Goal: Task Accomplishment & Management: Manage account settings

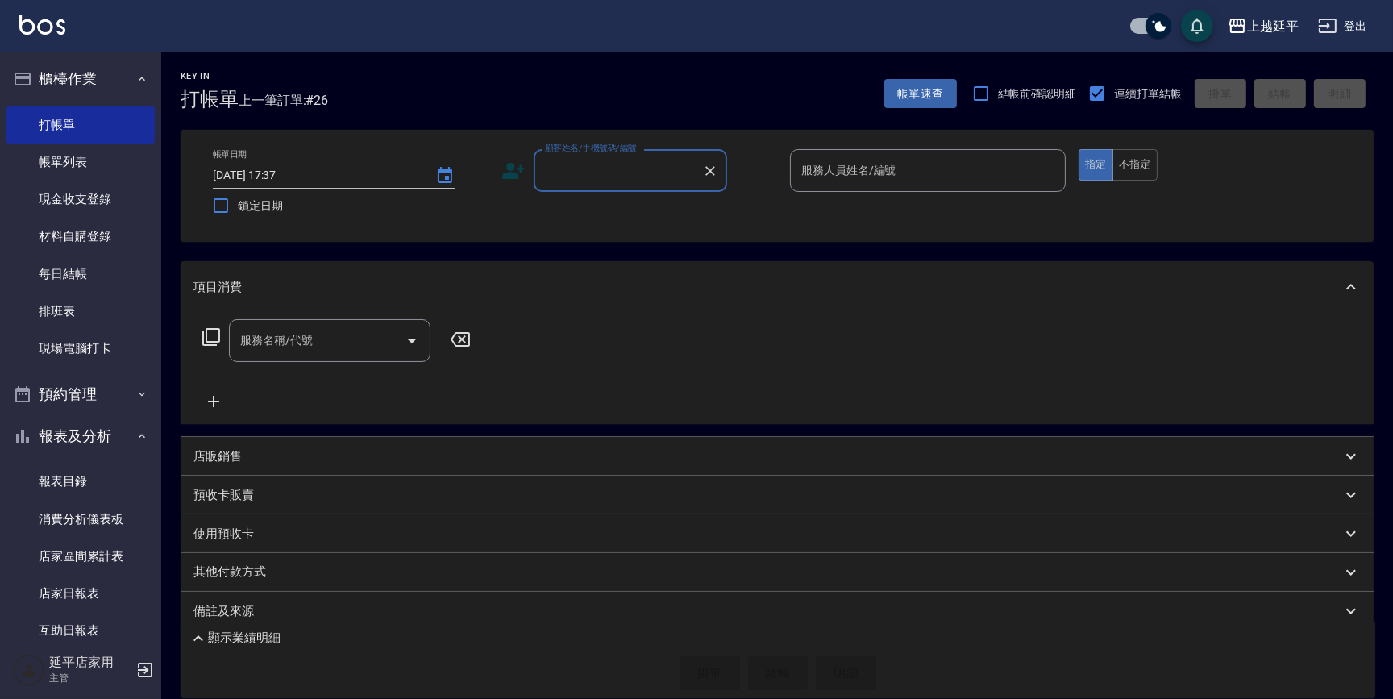
click at [593, 176] on div "顧客姓名/手機號碼/編號 顧客姓名/手機號碼/編號" at bounding box center [630, 170] width 193 height 43
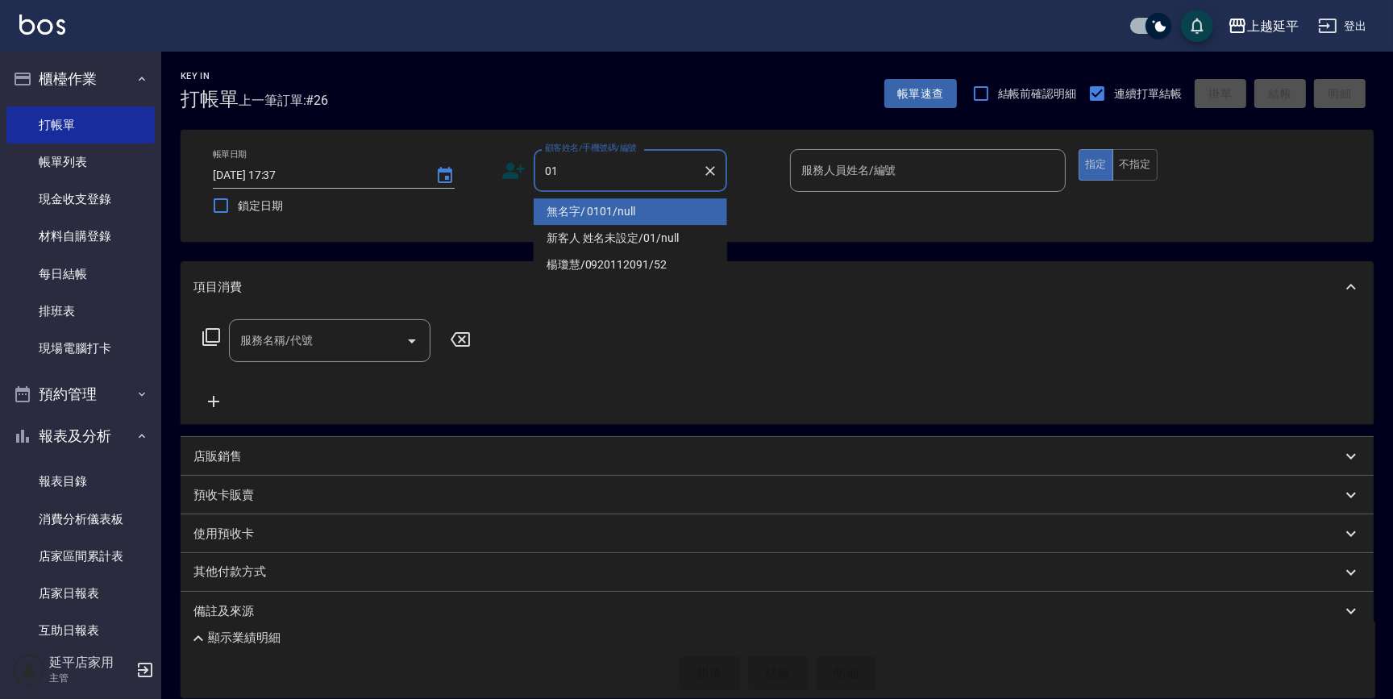
click at [621, 202] on li "無名字/ 0101/null" at bounding box center [630, 211] width 193 height 27
type input "無名字/ 0101/null"
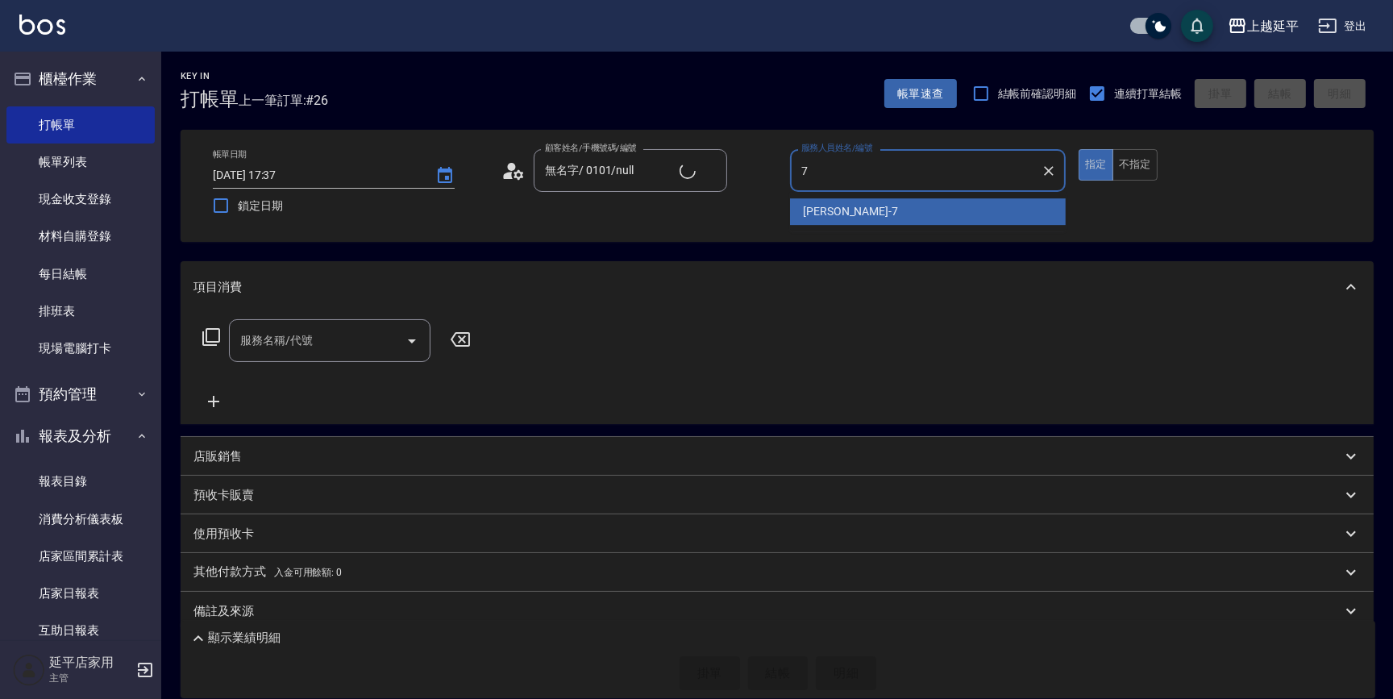
click at [876, 208] on div "[PERSON_NAME] -7" at bounding box center [928, 211] width 276 height 27
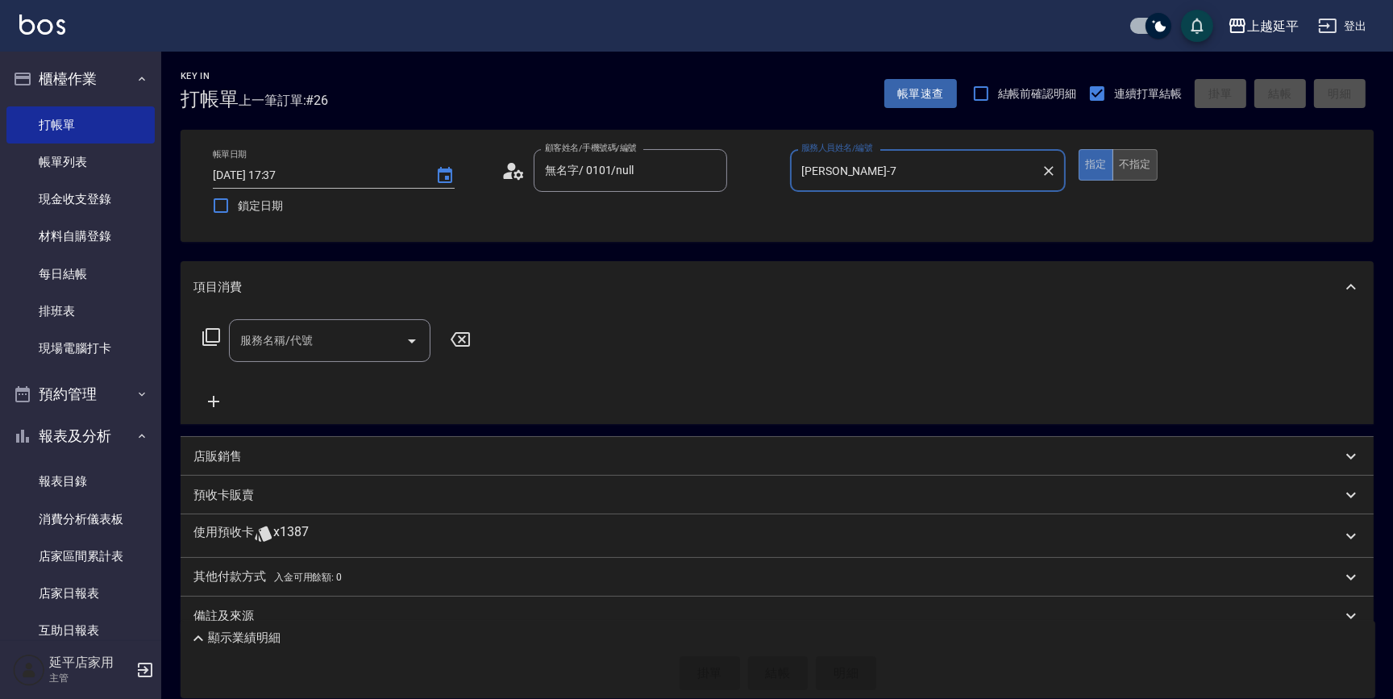
type input "[PERSON_NAME]-7"
click at [1142, 157] on button "不指定" at bounding box center [1135, 164] width 45 height 31
click at [419, 340] on icon "Open" at bounding box center [411, 340] width 19 height 19
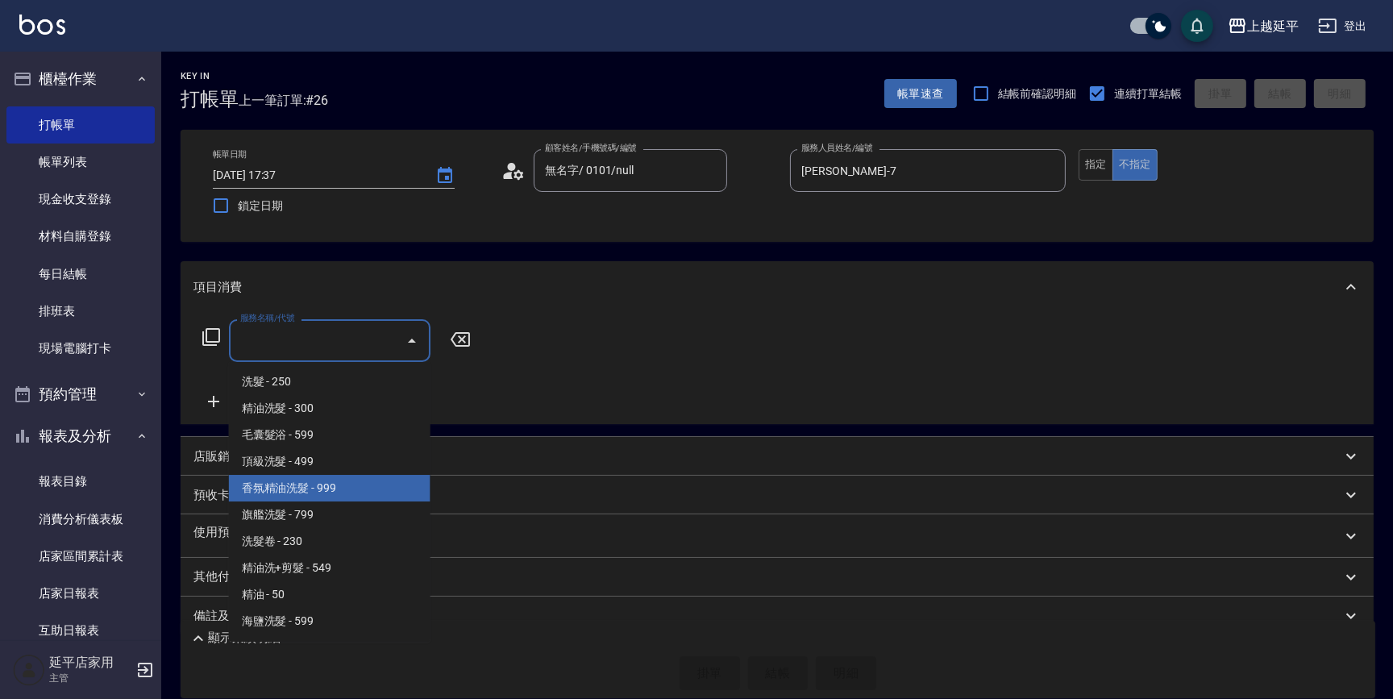
click at [346, 484] on span "香氛精油洗髮 - 999" at bounding box center [330, 488] width 202 height 27
type input "香氛精油洗髮(105)"
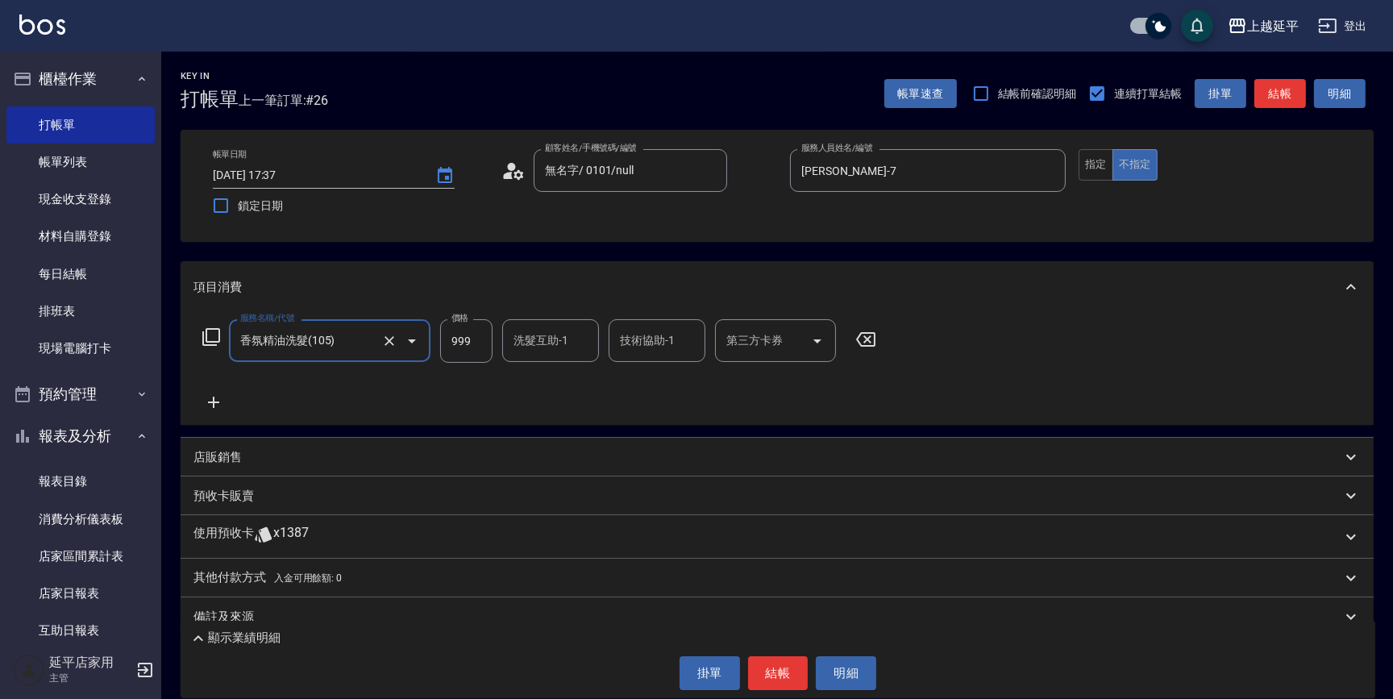
click at [584, 337] on input "洗髮互助-1" at bounding box center [550, 340] width 82 height 28
click at [593, 389] on div "丞宗 -29" at bounding box center [550, 381] width 97 height 27
type input "丞宗-29"
click at [670, 341] on input "技術協助-1" at bounding box center [657, 340] width 82 height 28
click at [645, 378] on span "丞宗 -29" at bounding box center [641, 381] width 39 height 17
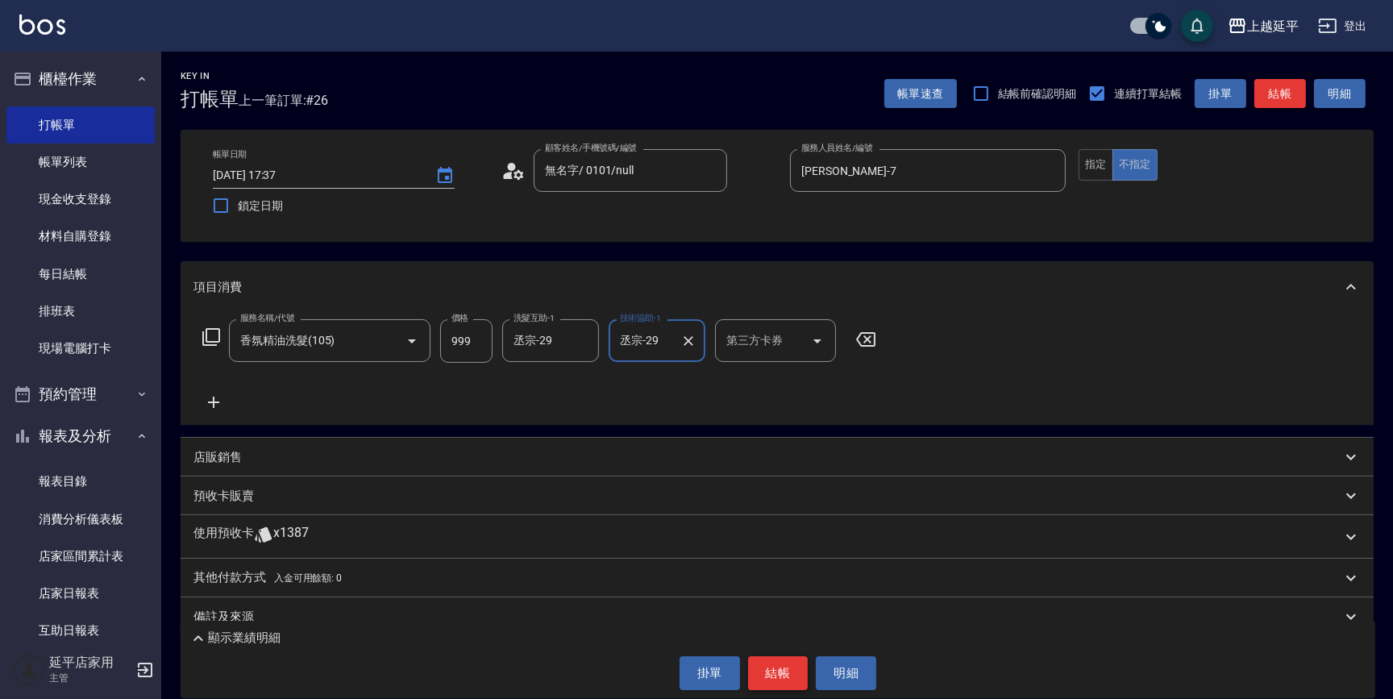
type input "丞宗-29"
click at [758, 666] on button "結帳" at bounding box center [778, 673] width 60 height 34
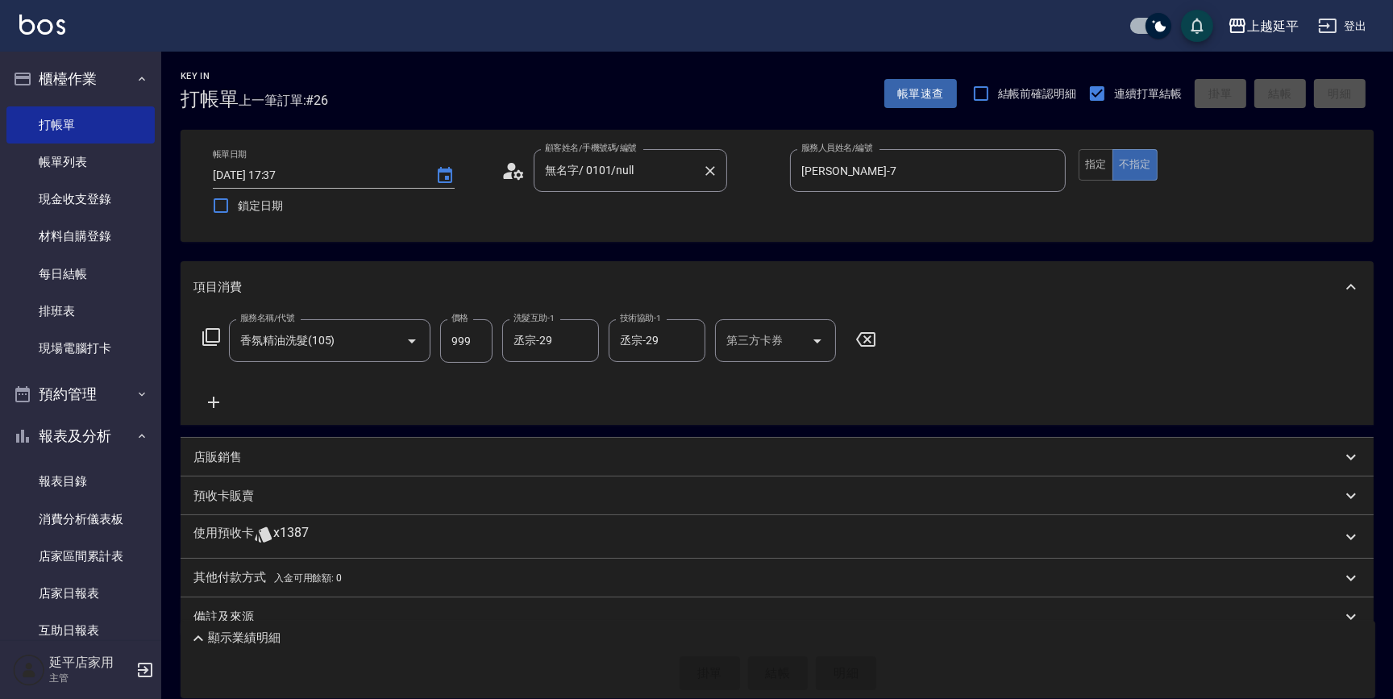
type input "[DATE] 18:48"
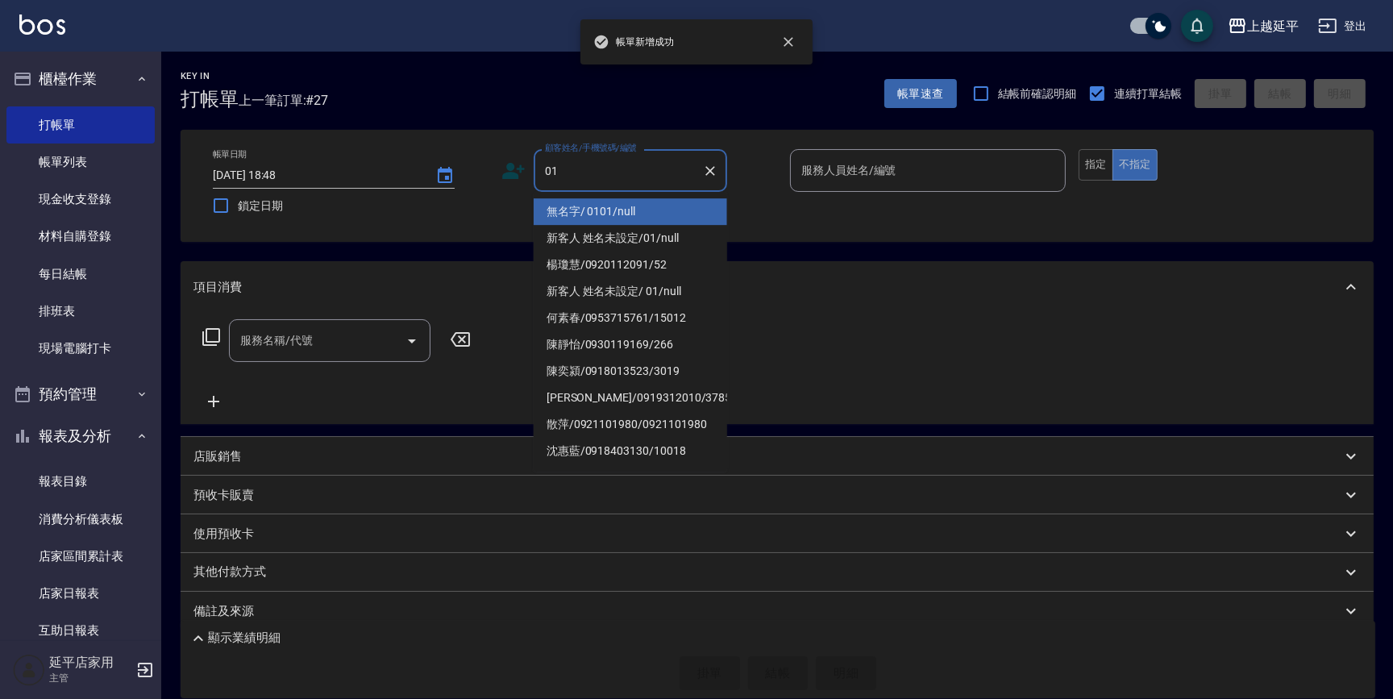
click at [613, 206] on li "無名字/ 0101/null" at bounding box center [630, 211] width 193 height 27
type input "無名字/ 0101/null"
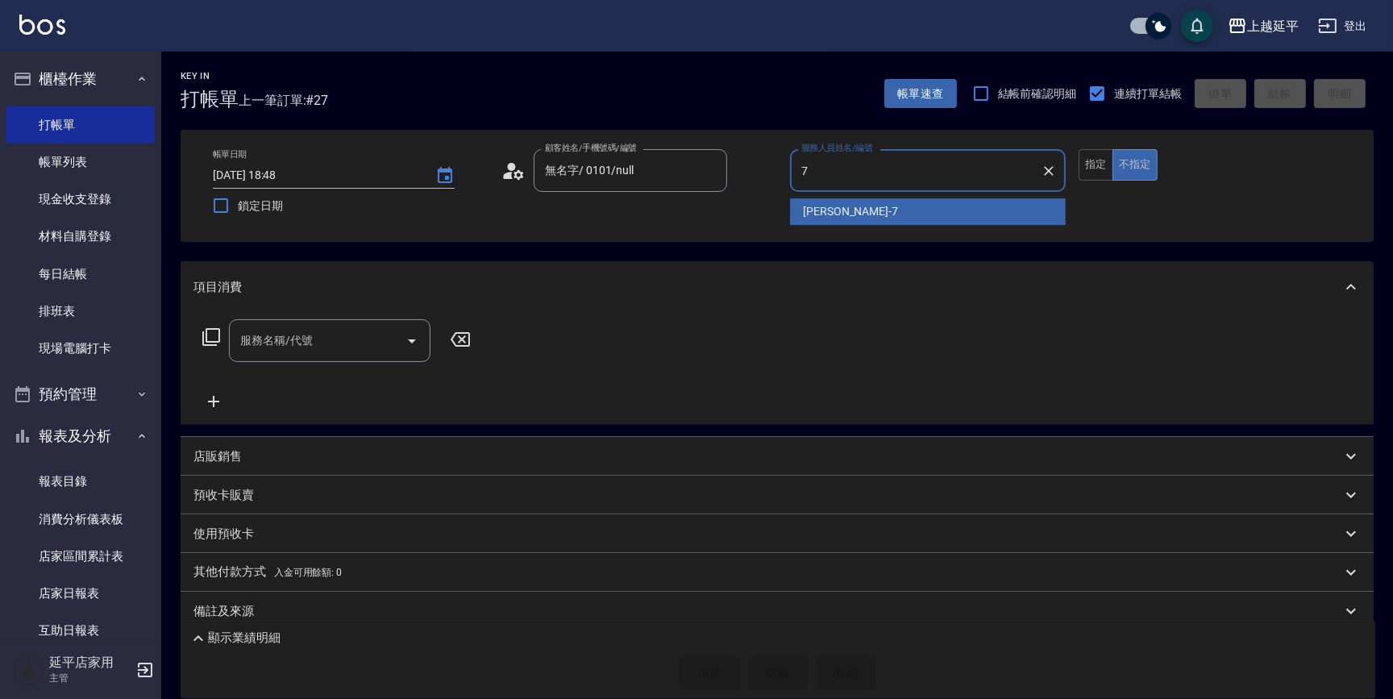
click at [813, 208] on span "[PERSON_NAME] -7" at bounding box center [850, 211] width 95 height 17
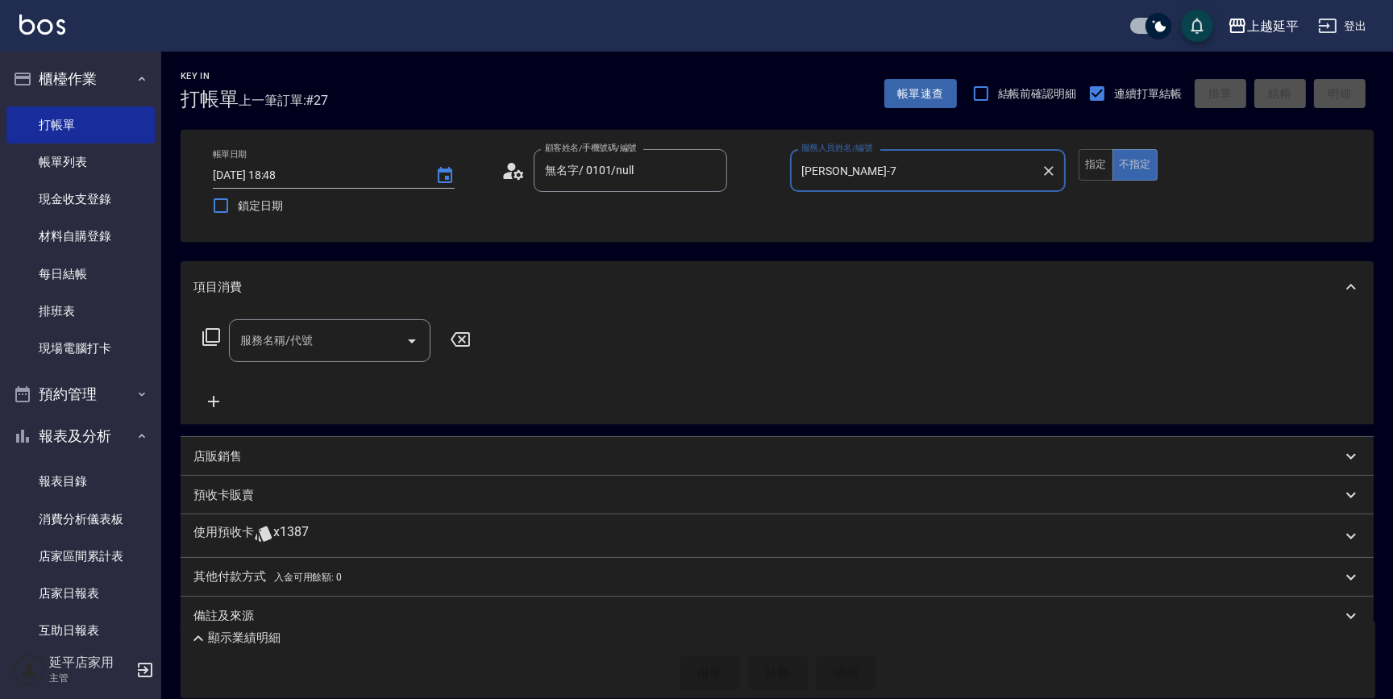
click at [406, 341] on icon "Open" at bounding box center [411, 340] width 19 height 19
type input "[PERSON_NAME]-7"
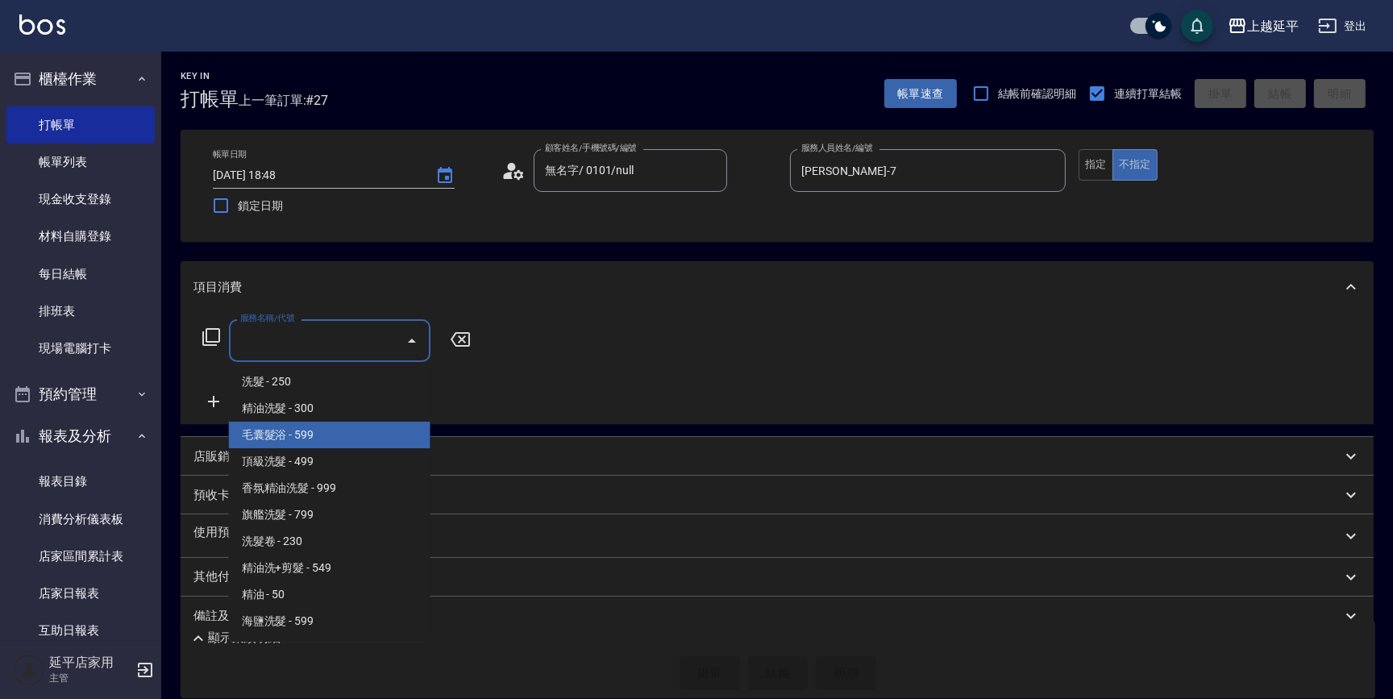
click at [373, 437] on span "毛囊髮浴 - 599" at bounding box center [330, 435] width 202 height 27
type input "毛囊髮浴(103)"
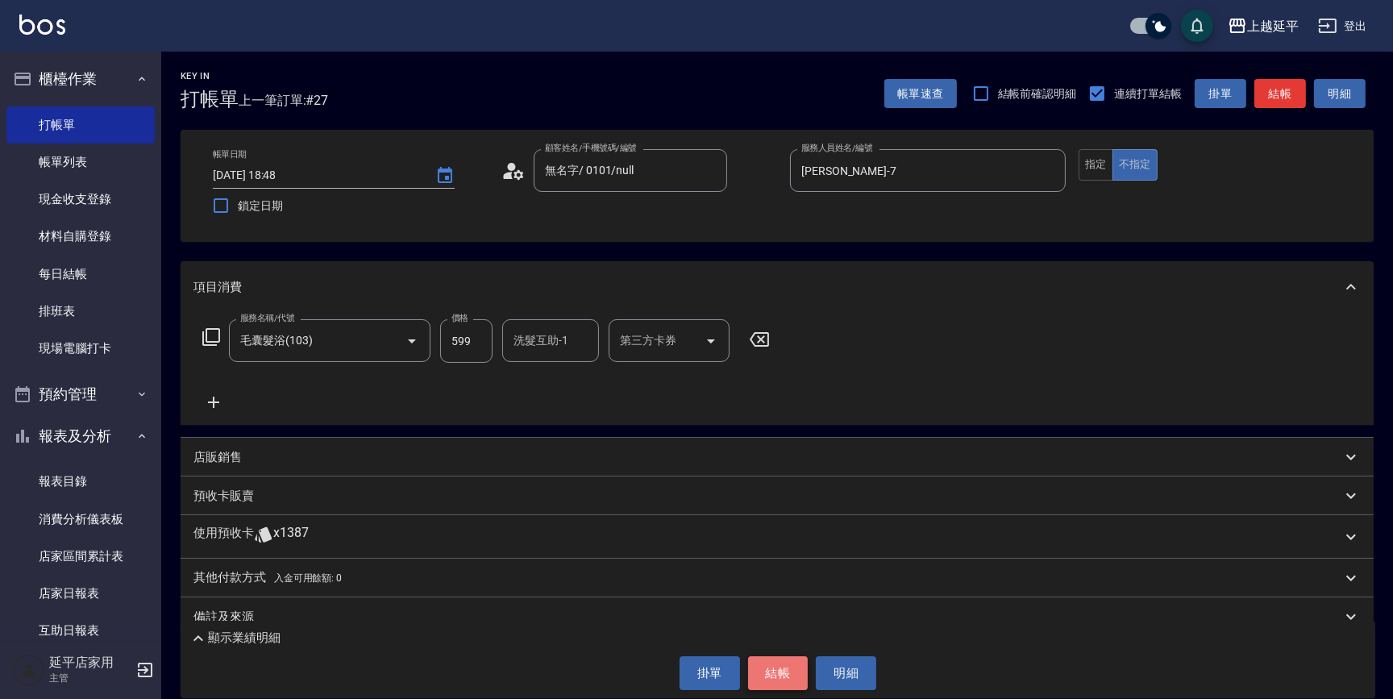
click at [789, 678] on button "結帳" at bounding box center [778, 673] width 60 height 34
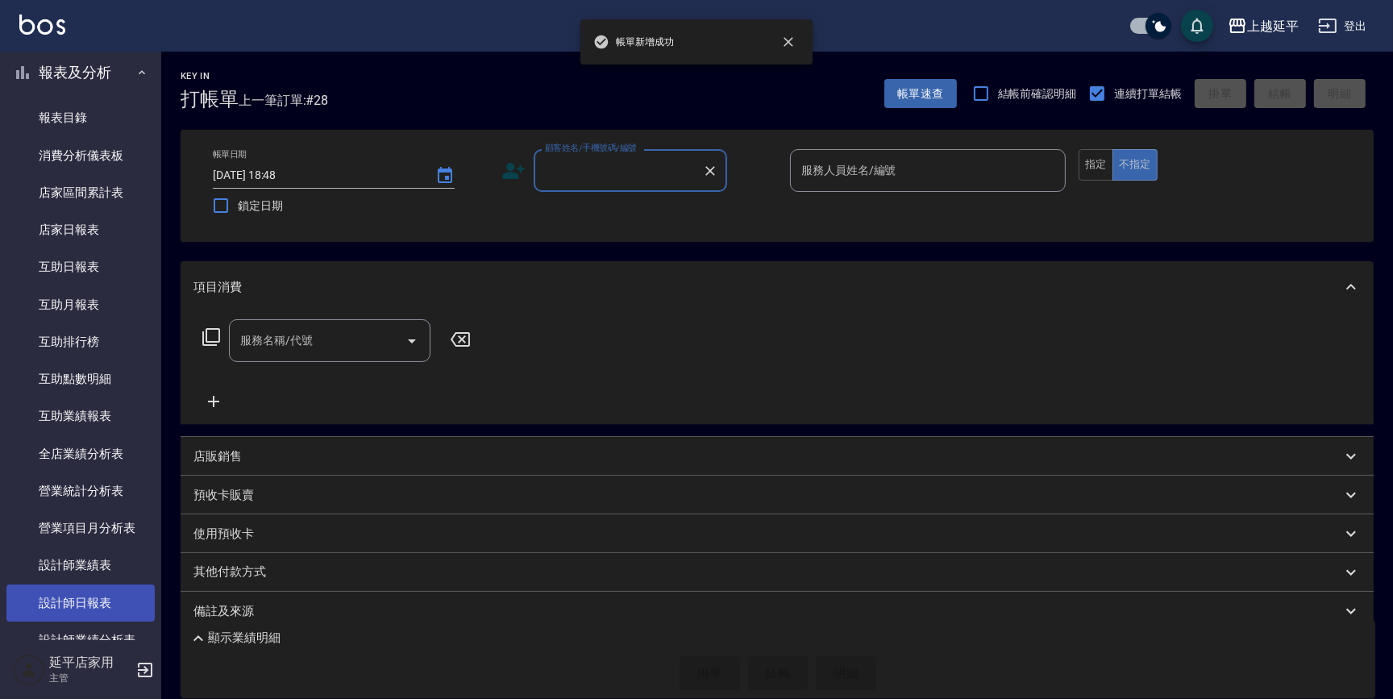
scroll to position [439, 0]
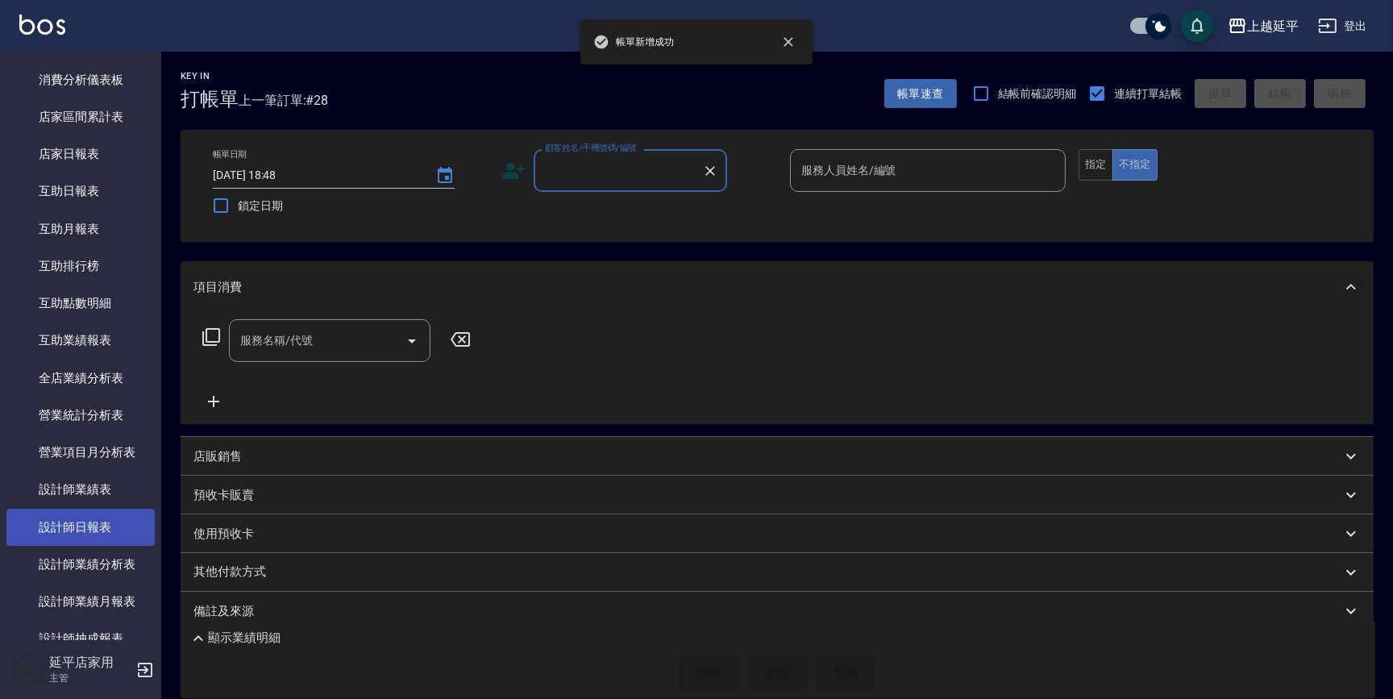
click at [102, 527] on link "設計師日報表" at bounding box center [80, 527] width 148 height 37
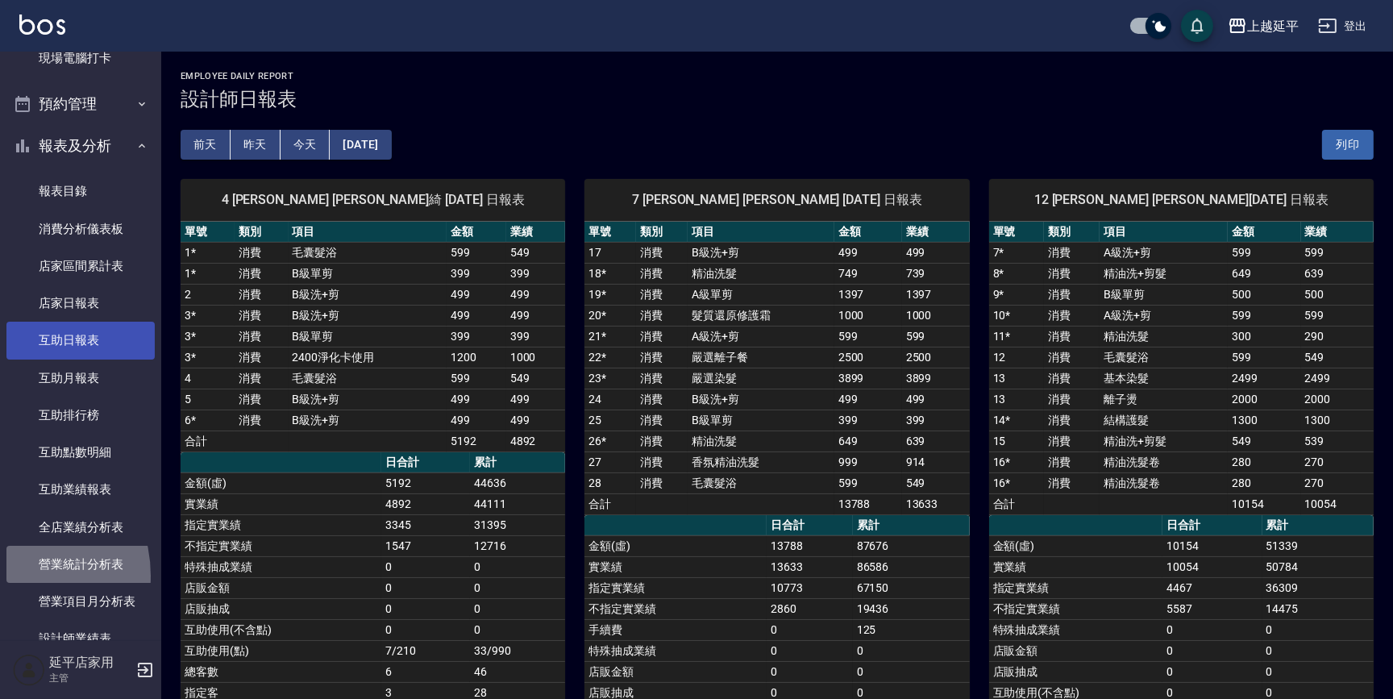
drag, startPoint x: 8, startPoint y: 426, endPoint x: 21, endPoint y: 432, distance: 14.1
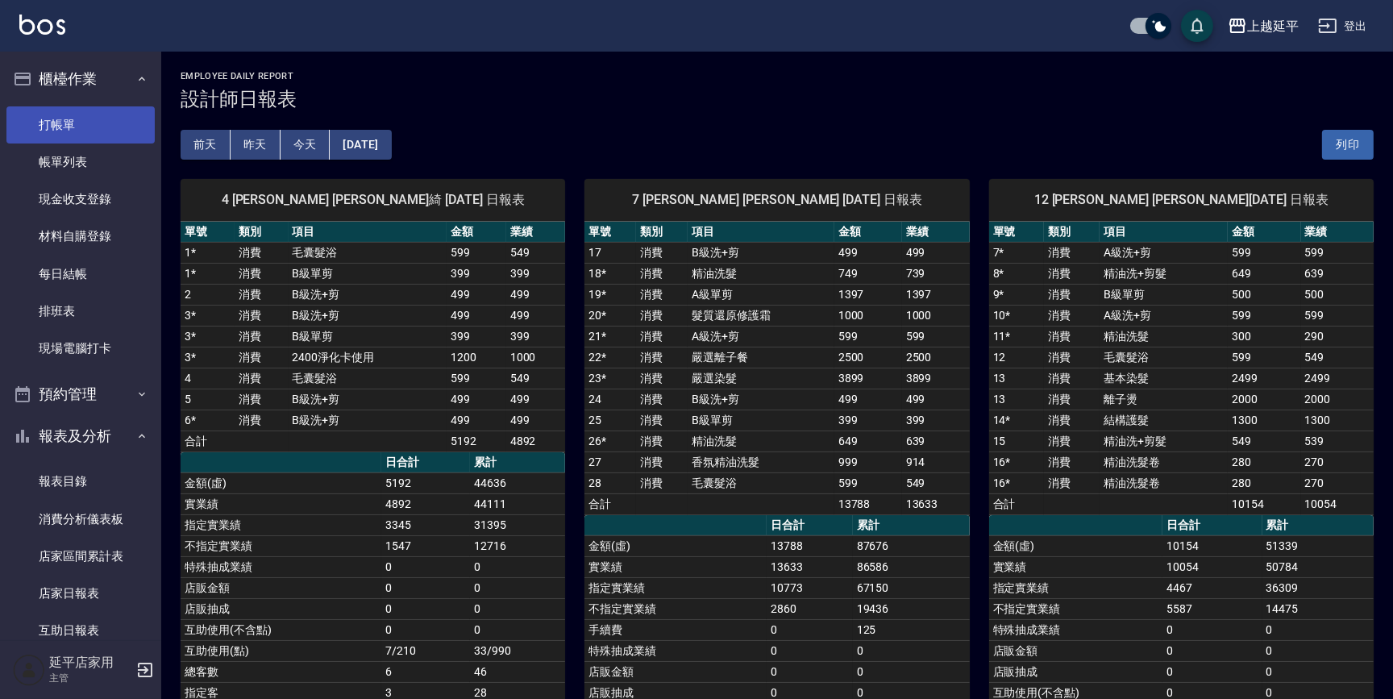
click at [111, 134] on link "打帳單" at bounding box center [80, 124] width 148 height 37
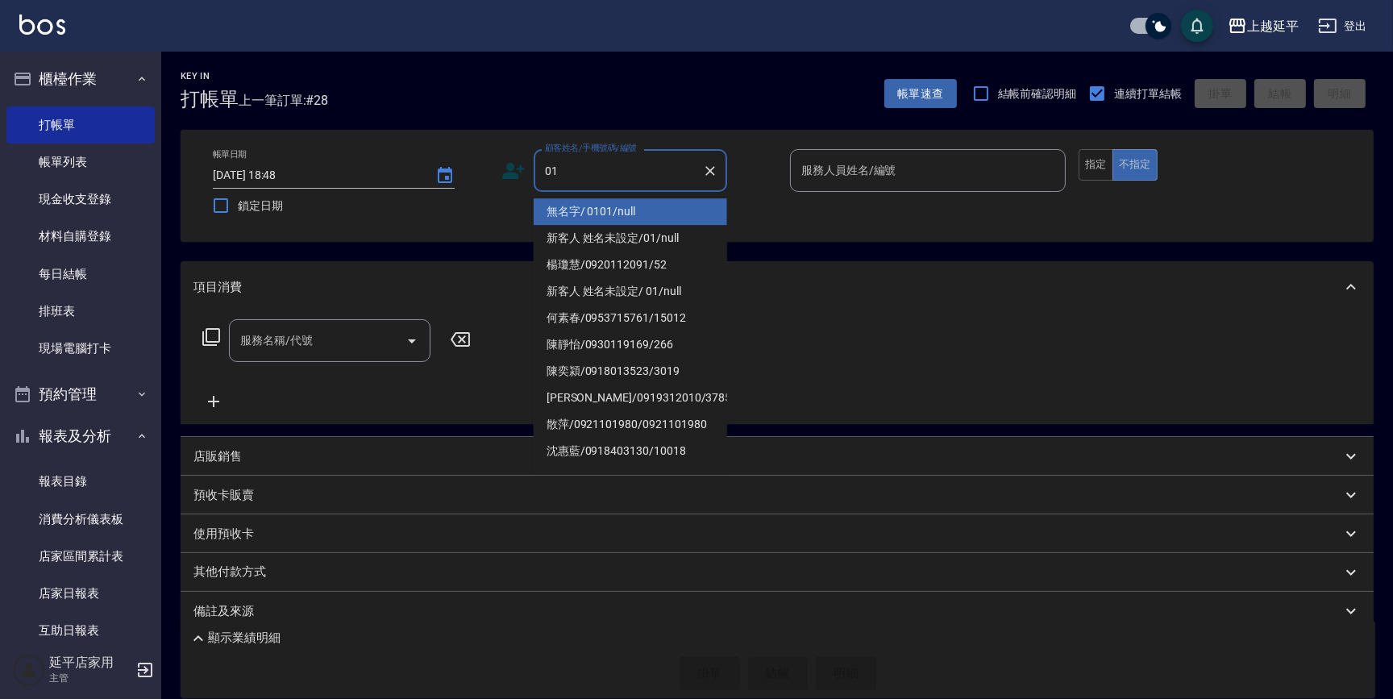
click at [621, 207] on li "無名字/ 0101/null" at bounding box center [630, 211] width 193 height 27
type input "無名字/ 0101/null"
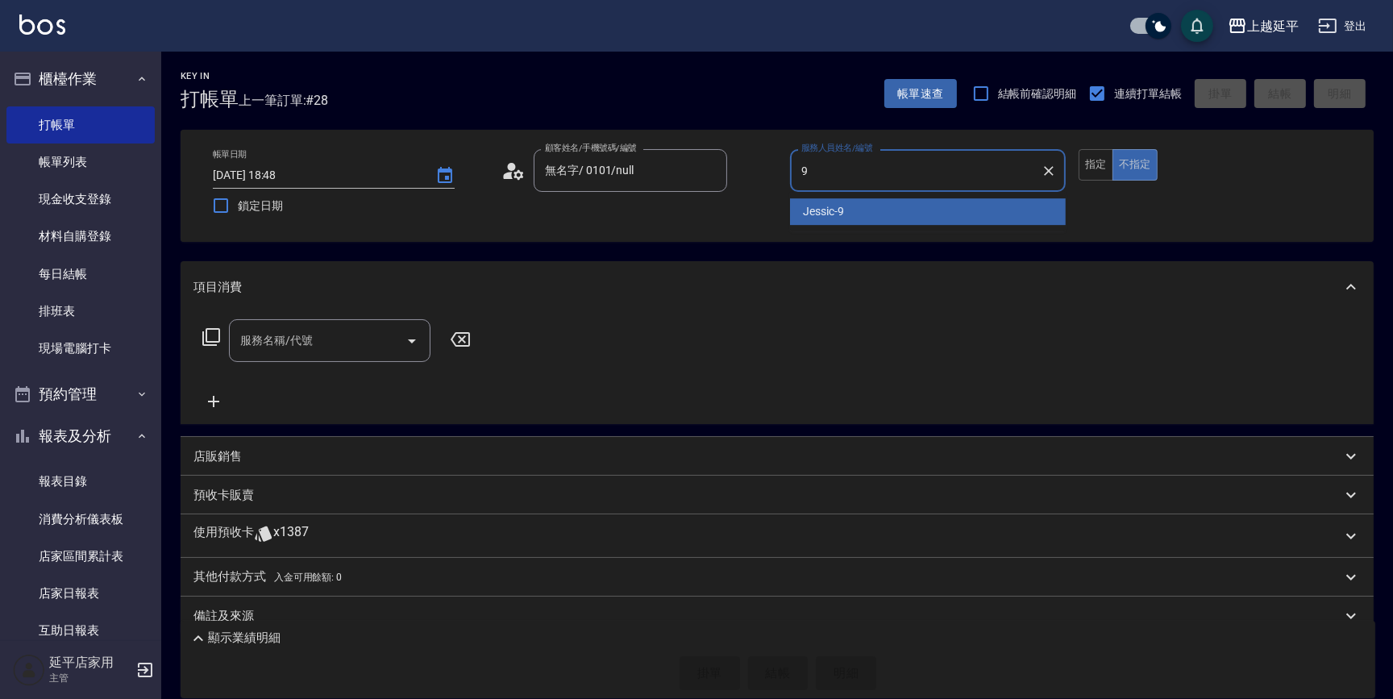
click at [893, 204] on div "Jessic -9" at bounding box center [928, 211] width 276 height 27
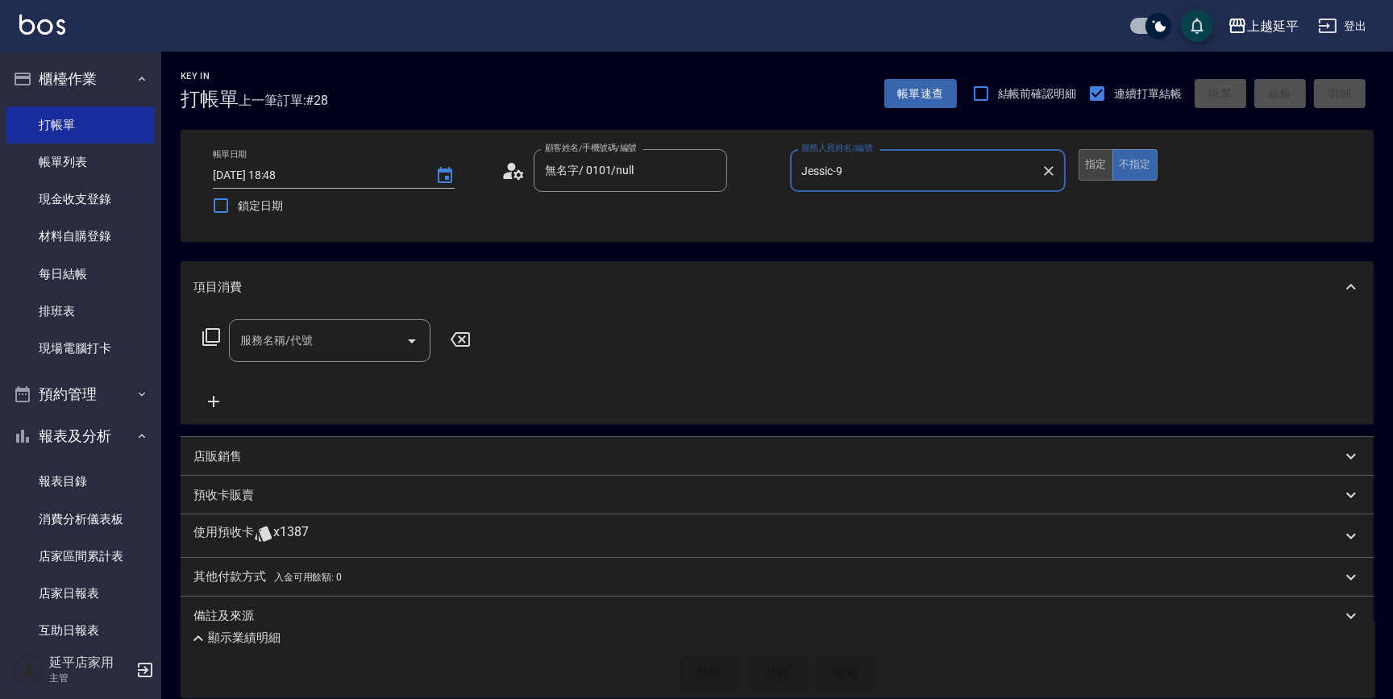
type input "Jessic-9"
click at [1088, 156] on button "指定" at bounding box center [1096, 164] width 35 height 31
click at [311, 327] on input "服務名稱/代號" at bounding box center [317, 340] width 163 height 28
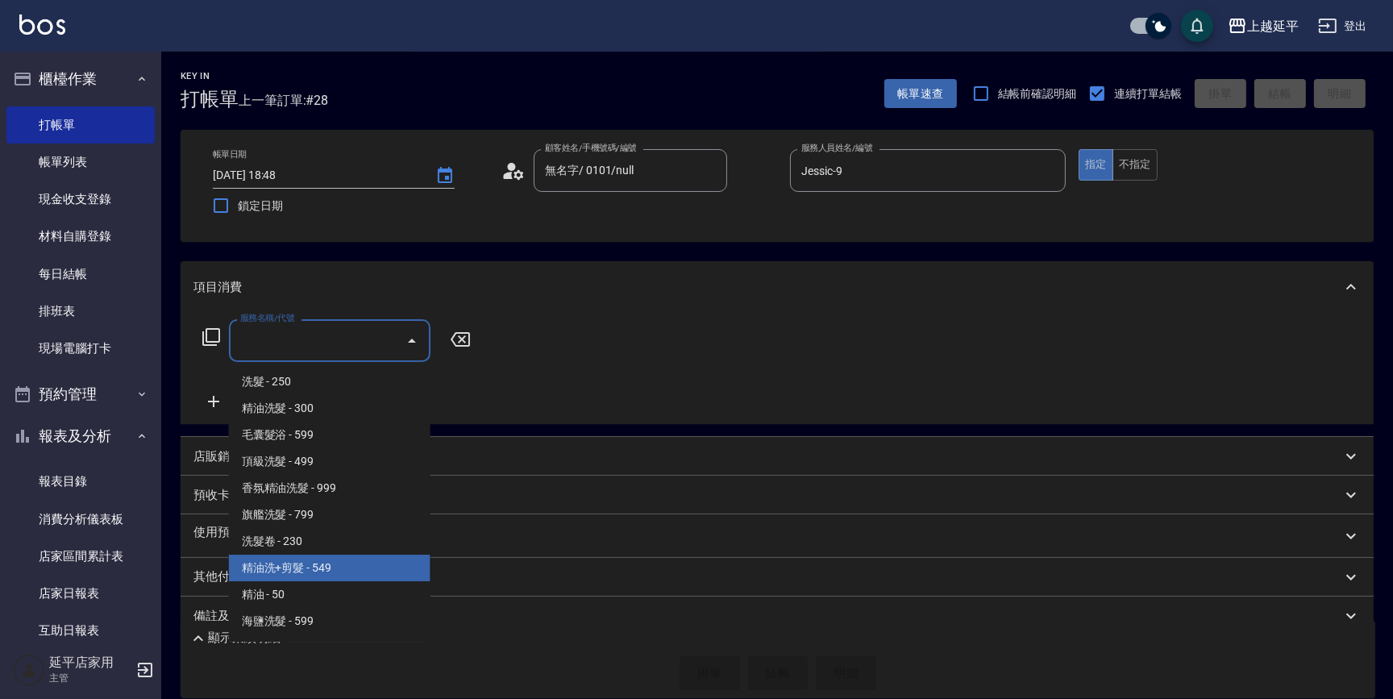
click at [303, 563] on span "精油洗+剪髮 - 549" at bounding box center [330, 568] width 202 height 27
type input "精油洗+剪髮(108)"
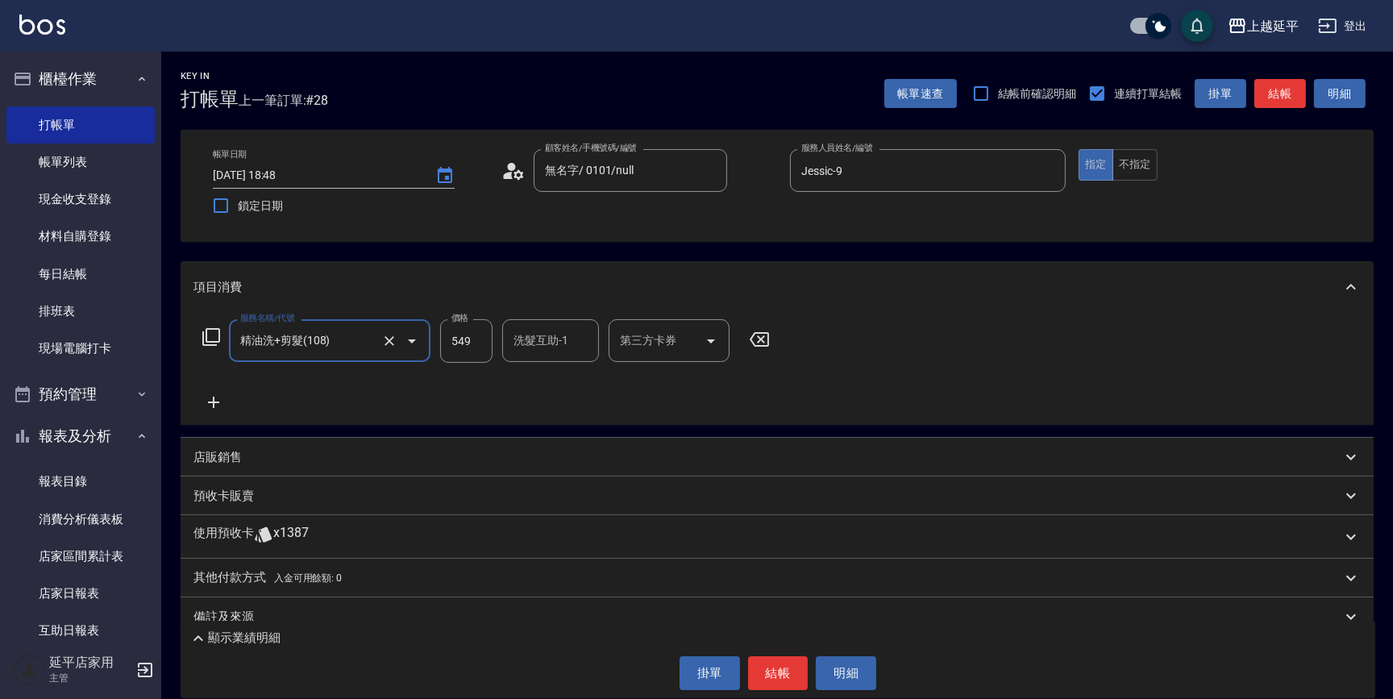
click at [484, 333] on input "549" at bounding box center [466, 341] width 52 height 44
type input "649"
click at [542, 347] on div "洗髮互助-1 洗髮互助-1" at bounding box center [550, 340] width 97 height 43
click at [548, 385] on span "恩恩 -23" at bounding box center [566, 381] width 102 height 17
type input "恩恩-23"
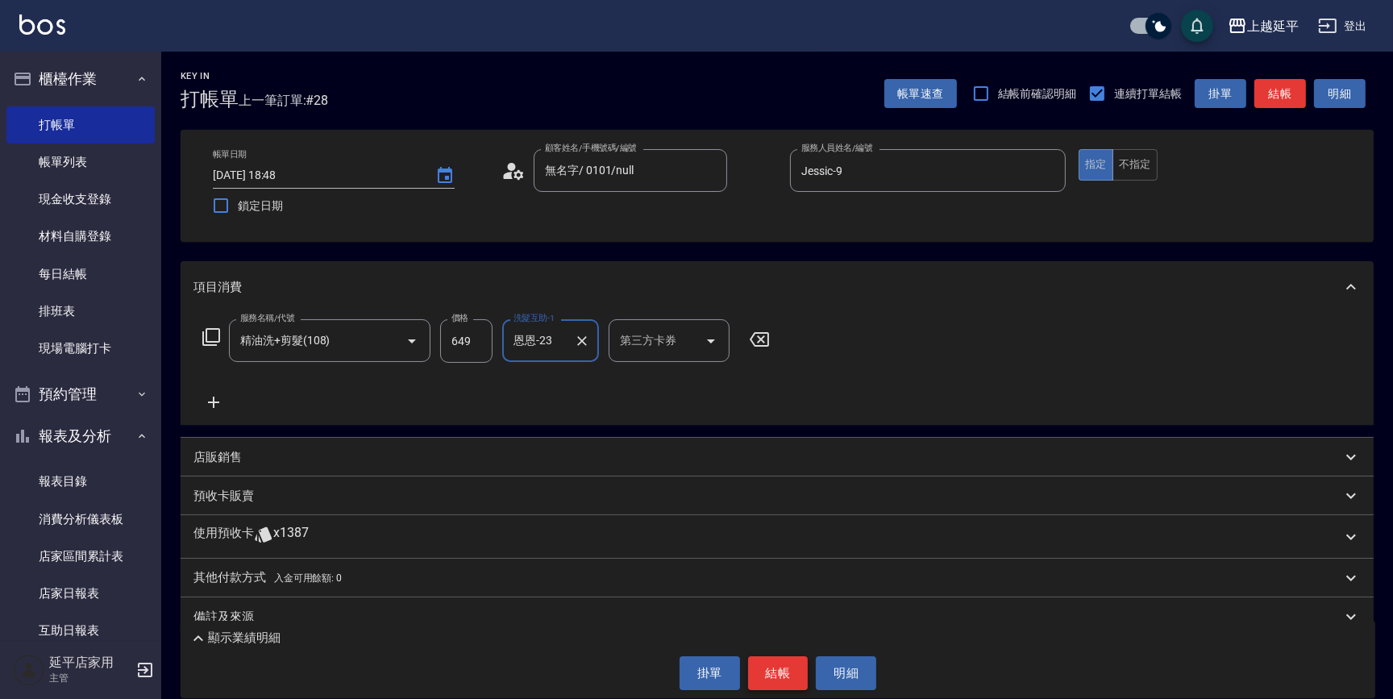
click at [768, 663] on button "結帳" at bounding box center [778, 673] width 60 height 34
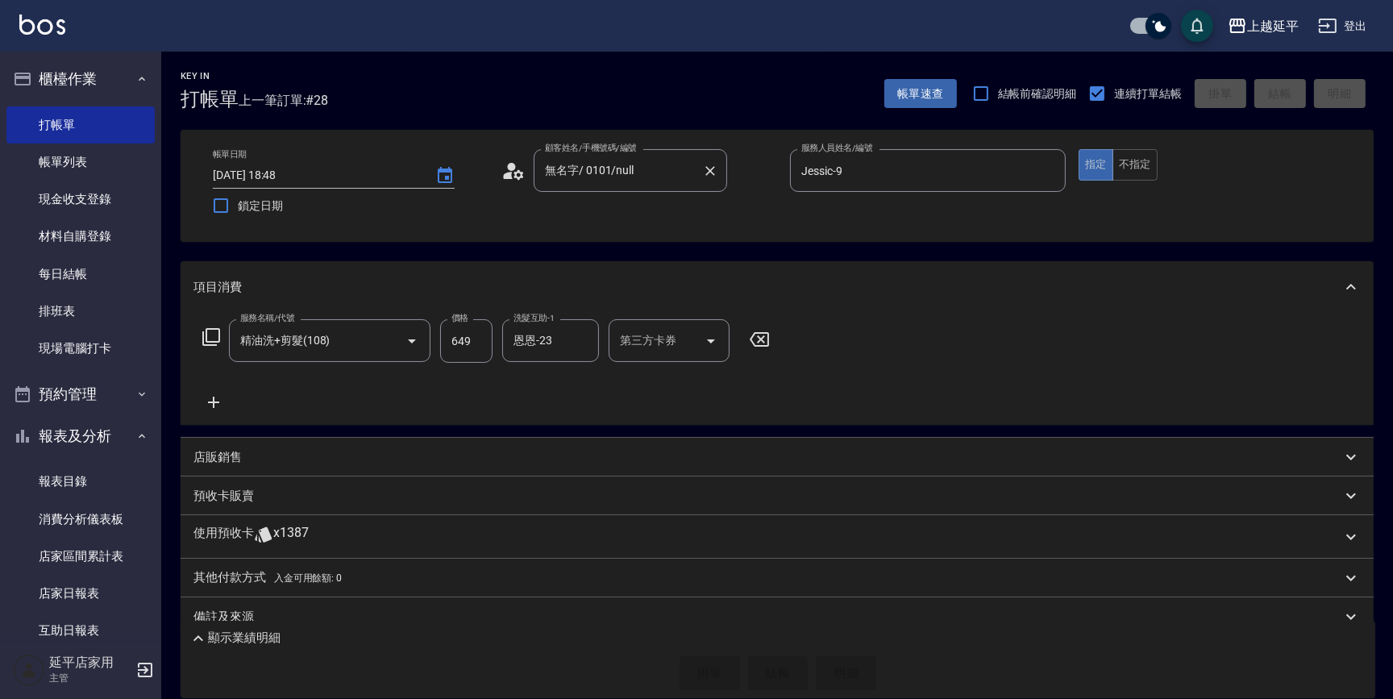
type input "[DATE] 18:51"
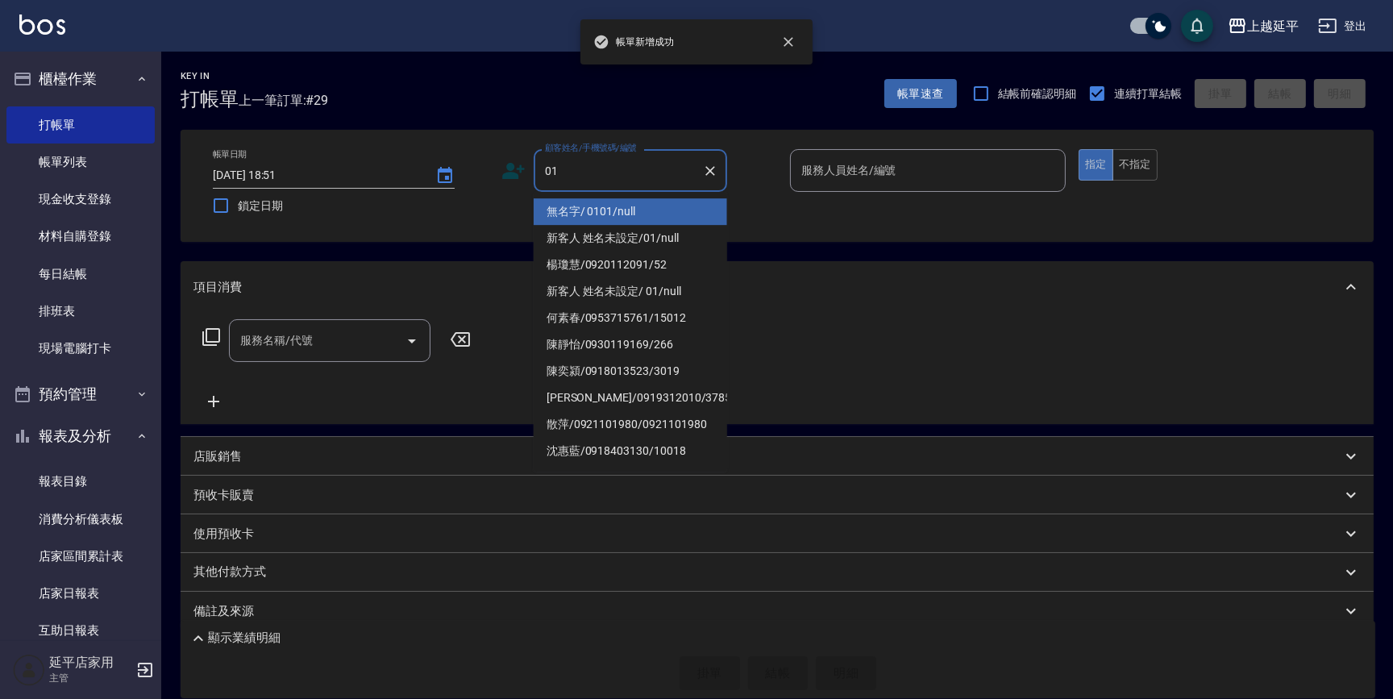
click at [584, 218] on li "無名字/ 0101/null" at bounding box center [630, 211] width 193 height 27
type input "無名字/ 0101/null"
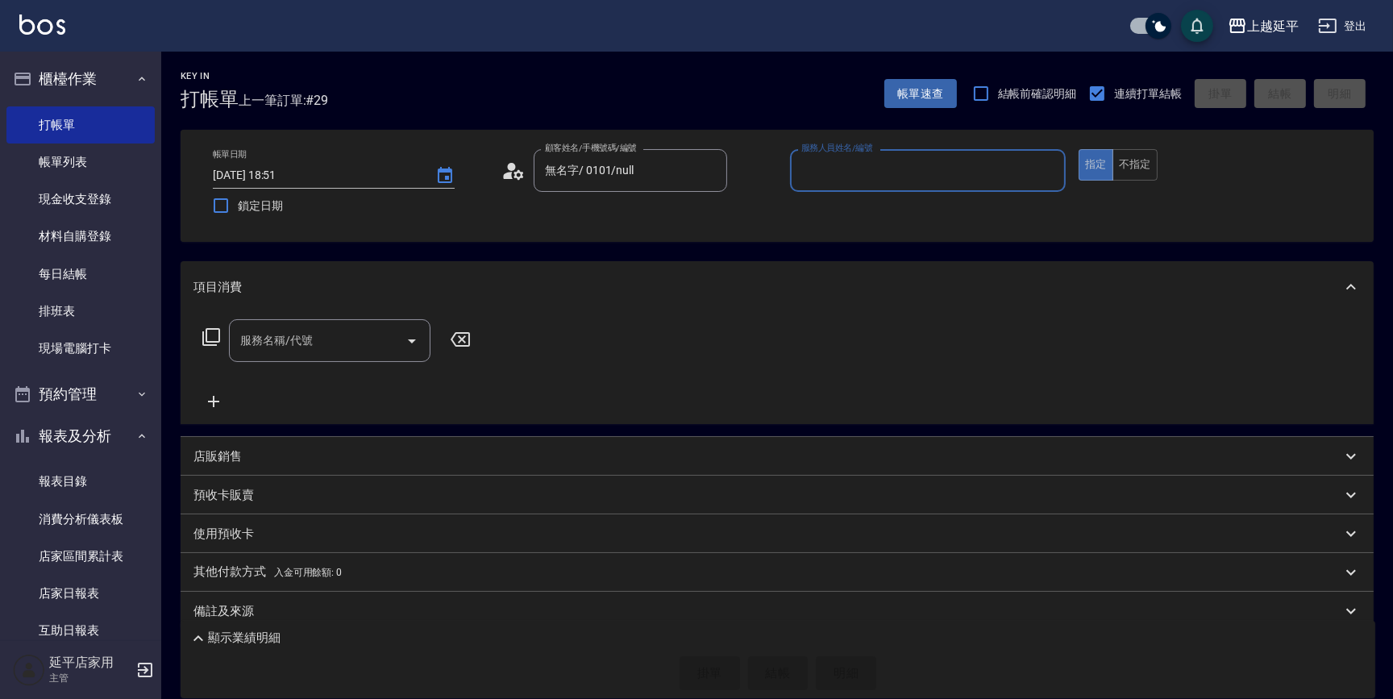
type input "6"
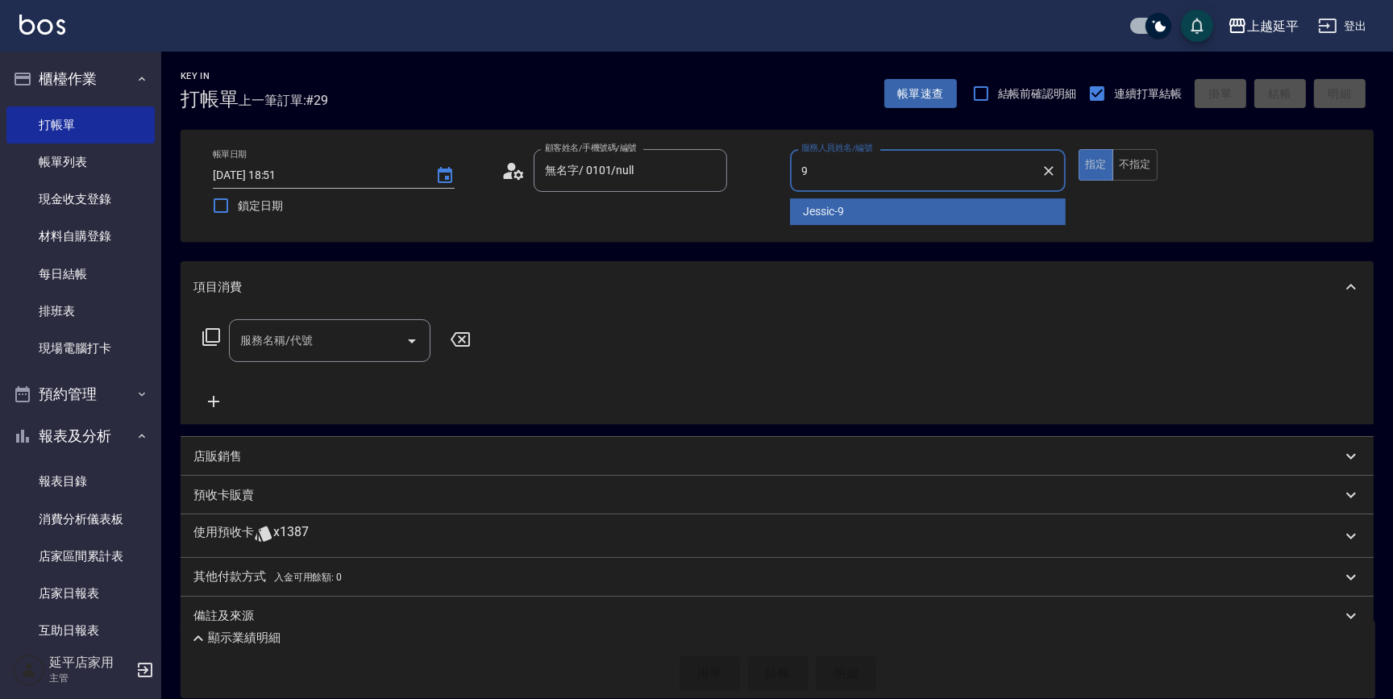
click at [838, 214] on span "Jessic -9" at bounding box center [823, 211] width 41 height 17
type input "Jessic-9"
click at [367, 338] on input "服務名稱/代號" at bounding box center [317, 340] width 163 height 28
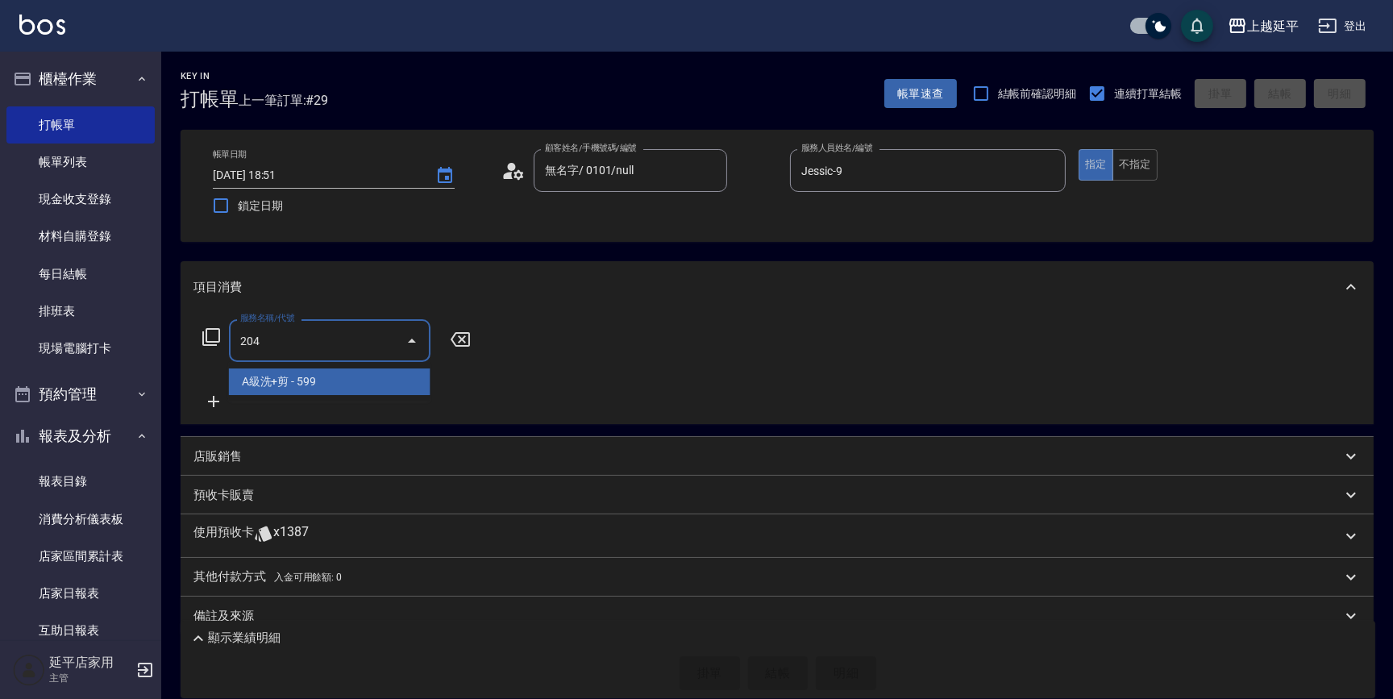
click at [385, 378] on span "A級洗+剪 - 599" at bounding box center [330, 381] width 202 height 27
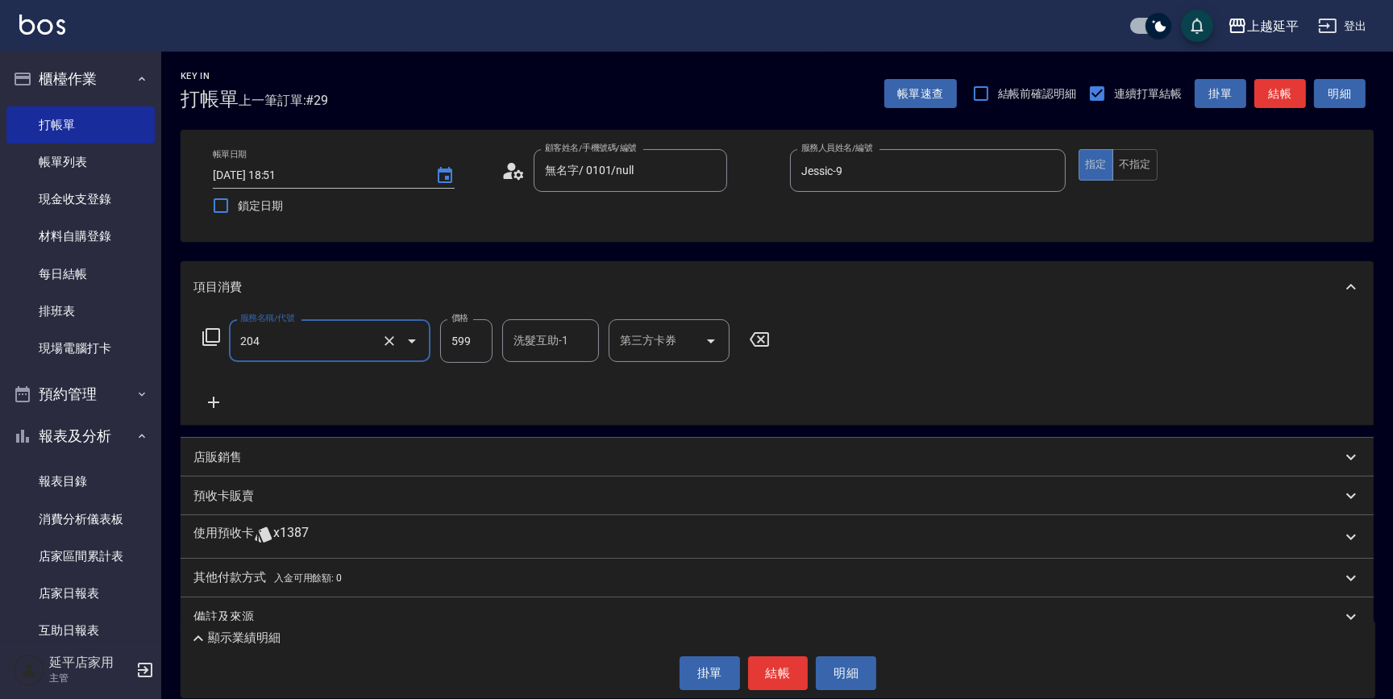
type input "A級洗+剪(204)"
click at [540, 346] on div "洗髮互助-1 洗髮互助-1" at bounding box center [550, 340] width 97 height 43
click at [558, 381] on div "丞宗 -29" at bounding box center [550, 381] width 97 height 27
type input "丞宗-29"
click at [788, 670] on button "結帳" at bounding box center [778, 673] width 60 height 34
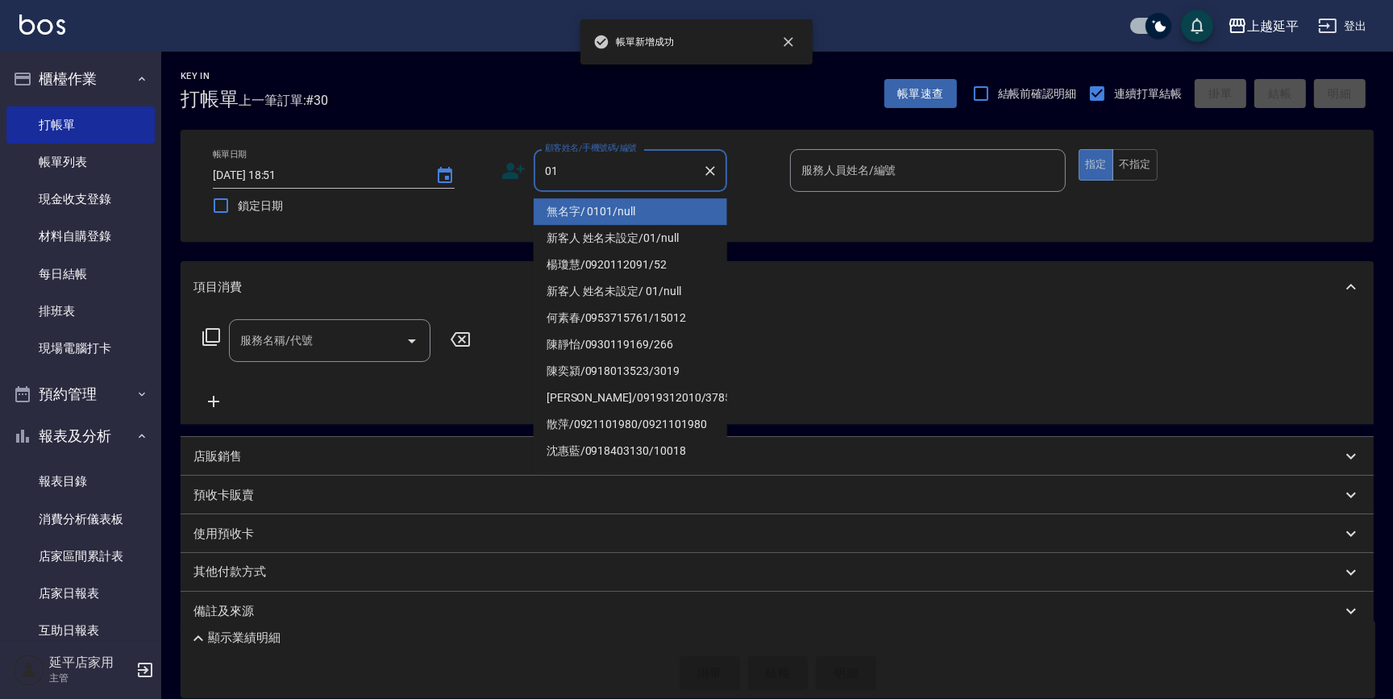
click at [601, 206] on li "無名字/ 0101/null" at bounding box center [630, 211] width 193 height 27
type input "無名字/ 0101/null"
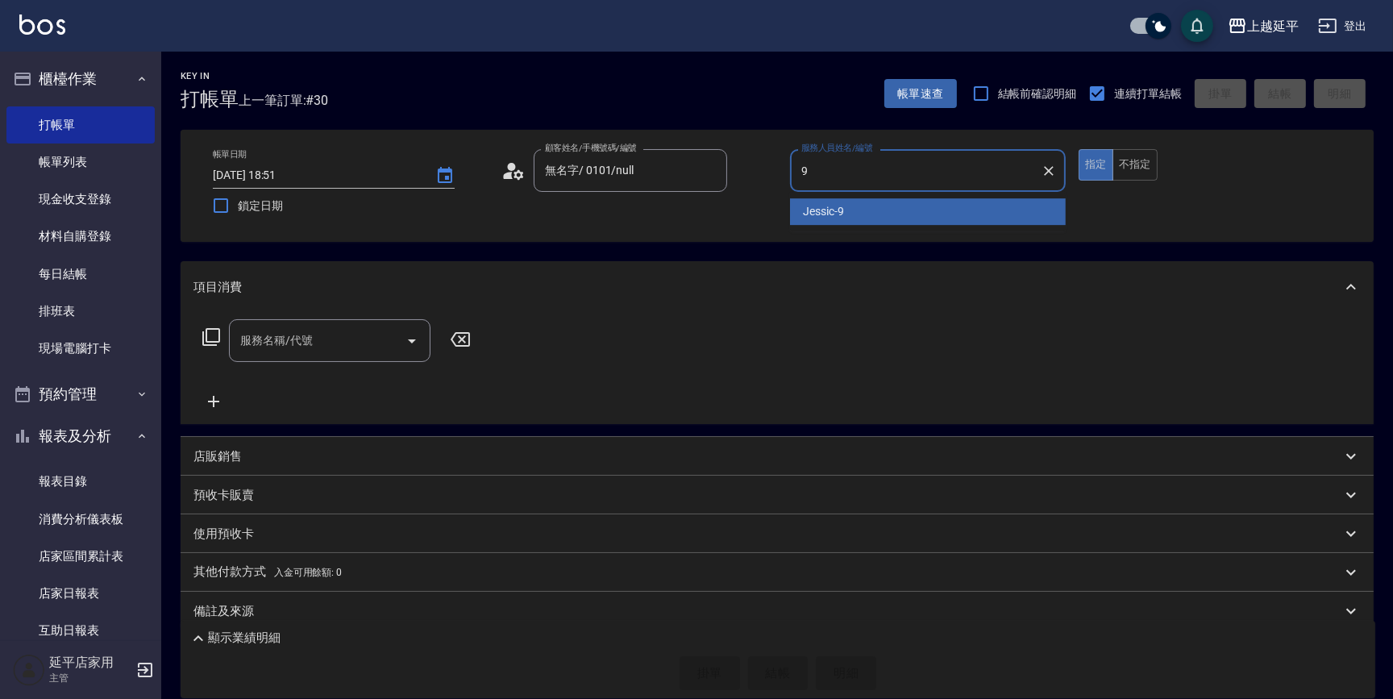
click at [814, 216] on span "Jessic -9" at bounding box center [823, 211] width 41 height 17
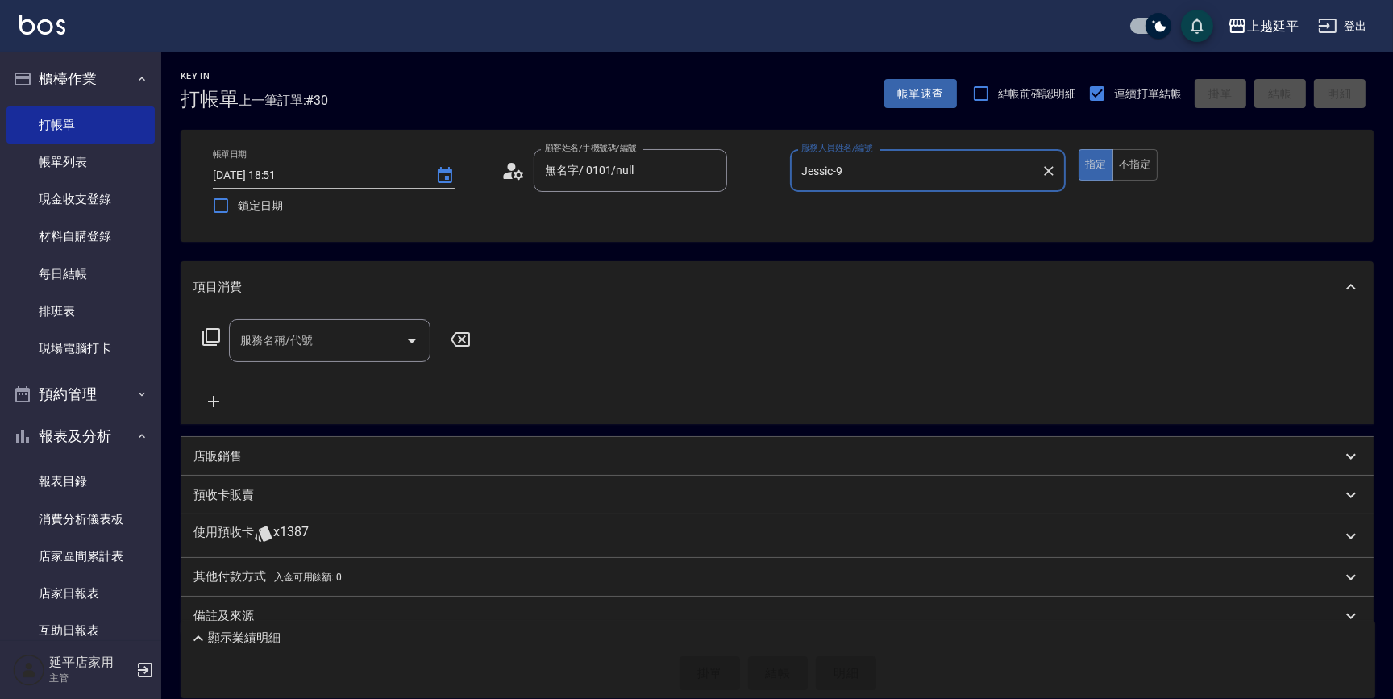
type input "Jessic-9"
click at [290, 333] on div "服務名稱/代號 服務名稱/代號" at bounding box center [330, 340] width 202 height 43
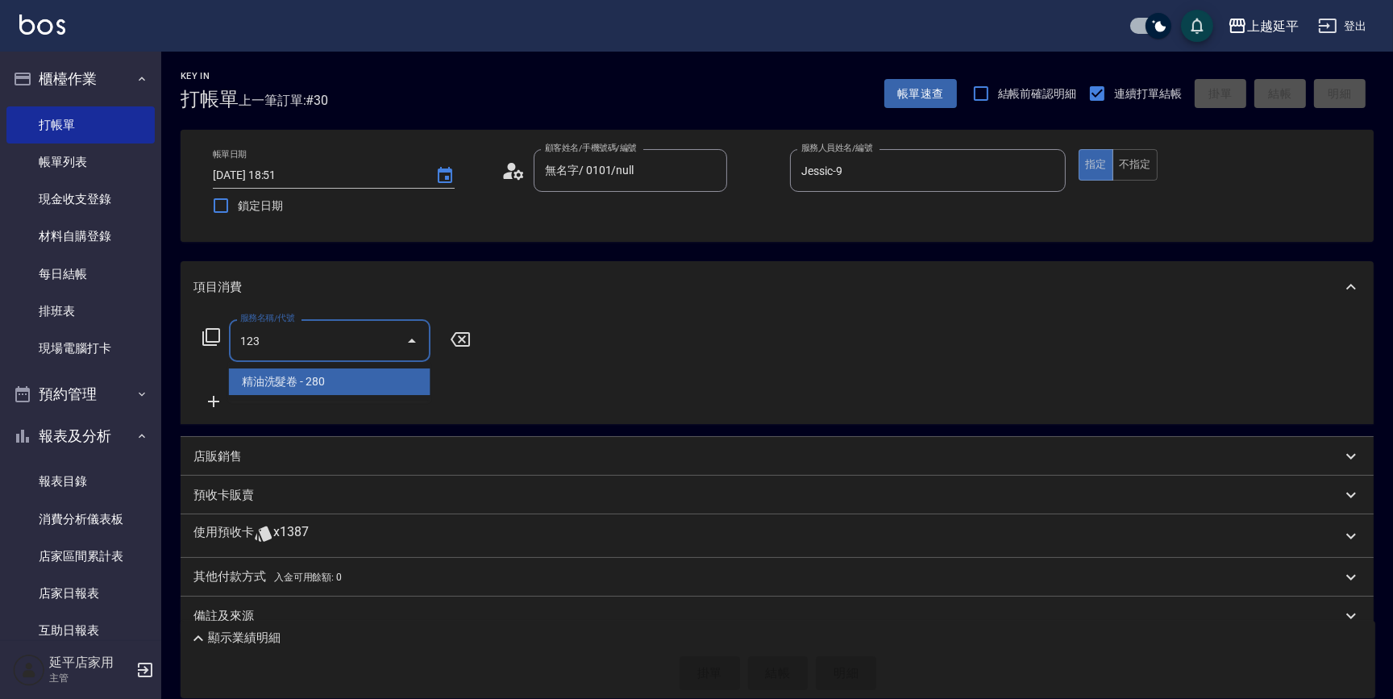
click at [322, 379] on span "精油洗髮卷 - 280" at bounding box center [330, 381] width 202 height 27
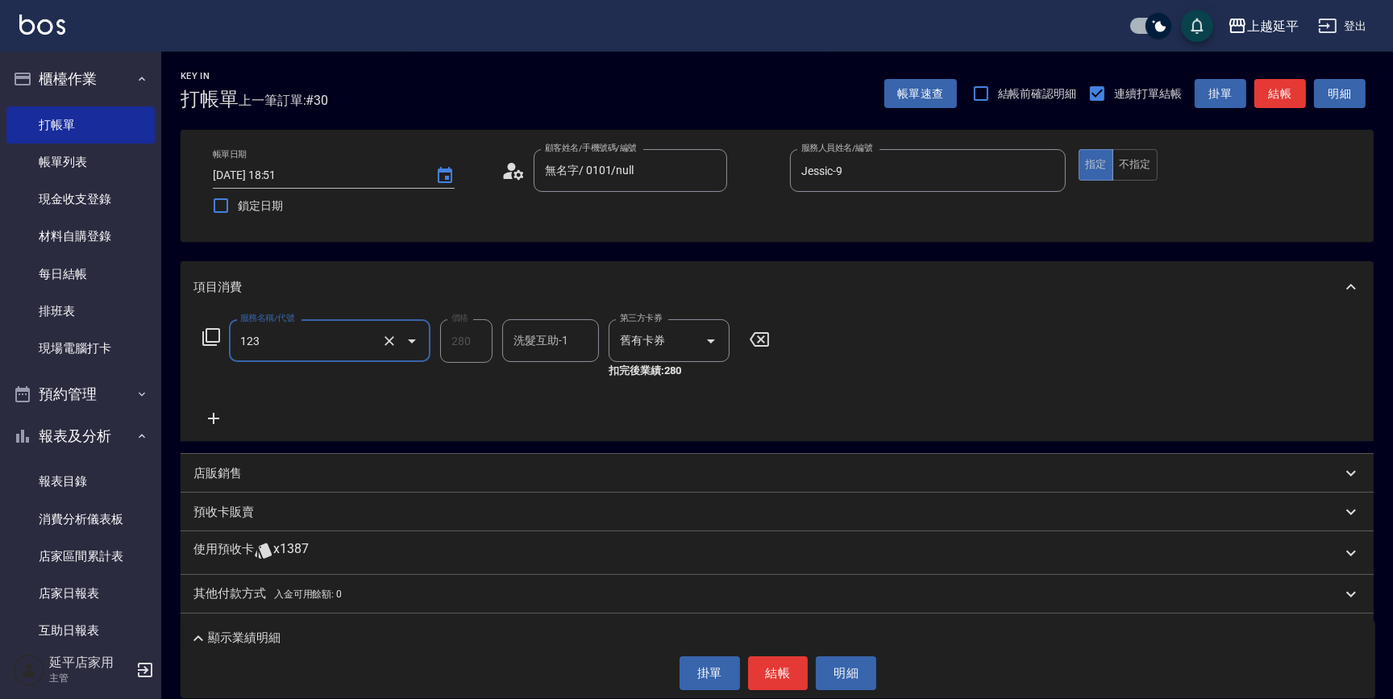
click at [518, 341] on div "洗髮互助-1 洗髮互助-1" at bounding box center [550, 340] width 97 height 43
type input "精油洗髮卷(123)"
click at [530, 370] on div "恩恩 -23" at bounding box center [550, 381] width 97 height 27
type input "恩恩-23"
click at [796, 681] on button "結帳" at bounding box center [778, 673] width 60 height 34
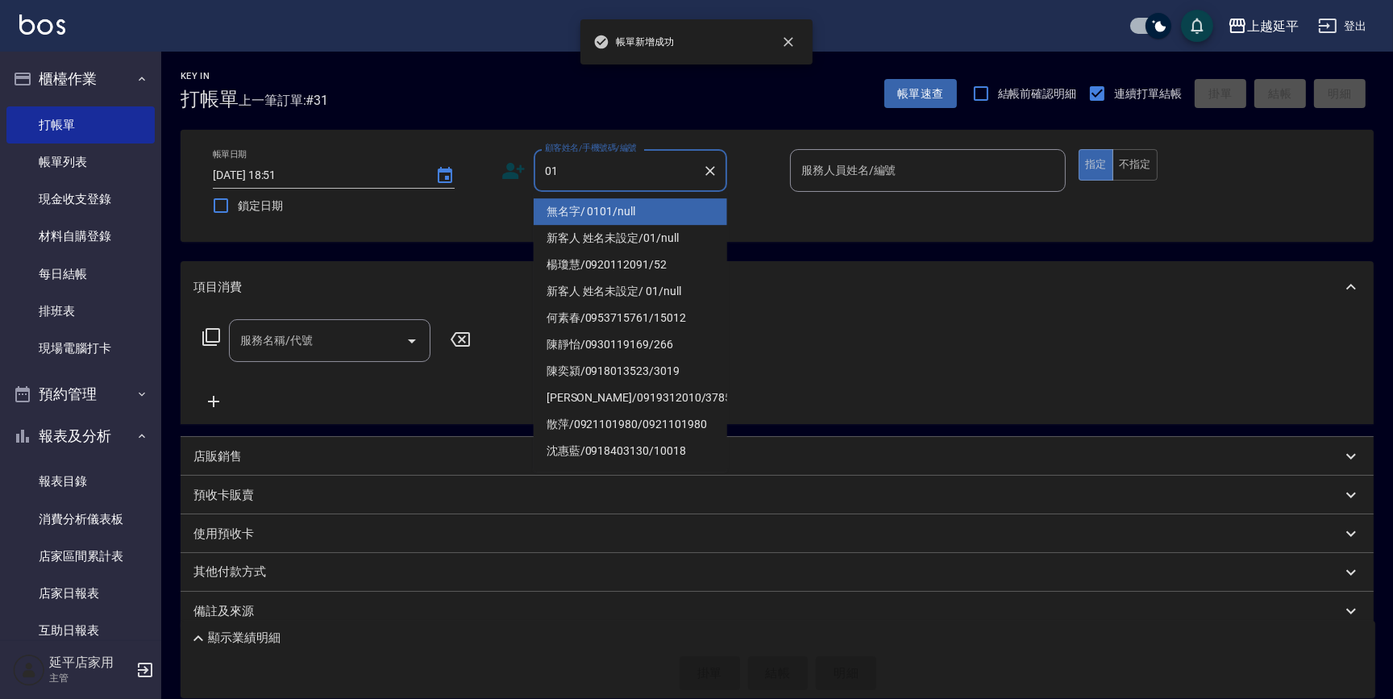
click at [612, 217] on li "無名字/ 0101/null" at bounding box center [630, 211] width 193 height 27
type input "無名字/ 0101/null"
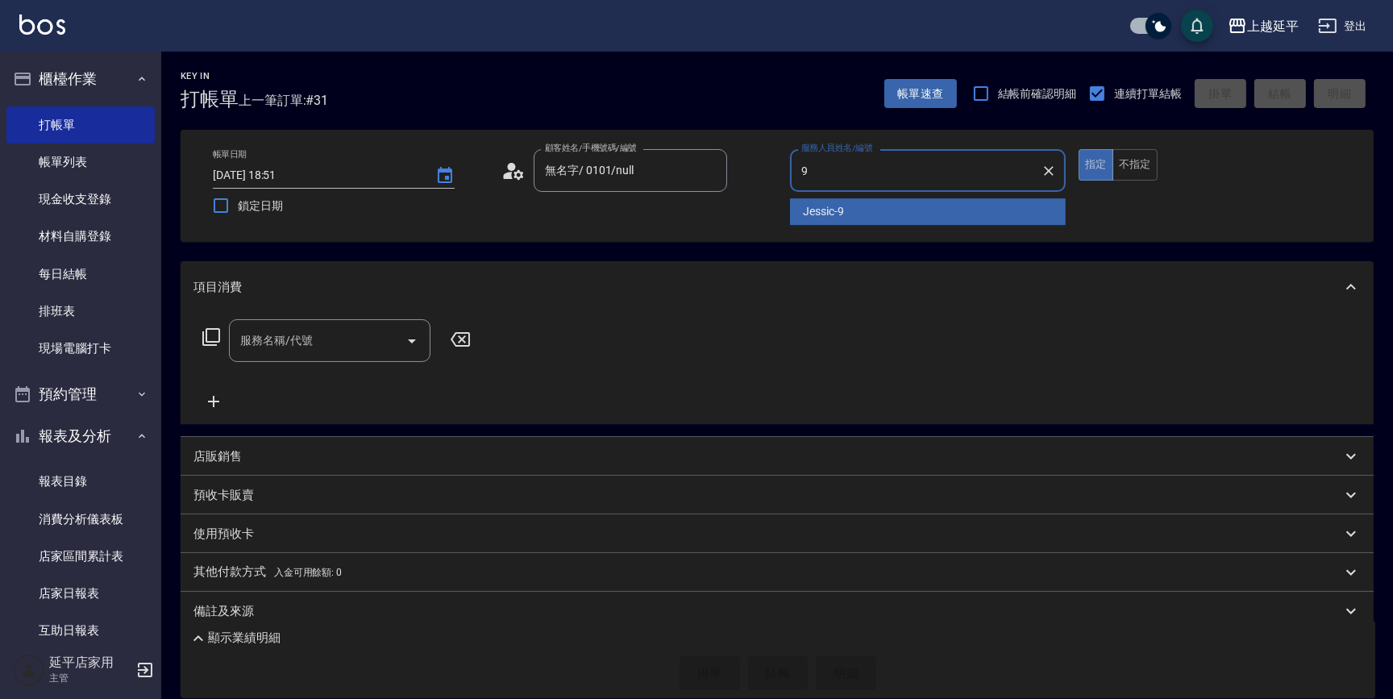
click at [810, 213] on span "Jessic -9" at bounding box center [823, 211] width 41 height 17
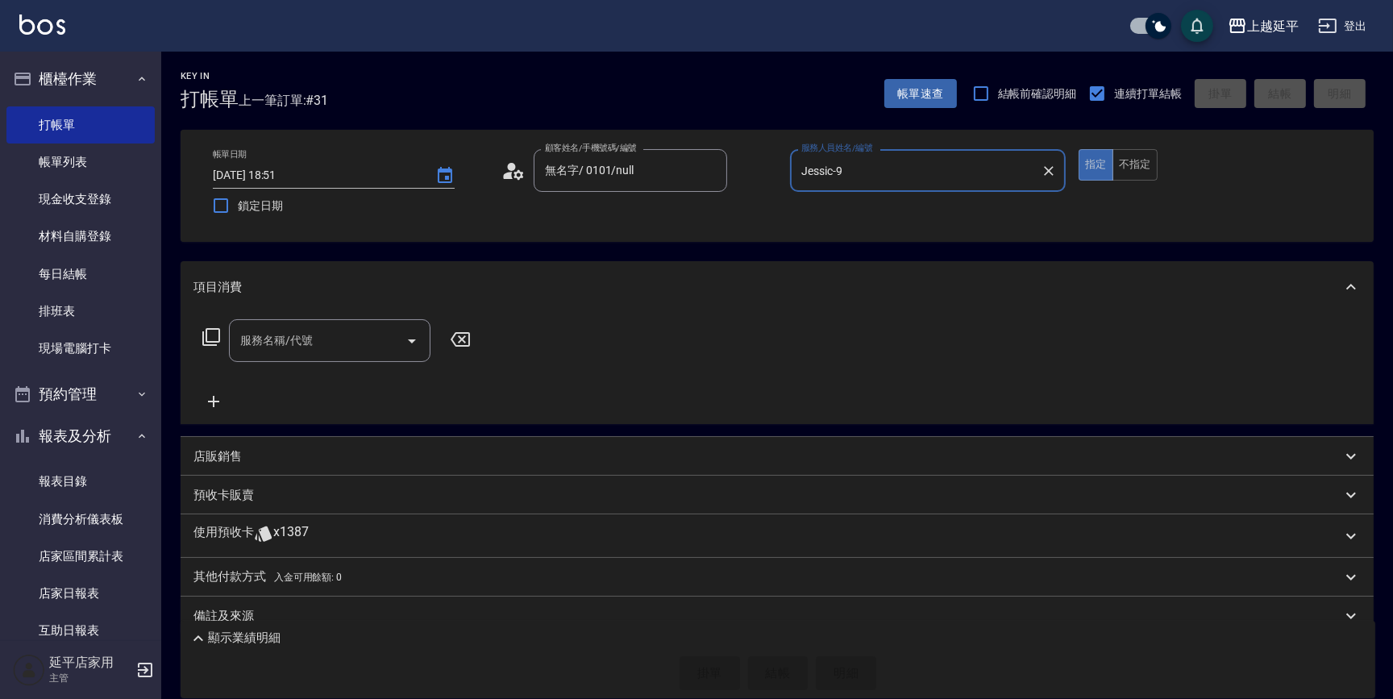
type input "Jessic-9"
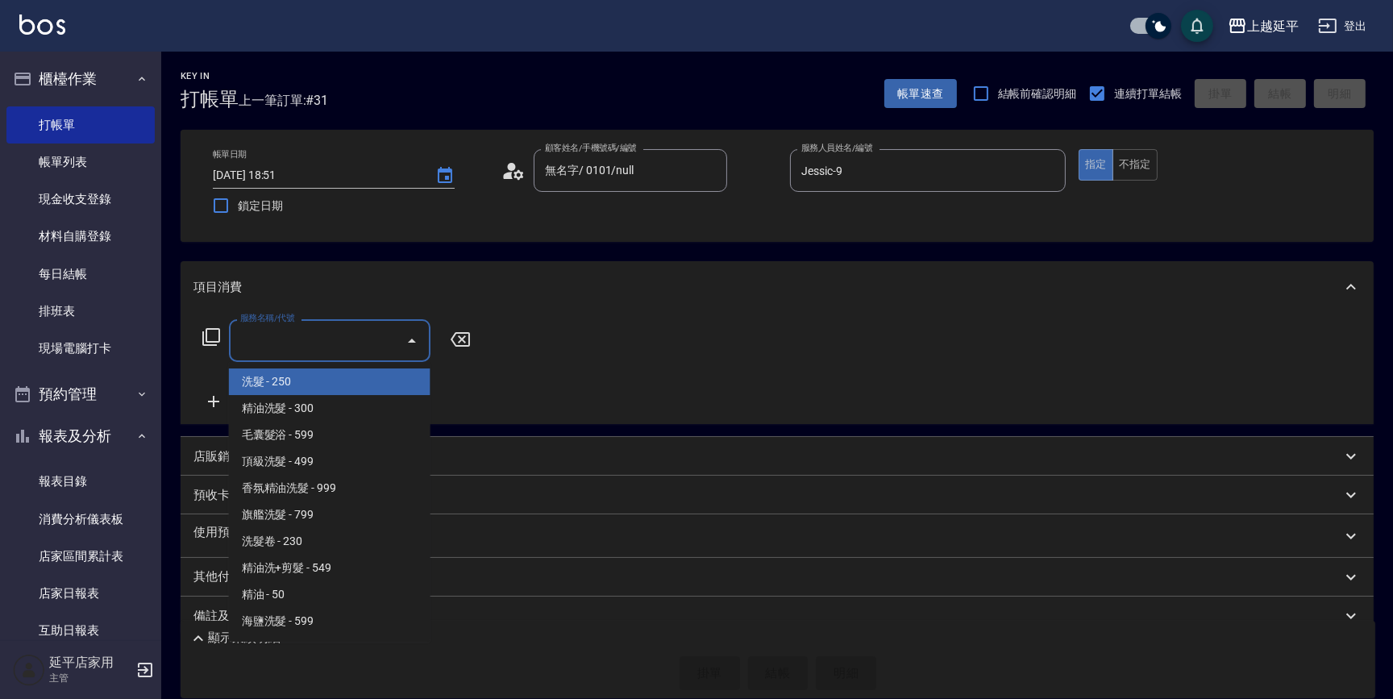
click at [362, 340] on input "服務名稱/代號" at bounding box center [317, 340] width 163 height 28
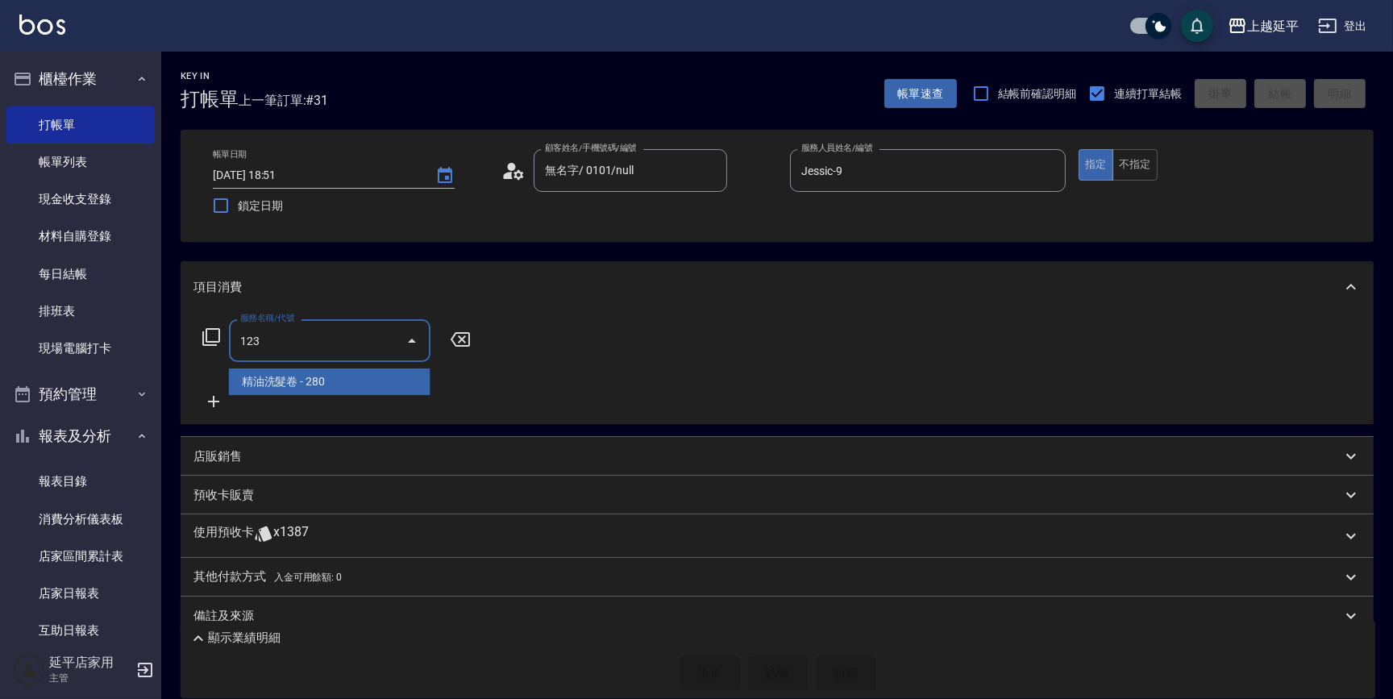
click at [385, 376] on span "精油洗髮卷 - 280" at bounding box center [330, 381] width 202 height 27
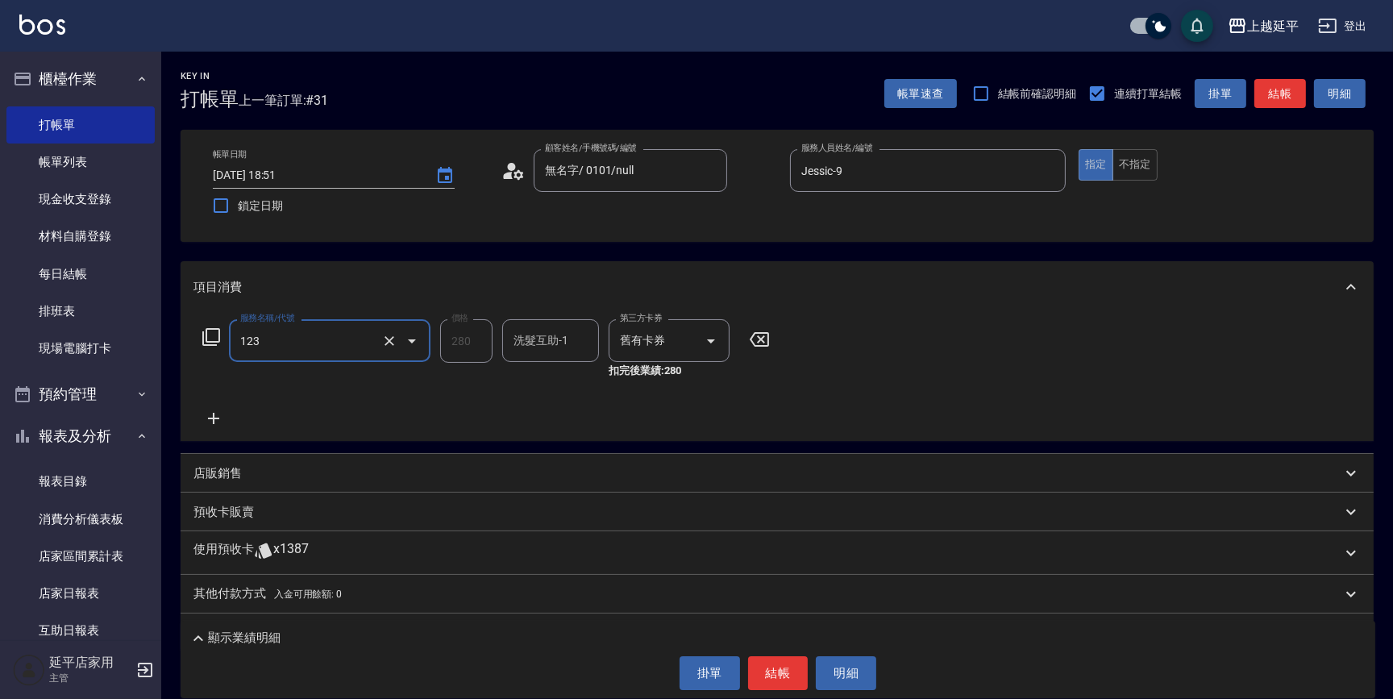
click at [526, 332] on div "洗髮互助-1 洗髮互助-1" at bounding box center [550, 340] width 97 height 43
type input "精油洗髮卷(123)"
drag, startPoint x: 555, startPoint y: 373, endPoint x: 724, endPoint y: 512, distance: 218.8
click at [711, 494] on body "上越延平 登出 櫃檯作業 打帳單 帳單列表 現金收支登錄 材料自購登錄 每日結帳 排班表 現場電腦打卡 預約管理 預約管理 單日預約紀錄 單週預約紀錄 報表及…" at bounding box center [696, 370] width 1393 height 741
click at [564, 381] on div "恩恩 -23" at bounding box center [550, 381] width 97 height 27
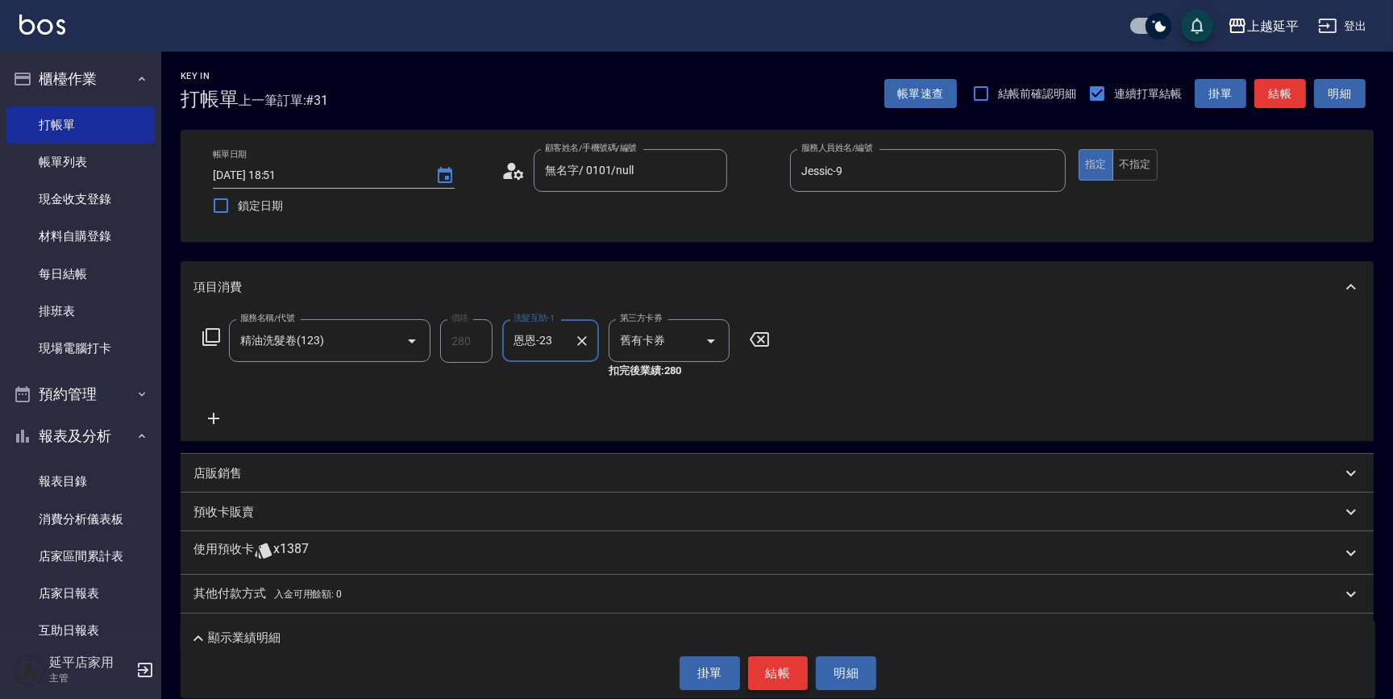
type input "恩恩-23"
click at [771, 672] on button "結帳" at bounding box center [778, 673] width 60 height 34
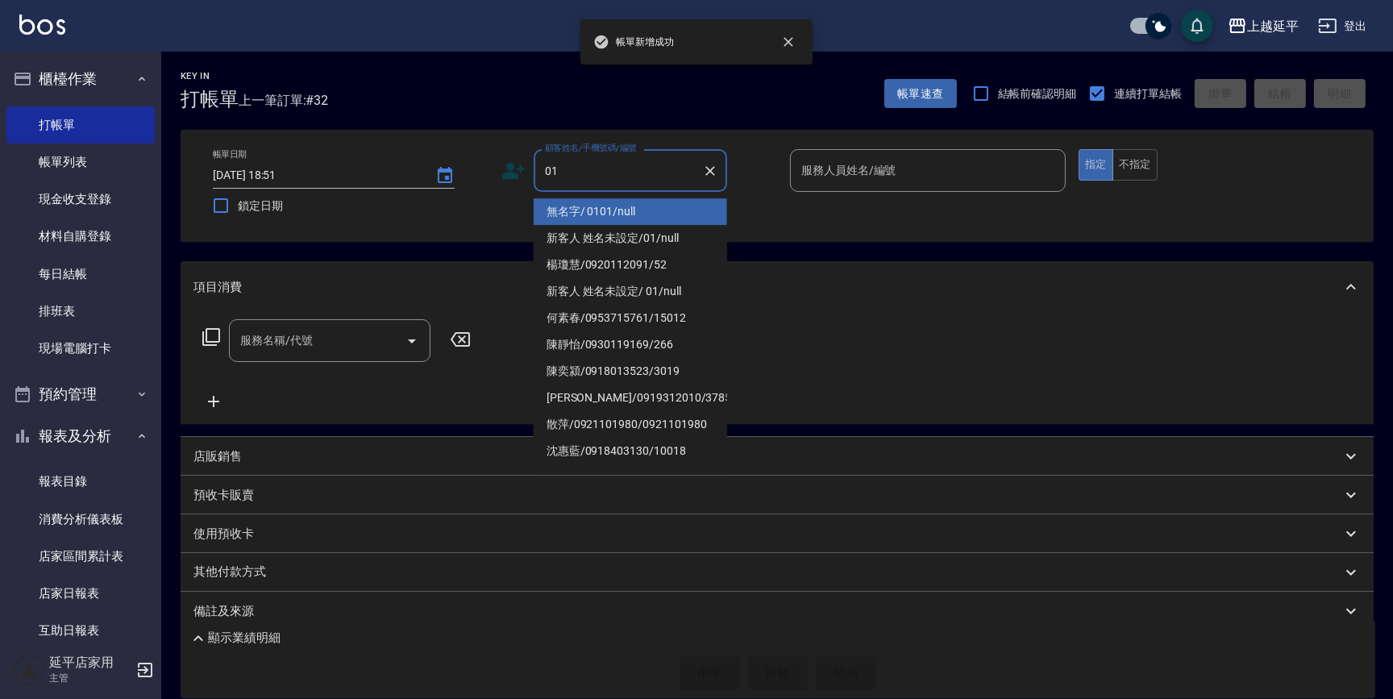
click at [593, 206] on li "無名字/ 0101/null" at bounding box center [630, 211] width 193 height 27
type input "無名字/ 0101/null"
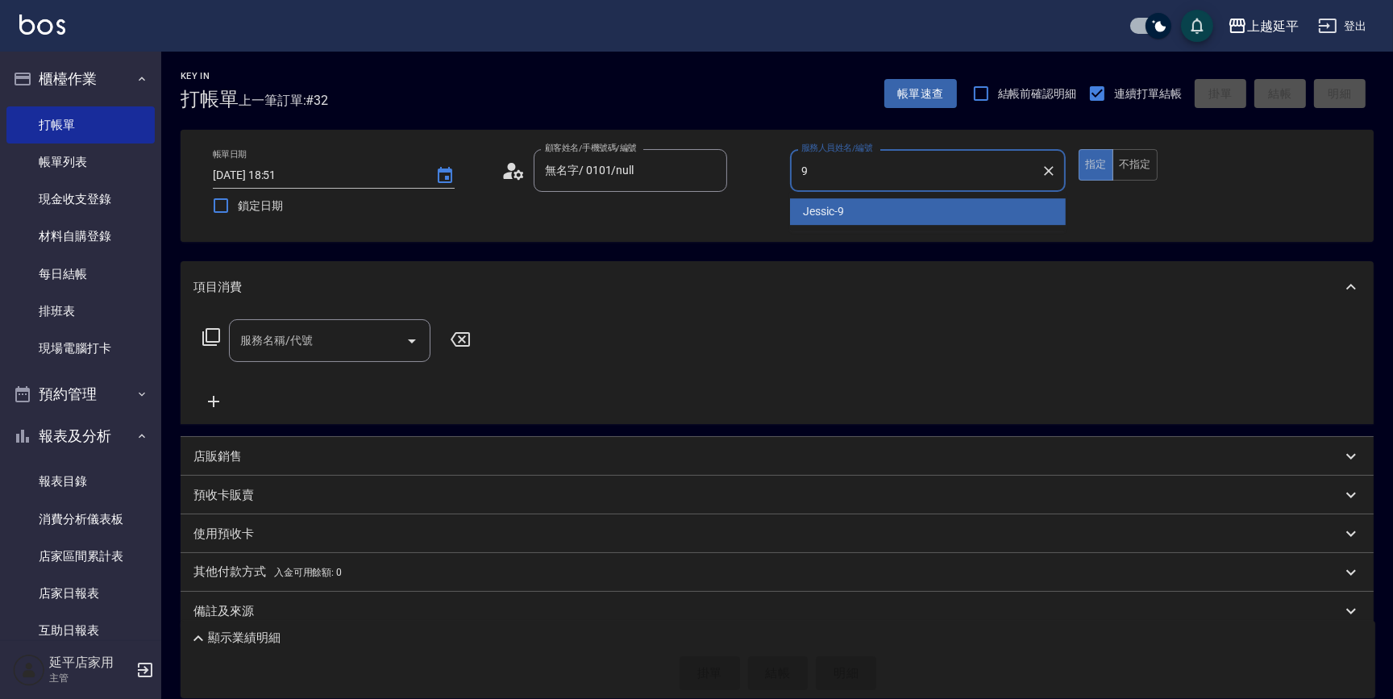
click at [839, 217] on span "Jessic -9" at bounding box center [823, 211] width 41 height 17
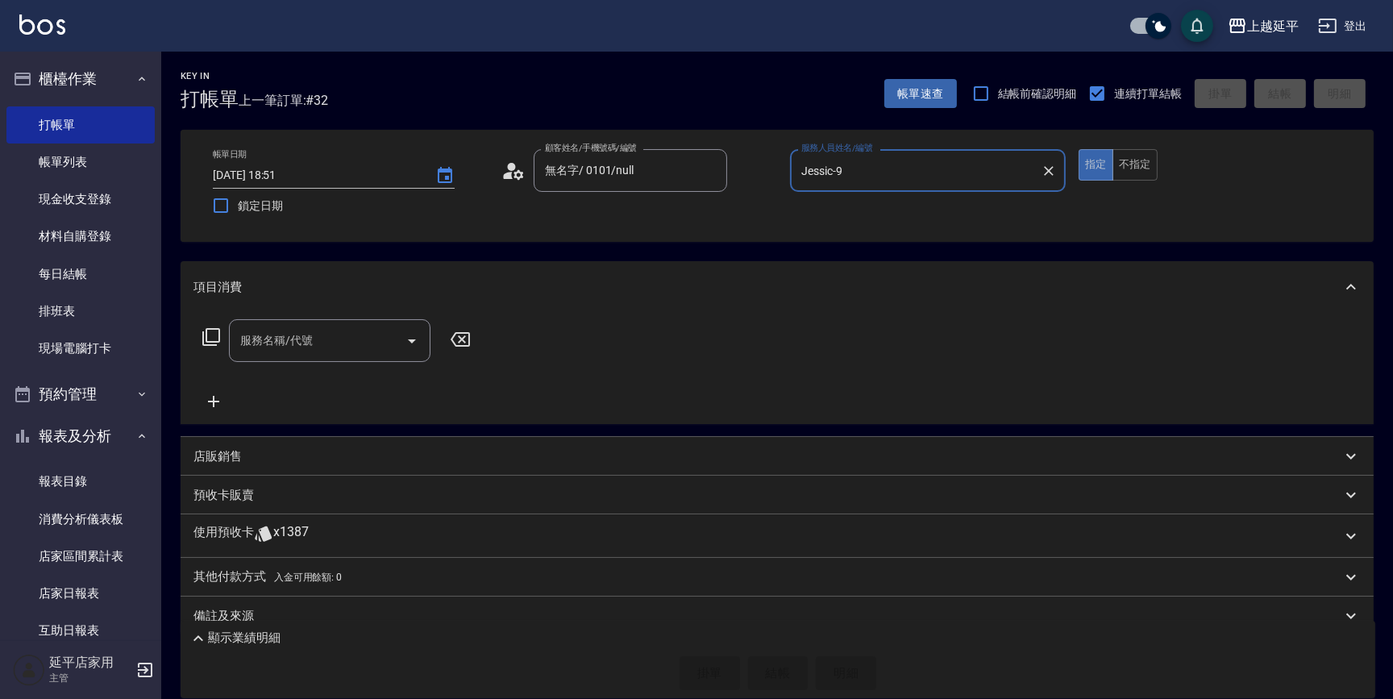
type input "Jessic-9"
click at [327, 343] on input "服務名稱/代號" at bounding box center [317, 340] width 163 height 28
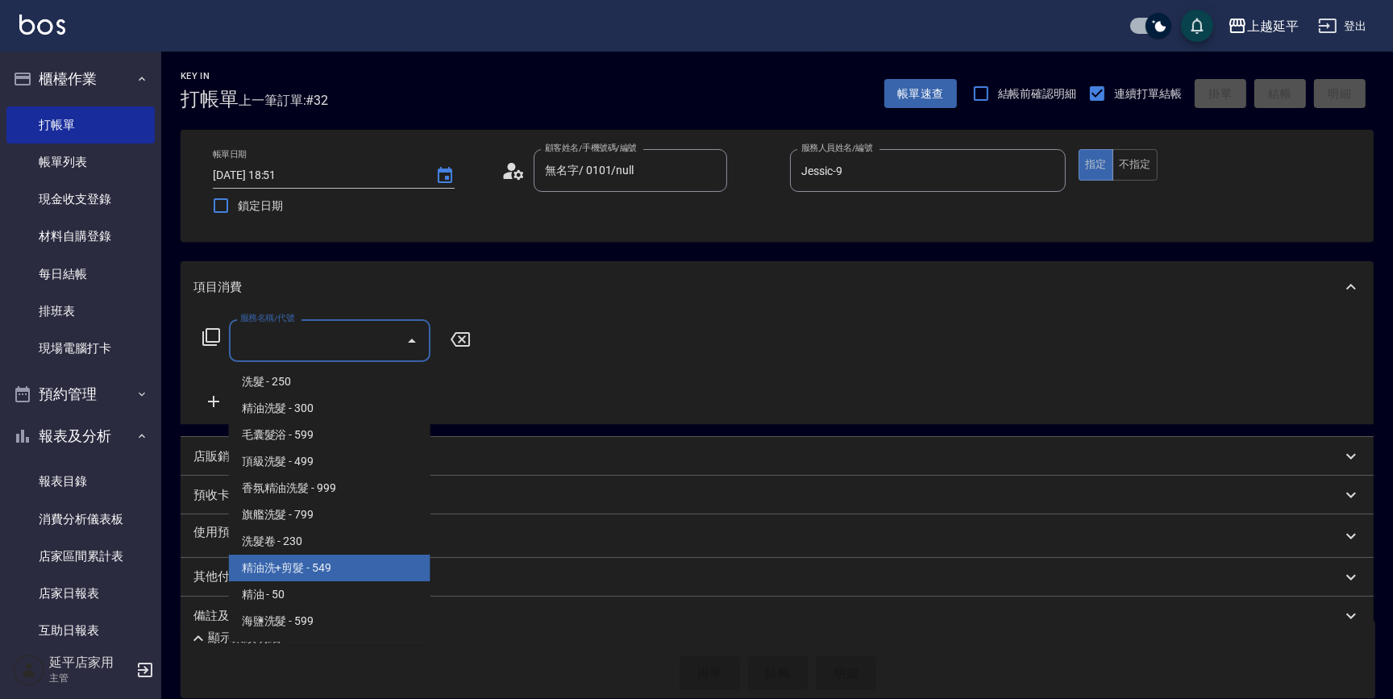
click at [323, 571] on span "精油洗+剪髮 - 549" at bounding box center [330, 568] width 202 height 27
type input "精油洗+剪髮(108)"
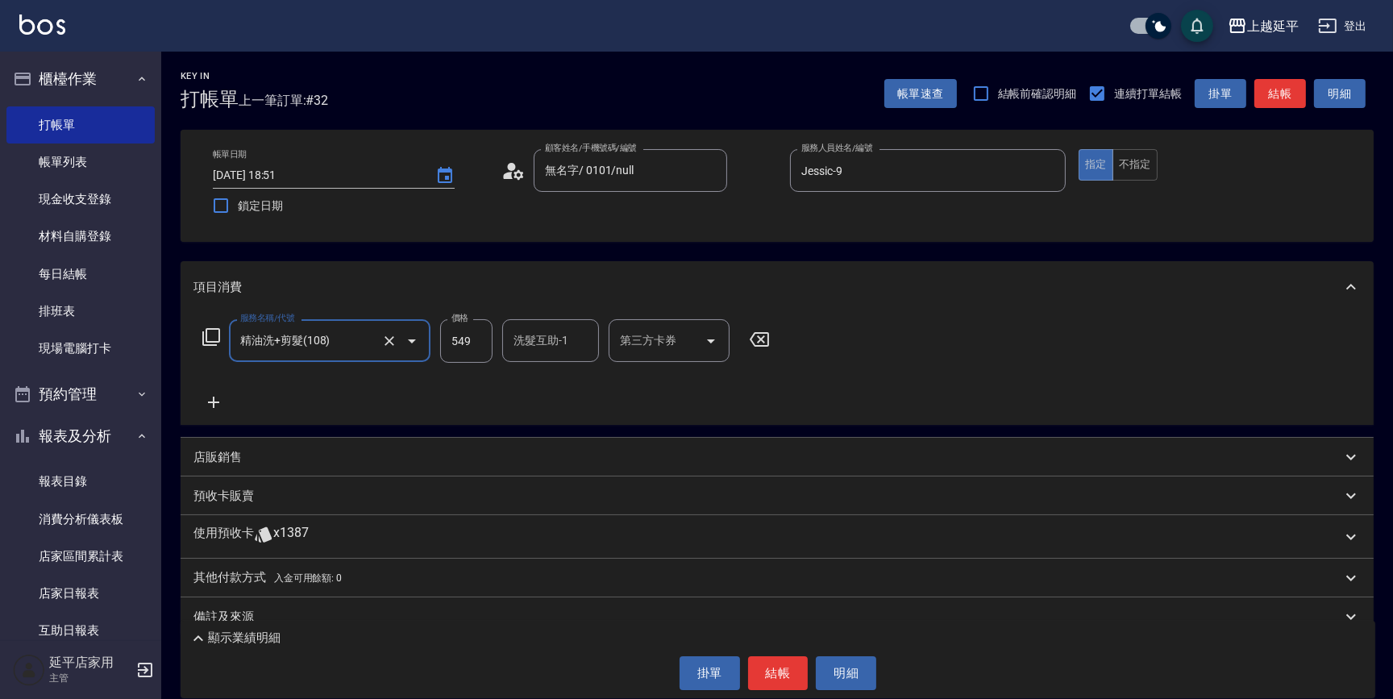
click at [484, 341] on input "549" at bounding box center [466, 341] width 52 height 44
type input "649"
click at [540, 342] on div "洗髮互助-1 洗髮互助-1" at bounding box center [550, 340] width 97 height 43
click at [549, 384] on span "[PERSON_NAME] -30" at bounding box center [566, 381] width 102 height 17
type input "[PERSON_NAME]-30"
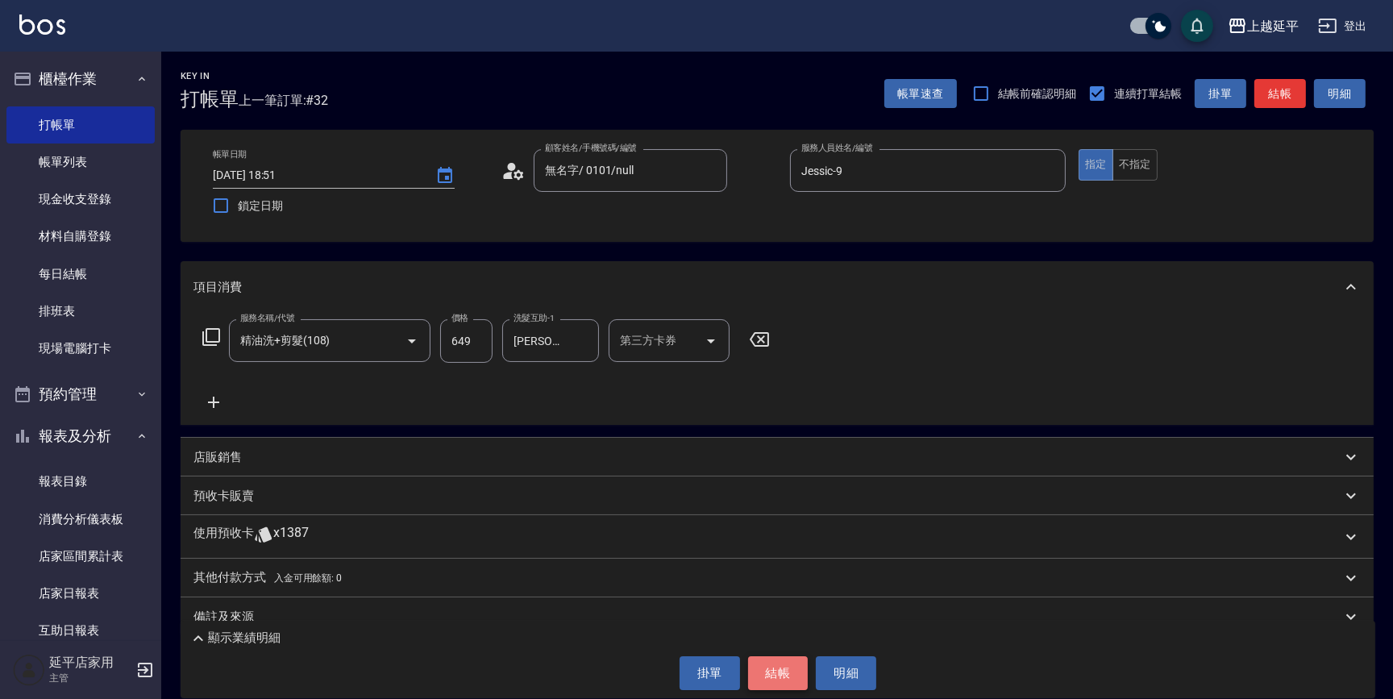
click at [760, 669] on button "結帳" at bounding box center [778, 673] width 60 height 34
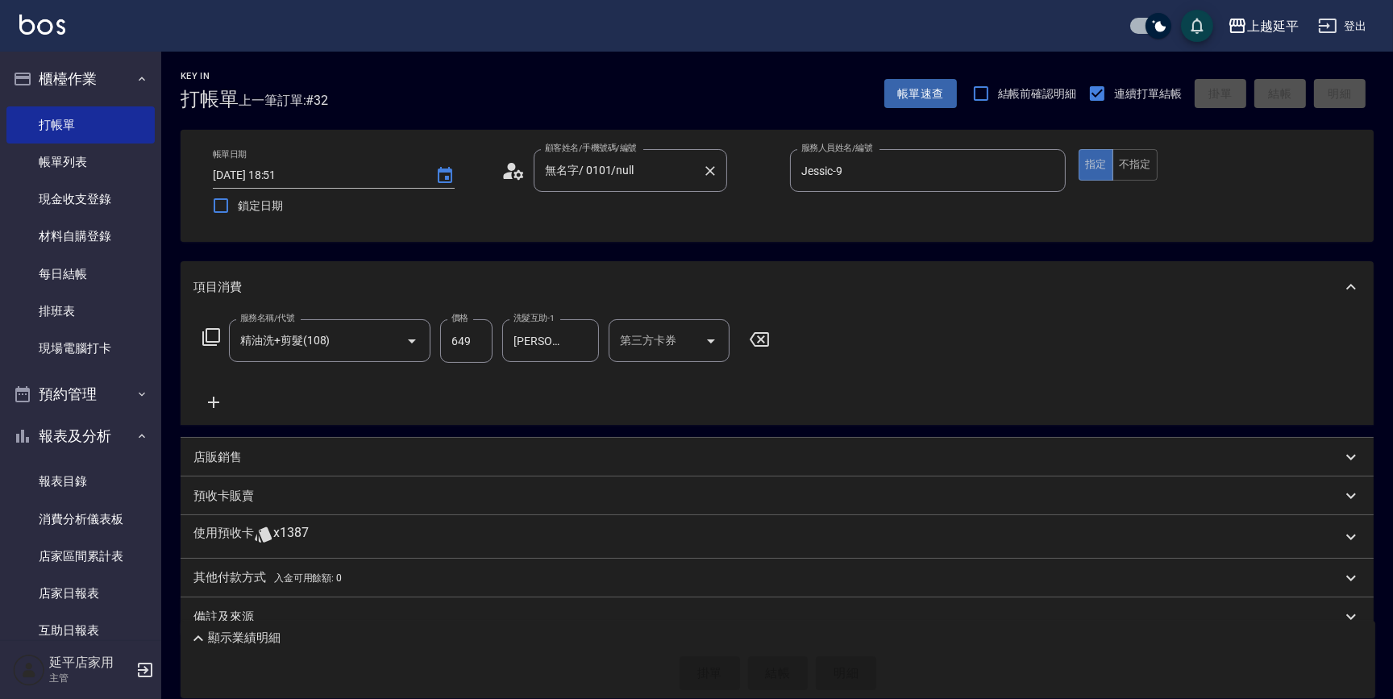
type input "[DATE] 18:52"
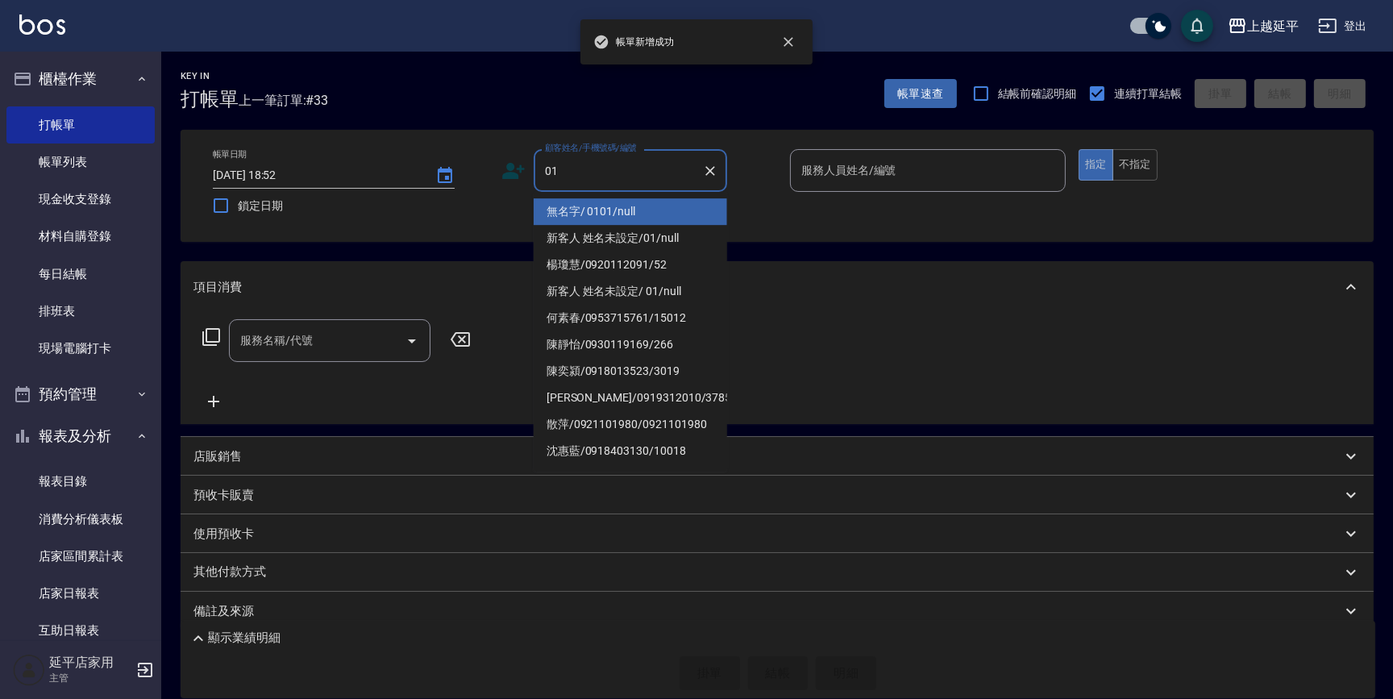
click at [584, 210] on li "無名字/ 0101/null" at bounding box center [630, 211] width 193 height 27
type input "無名字/ 0101/null"
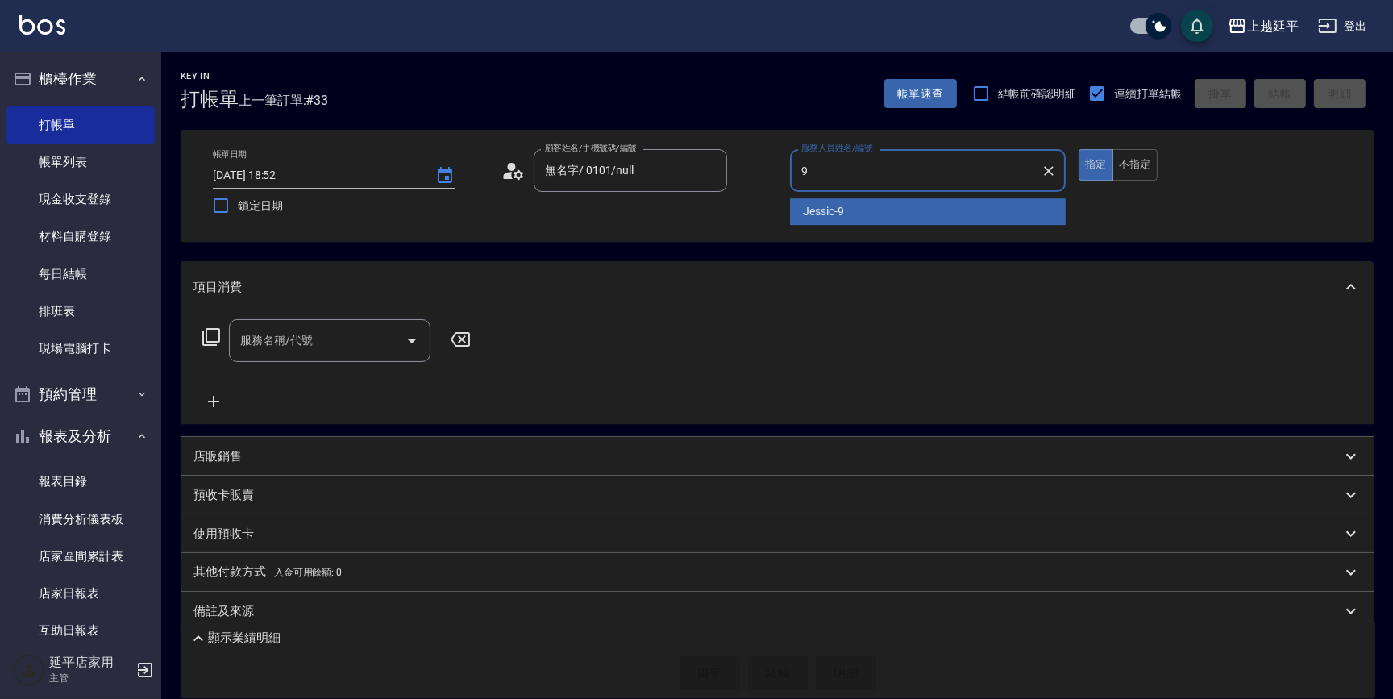
click at [797, 209] on div "Jessic -9" at bounding box center [928, 211] width 276 height 27
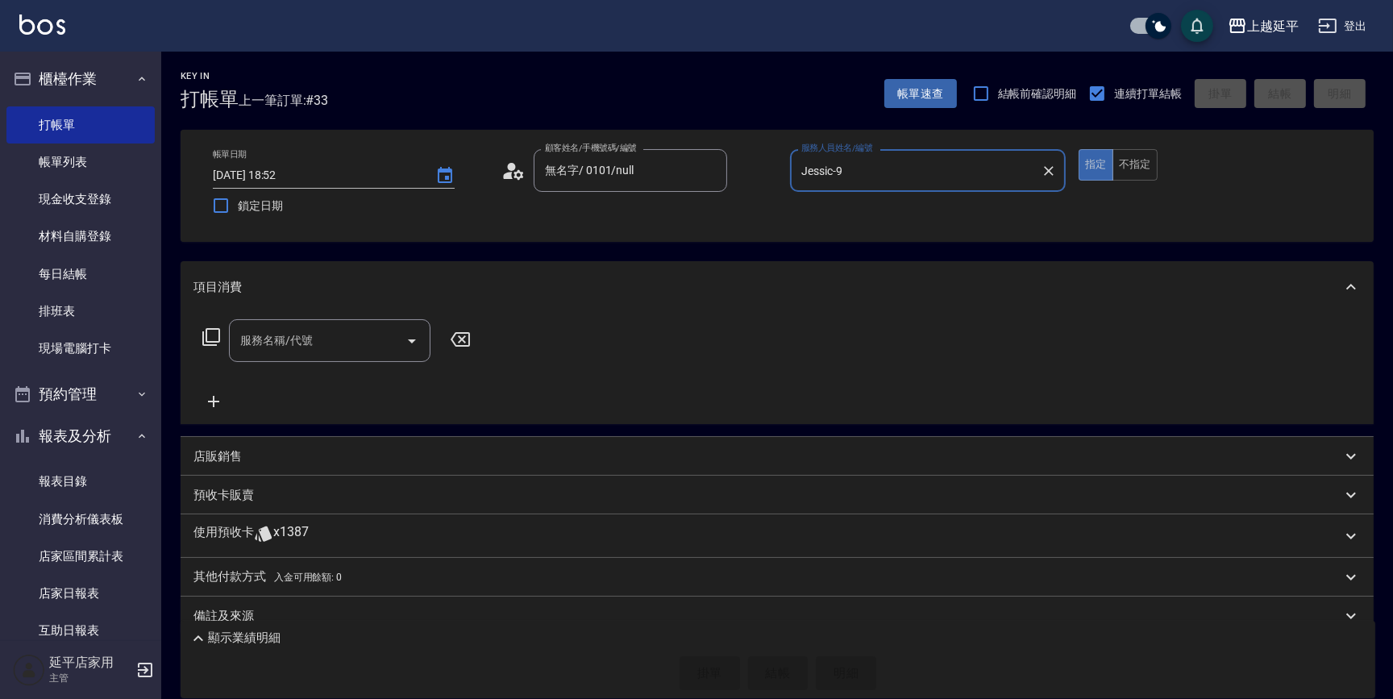
type input "Jessic-9"
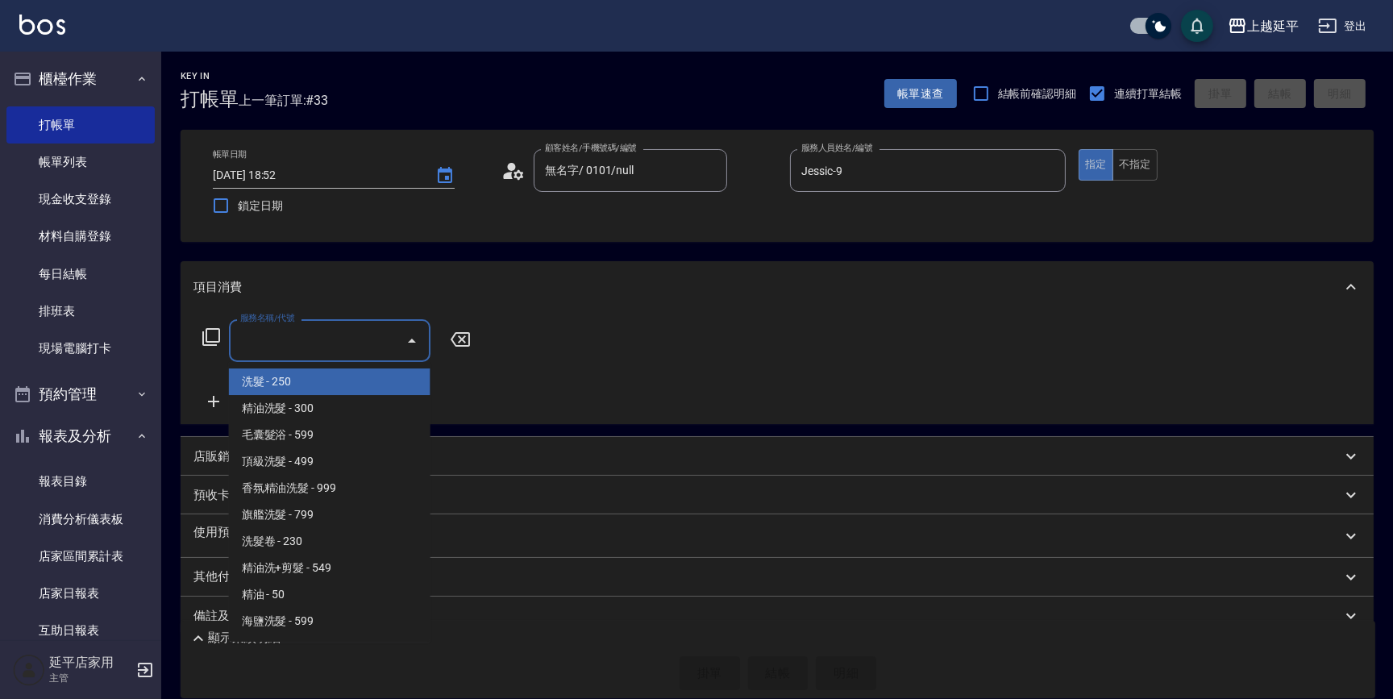
click at [365, 338] on input "服務名稱/代號" at bounding box center [317, 340] width 163 height 28
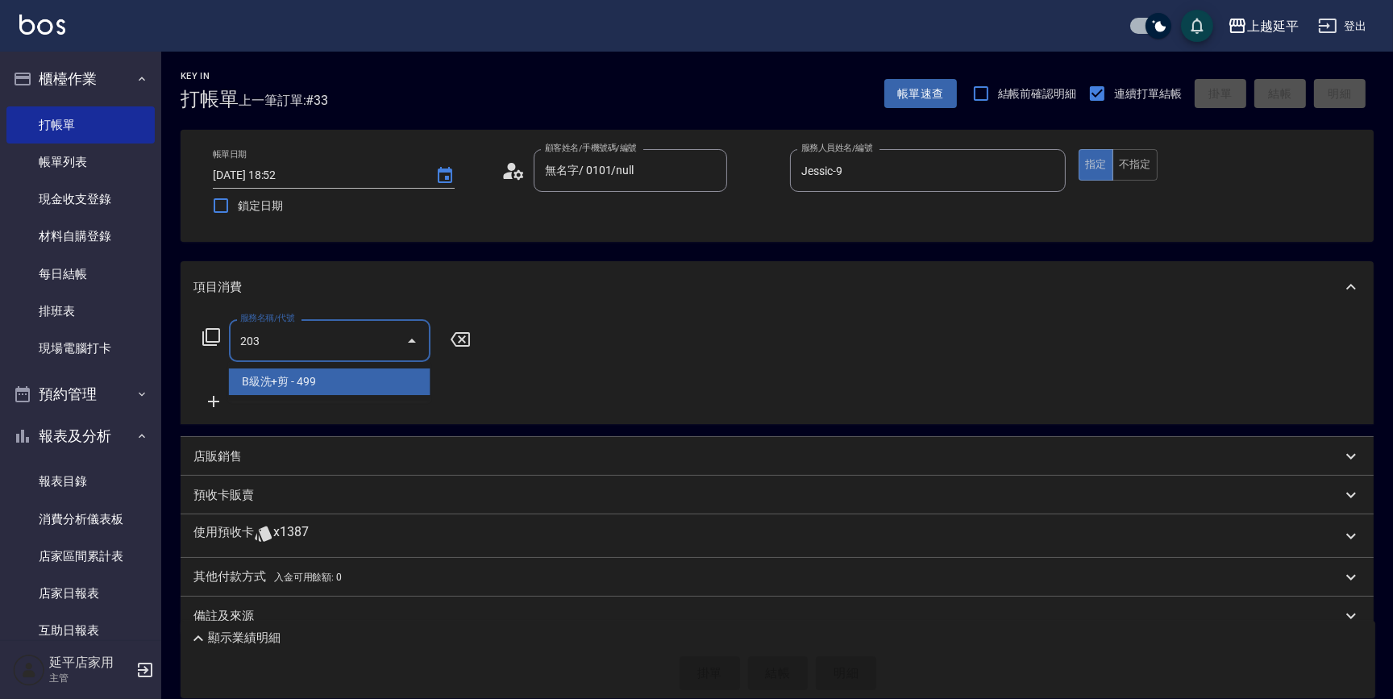
click at [371, 383] on span "B級洗+剪 - 499" at bounding box center [330, 381] width 202 height 27
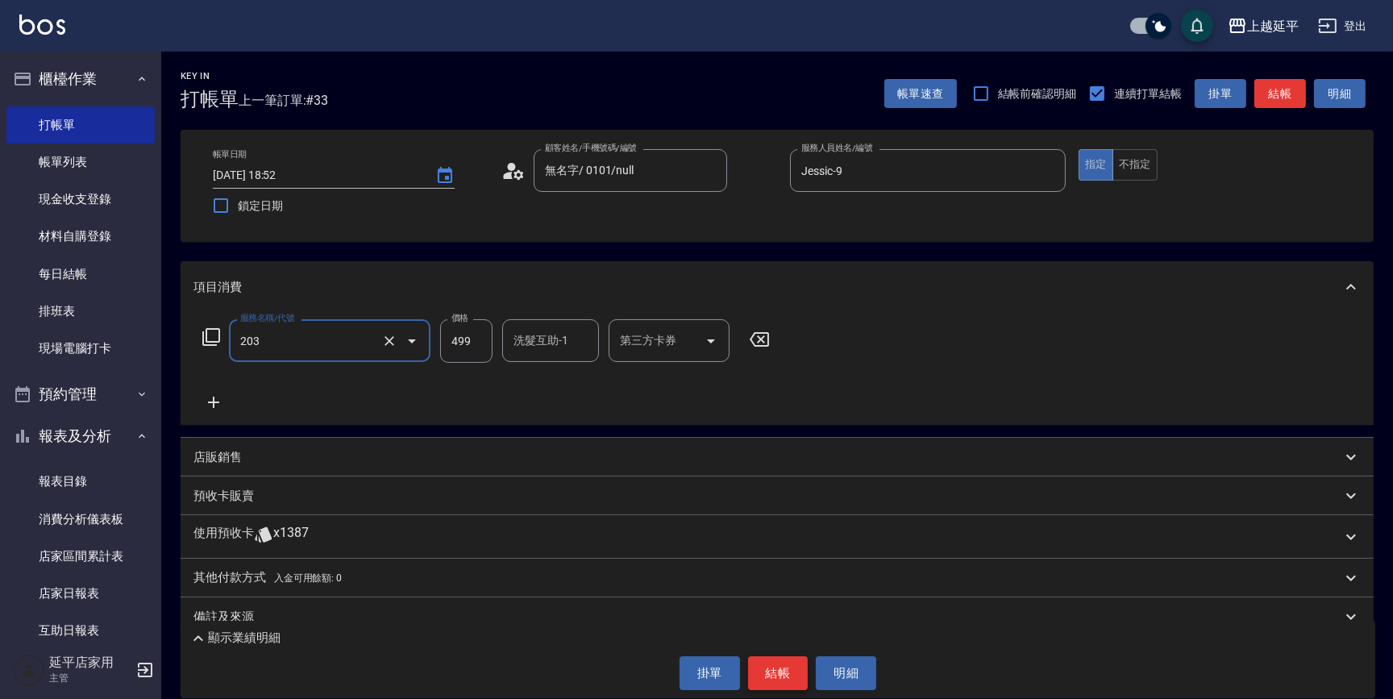
type input "B級洗+剪(203)"
click at [775, 676] on button "結帳" at bounding box center [778, 673] width 60 height 34
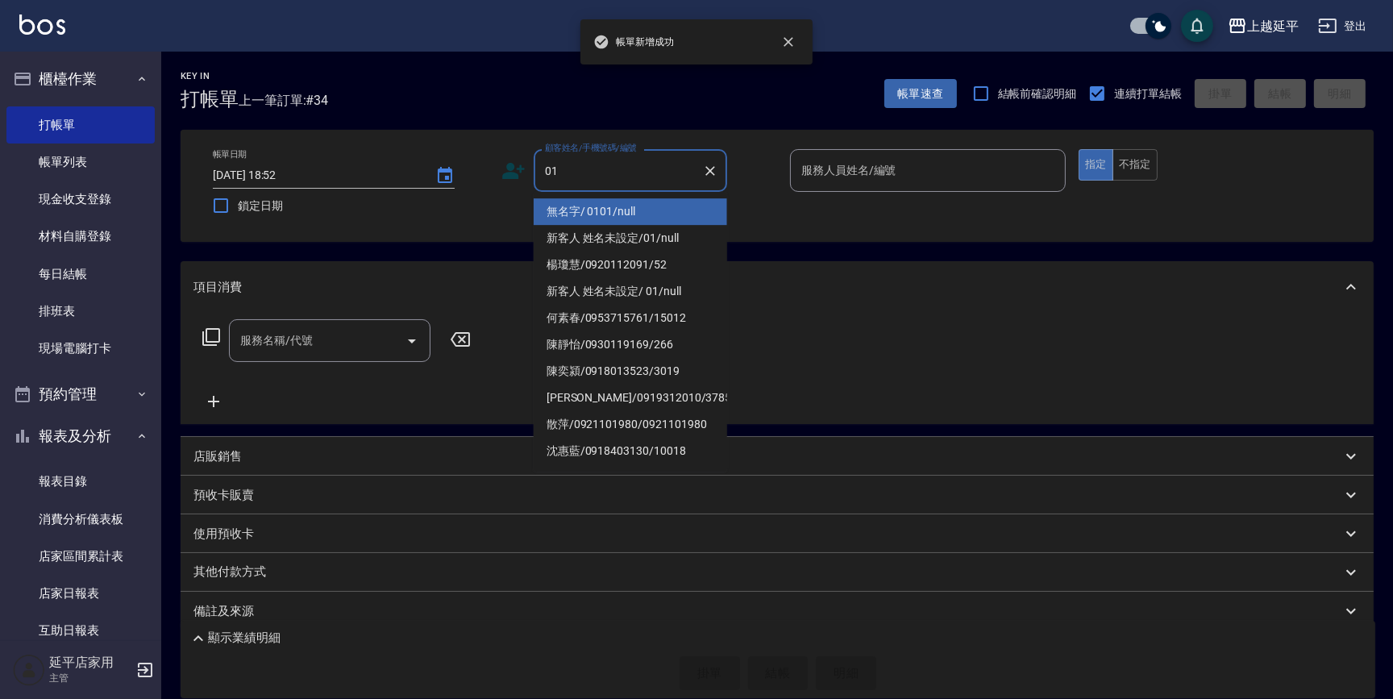
click at [587, 207] on li "無名字/ 0101/null" at bounding box center [630, 211] width 193 height 27
type input "無名字/ 0101/null"
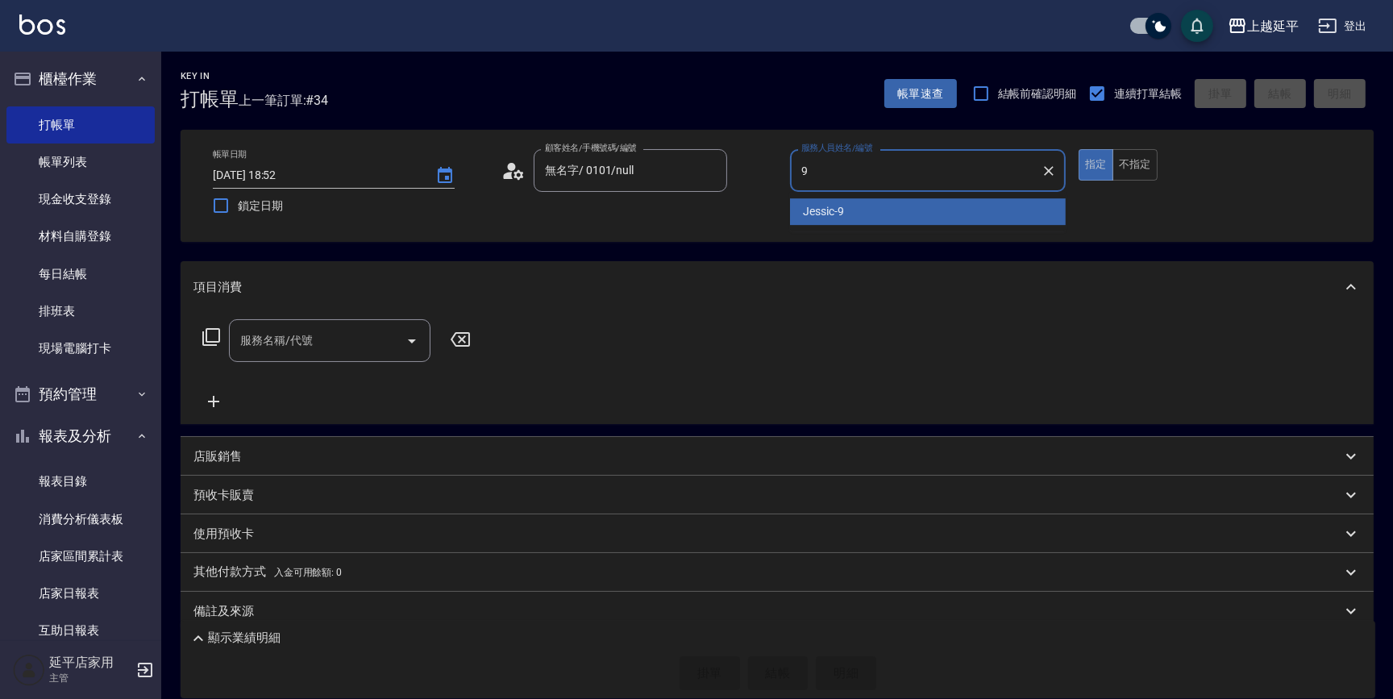
click at [808, 210] on span "Jessic -9" at bounding box center [823, 211] width 41 height 17
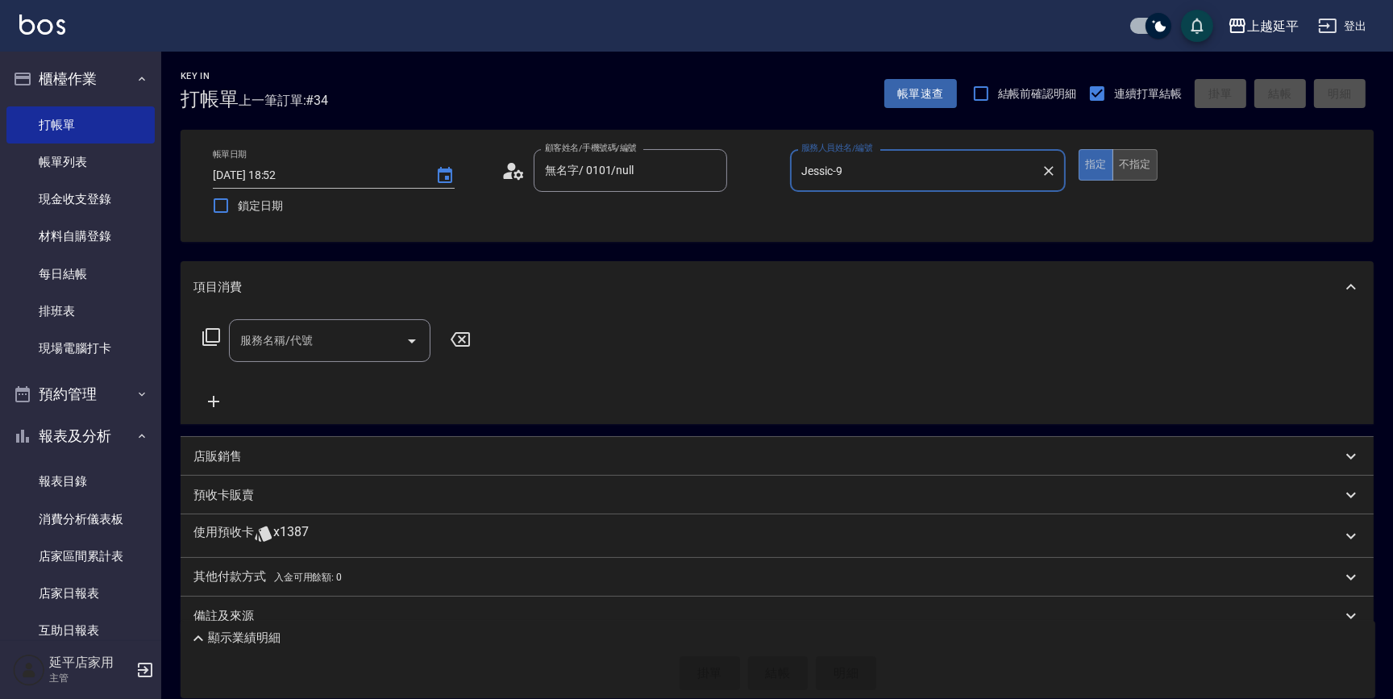
type input "Jessic-9"
click at [1137, 168] on button "不指定" at bounding box center [1135, 164] width 45 height 31
click at [320, 336] on input "服務名稱/代號" at bounding box center [317, 340] width 163 height 28
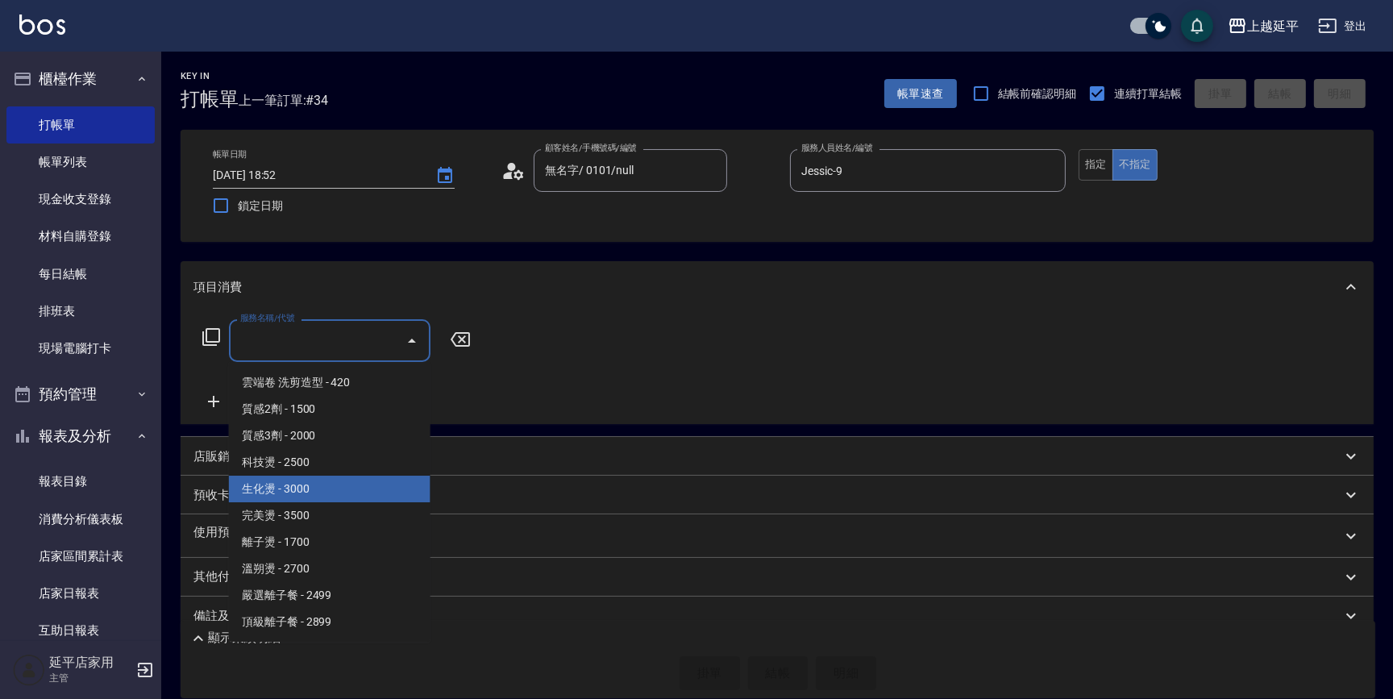
scroll to position [806, 0]
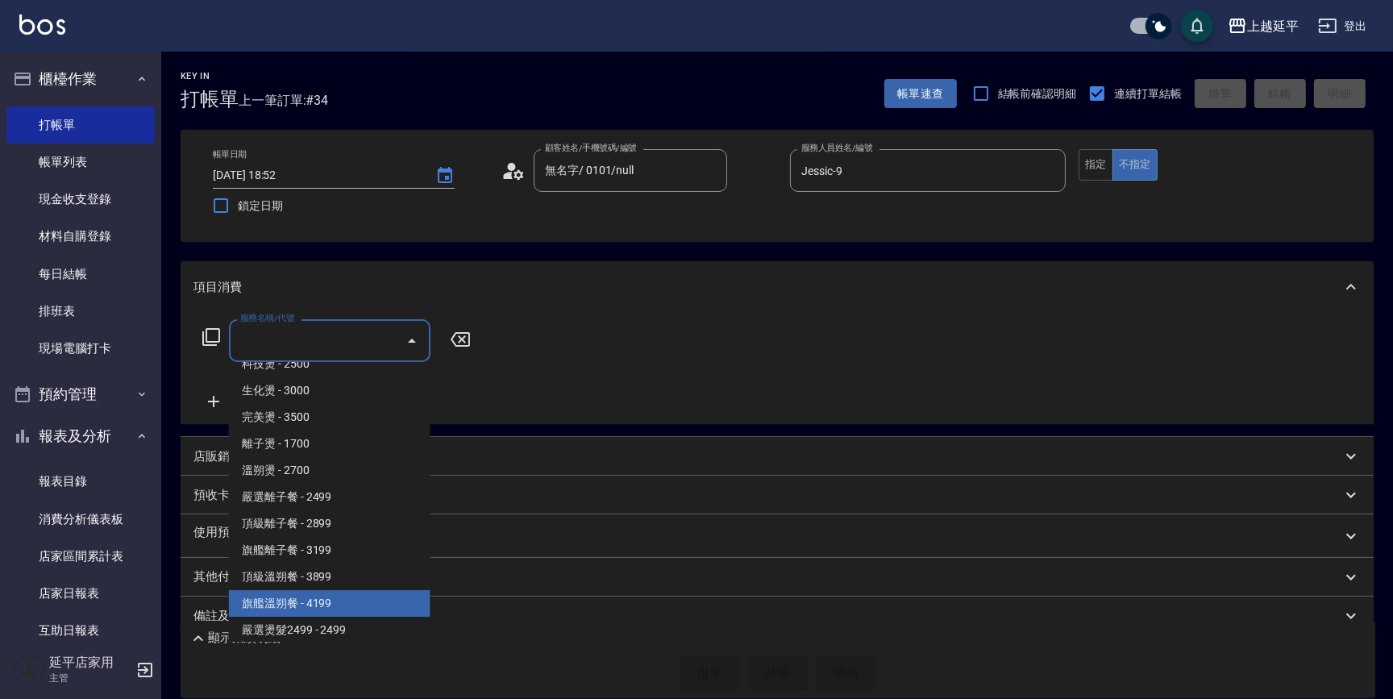
click at [331, 609] on span "旗艦溫朔餐 - 4199" at bounding box center [330, 603] width 202 height 27
type input "旗艦溫朔餐(312)"
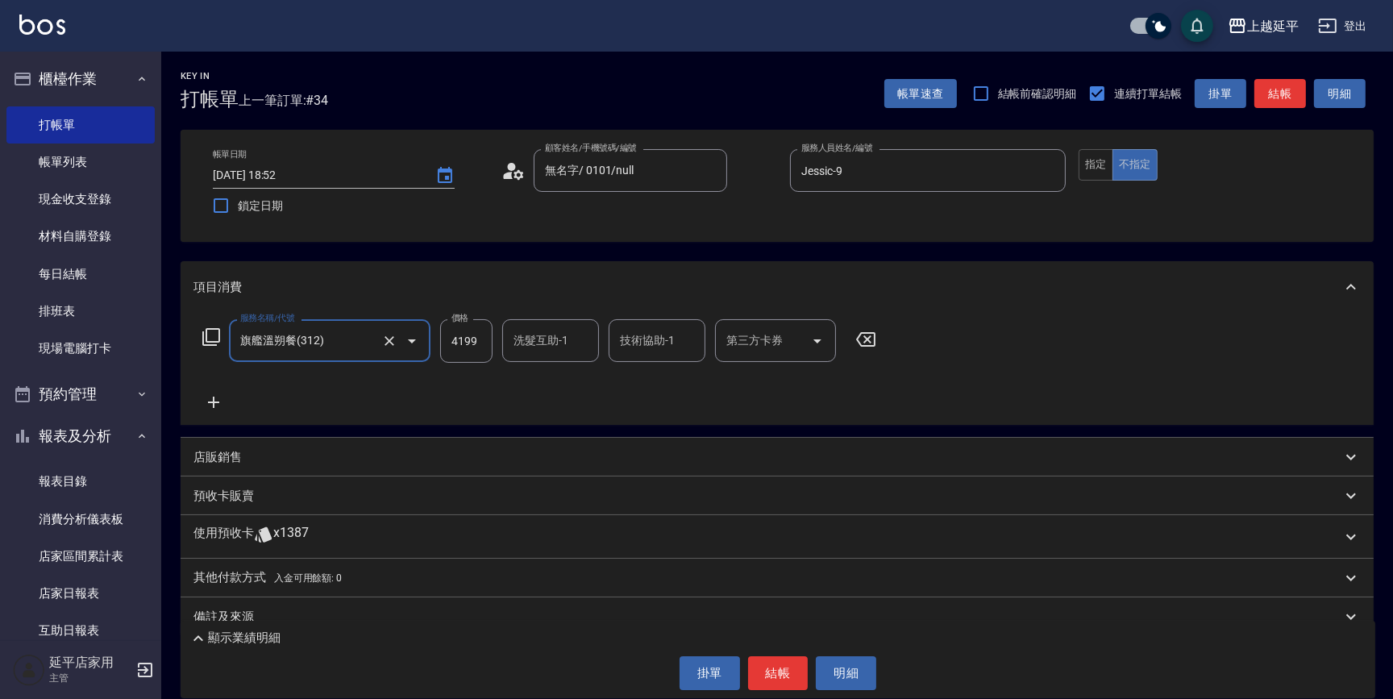
click at [239, 580] on p "其他付款方式 入金可用餘額: 0" at bounding box center [267, 578] width 148 height 18
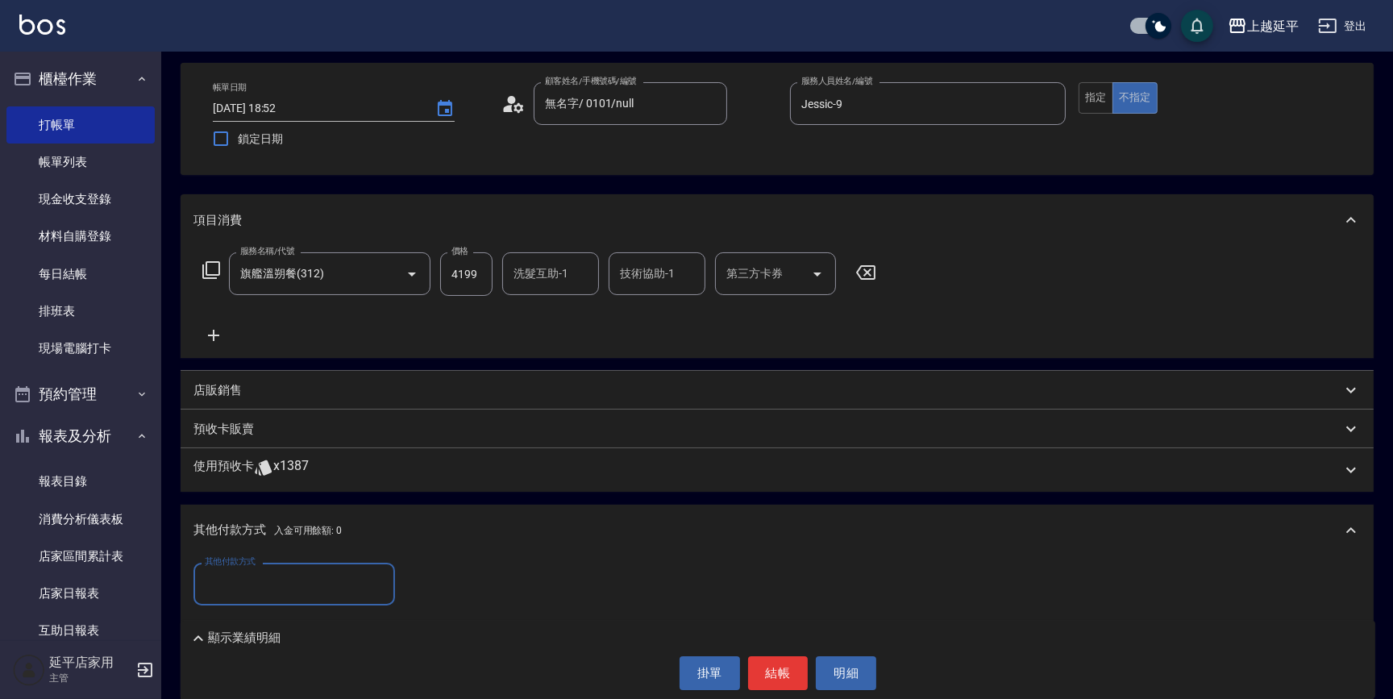
scroll to position [146, 0]
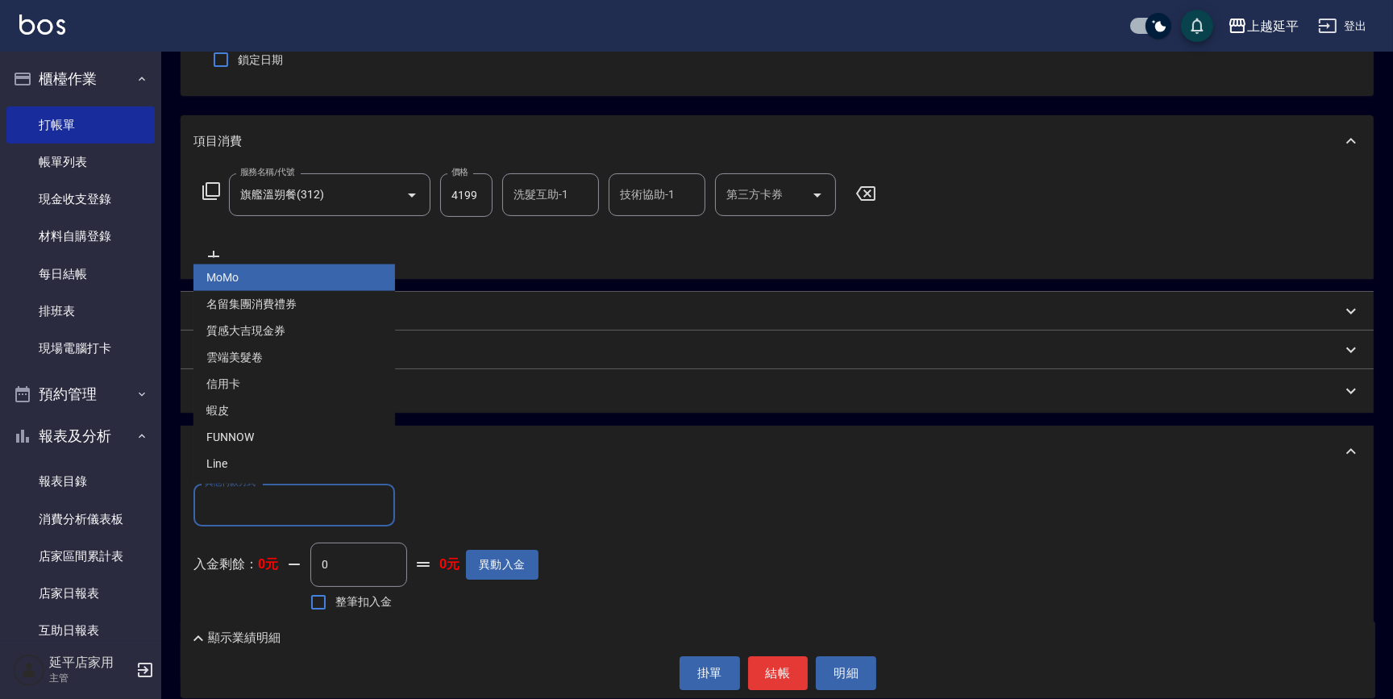
click at [236, 504] on input "其他付款方式" at bounding box center [294, 505] width 187 height 28
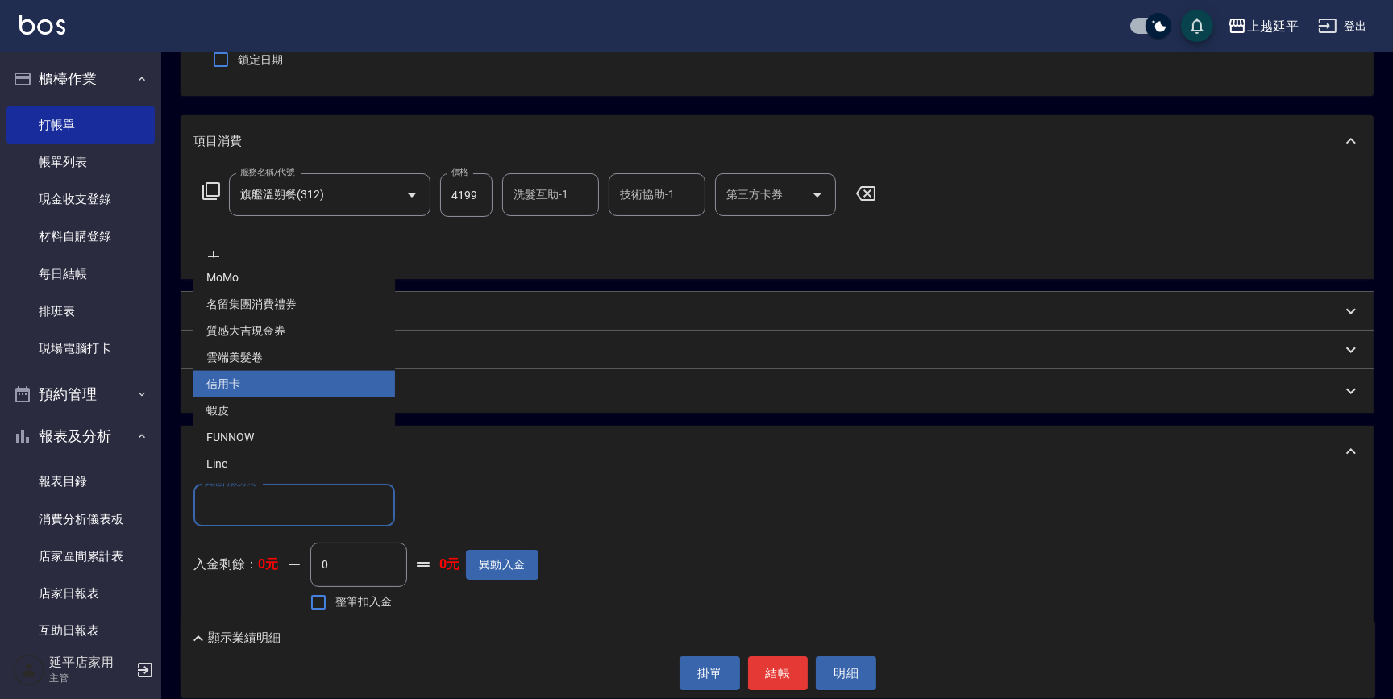
click at [257, 379] on span "信用卡" at bounding box center [294, 384] width 202 height 27
type input "信用卡"
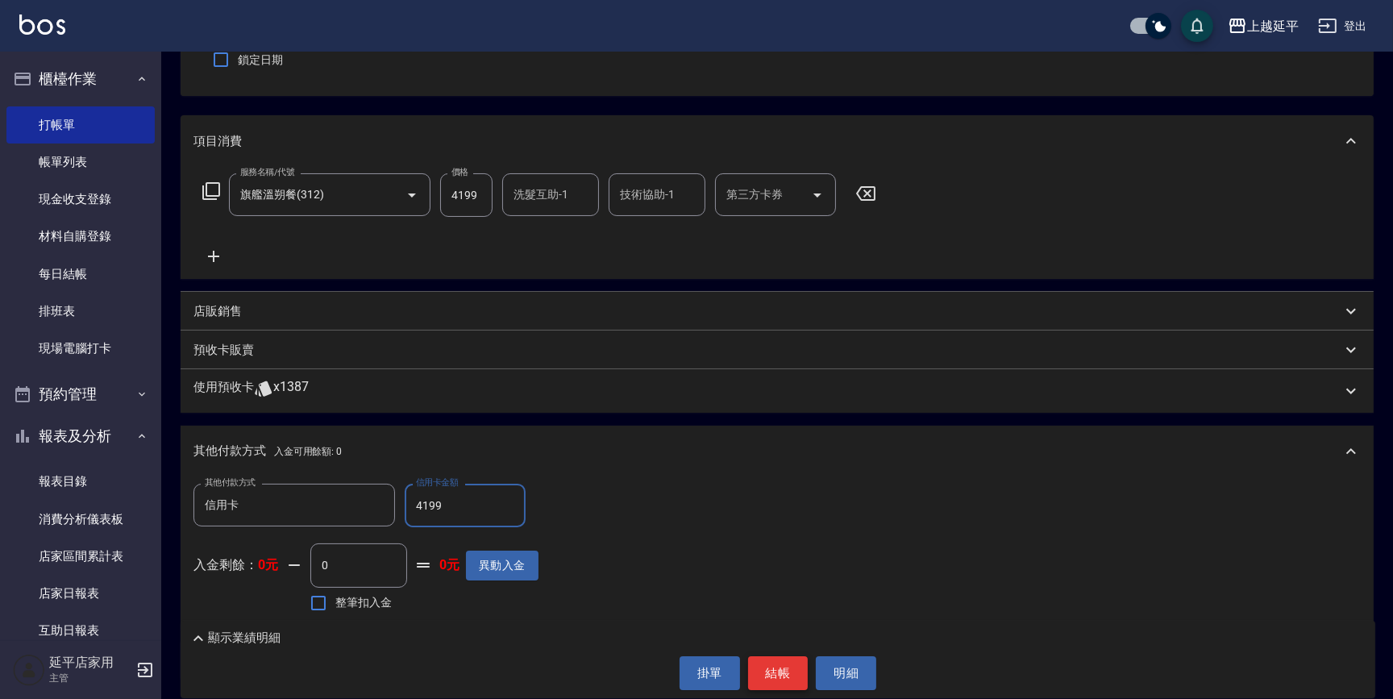
type input "4199"
click at [771, 673] on button "結帳" at bounding box center [778, 673] width 60 height 34
type input "[DATE] 18:53"
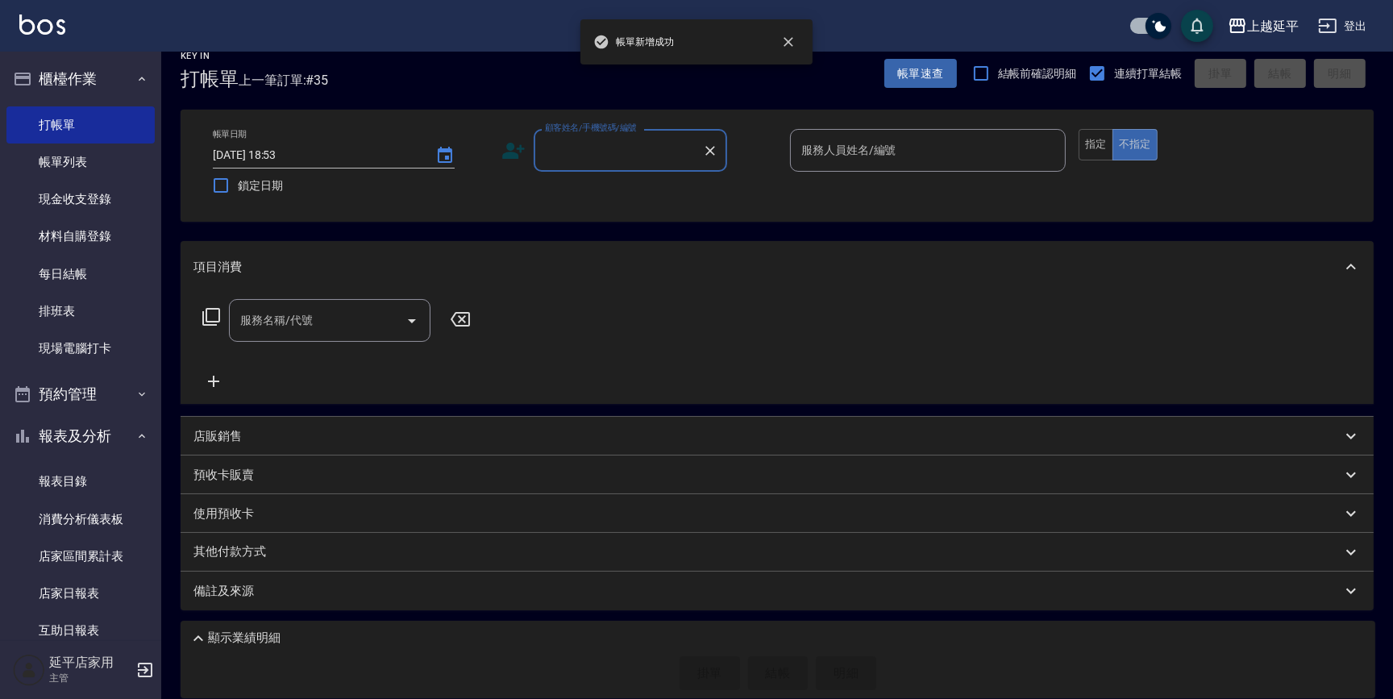
scroll to position [19, 0]
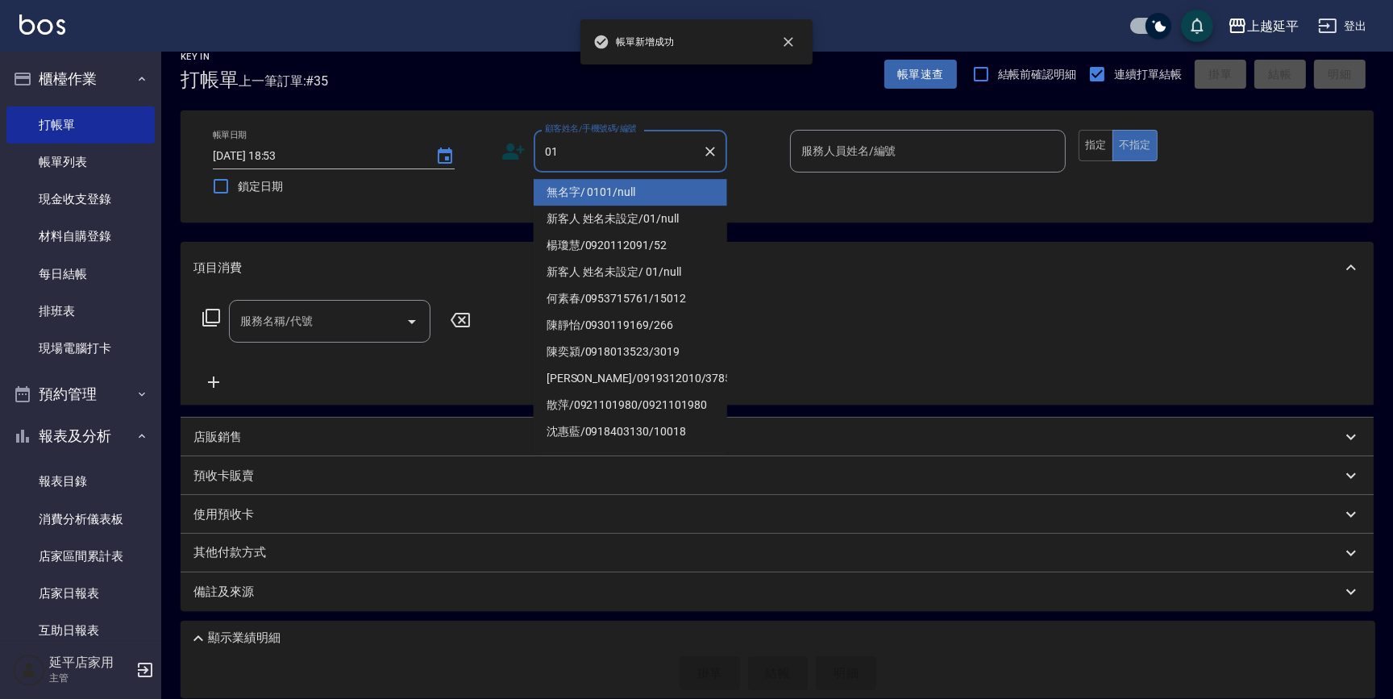
click at [599, 188] on li "無名字/ 0101/null" at bounding box center [630, 192] width 193 height 27
type input "無名字/ 0101/null"
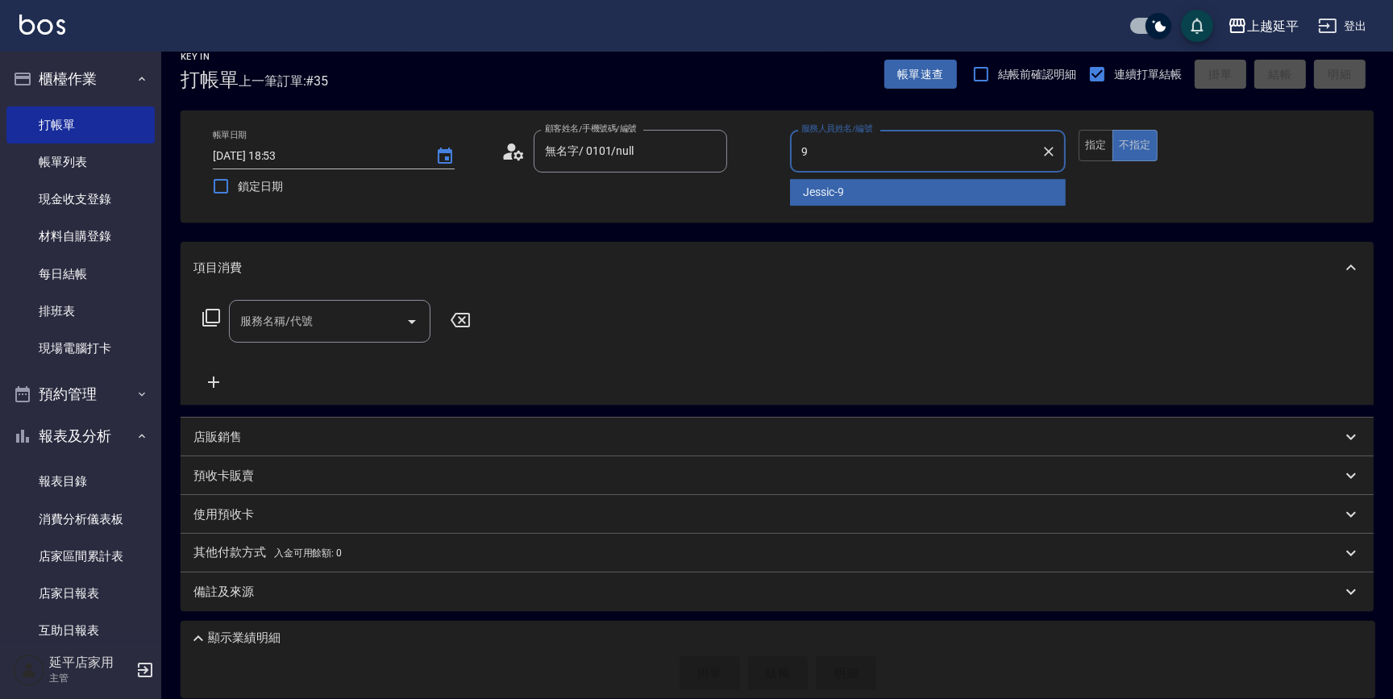
click at [830, 187] on span "Jessic -9" at bounding box center [823, 192] width 41 height 17
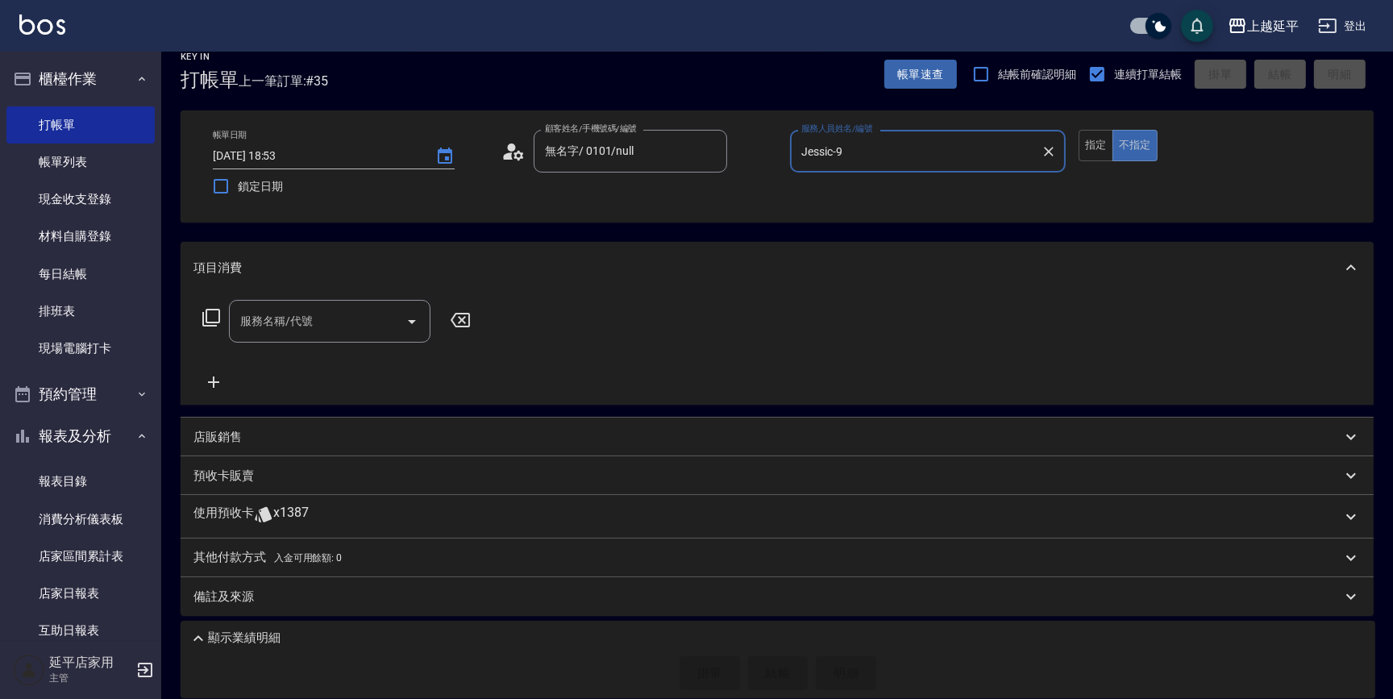
type input "Jessic-9"
click at [335, 324] on input "服務名稱/代號" at bounding box center [317, 321] width 163 height 28
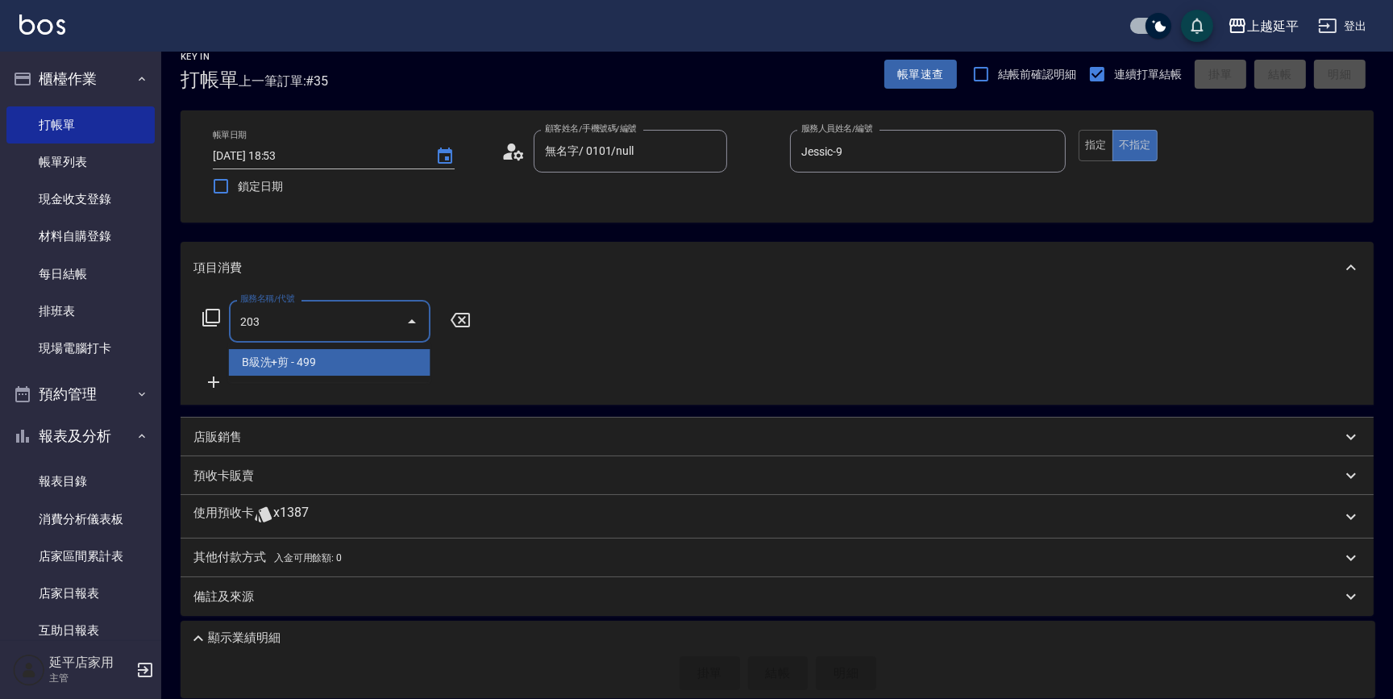
click at [382, 362] on span "B級洗+剪 - 499" at bounding box center [330, 362] width 202 height 27
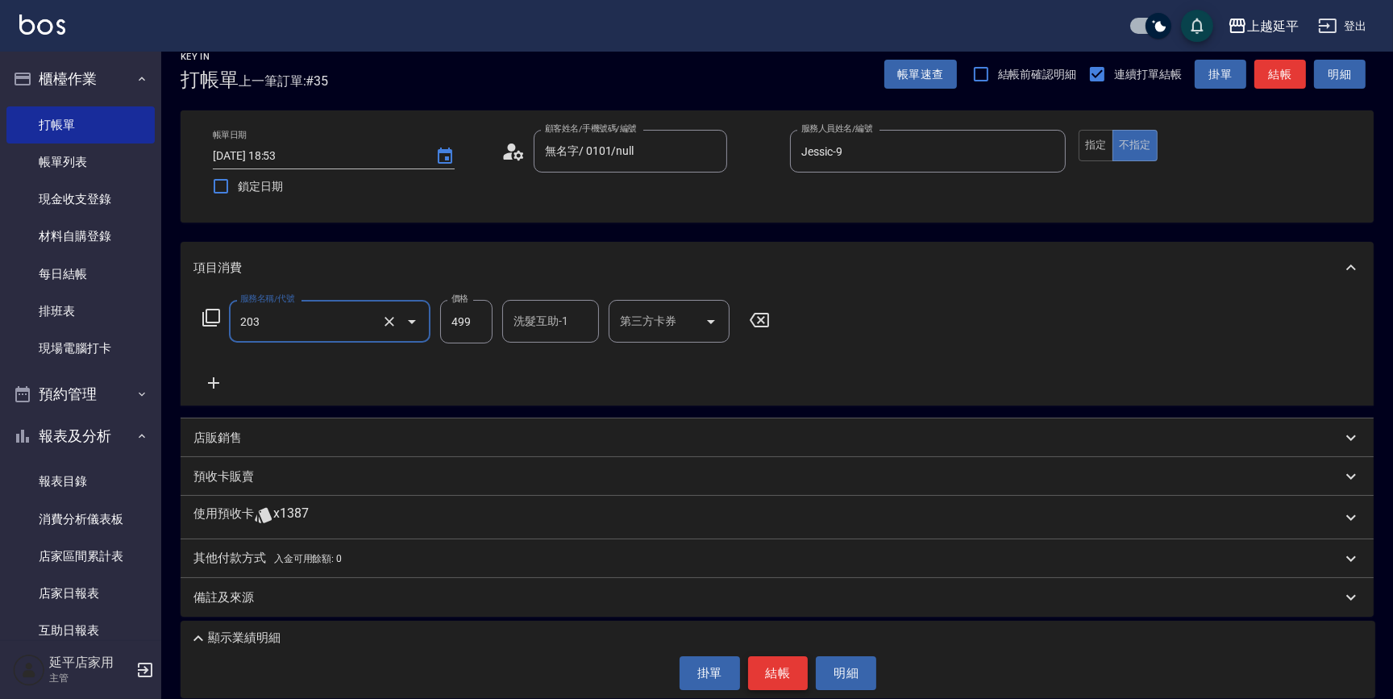
type input "B級洗+剪(203)"
click at [785, 682] on button "結帳" at bounding box center [778, 673] width 60 height 34
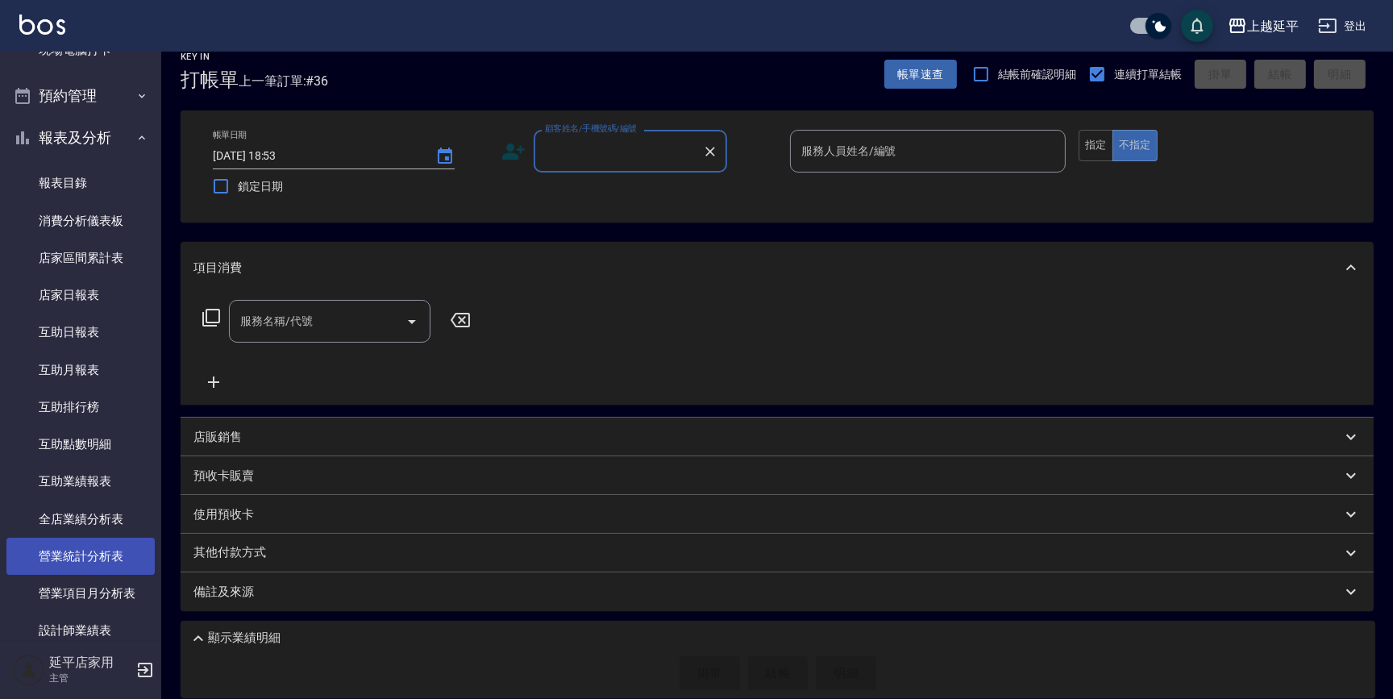
scroll to position [366, 0]
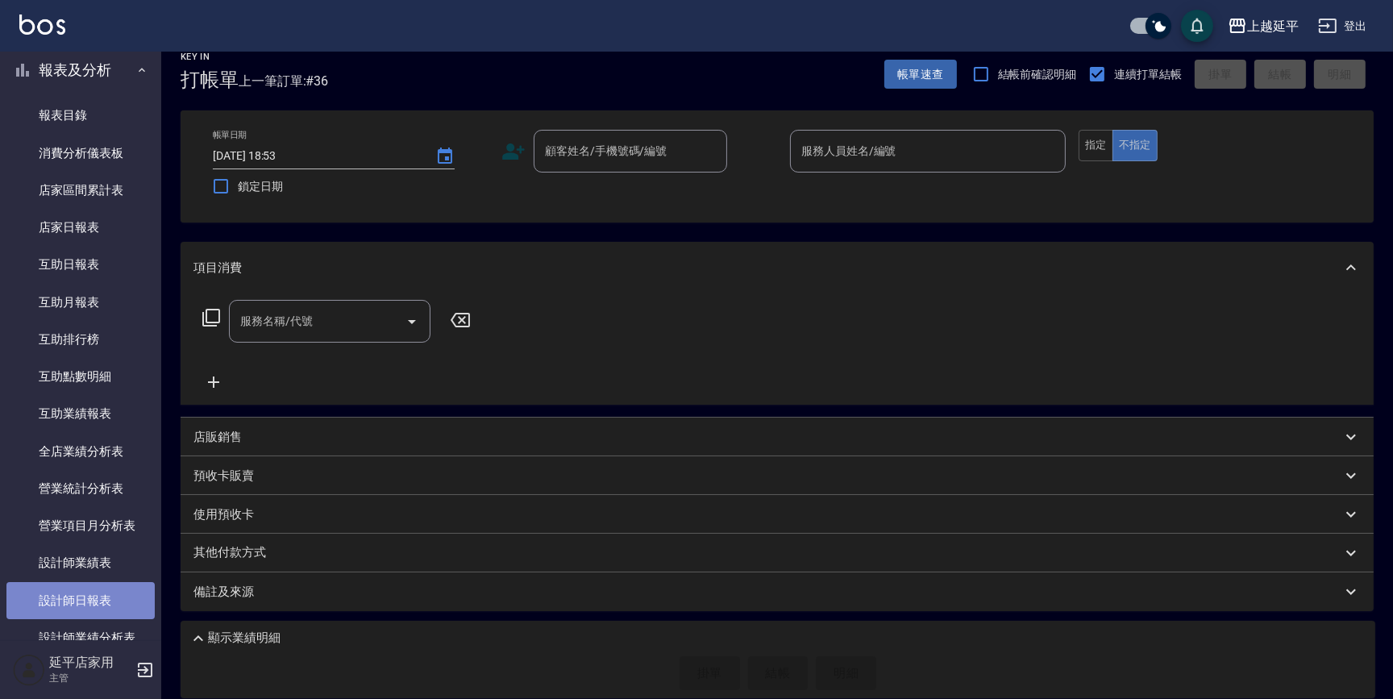
click at [90, 595] on link "設計師日報表" at bounding box center [80, 600] width 148 height 37
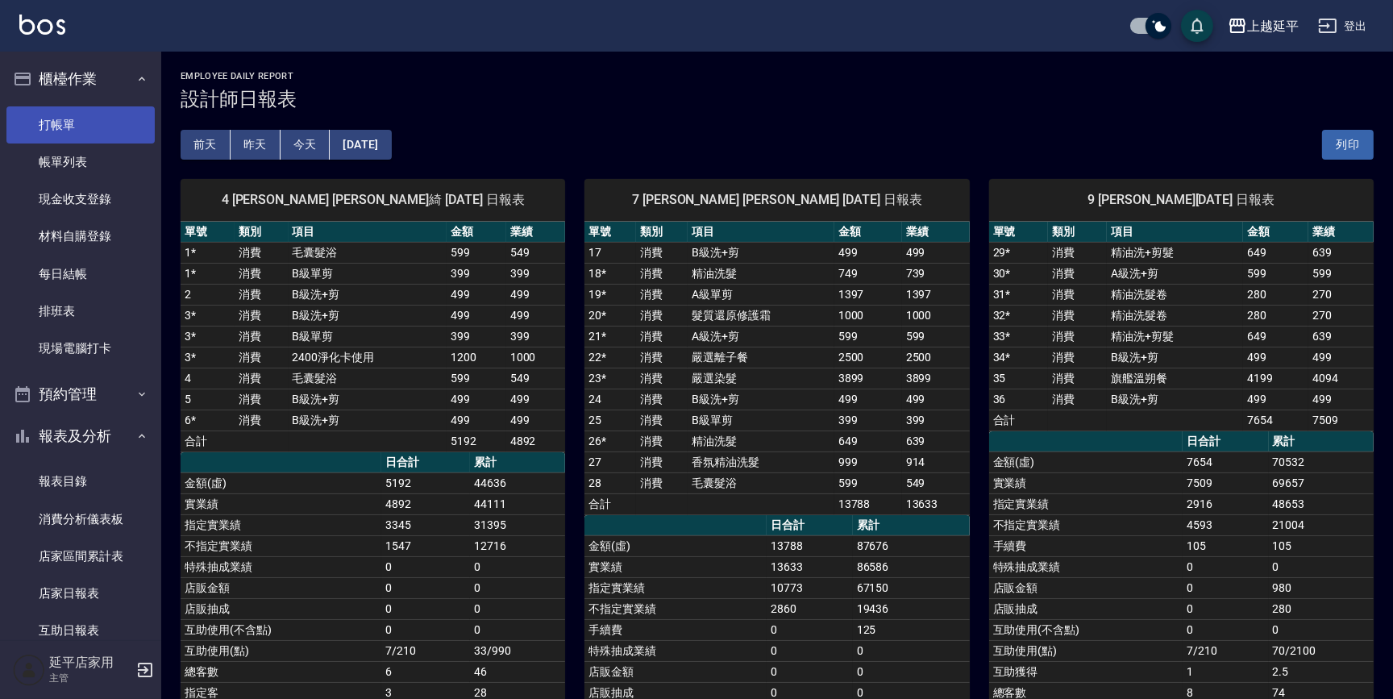
click at [57, 118] on link "打帳單" at bounding box center [80, 124] width 148 height 37
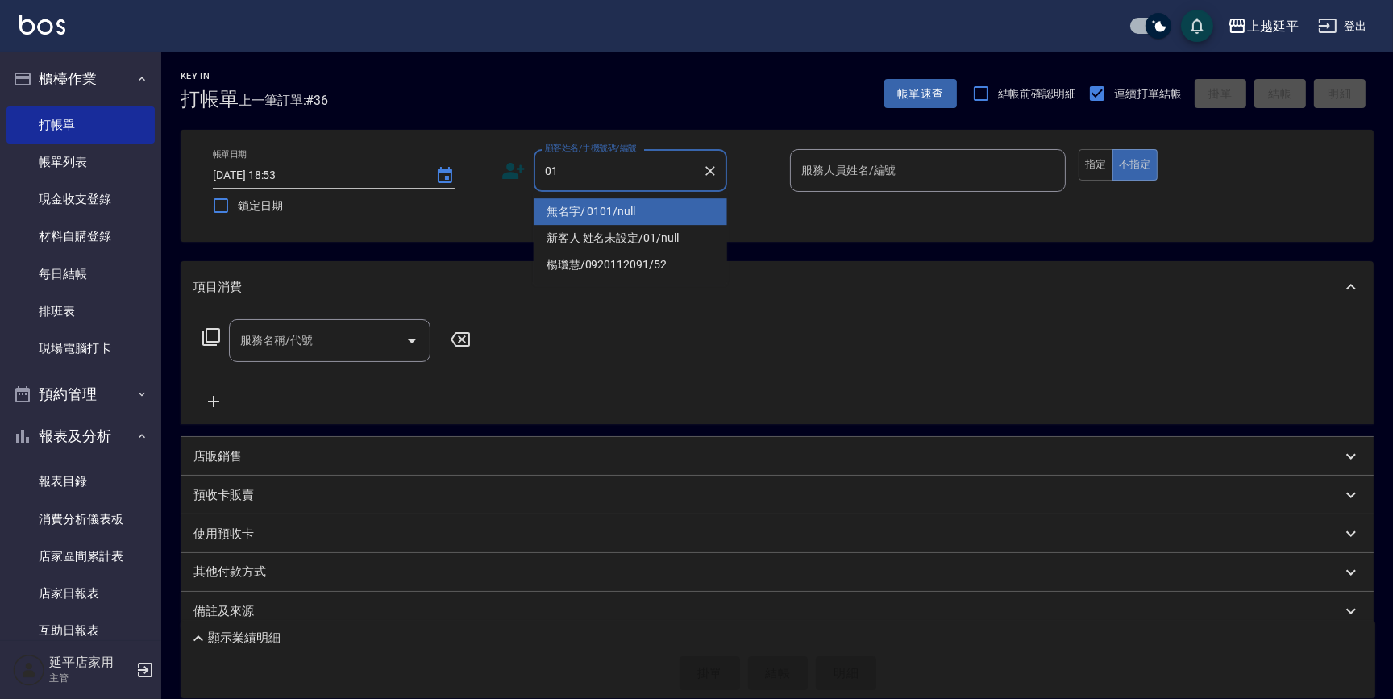
click at [591, 214] on li "無名字/ 0101/null" at bounding box center [630, 211] width 193 height 27
type input "無名字/ 0101/null"
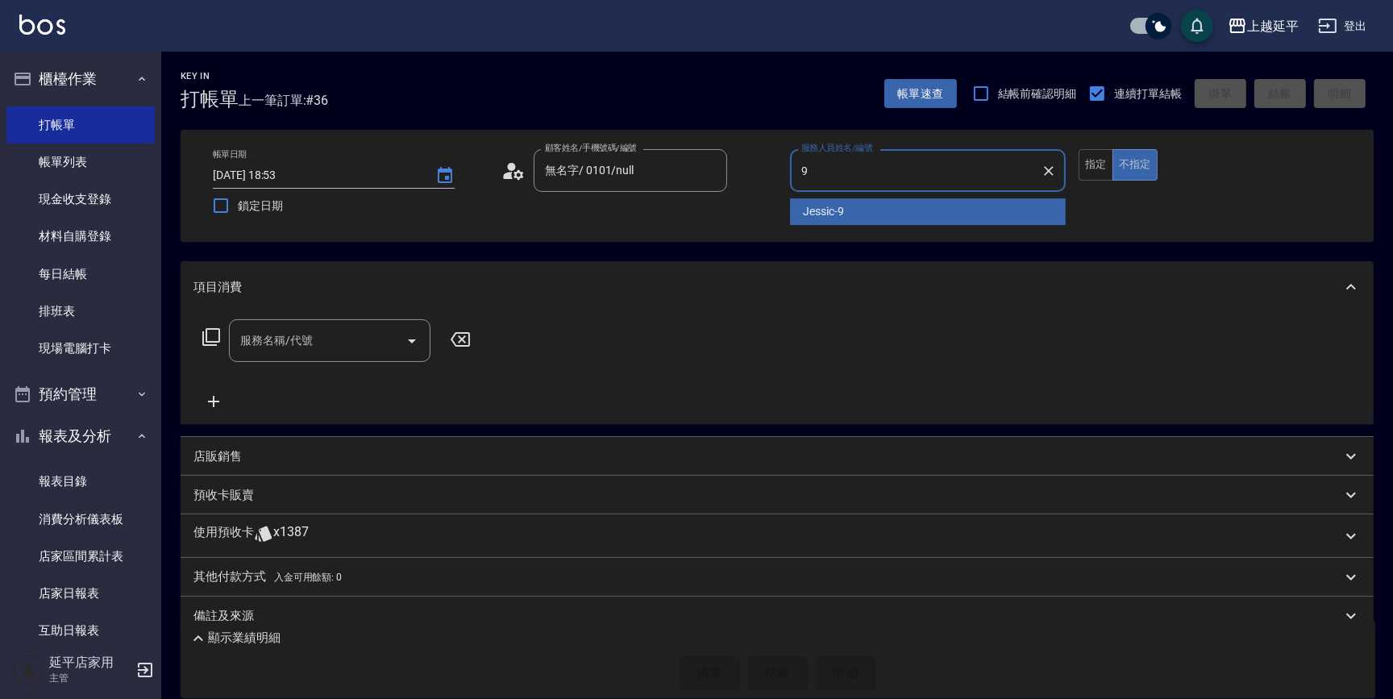
click at [838, 209] on span "Jessic -9" at bounding box center [823, 211] width 41 height 17
type input "Jessic-9"
drag, startPoint x: 360, startPoint y: 341, endPoint x: 365, endPoint y: 355, distance: 14.5
click at [361, 342] on input "服務名稱/代號" at bounding box center [317, 340] width 163 height 28
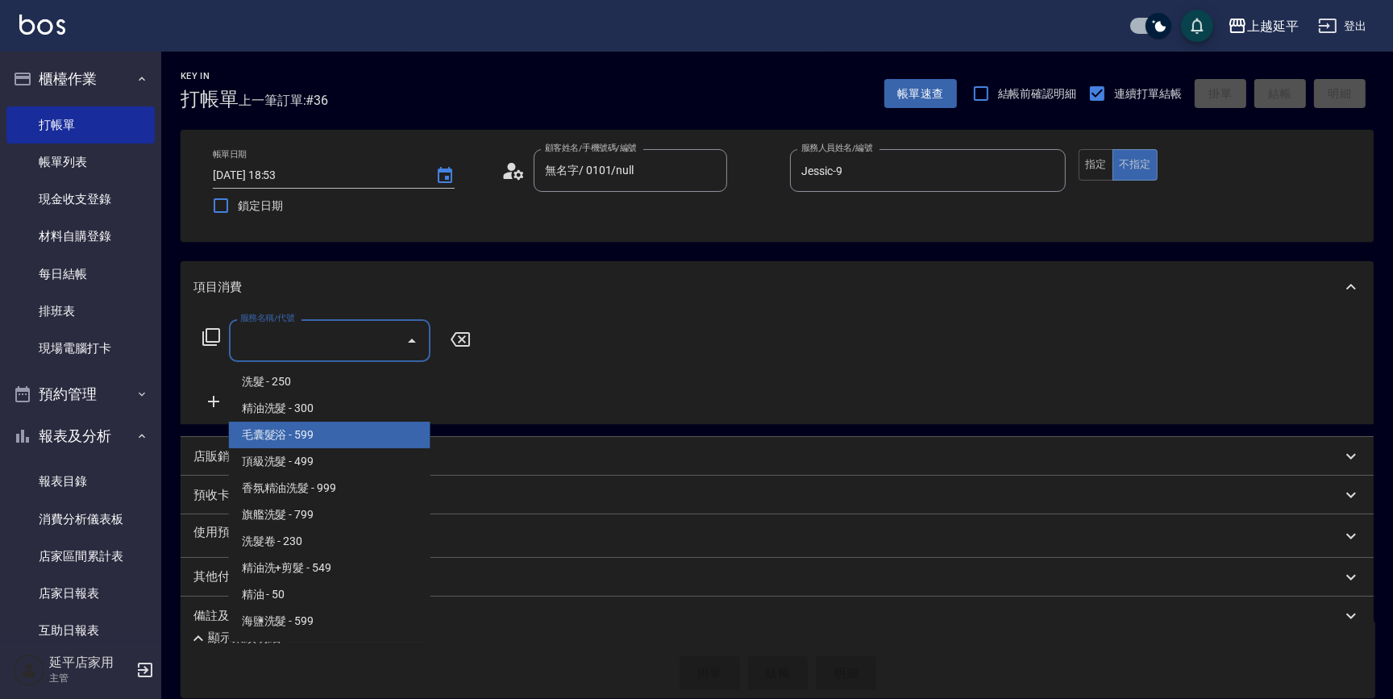
click at [363, 433] on span "毛囊髮浴 - 599" at bounding box center [330, 435] width 202 height 27
type input "毛囊髮浴(103)"
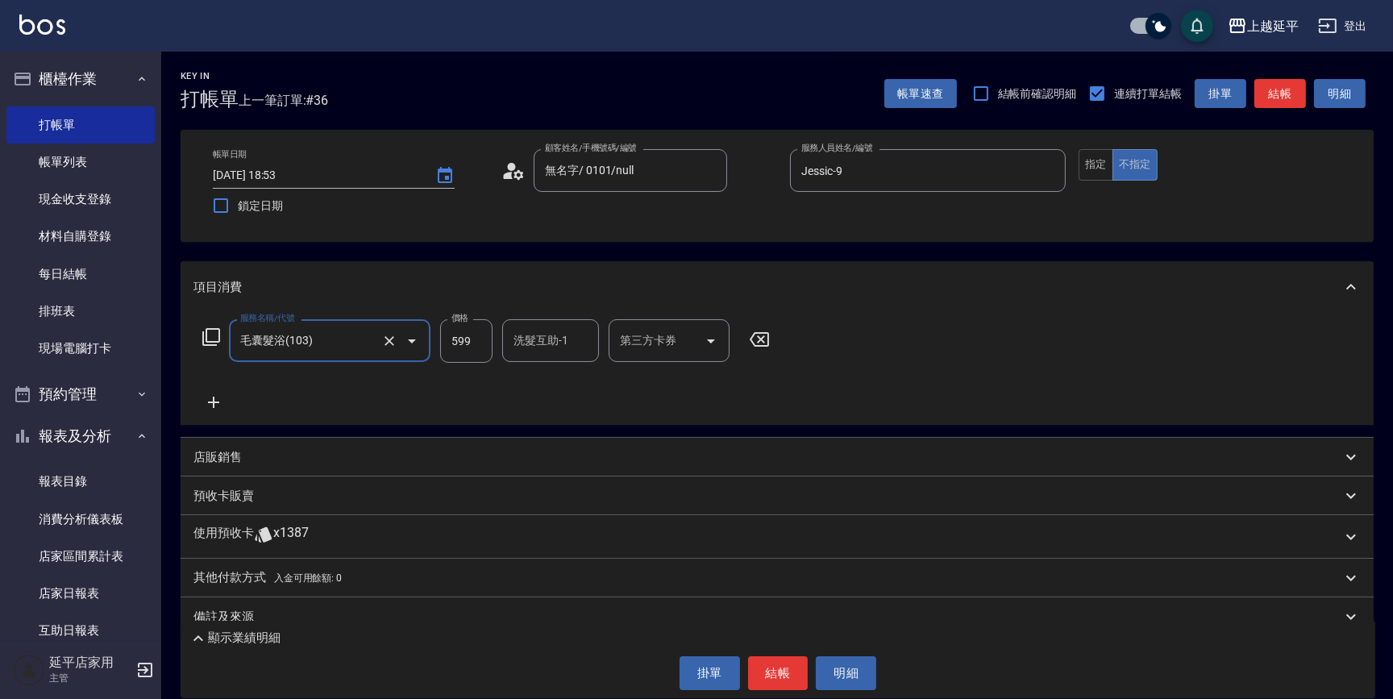
click at [535, 346] on div "洗髮互助-1 洗髮互助-1" at bounding box center [550, 340] width 97 height 43
click at [572, 370] on div "[PERSON_NAME] -30" at bounding box center [550, 381] width 97 height 27
type input "[PERSON_NAME]-30"
click at [783, 671] on button "結帳" at bounding box center [778, 673] width 60 height 34
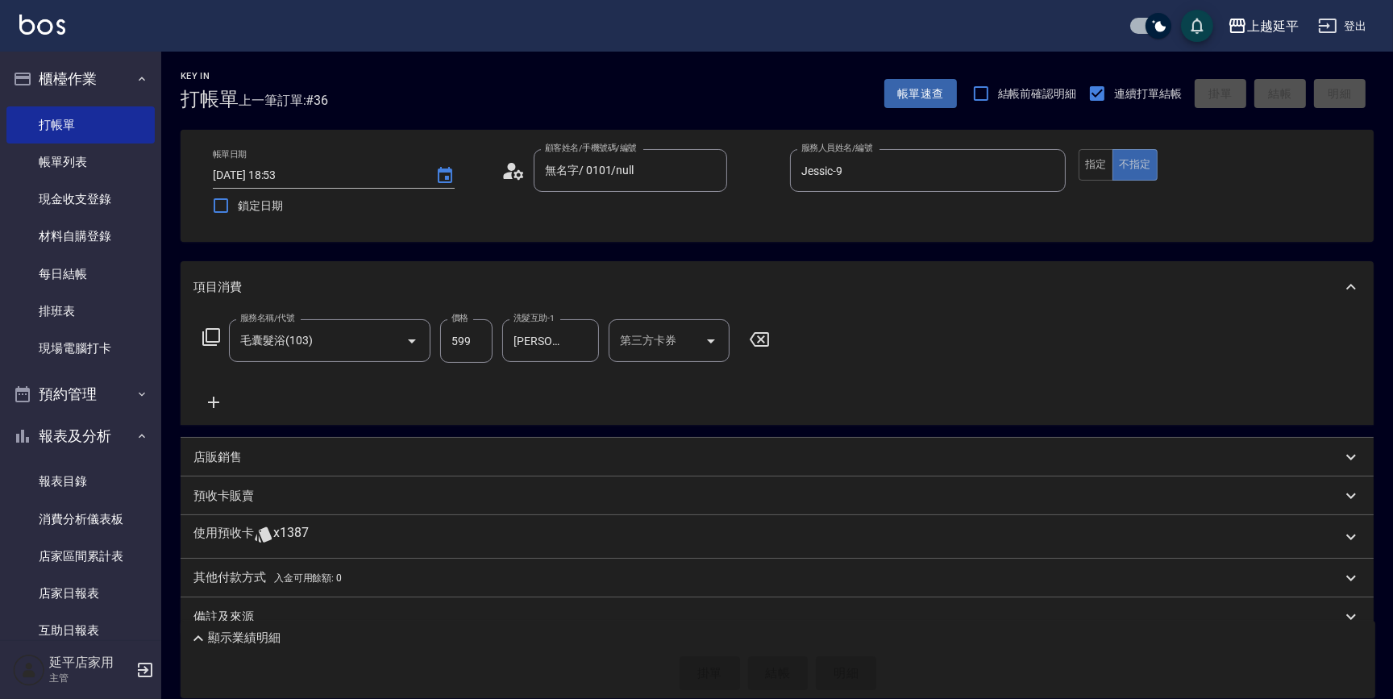
type input "[DATE] 18:54"
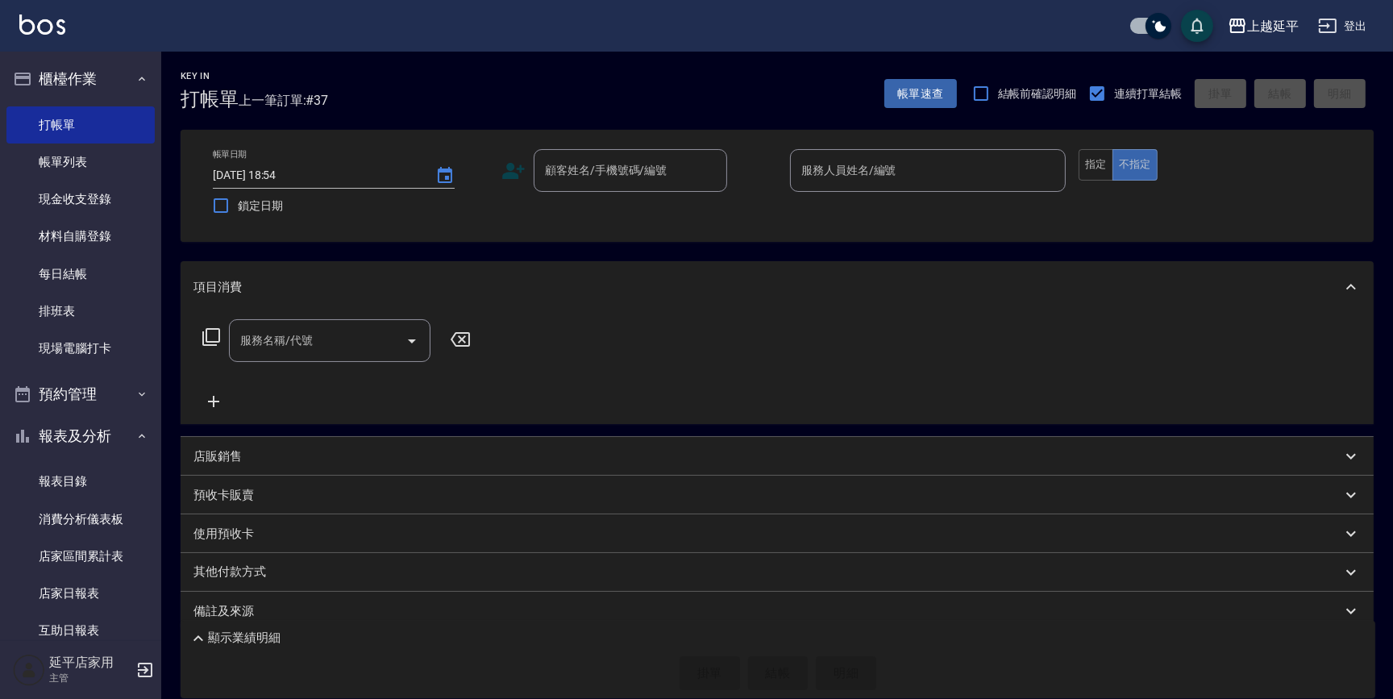
click at [0, 486] on html "上越延平 登出 櫃檯作業 打帳單 帳單列表 現金收支登錄 材料自購登錄 每日結帳 排班表 現場電腦打卡 預約管理 預約管理 單日預約紀錄 單週預約紀錄 報表及…" at bounding box center [696, 359] width 1393 height 719
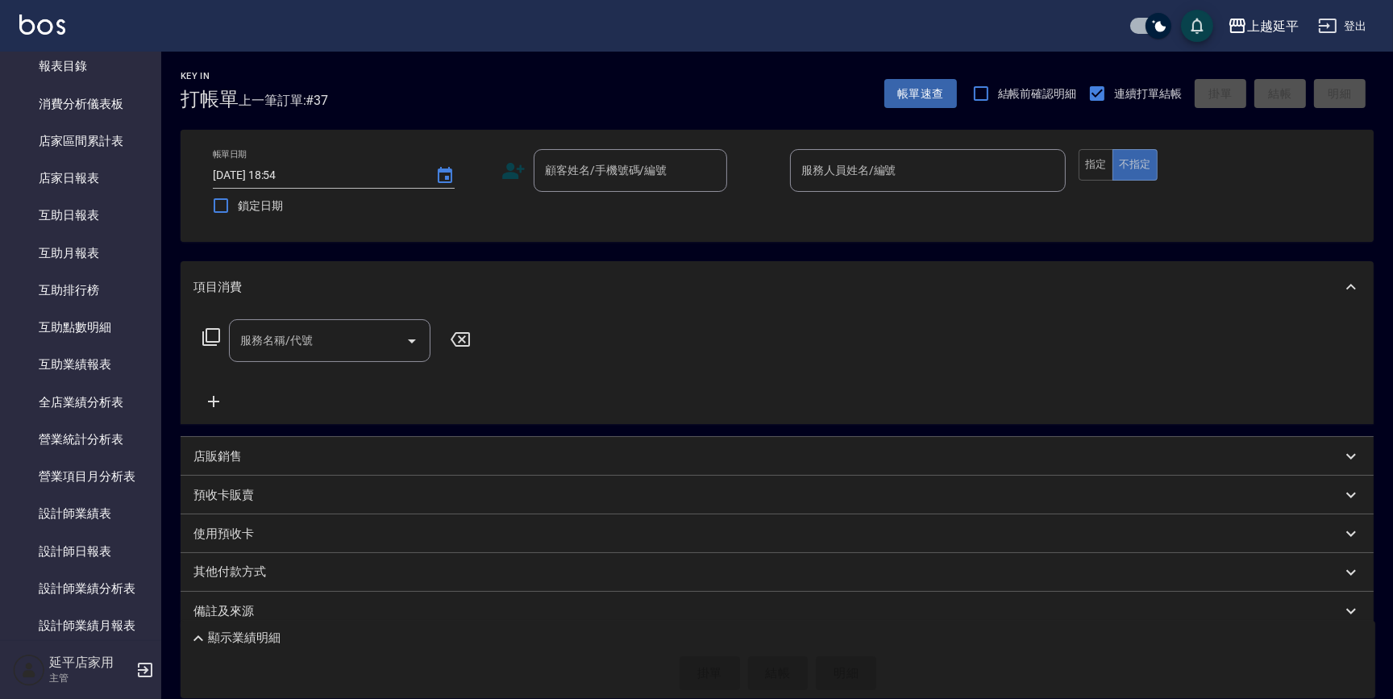
scroll to position [514, 0]
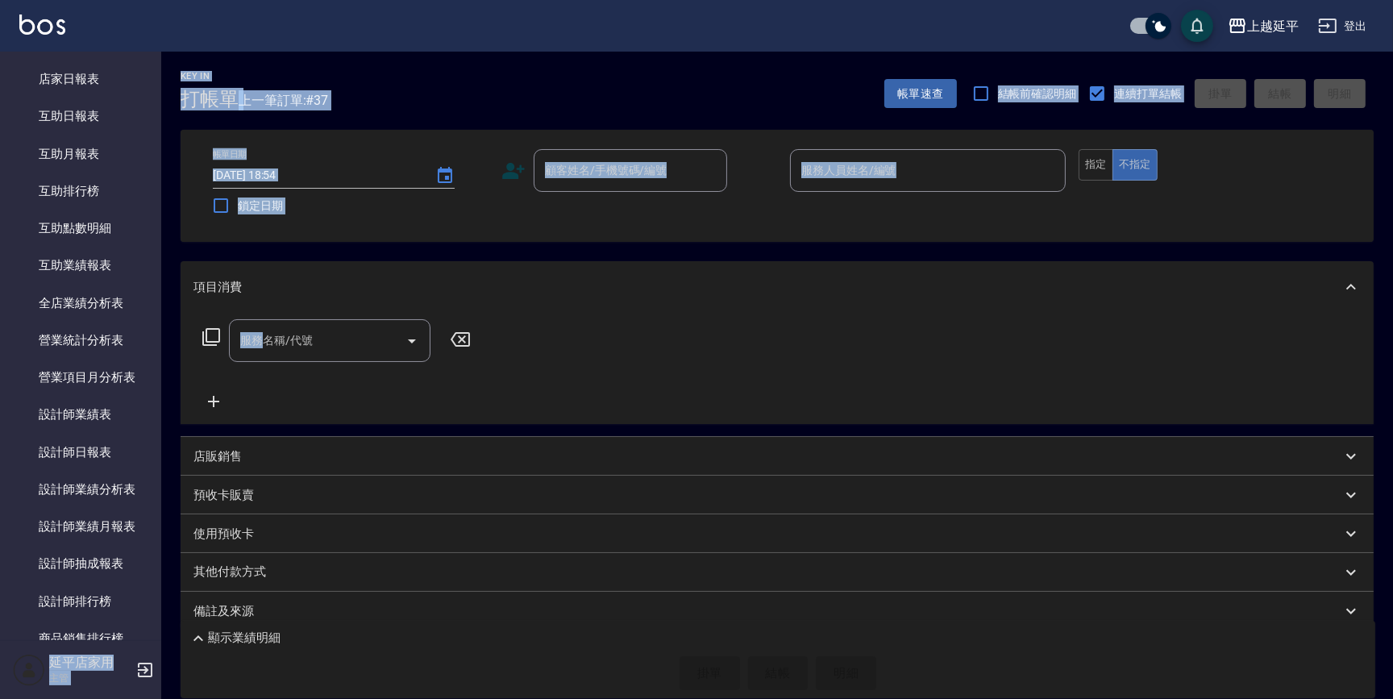
click at [0, 319] on html "上越延平 登出 櫃檯作業 打帳單 帳單列表 現金收支登錄 材料自購登錄 每日結帳 排班表 現場電腦打卡 預約管理 預約管理 單日預約紀錄 單週預約紀錄 報表及…" at bounding box center [696, 359] width 1393 height 719
drag, startPoint x: 0, startPoint y: 319, endPoint x: -2, endPoint y: 331, distance: 11.4
click at [0, 331] on html "上越延平 登出 櫃檯作業 打帳單 帳單列表 現金收支登錄 材料自購登錄 每日結帳 排班表 現場電腦打卡 預約管理 預約管理 單日預約紀錄 單週預約紀錄 報表及…" at bounding box center [696, 359] width 1393 height 719
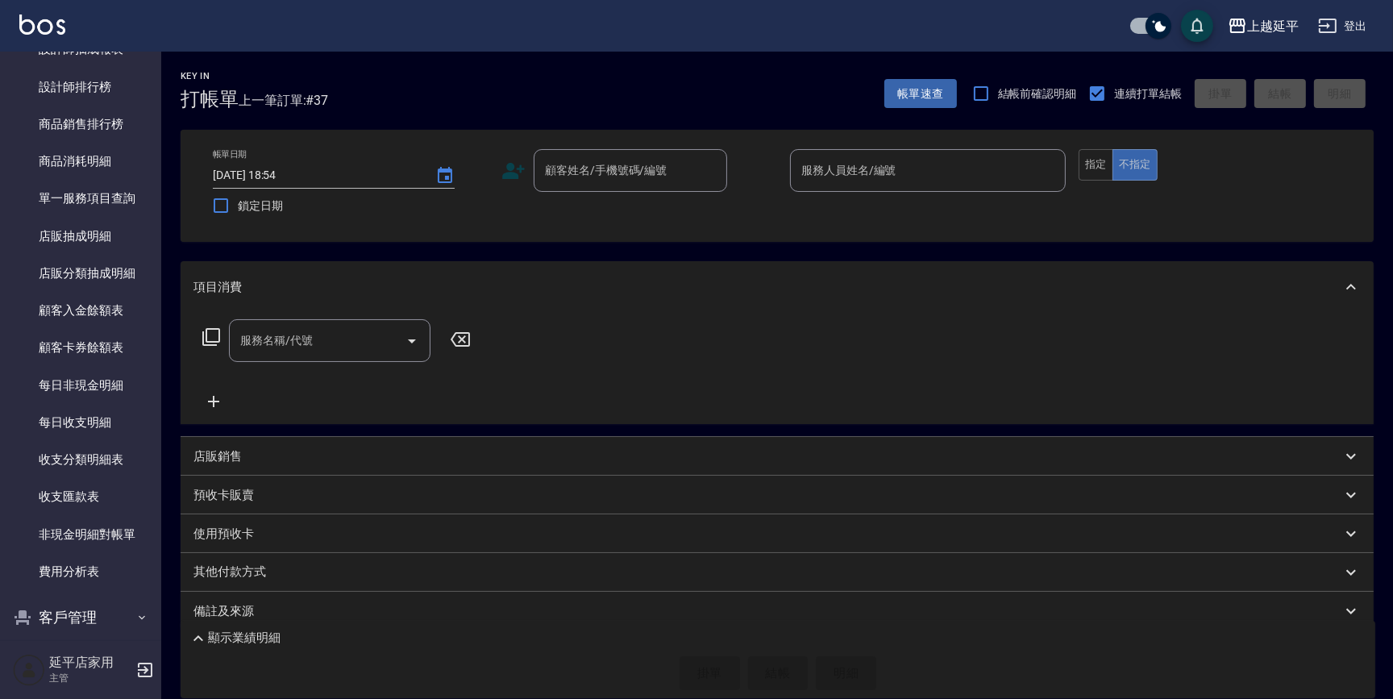
click at [0, 409] on nav "櫃檯作業 打帳單 帳單列表 現金收支登錄 材料自購登錄 每日結帳 排班表 現場電腦打卡 預約管理 預約管理 單日預約紀錄 單週預約紀錄 報表及分析 報表目錄 …" at bounding box center [80, 346] width 161 height 589
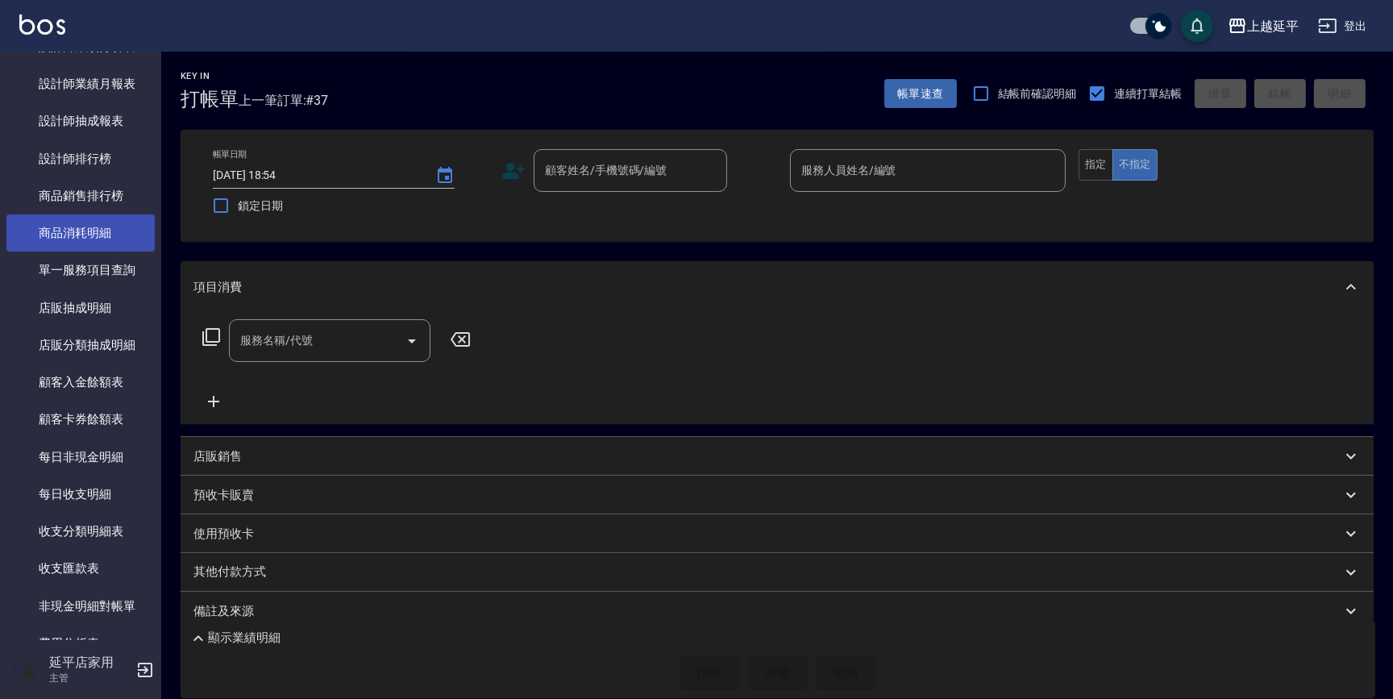
scroll to position [877, 0]
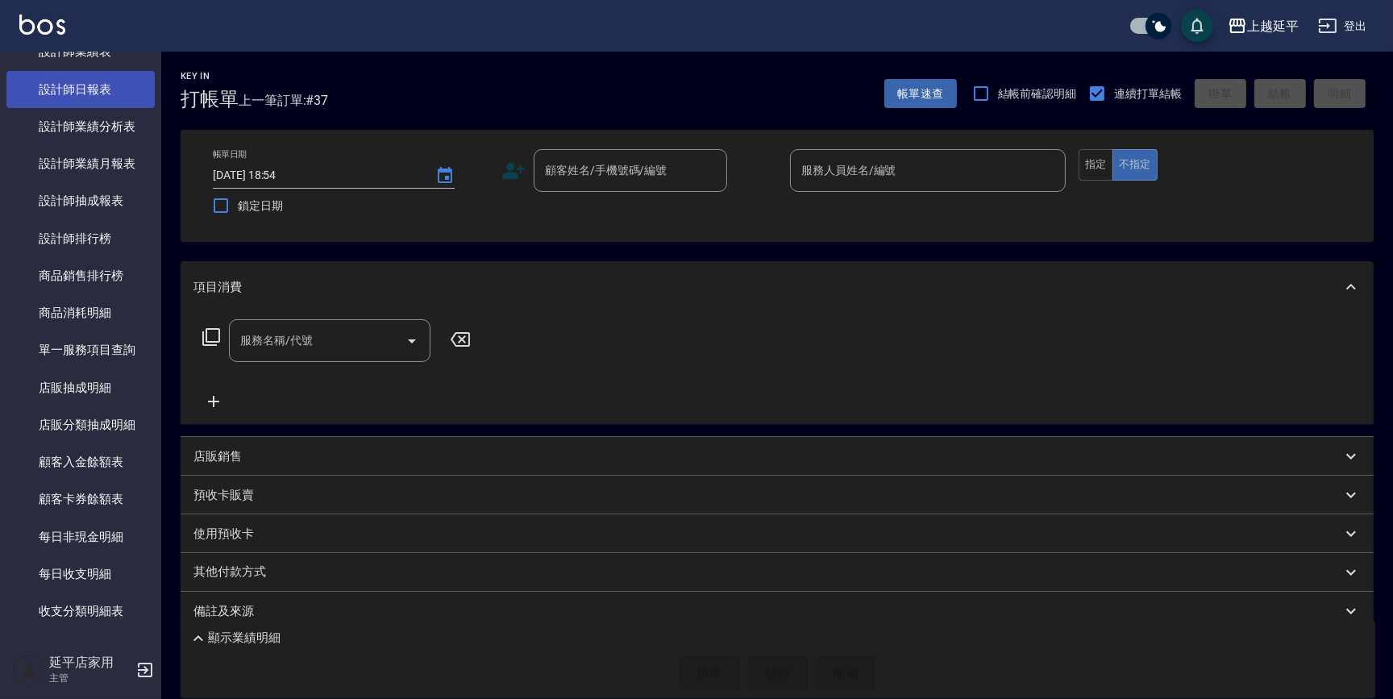
click at [77, 92] on link "設計師日報表" at bounding box center [80, 89] width 148 height 37
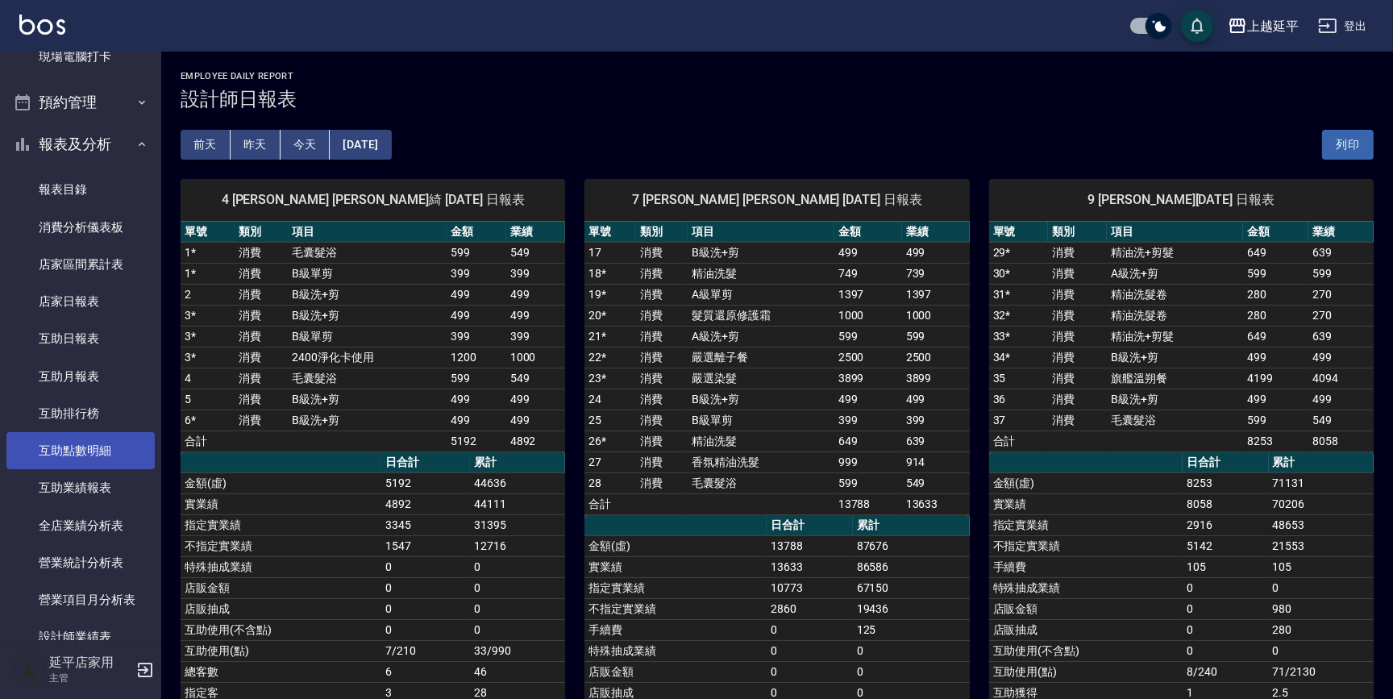
scroll to position [290, 0]
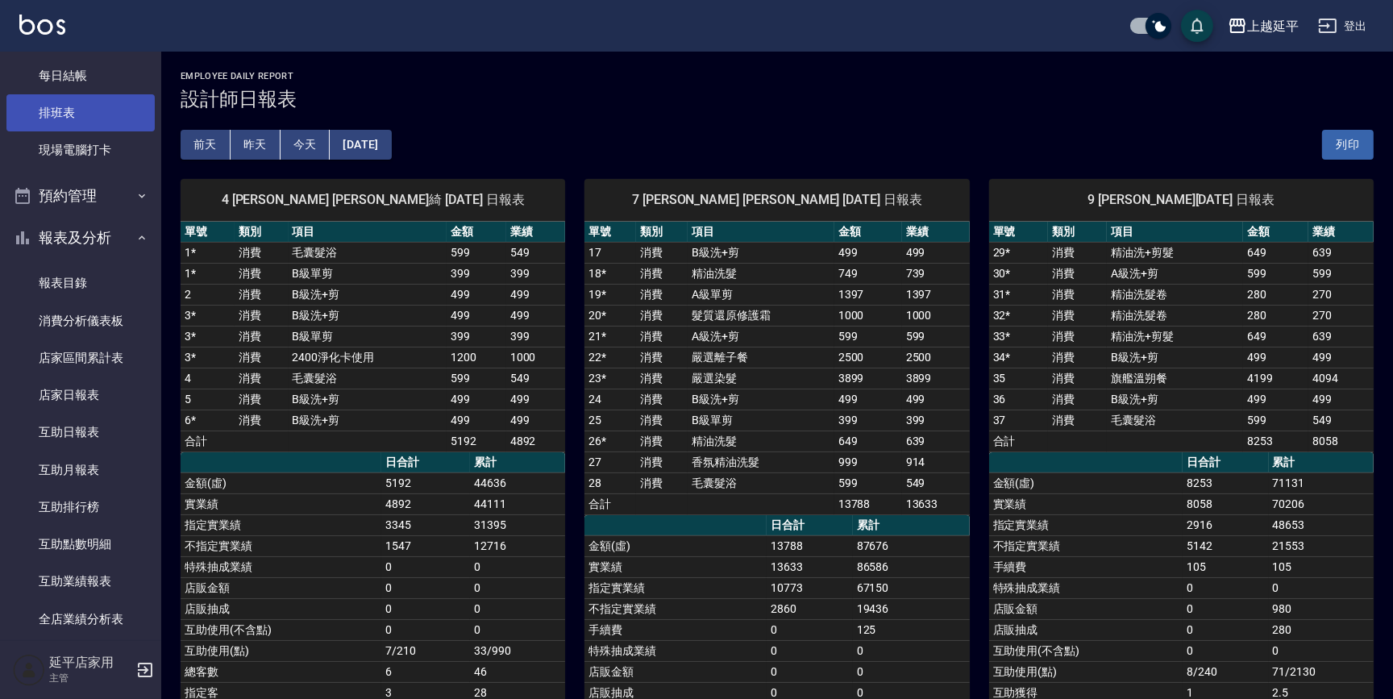
drag, startPoint x: 101, startPoint y: 143, endPoint x: 104, endPoint y: 127, distance: 16.4
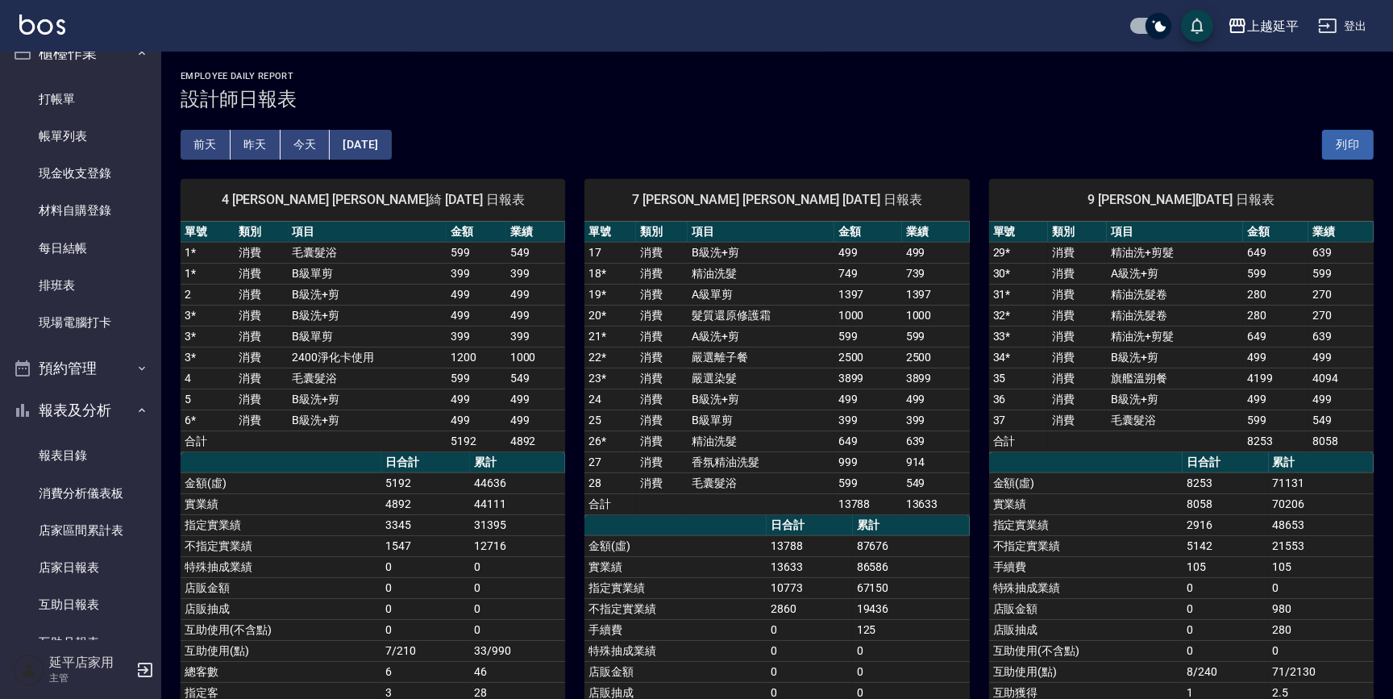
scroll to position [0, 0]
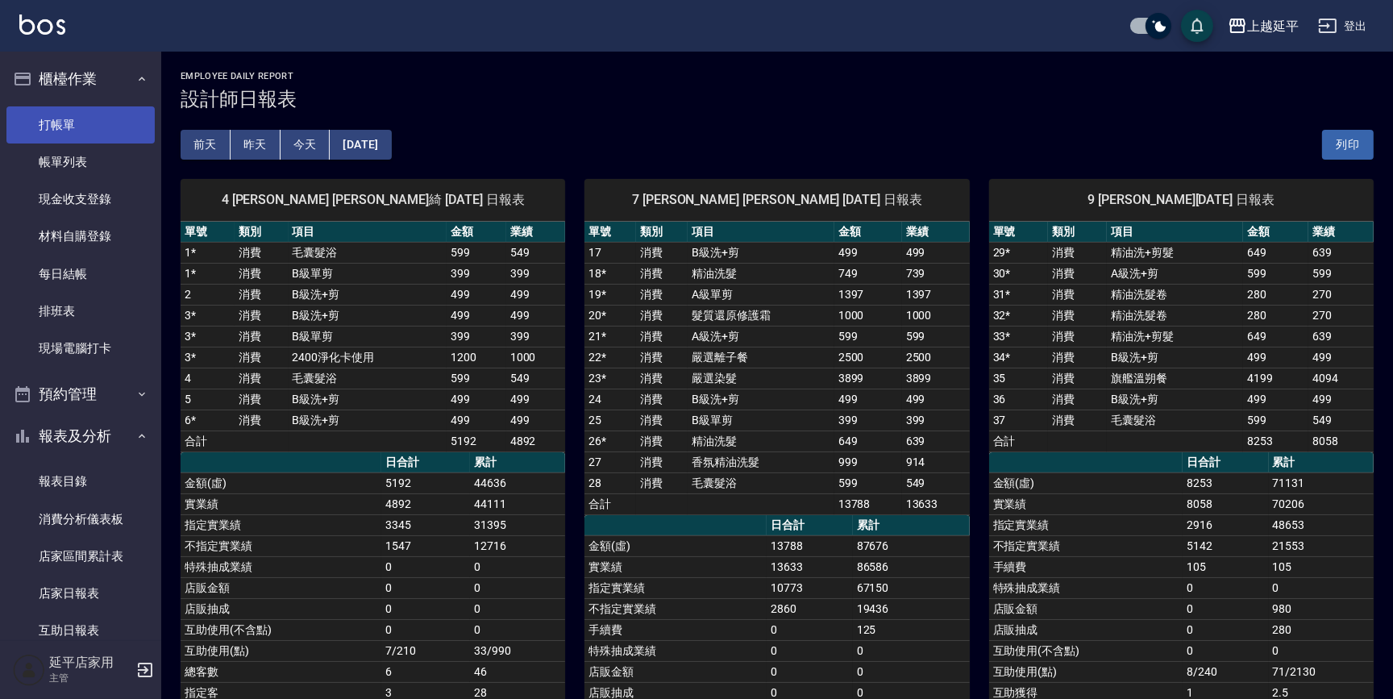
click at [88, 115] on link "打帳單" at bounding box center [80, 124] width 148 height 37
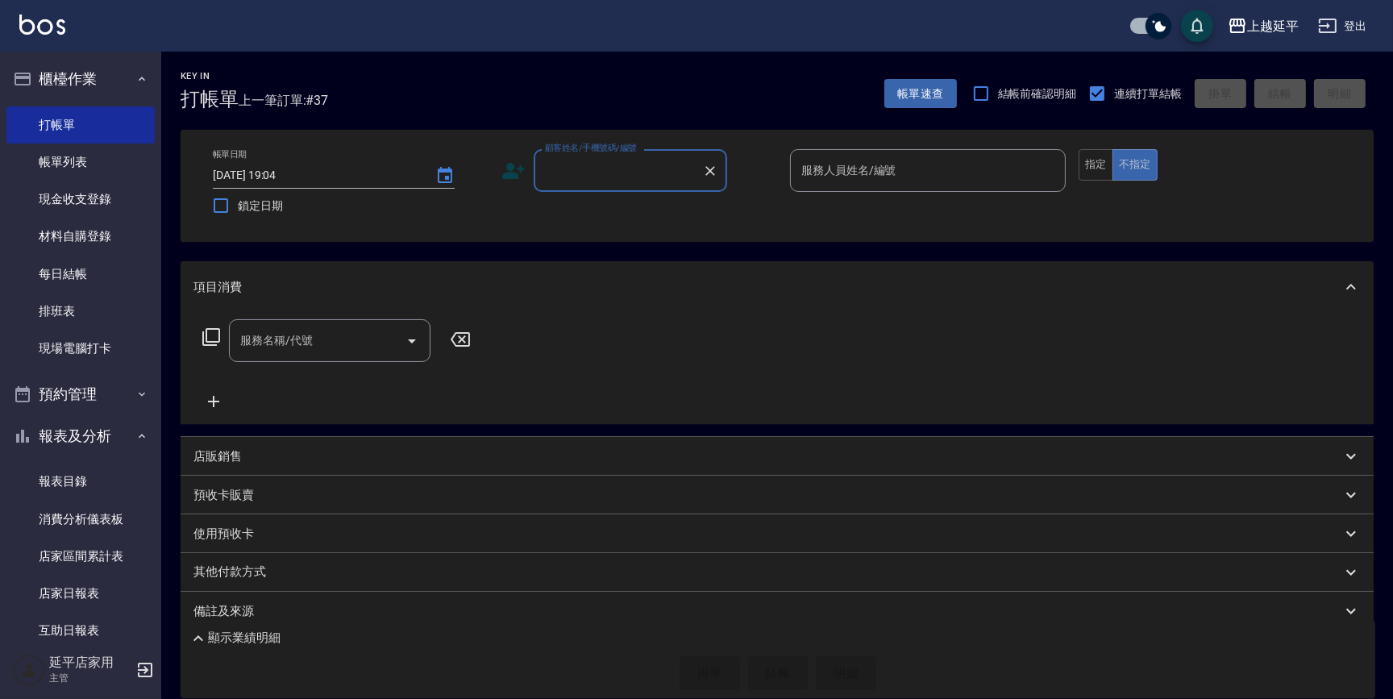
click at [680, 167] on input "顧客姓名/手機號碼/編號" at bounding box center [618, 170] width 155 height 28
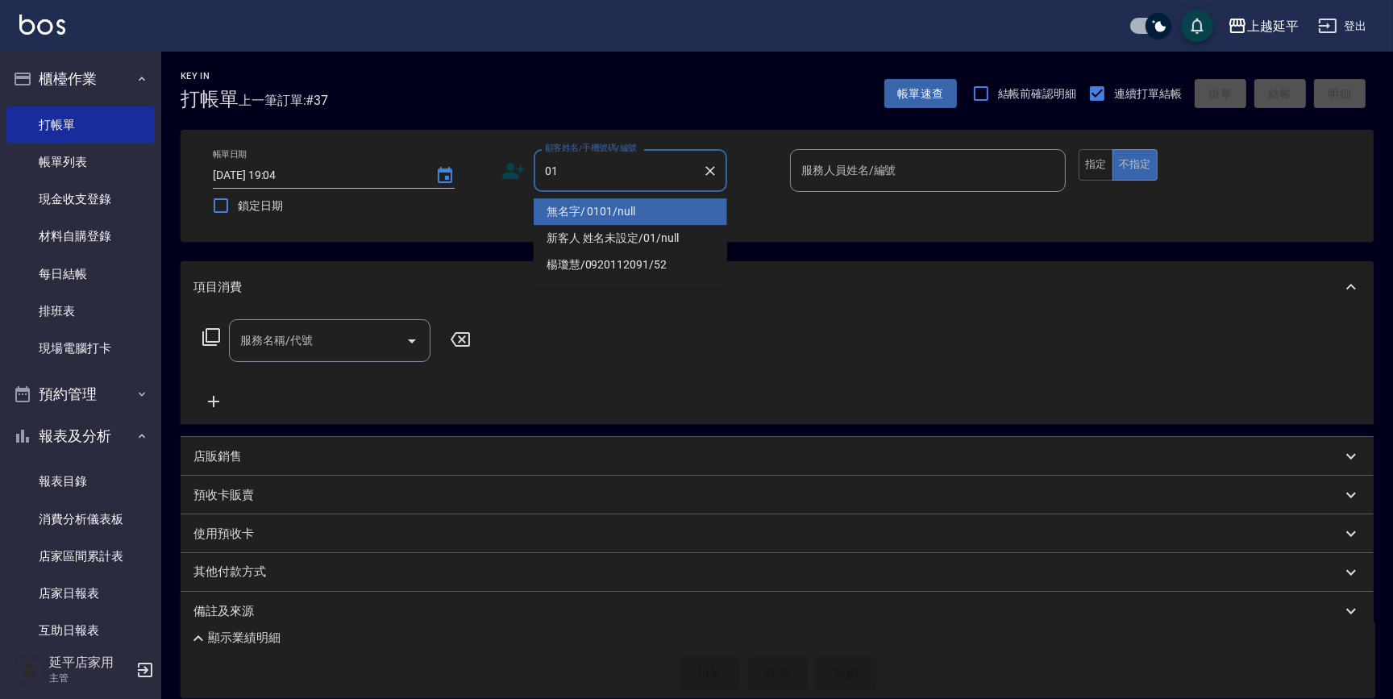
drag, startPoint x: 662, startPoint y: 206, endPoint x: 822, endPoint y: 188, distance: 161.5
click at [663, 201] on li "無名字/ 0101/null" at bounding box center [630, 211] width 193 height 27
type input "無名字/ 0101/null"
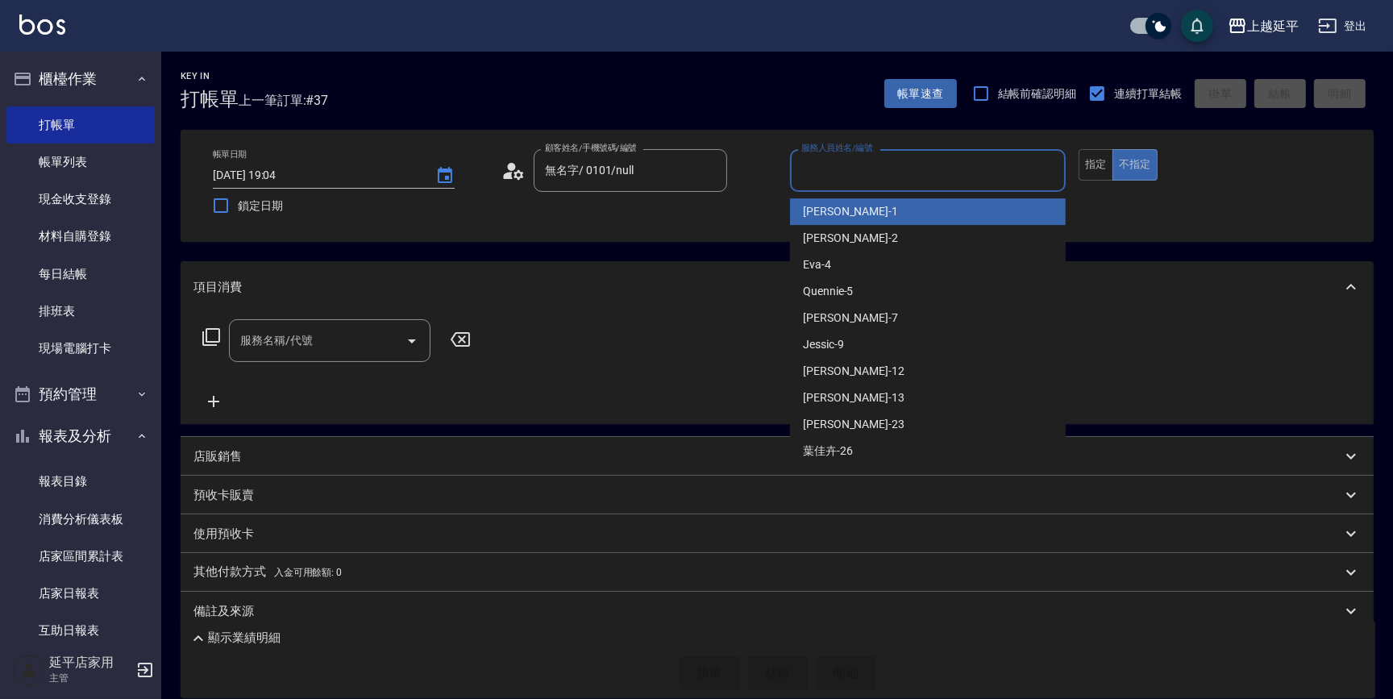
click at [859, 170] on input "服務人員姓名/編號" at bounding box center [927, 170] width 261 height 28
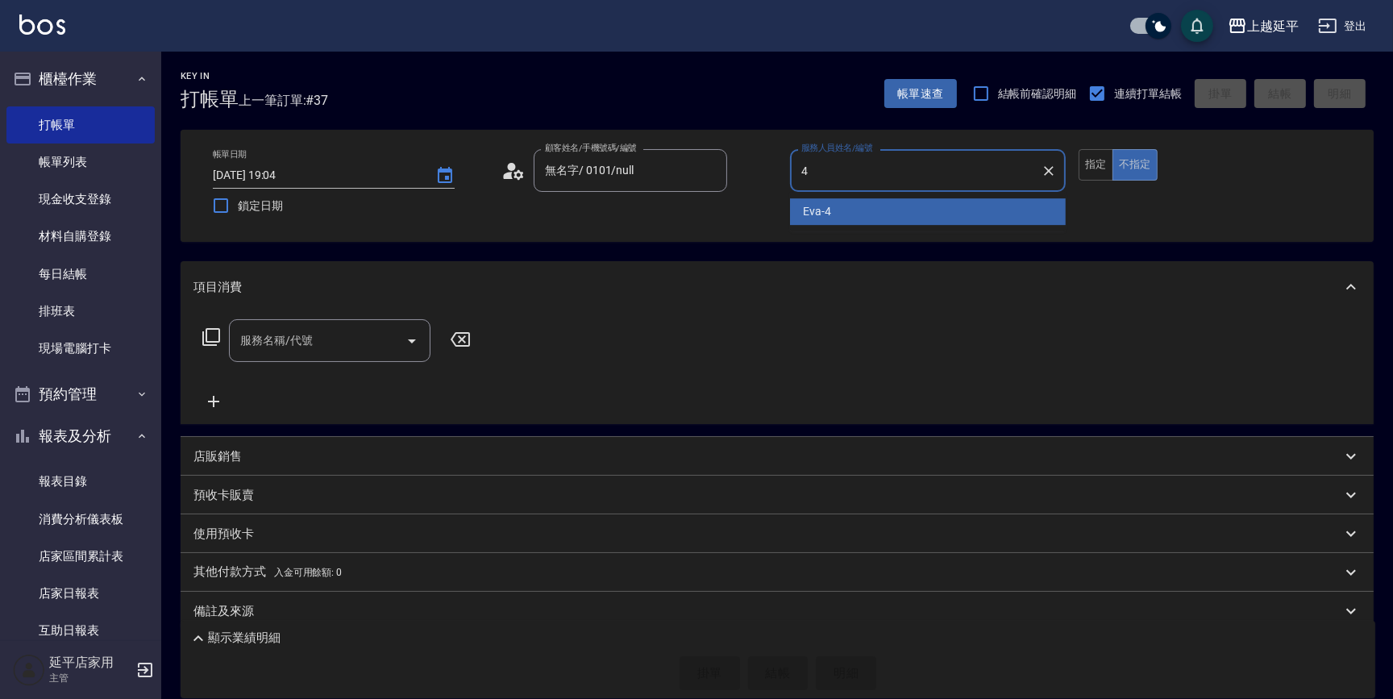
click at [846, 214] on div "Eva -4" at bounding box center [928, 211] width 276 height 27
type input "Eva-4"
click at [315, 350] on input "服務名稱/代號" at bounding box center [317, 340] width 163 height 28
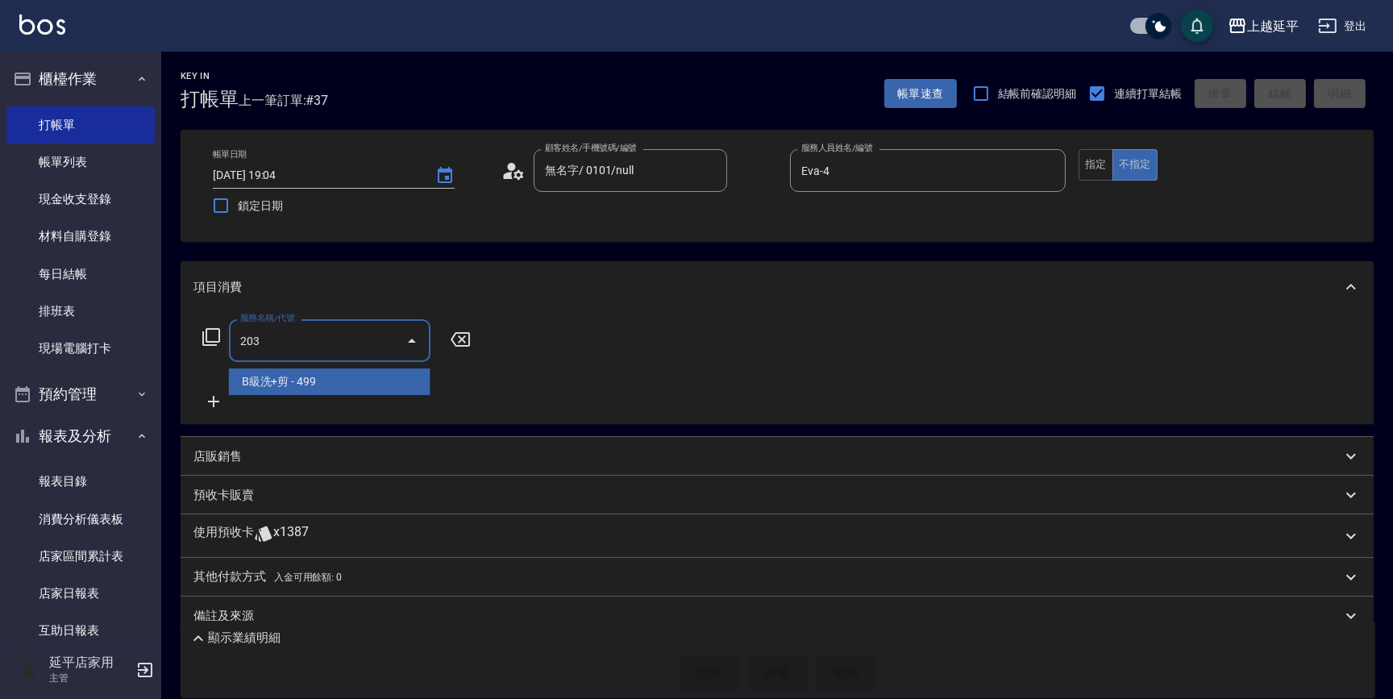
click at [339, 382] on span "B級洗+剪 - 499" at bounding box center [330, 381] width 202 height 27
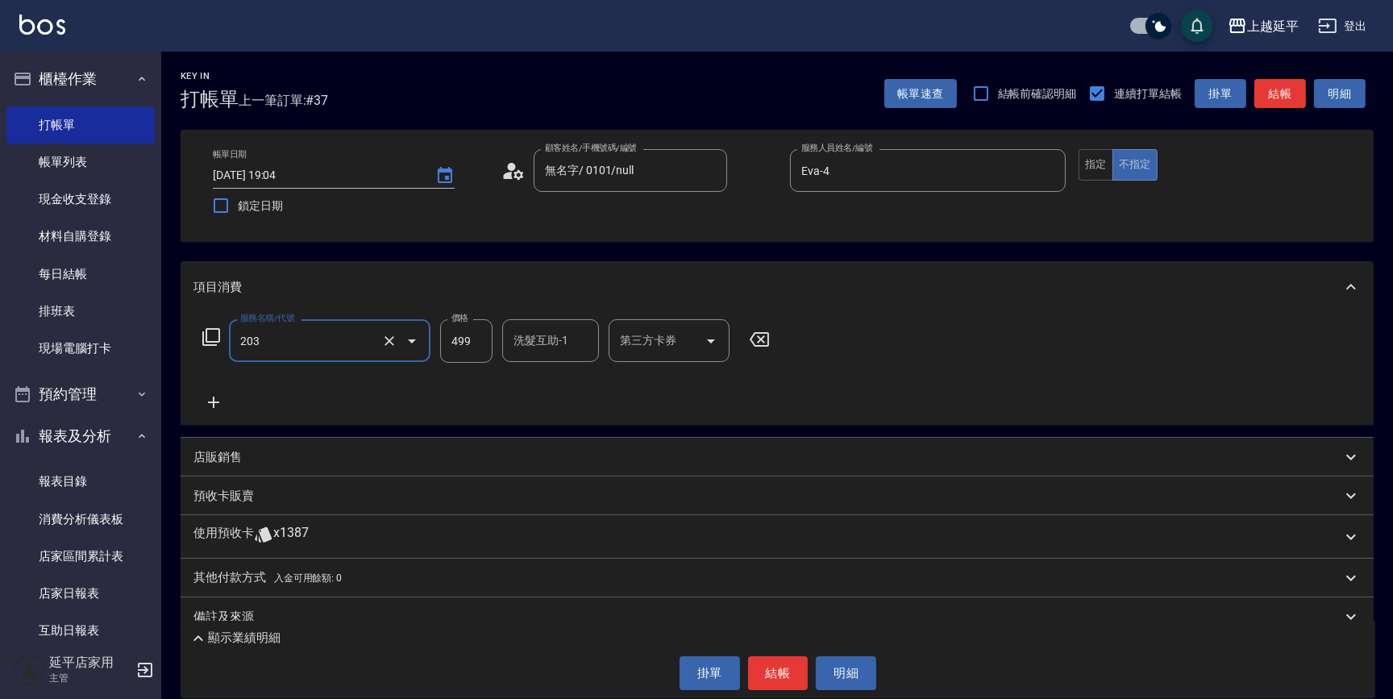
type input "B級洗+剪(203)"
click at [218, 405] on icon at bounding box center [213, 402] width 40 height 19
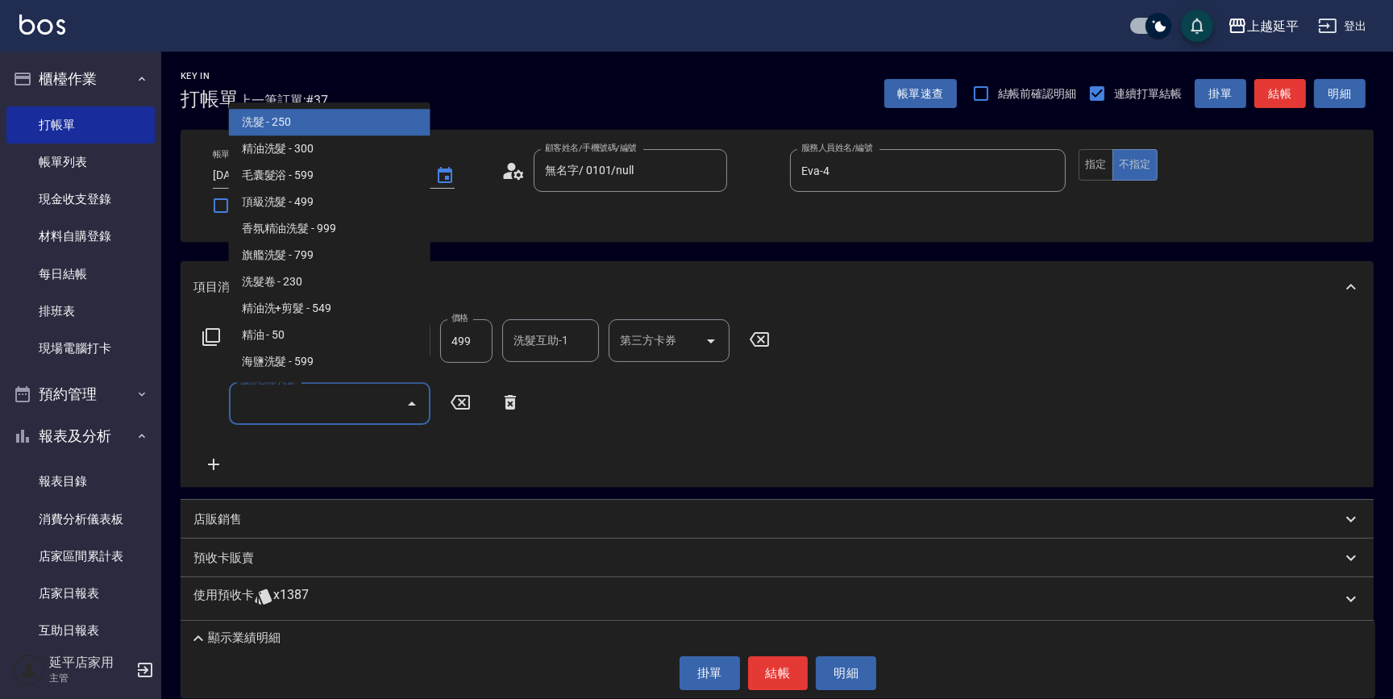
click at [288, 418] on div "服務名稱/代號" at bounding box center [330, 403] width 202 height 43
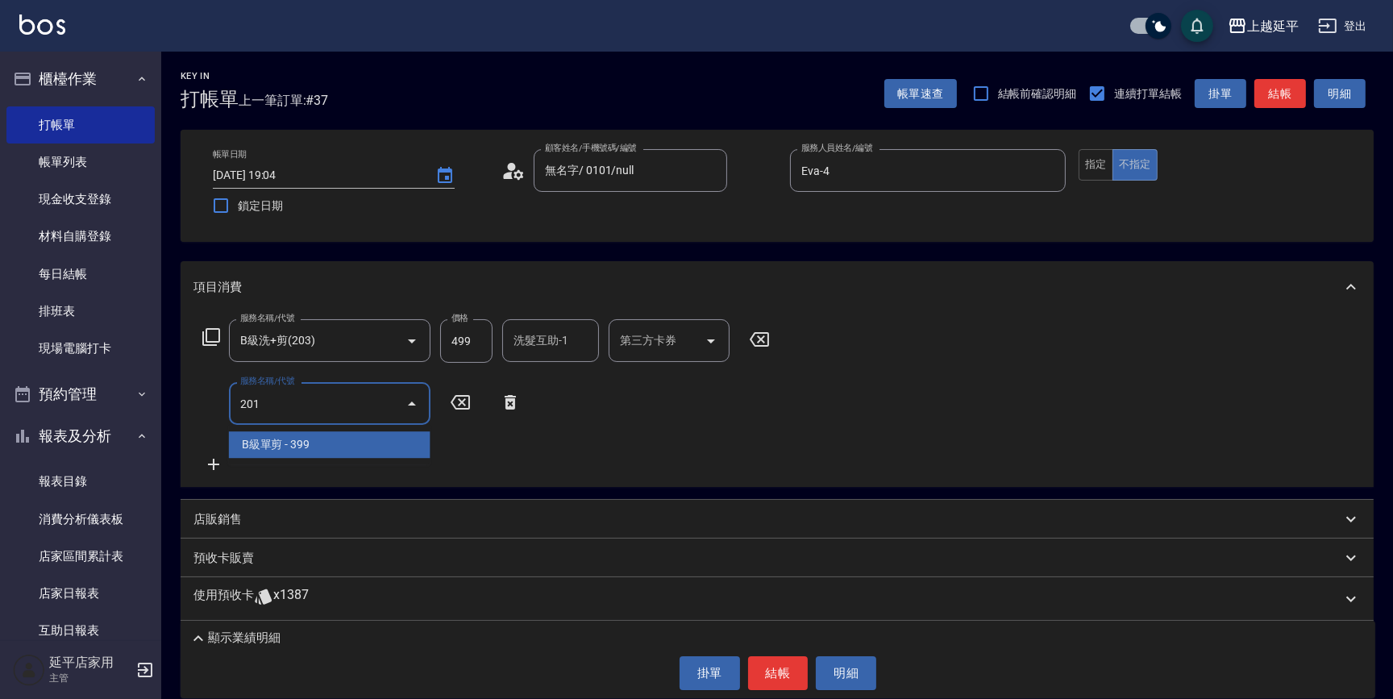
drag, startPoint x: 323, startPoint y: 443, endPoint x: 340, endPoint y: 445, distance: 17.0
click at [324, 443] on span "B級單剪 - 399" at bounding box center [330, 444] width 202 height 27
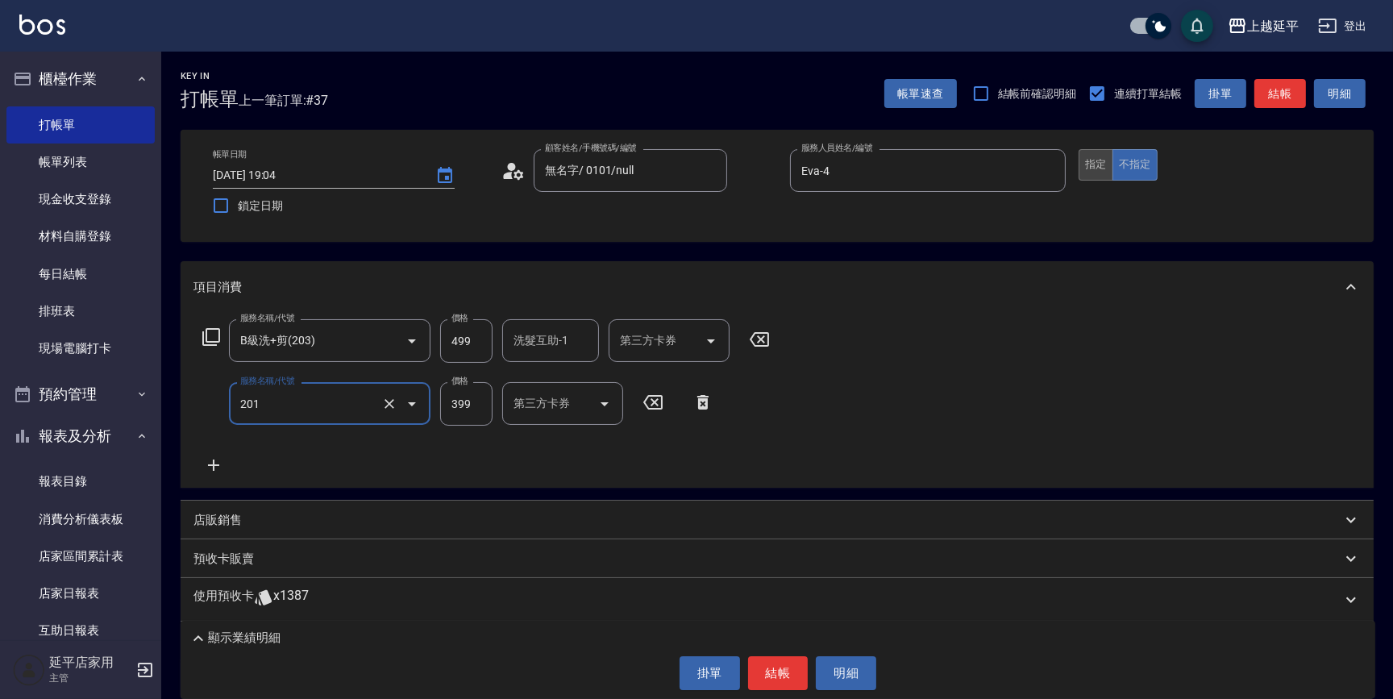
type input "B級單剪(201)"
drag, startPoint x: 1109, startPoint y: 166, endPoint x: 1117, endPoint y: 163, distance: 8.7
click at [1109, 168] on button "指定" at bounding box center [1096, 164] width 35 height 31
click at [1287, 91] on button "結帳" at bounding box center [1280, 94] width 52 height 30
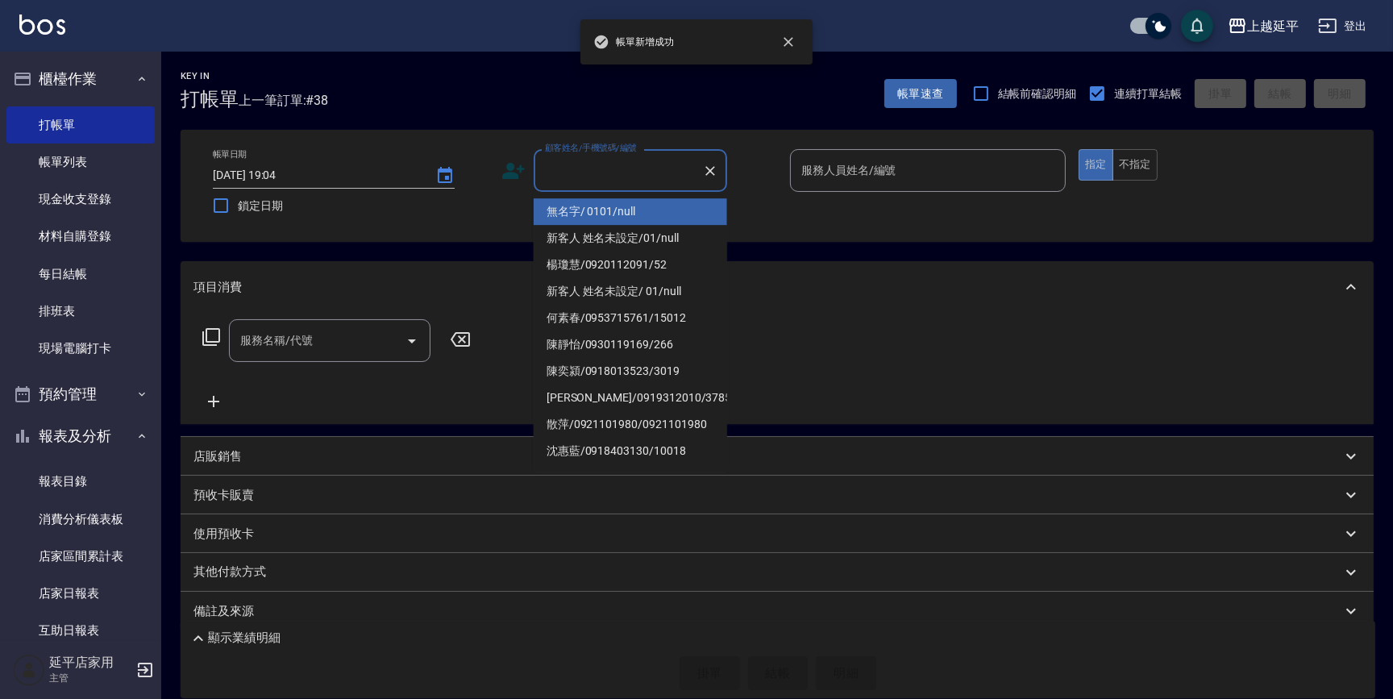
click at [652, 164] on input "顧客姓名/手機號碼/編號" at bounding box center [618, 170] width 155 height 28
drag, startPoint x: 659, startPoint y: 206, endPoint x: 870, endPoint y: 179, distance: 213.0
click at [661, 208] on li "無名字/ 0101/null" at bounding box center [630, 211] width 193 height 27
type input "無名字/ 0101/null"
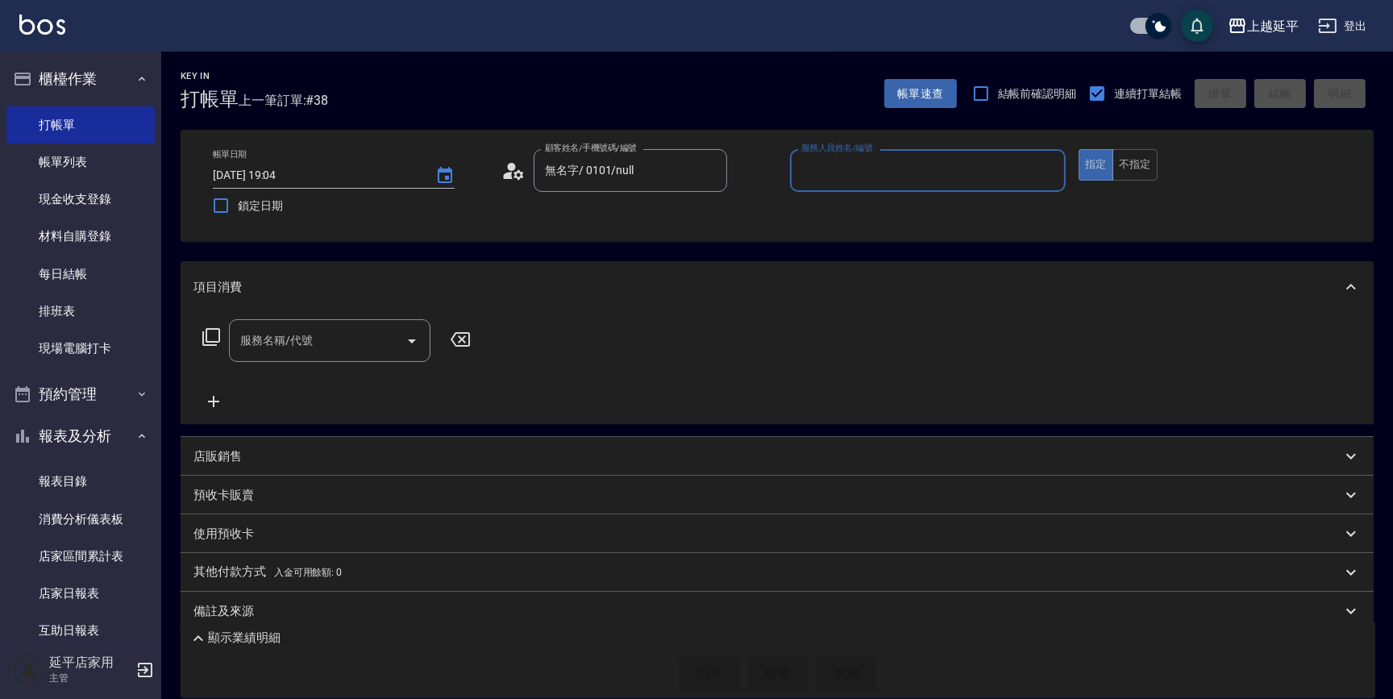
click at [874, 173] on input "服務人員姓名/編號" at bounding box center [927, 170] width 261 height 28
click at [856, 206] on div "Eva -4" at bounding box center [928, 211] width 276 height 27
type input "Eva-4"
click at [367, 336] on input "服務名稱/代號" at bounding box center [317, 340] width 163 height 28
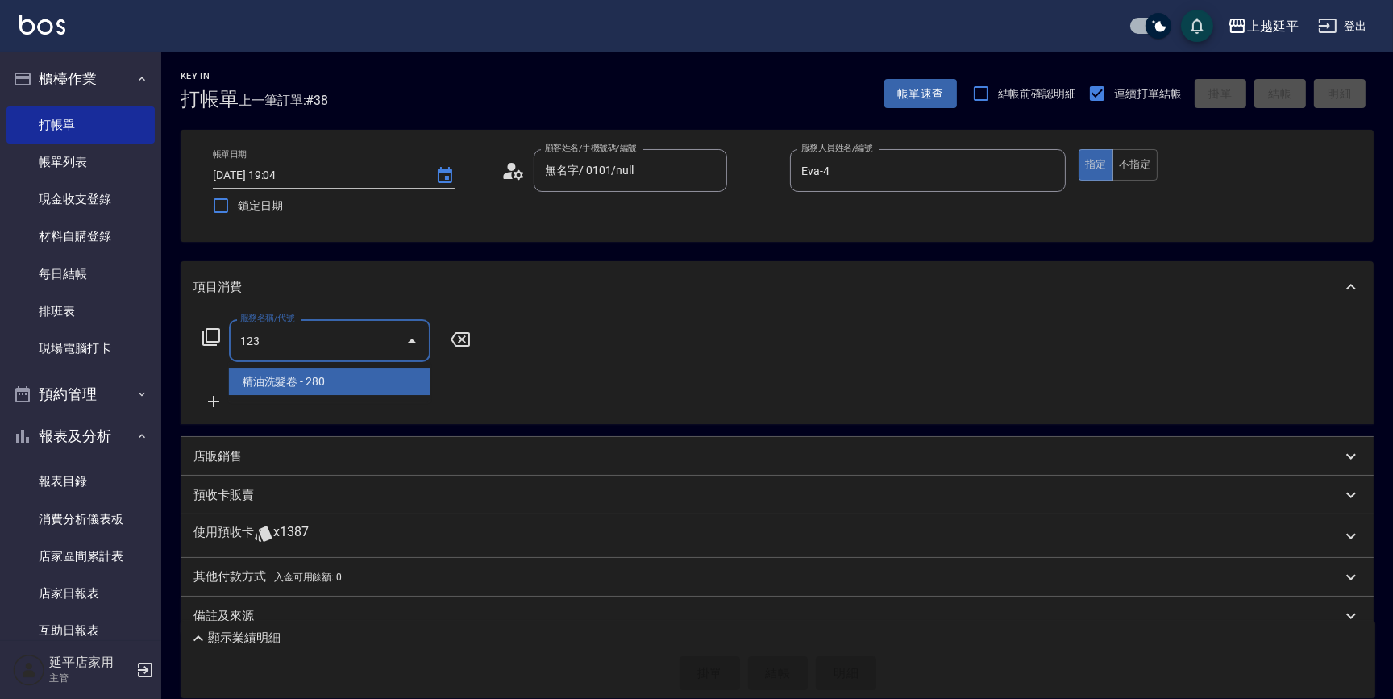
click at [351, 375] on span "精油洗髮卷 - 280" at bounding box center [330, 381] width 202 height 27
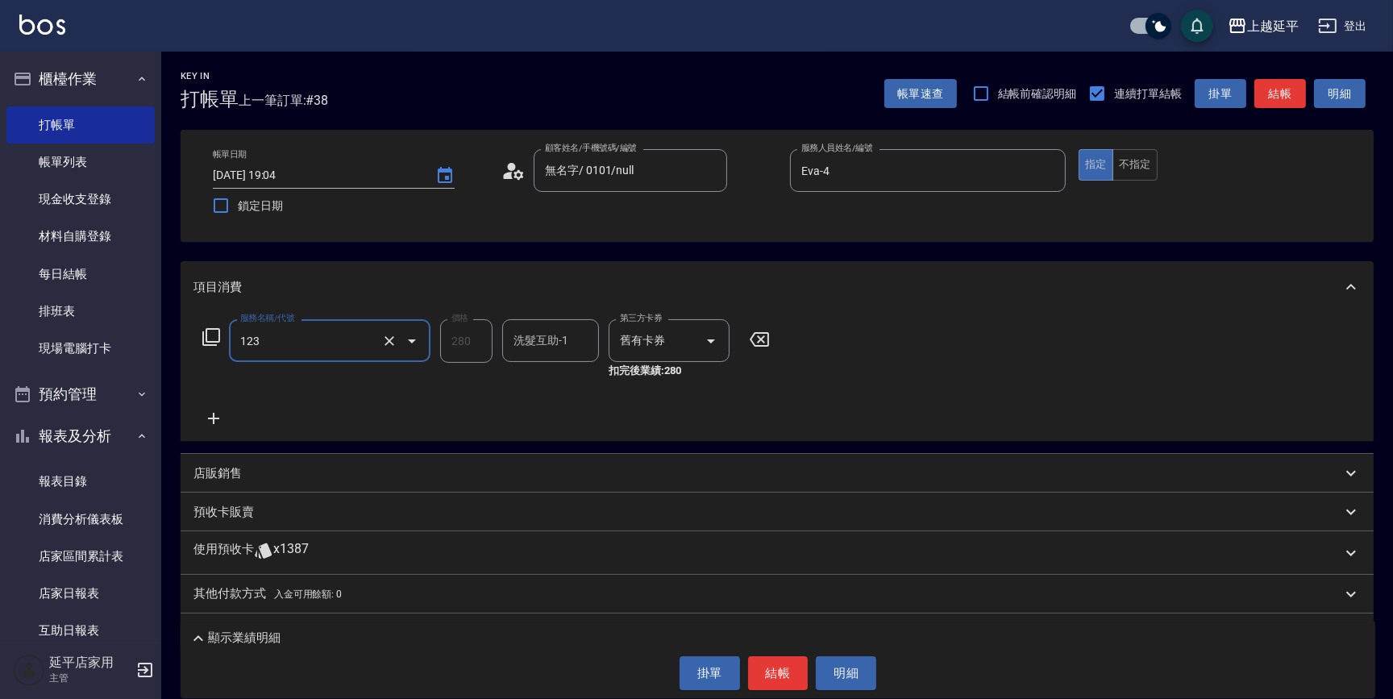
type input "精油洗髮卷(123)"
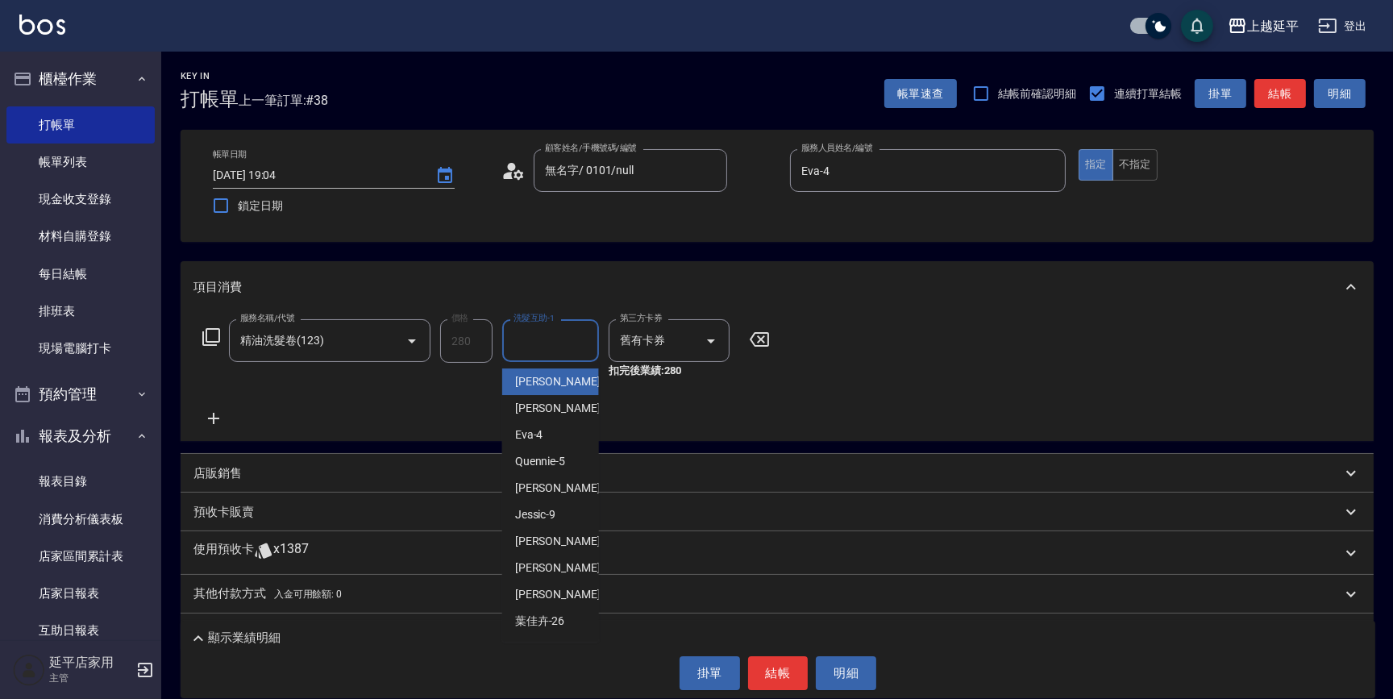
click at [540, 346] on div "洗髮互助-1 洗髮互助-1" at bounding box center [550, 340] width 97 height 43
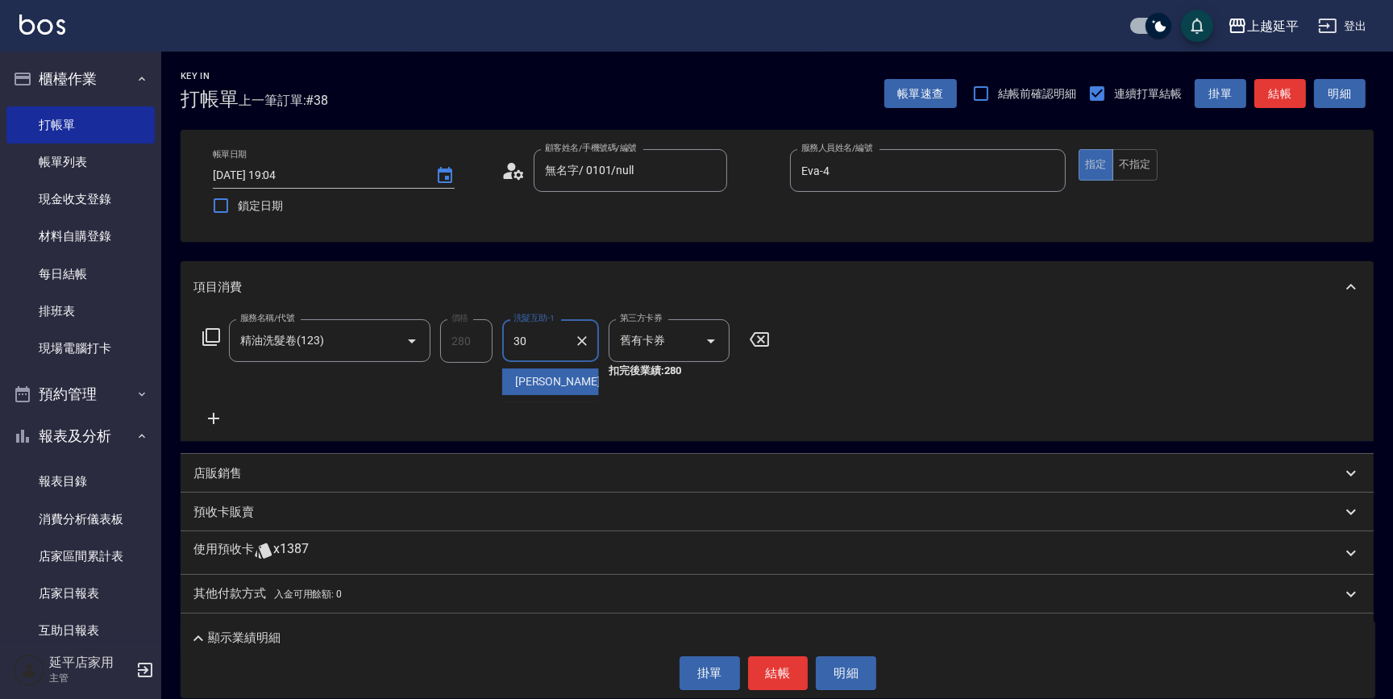
click at [558, 381] on div "[PERSON_NAME] -30" at bounding box center [550, 381] width 97 height 27
click at [717, 341] on icon "Open" at bounding box center [710, 340] width 19 height 19
type input "[PERSON_NAME]-30"
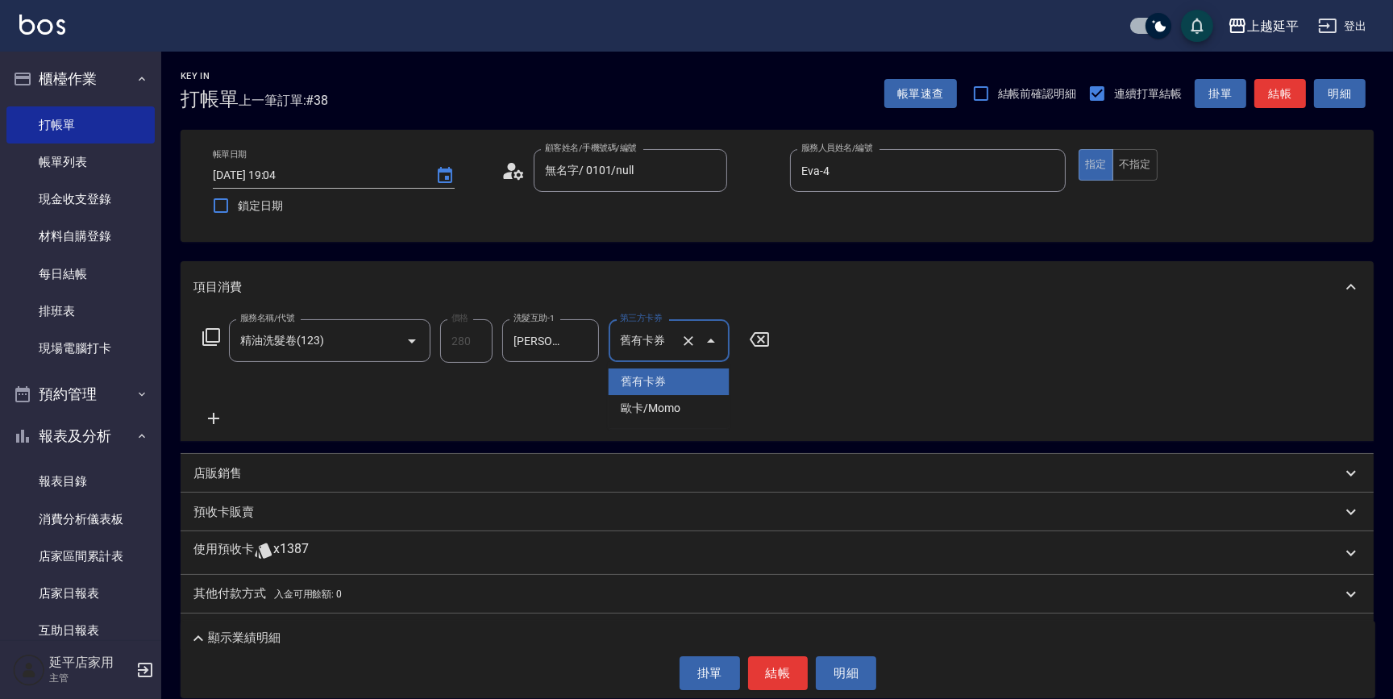
click at [698, 380] on span "舊有卡券" at bounding box center [669, 381] width 121 height 27
click at [1155, 152] on button "不指定" at bounding box center [1135, 164] width 45 height 31
click at [1279, 87] on button "結帳" at bounding box center [1280, 94] width 52 height 30
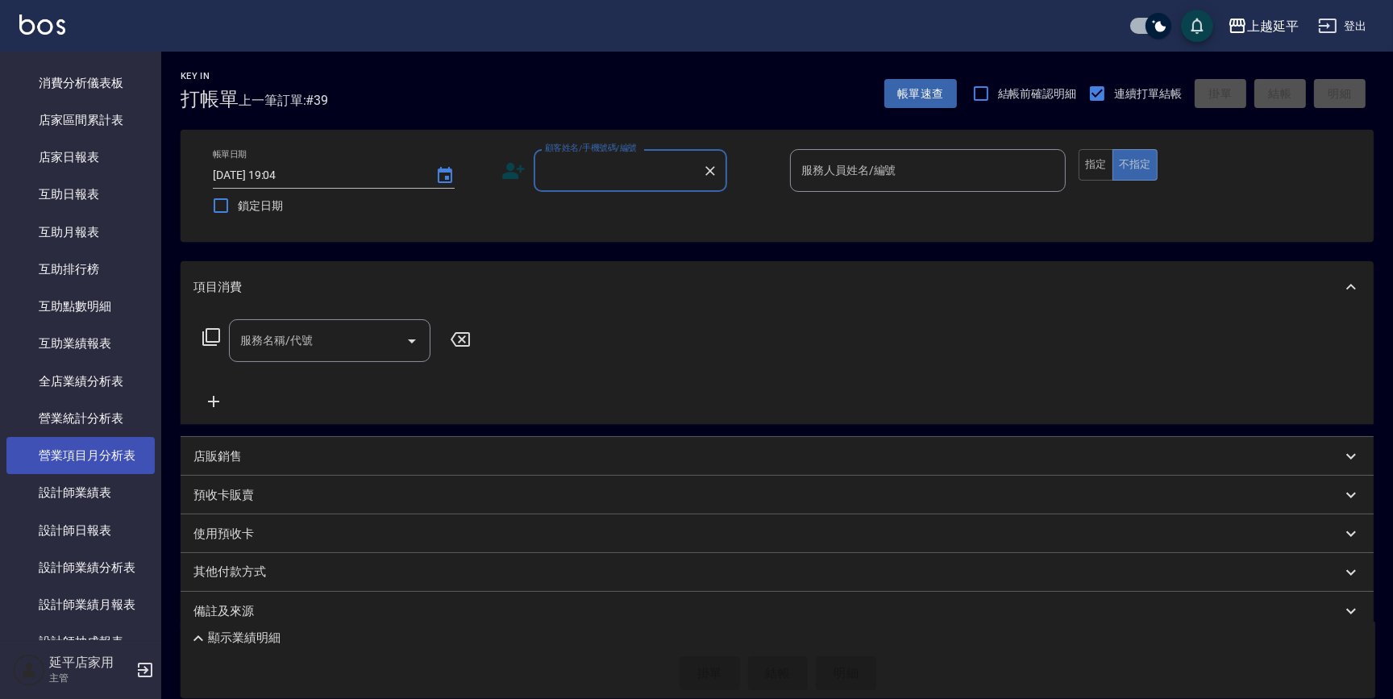
scroll to position [513, 0]
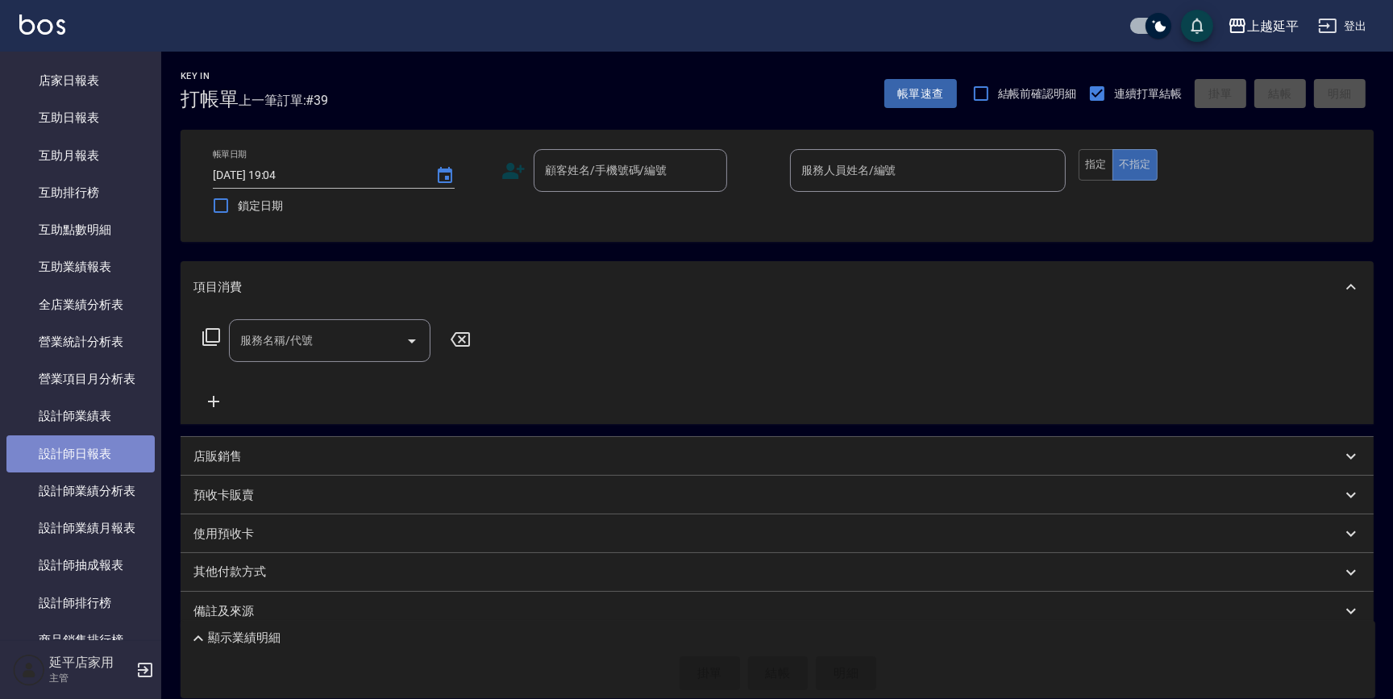
click at [96, 455] on link "設計師日報表" at bounding box center [80, 453] width 148 height 37
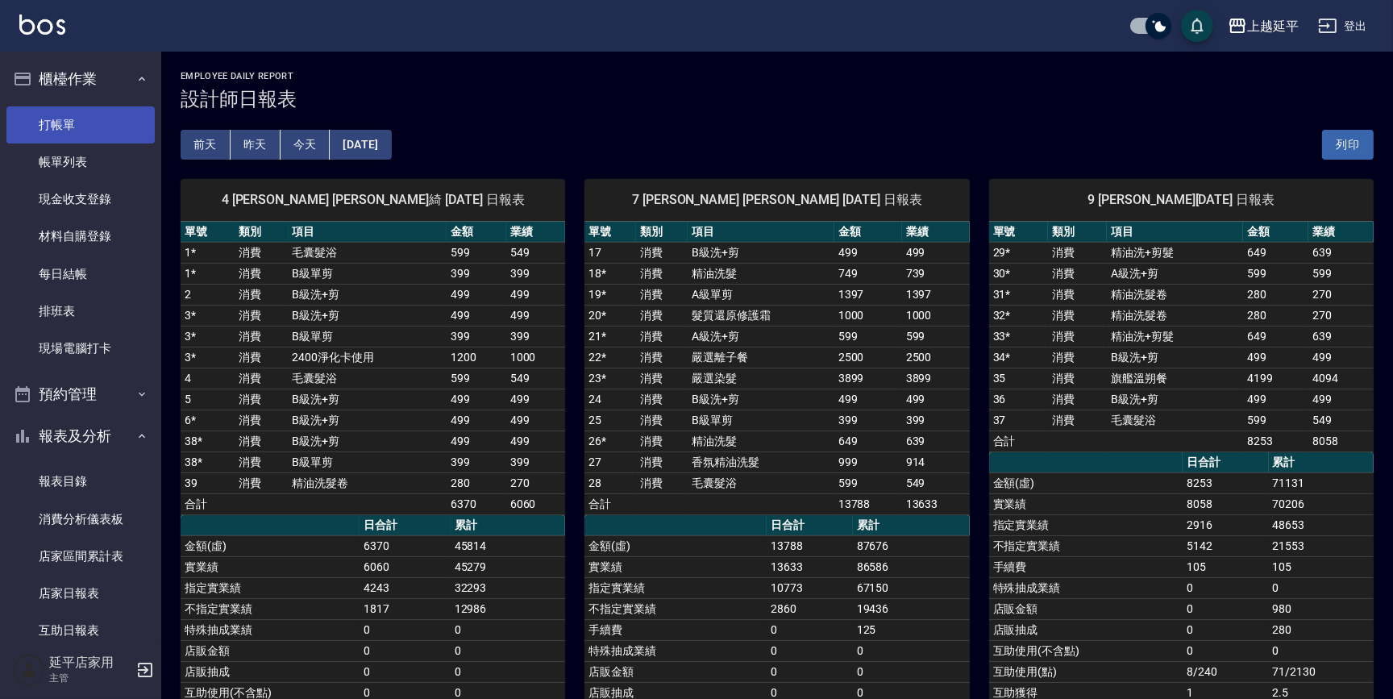
click at [74, 116] on link "打帳單" at bounding box center [80, 124] width 148 height 37
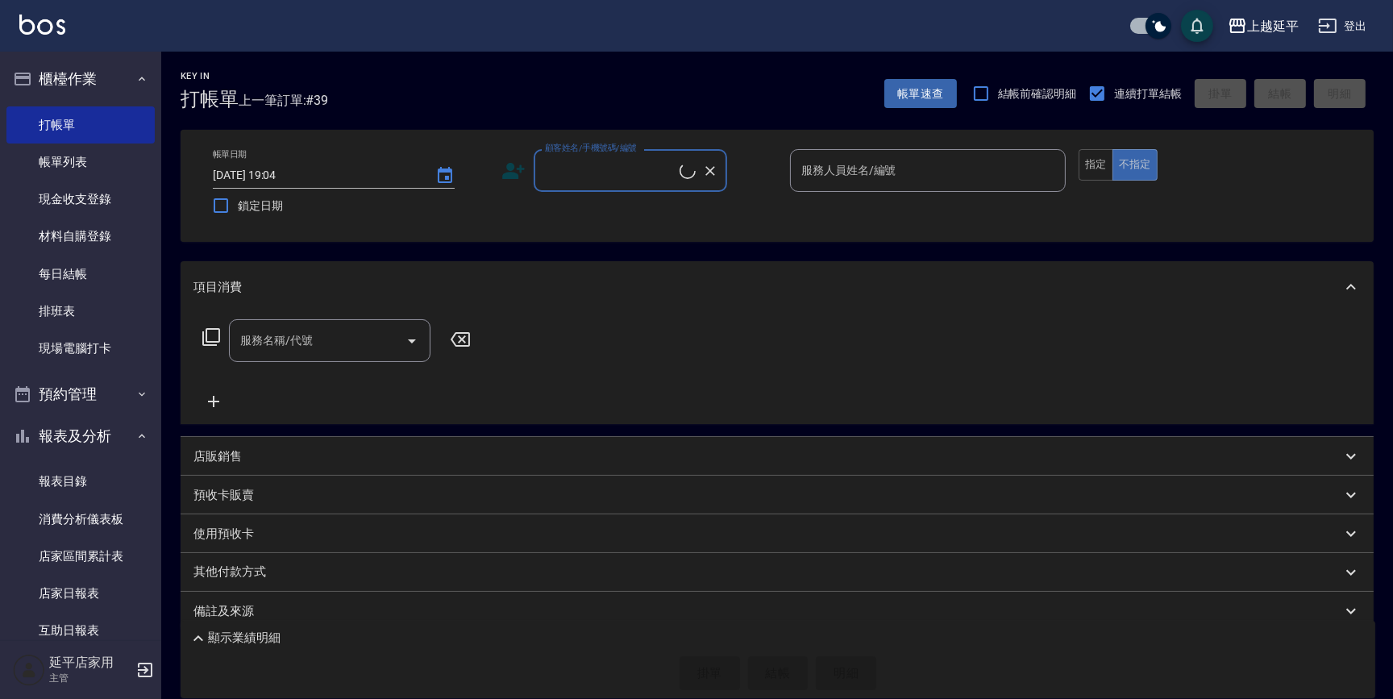
click at [659, 167] on input "顧客姓名/手機號碼/編號" at bounding box center [610, 170] width 139 height 28
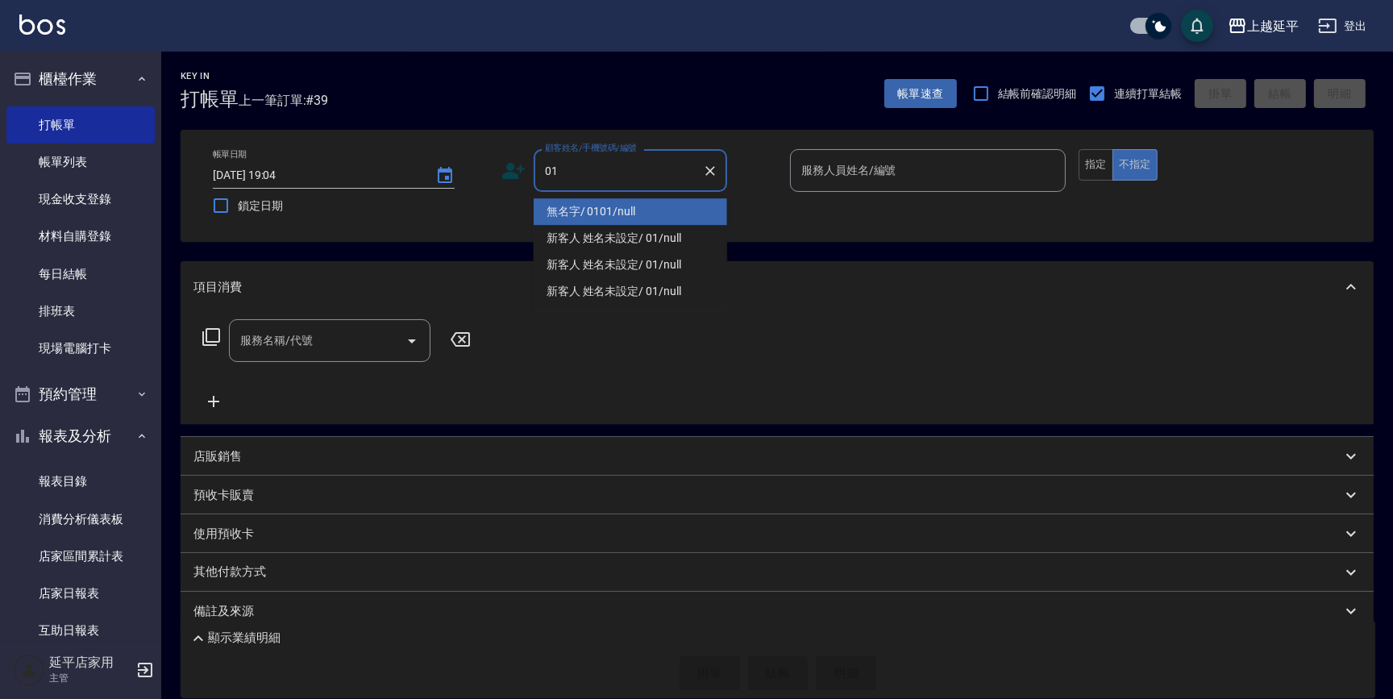
click at [659, 210] on li "無名字/ 0101/null" at bounding box center [630, 211] width 193 height 27
type input "無名字/ 0101/null"
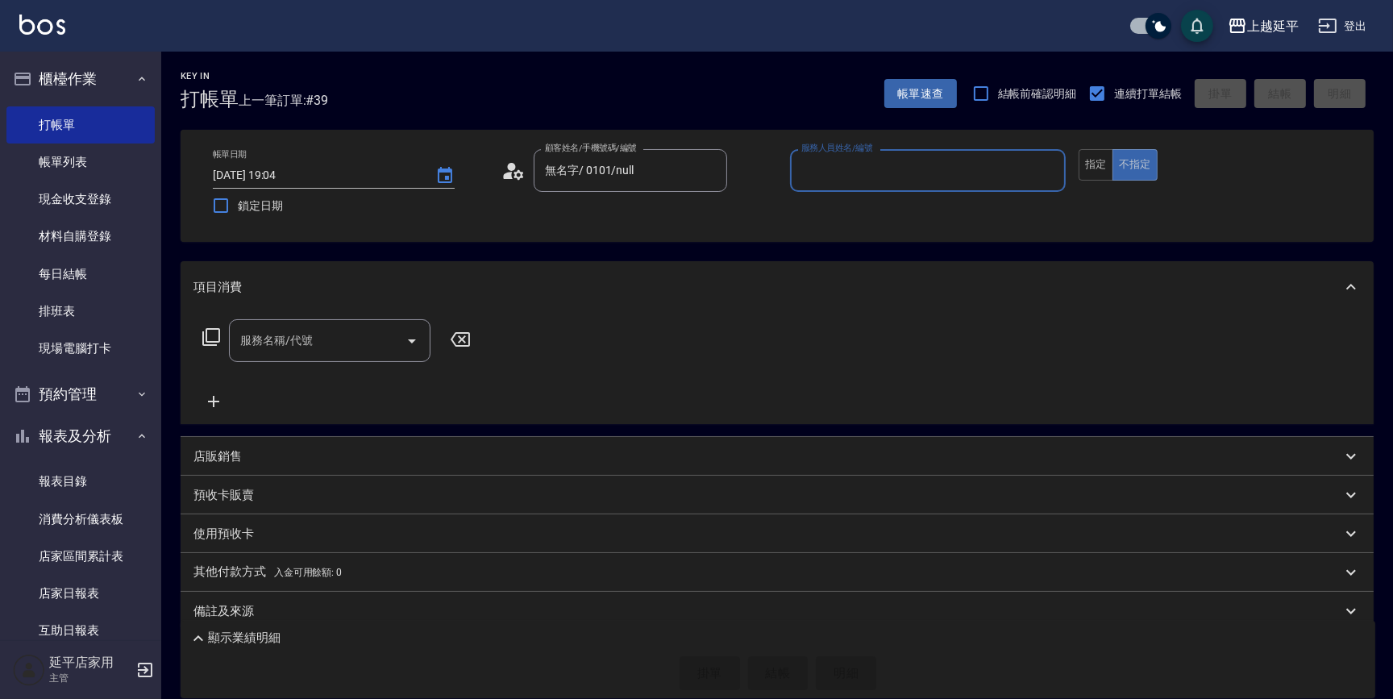
click at [821, 174] on input "服務人員姓名/編號" at bounding box center [927, 170] width 261 height 28
click at [817, 204] on span "Eva -4" at bounding box center [817, 211] width 28 height 17
type input "Eva-4"
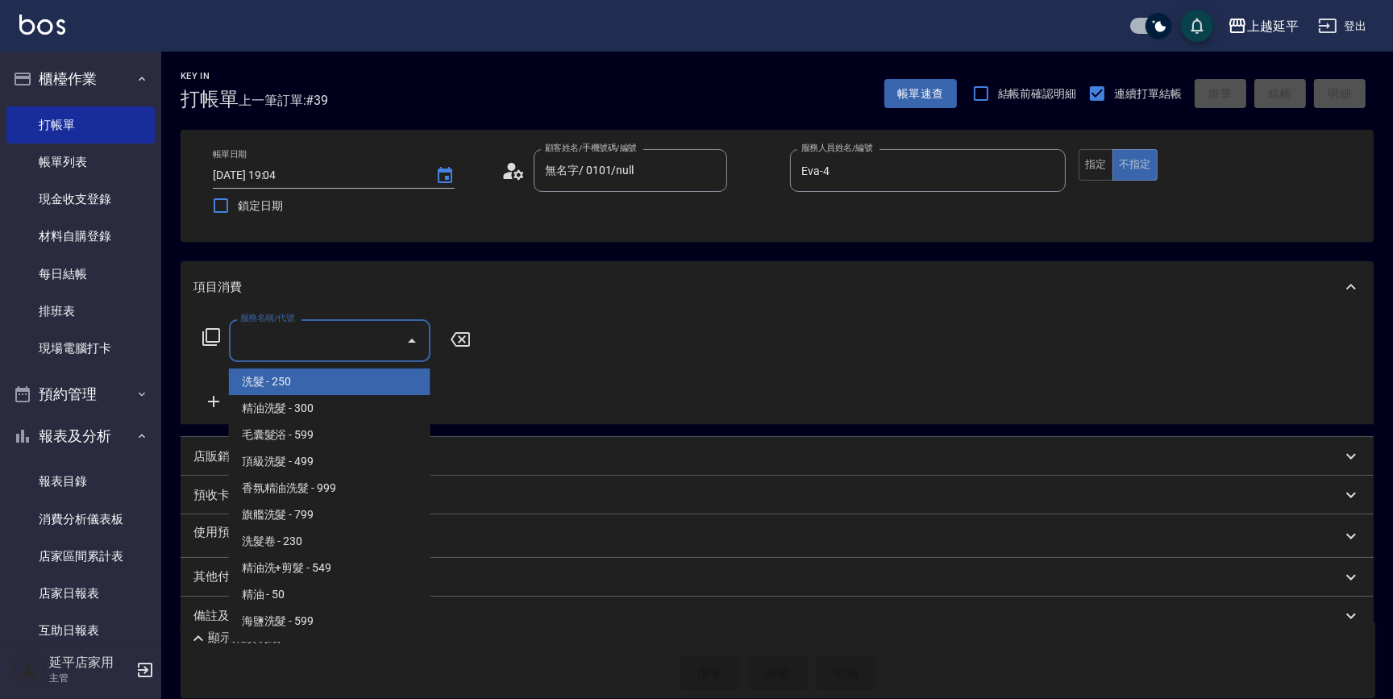
click at [365, 338] on input "服務名稱/代號" at bounding box center [317, 340] width 163 height 28
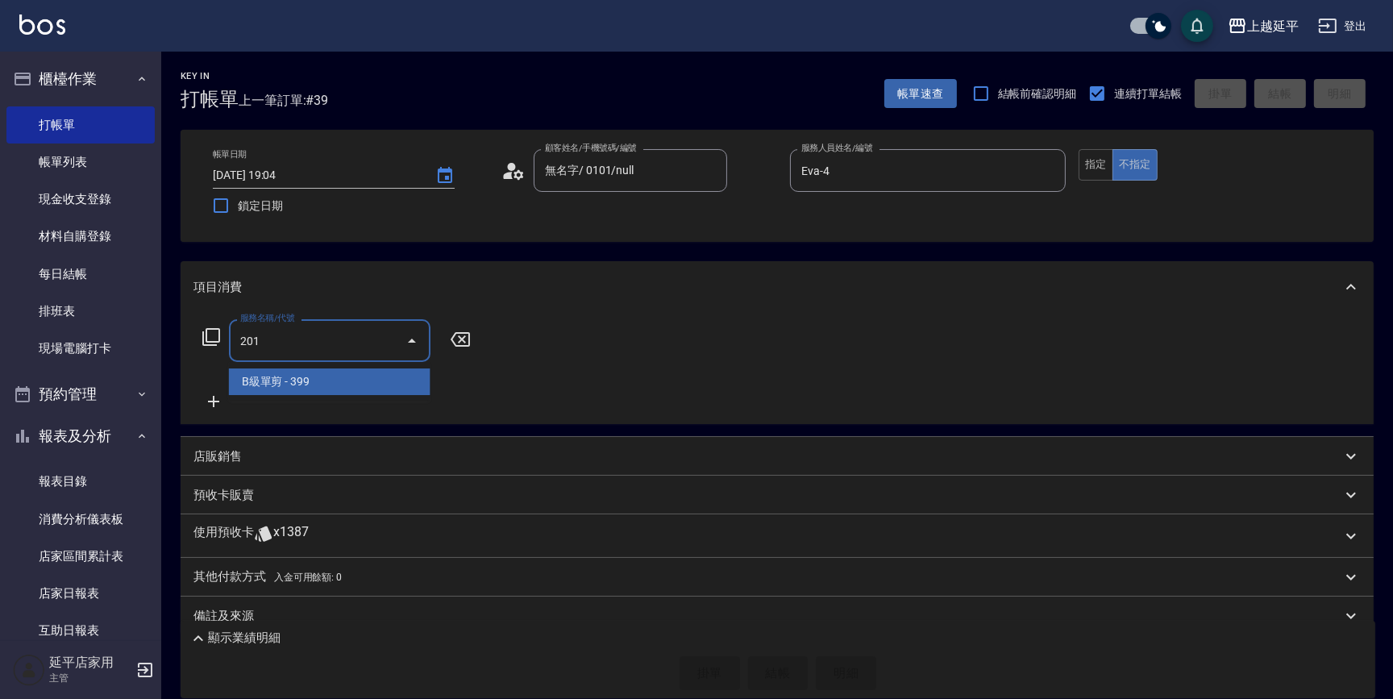
click at [343, 383] on span "B級單剪 - 399" at bounding box center [330, 381] width 202 height 27
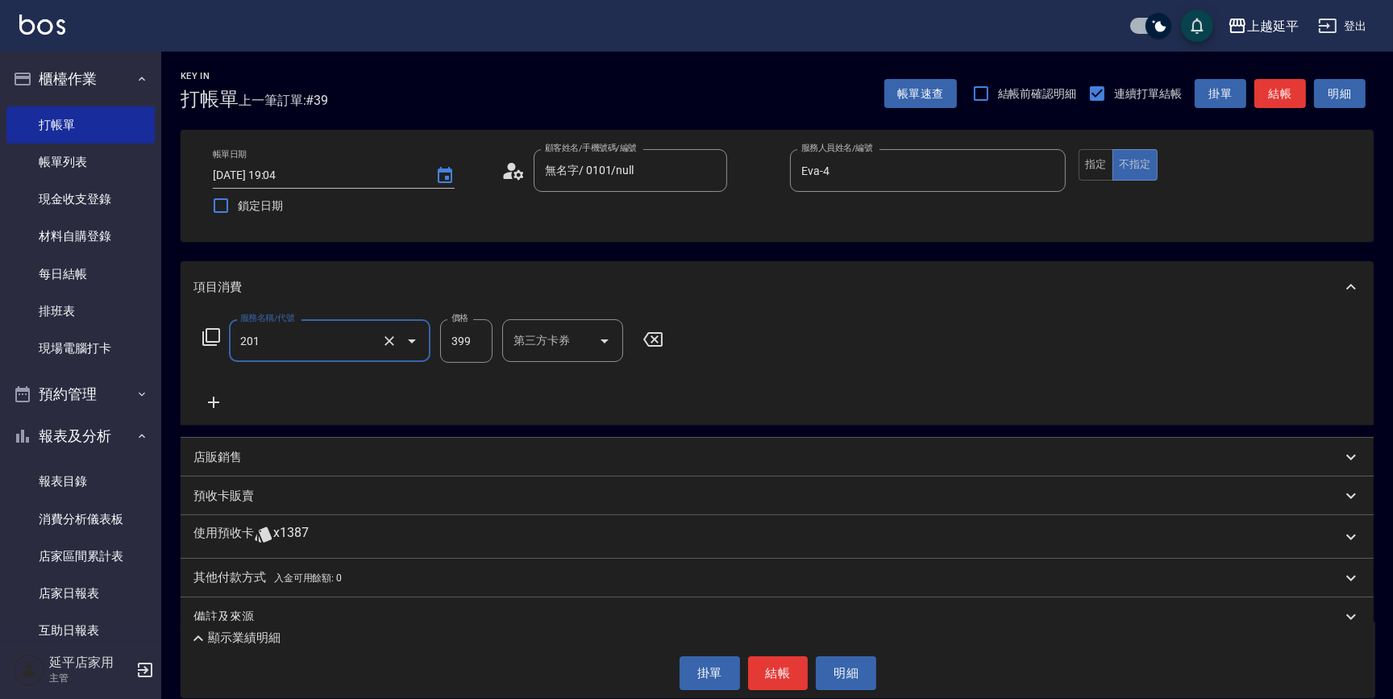
type input "B級單剪(201)"
click at [1095, 180] on div "帳單日期 [DATE] 19:04 鎖定日期 顧客姓名/手機號碼/編號 無名字/ 0101/null 顧客姓名/手機號碼/編號 服務人員姓名/編號 [PERS…" at bounding box center [777, 185] width 1154 height 73
click at [1097, 176] on button "指定" at bounding box center [1096, 164] width 35 height 31
click at [1298, 96] on button "結帳" at bounding box center [1280, 94] width 52 height 30
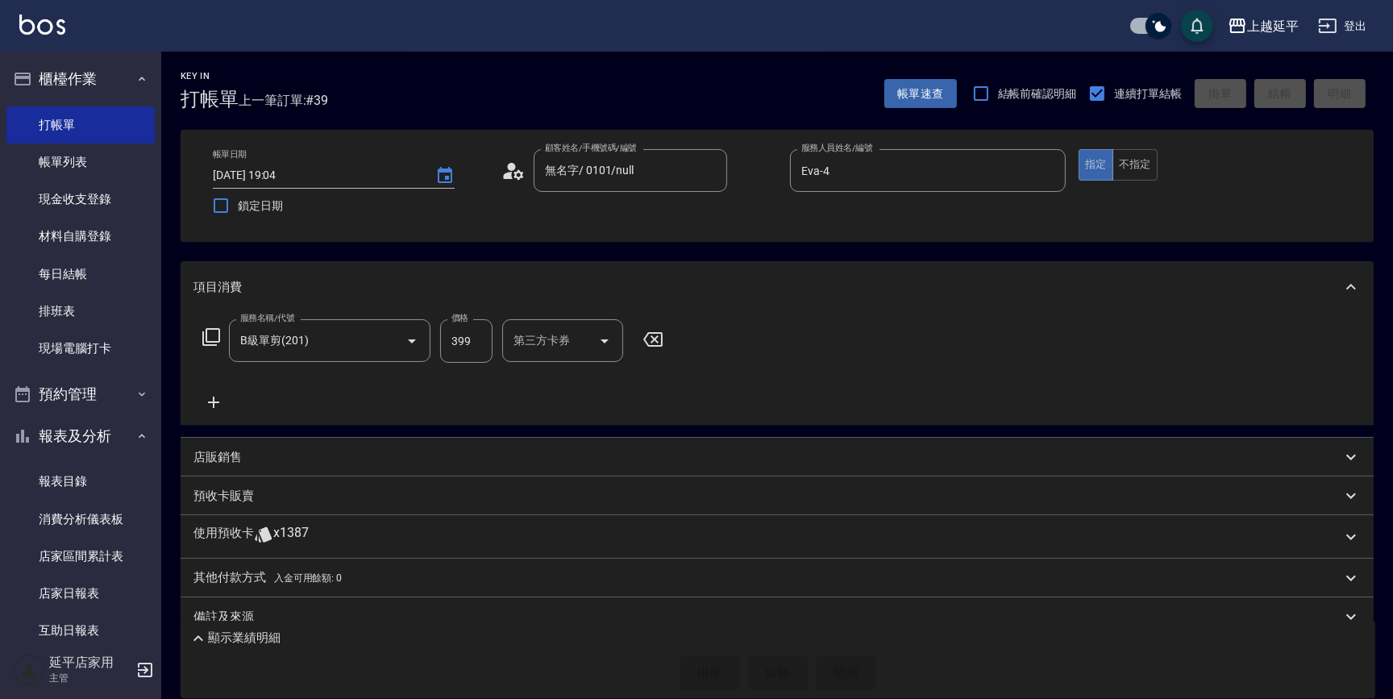
type input "[DATE] 19:29"
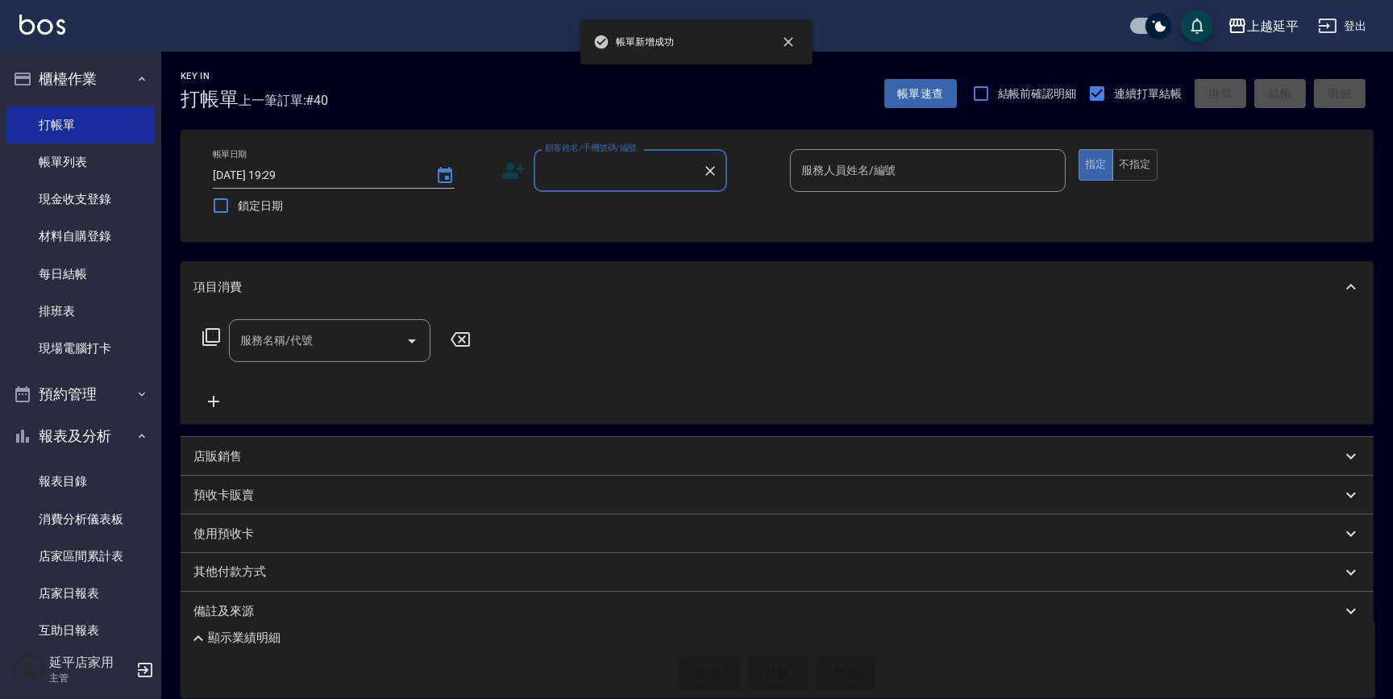
click at [635, 164] on input "顧客姓名/手機號碼/編號" at bounding box center [618, 170] width 155 height 28
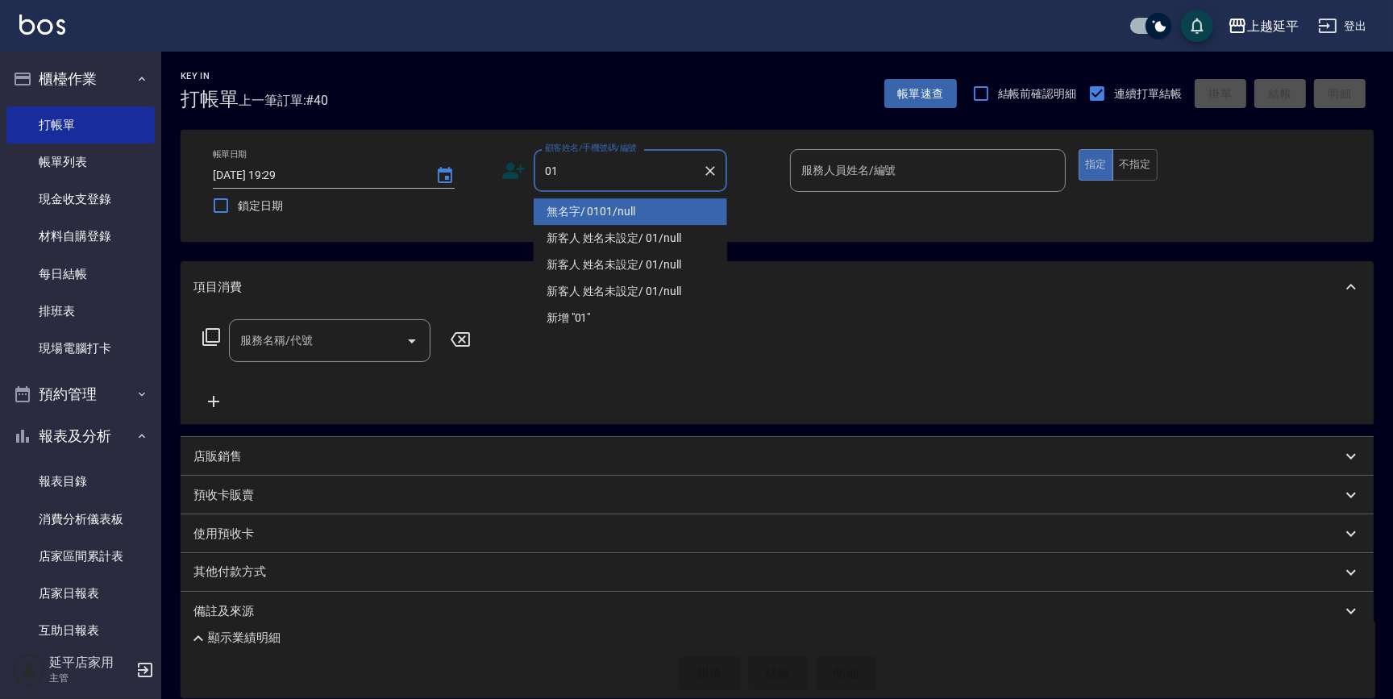
drag, startPoint x: 651, startPoint y: 203, endPoint x: 809, endPoint y: 193, distance: 158.3
click at [651, 203] on li "無名字/ 0101/null" at bounding box center [630, 211] width 193 height 27
type input "無名字/ 0101/null"
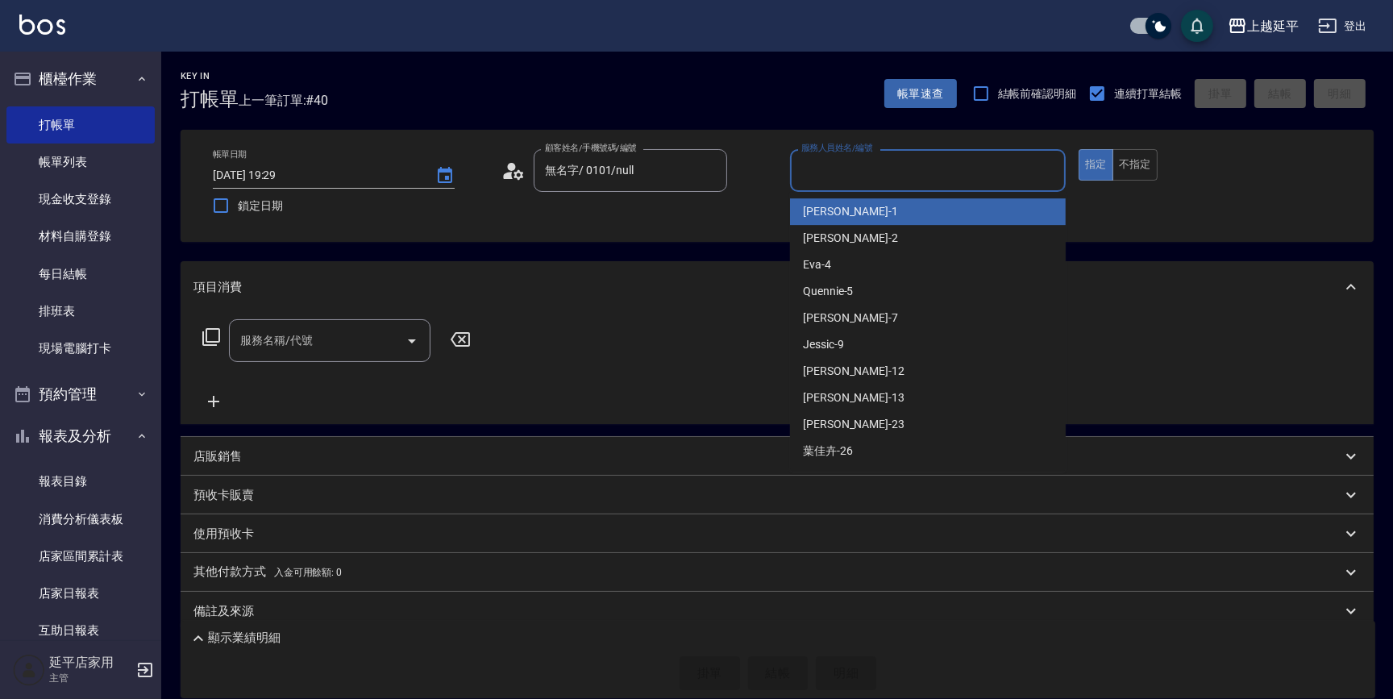
click at [821, 178] on input "服務人員姓名/編號" at bounding box center [927, 170] width 261 height 28
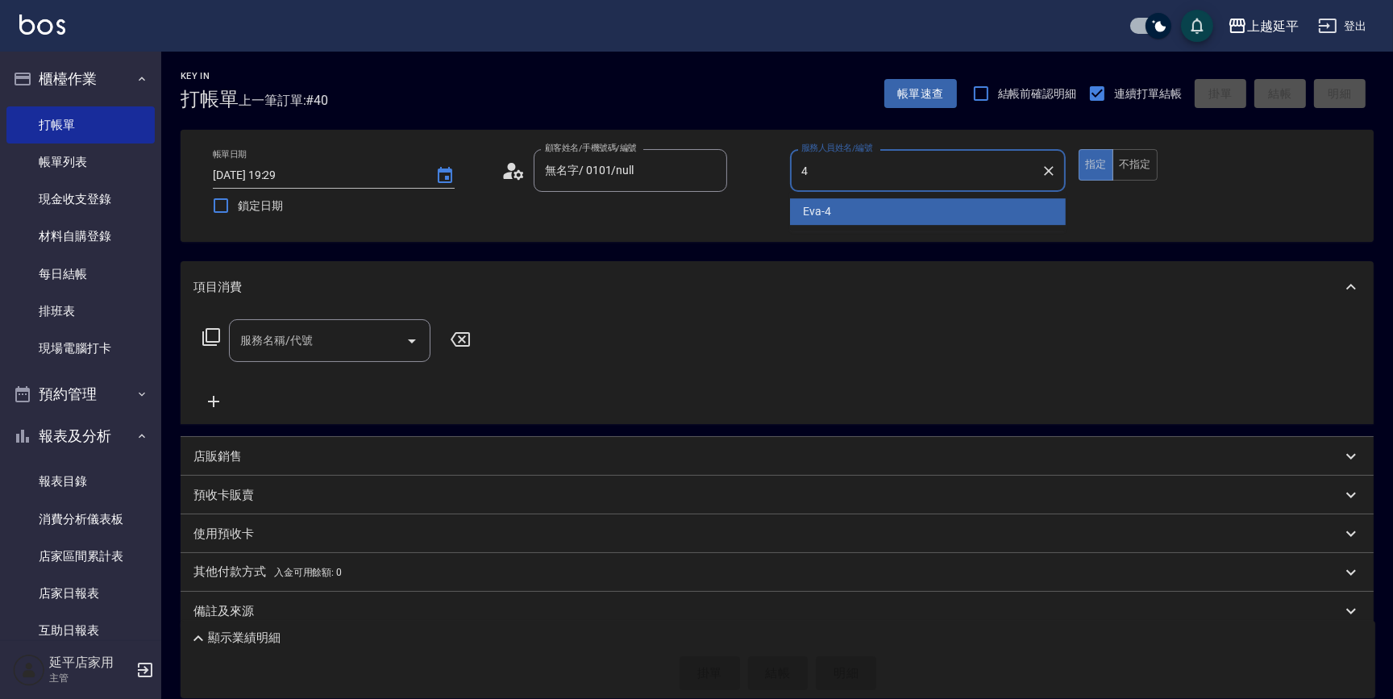
click at [828, 210] on span "Eva -4" at bounding box center [817, 211] width 28 height 17
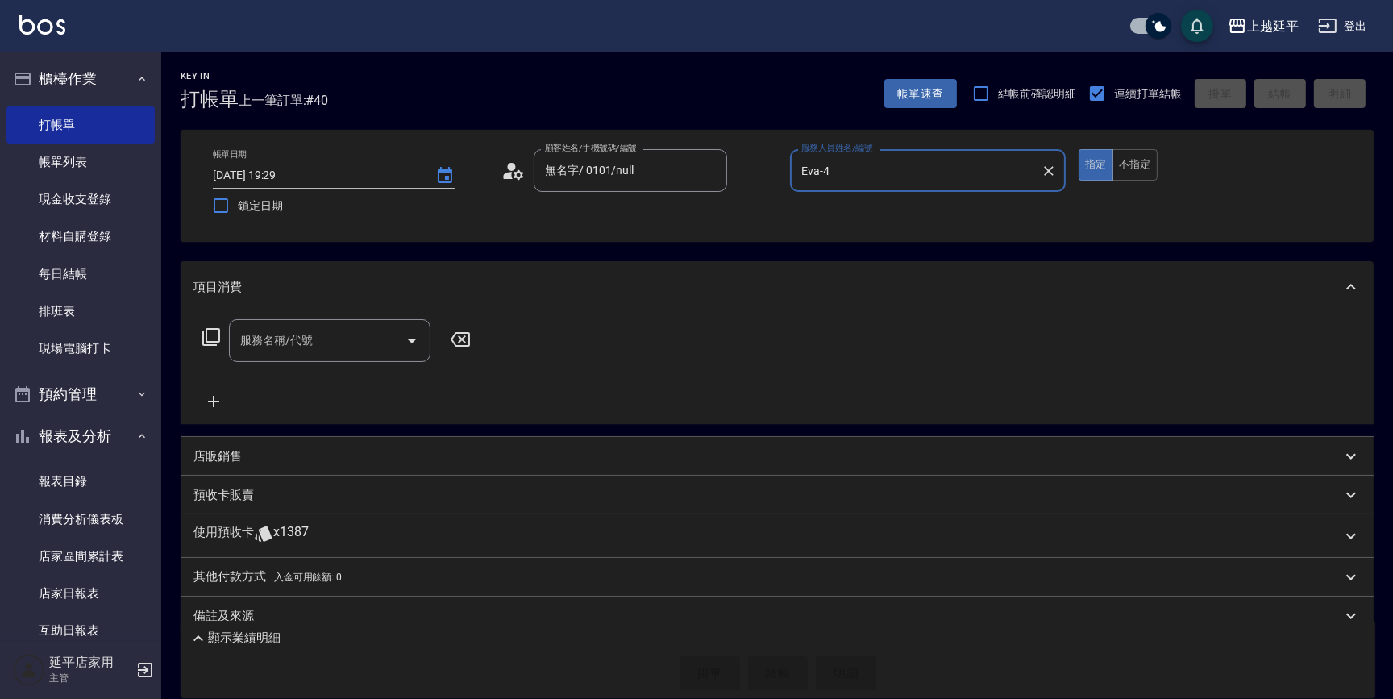
type input "Eva-4"
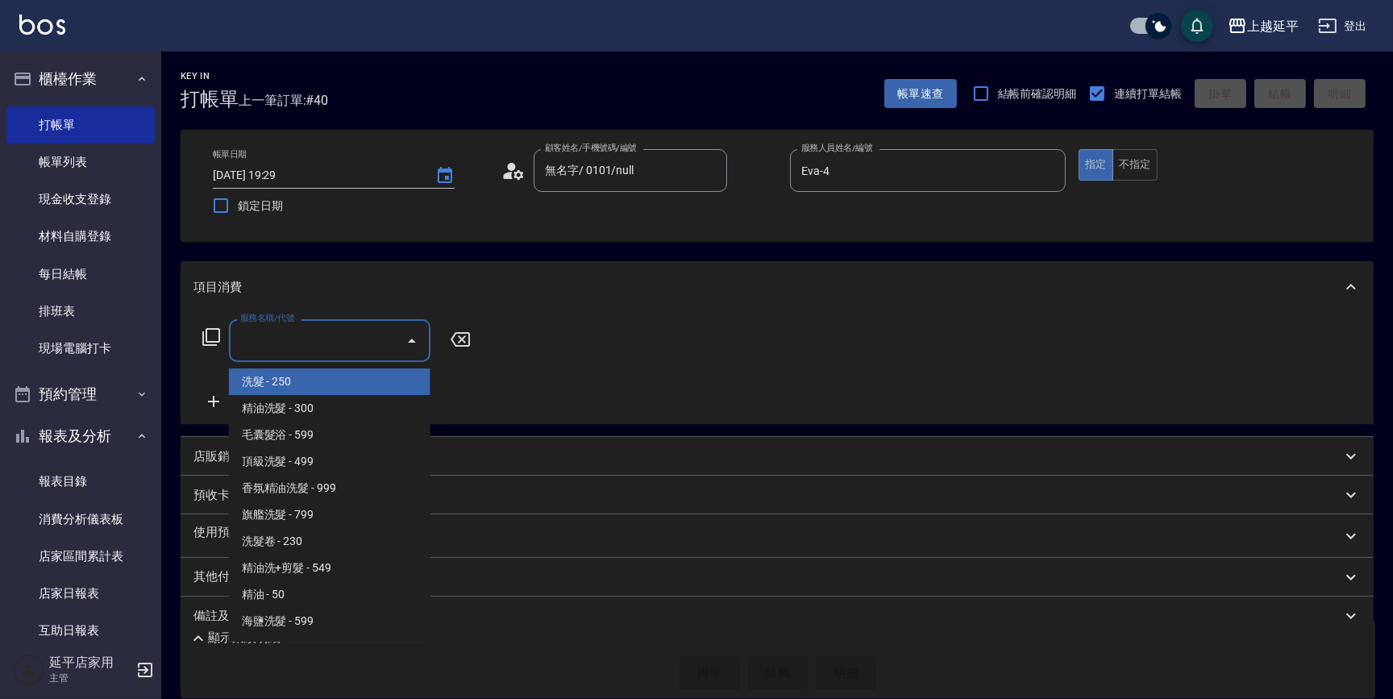
click at [364, 335] on input "服務名稱/代號" at bounding box center [317, 340] width 163 height 28
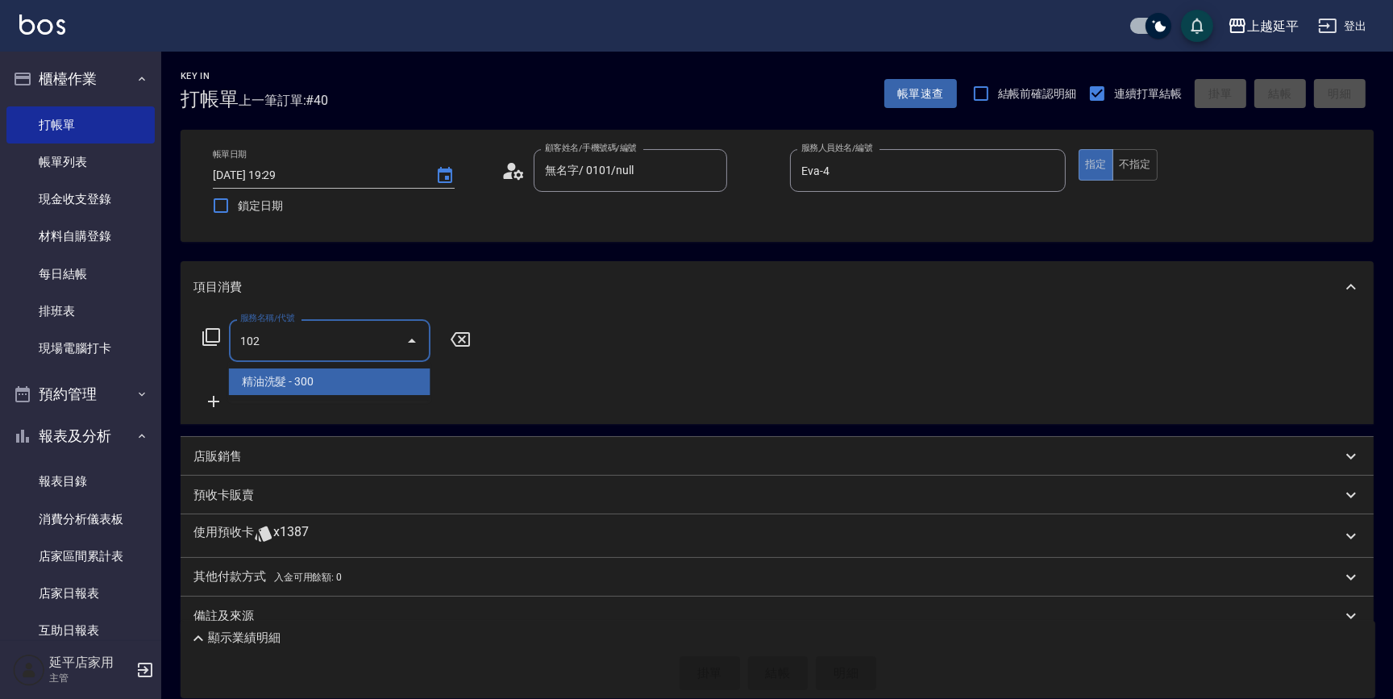
click at [335, 375] on span "精油洗髮 - 300" at bounding box center [330, 381] width 202 height 27
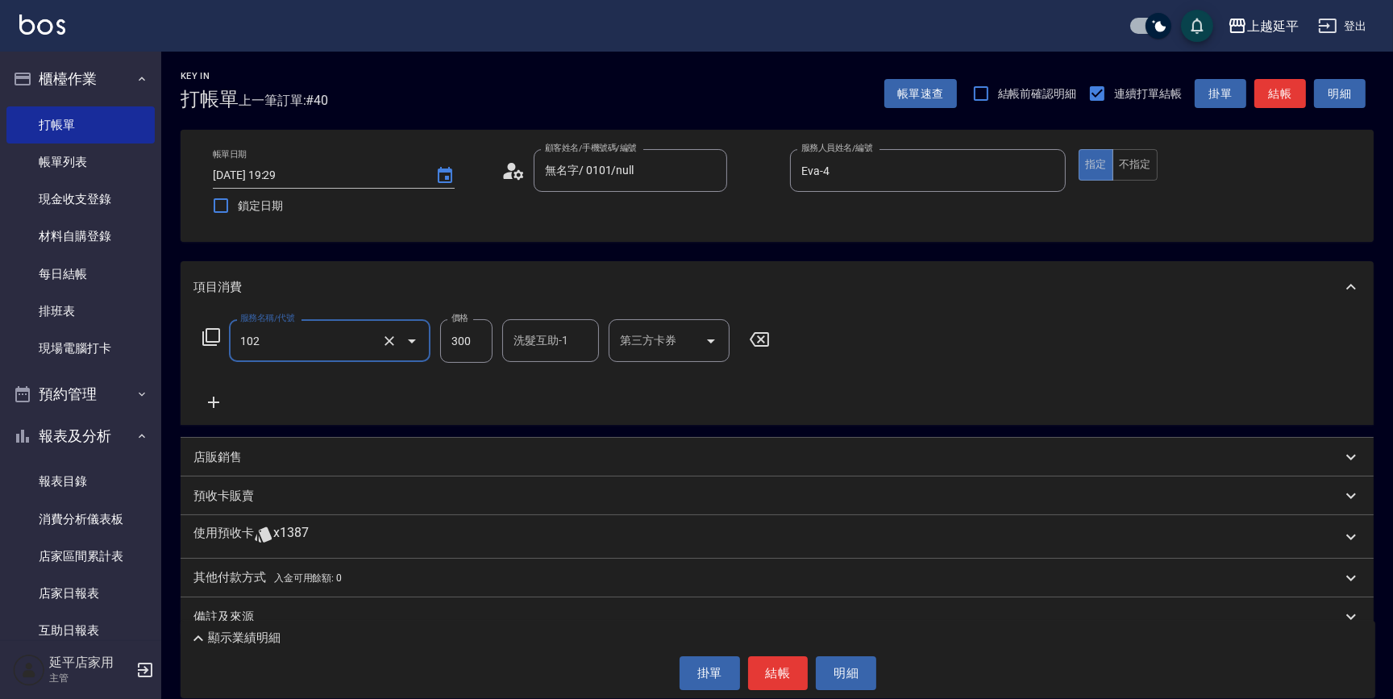
type input "精油洗髮(102)"
click at [470, 347] on input "300" at bounding box center [466, 341] width 52 height 44
type input "400"
click at [580, 341] on input "洗髮互助-1" at bounding box center [550, 340] width 82 height 28
click at [558, 376] on div "丞宗 -29" at bounding box center [550, 381] width 97 height 27
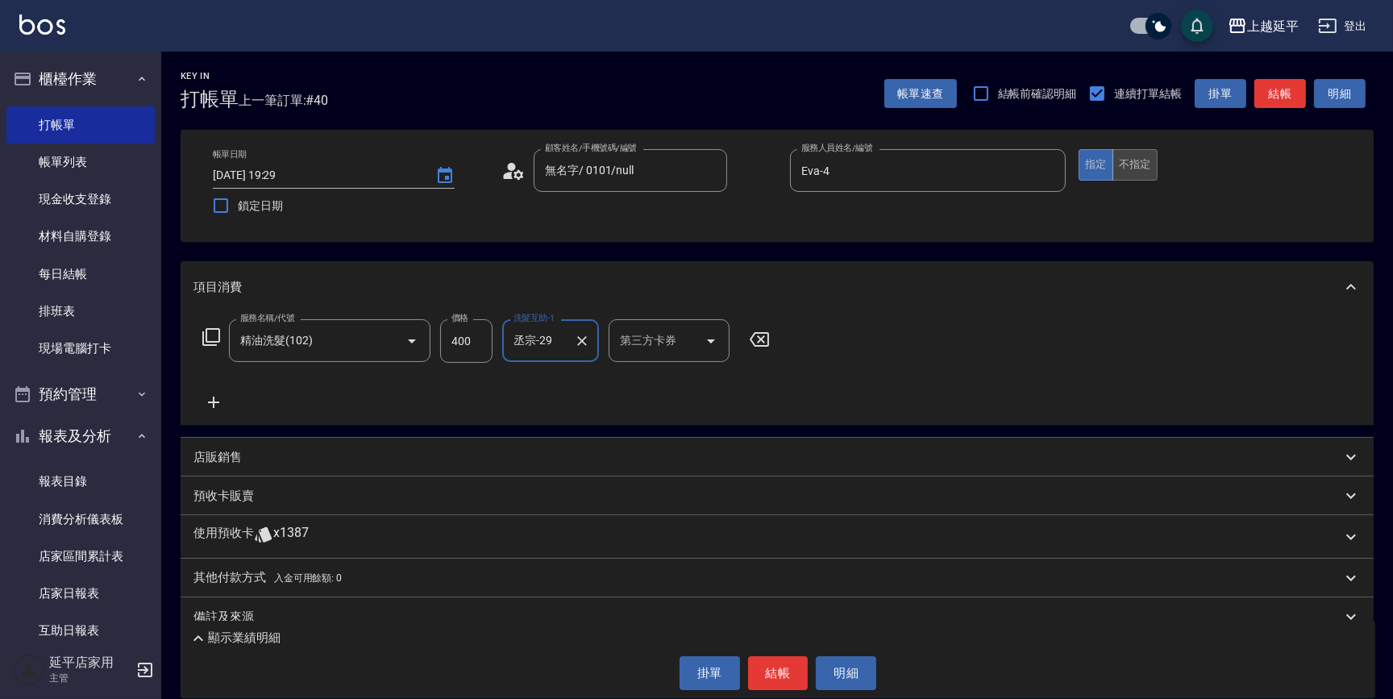
type input "丞宗-29"
click at [1121, 171] on button "不指定" at bounding box center [1135, 164] width 45 height 31
click at [1279, 97] on button "結帳" at bounding box center [1280, 94] width 52 height 30
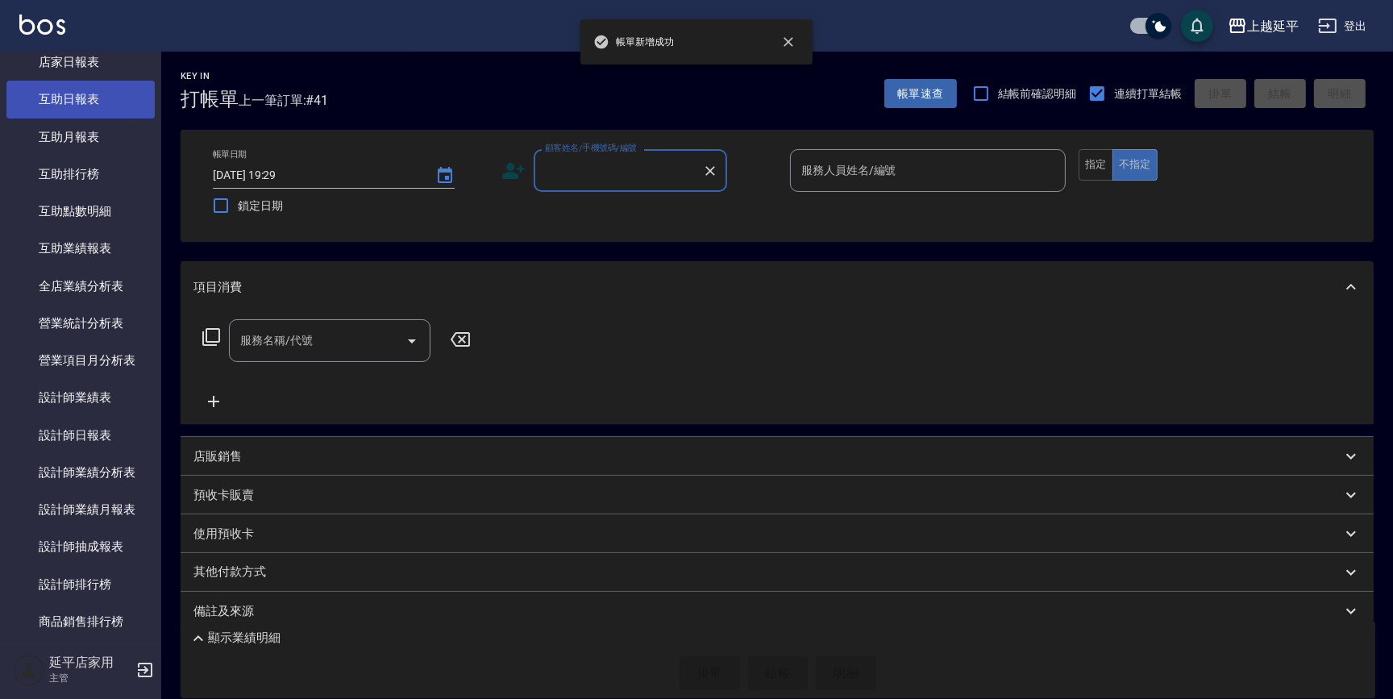
scroll to position [659, 0]
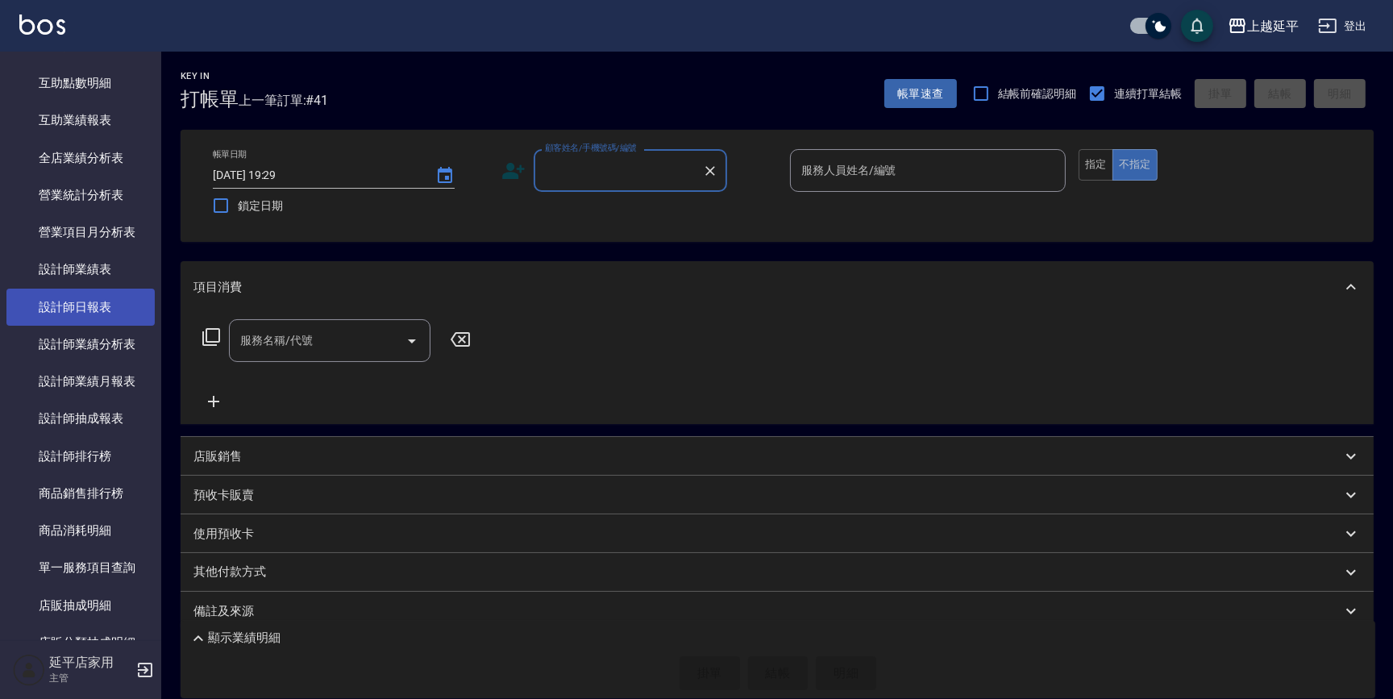
click at [108, 306] on link "設計師日報表" at bounding box center [80, 307] width 148 height 37
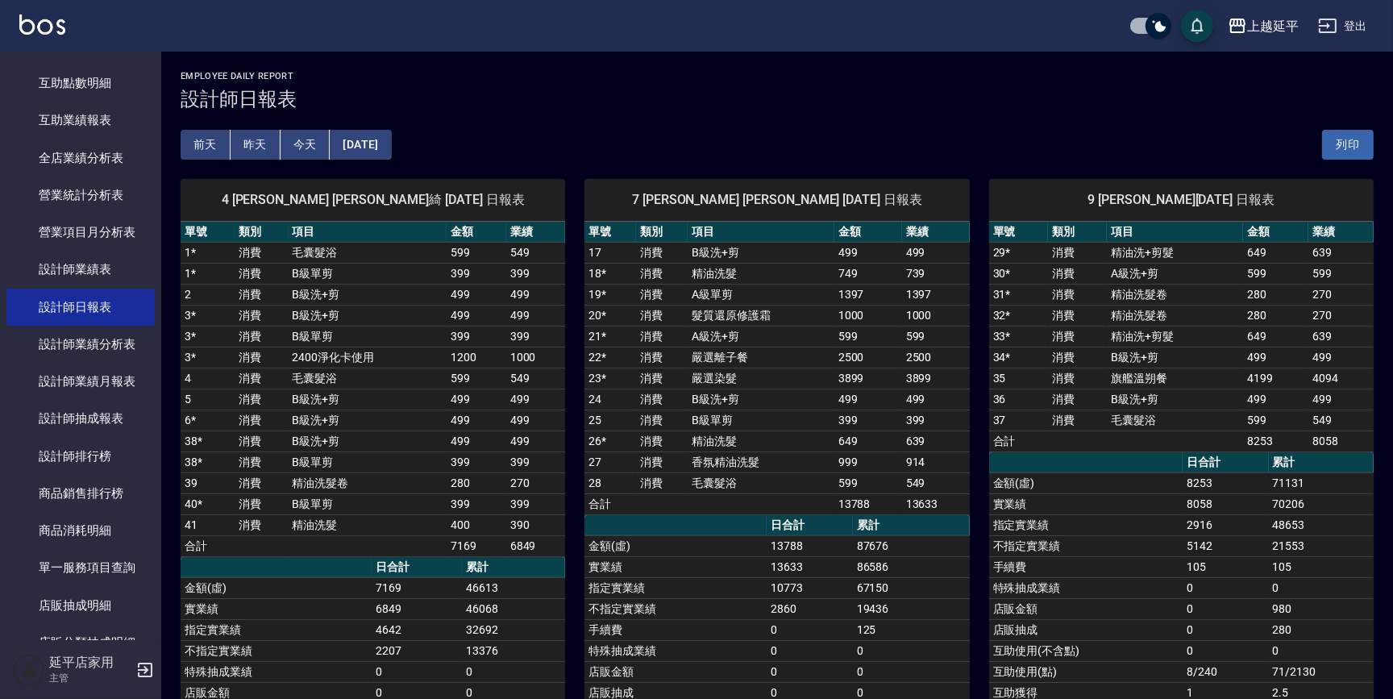
click at [470, 403] on td "499" at bounding box center [477, 399] width 60 height 21
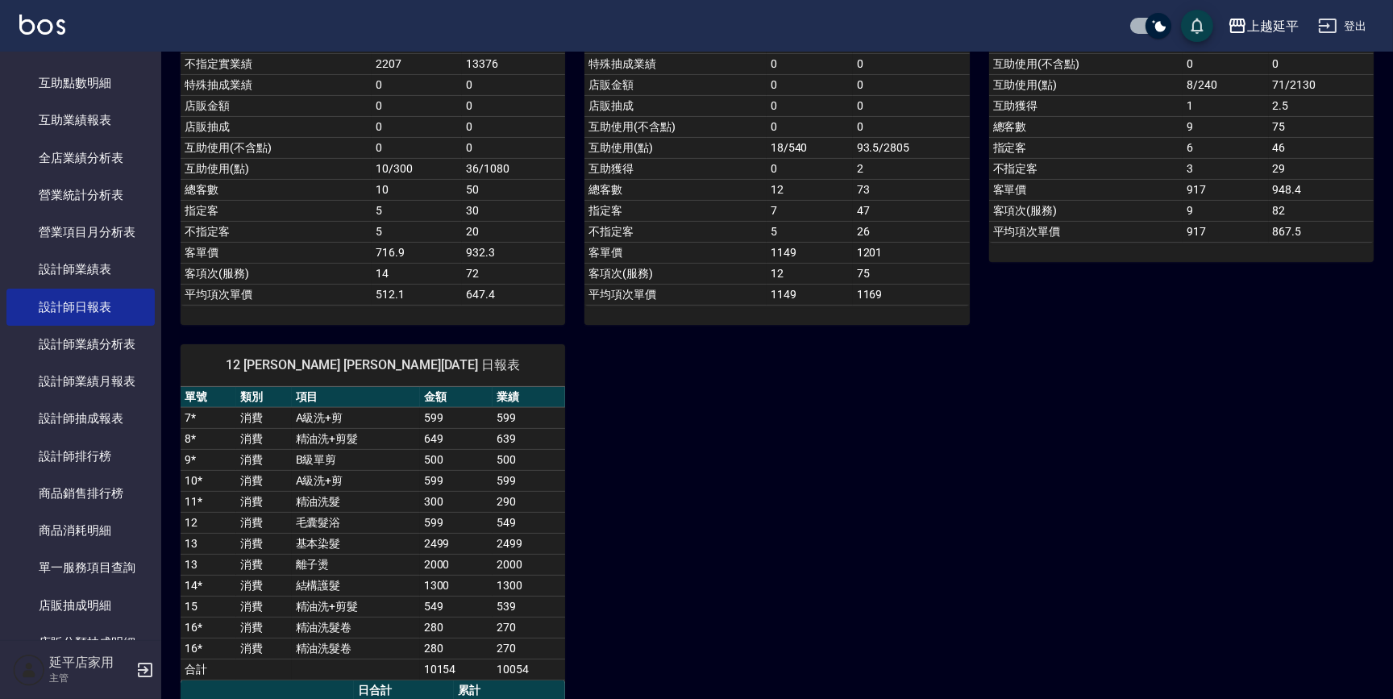
scroll to position [586, 0]
click at [376, 54] on td "4642" at bounding box center [417, 43] width 90 height 21
click at [346, 54] on td "指定實業績" at bounding box center [276, 43] width 191 height 21
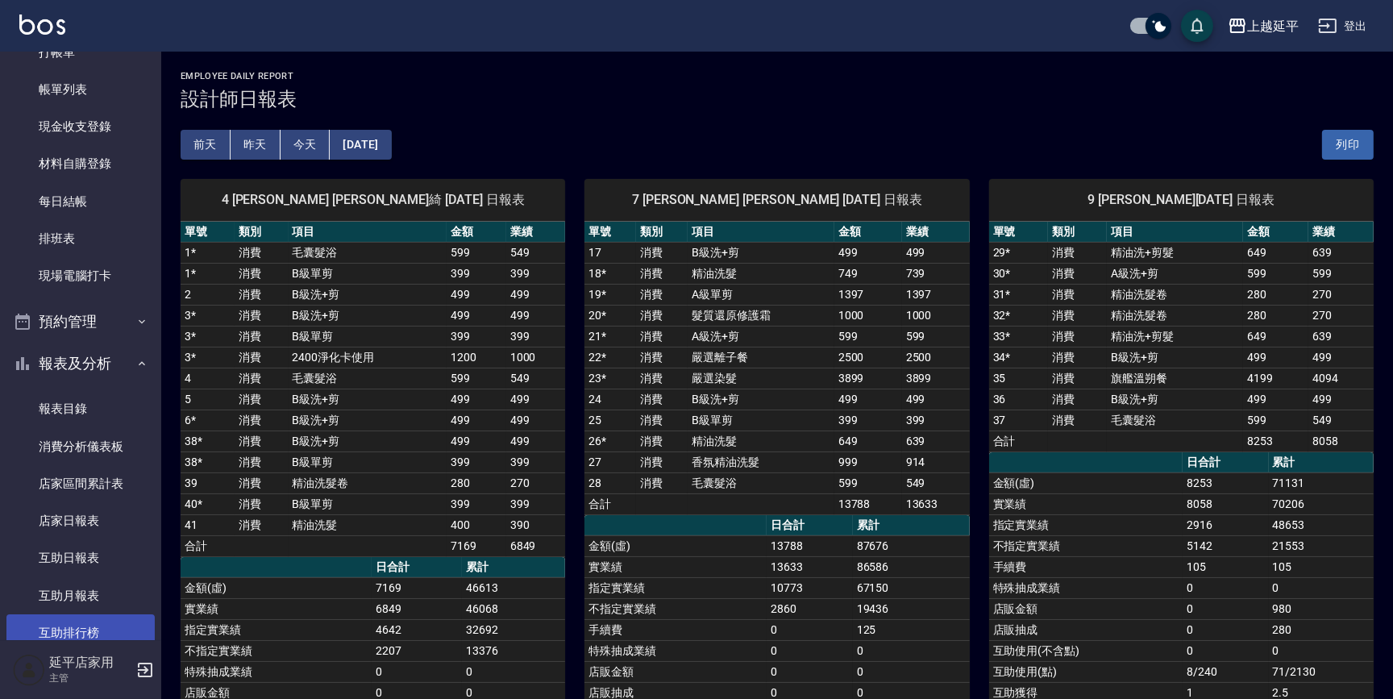
scroll to position [0, 0]
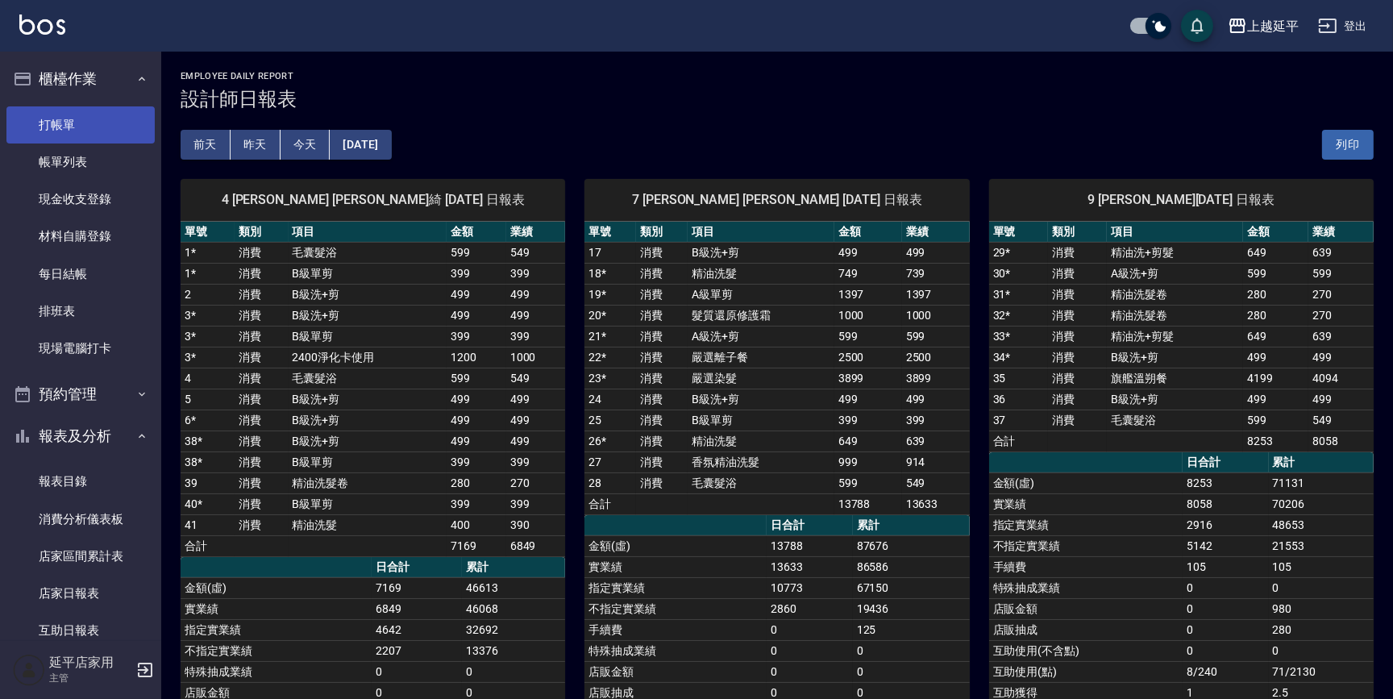
click at [93, 129] on link "打帳單" at bounding box center [80, 124] width 148 height 37
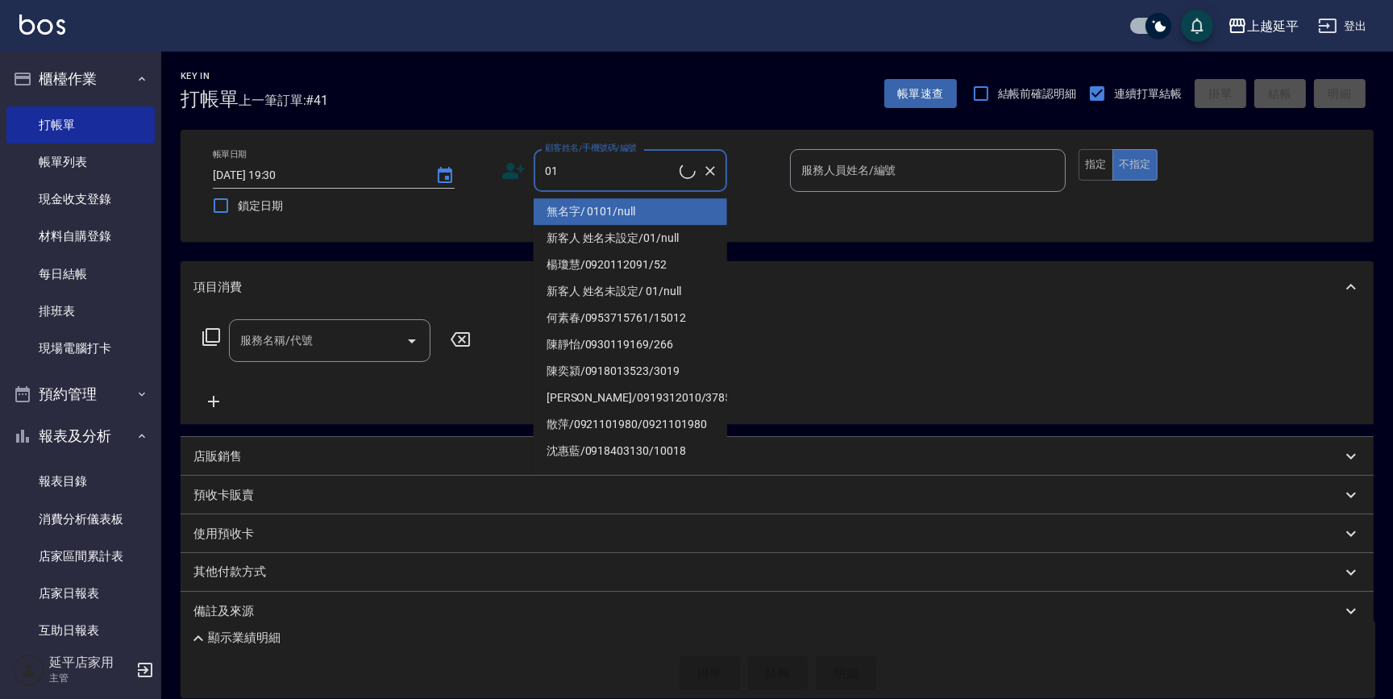
click at [661, 210] on li "無名字/ 0101/null" at bounding box center [630, 211] width 193 height 27
type input "無名字/ 0101/null"
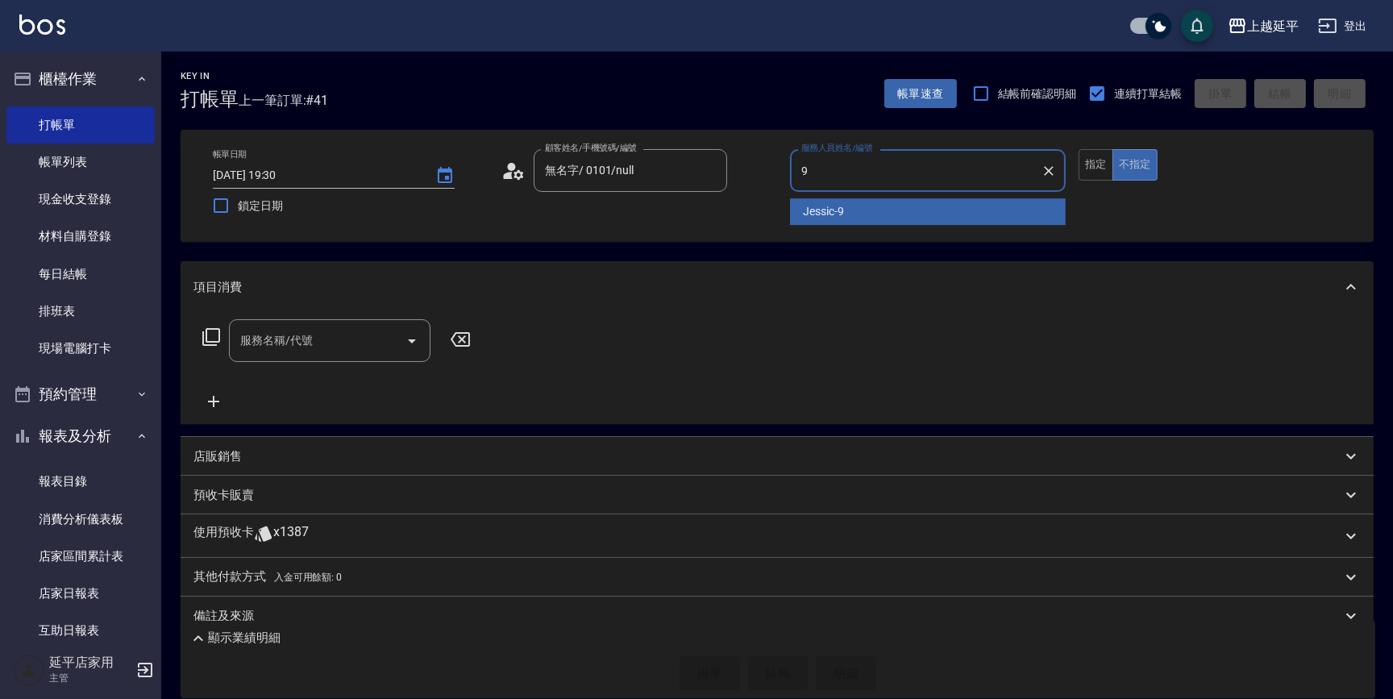
click at [871, 205] on div "Jessic -9" at bounding box center [928, 211] width 276 height 27
type input "Jessic-9"
click at [348, 351] on input "服務名稱/代號" at bounding box center [317, 340] width 163 height 28
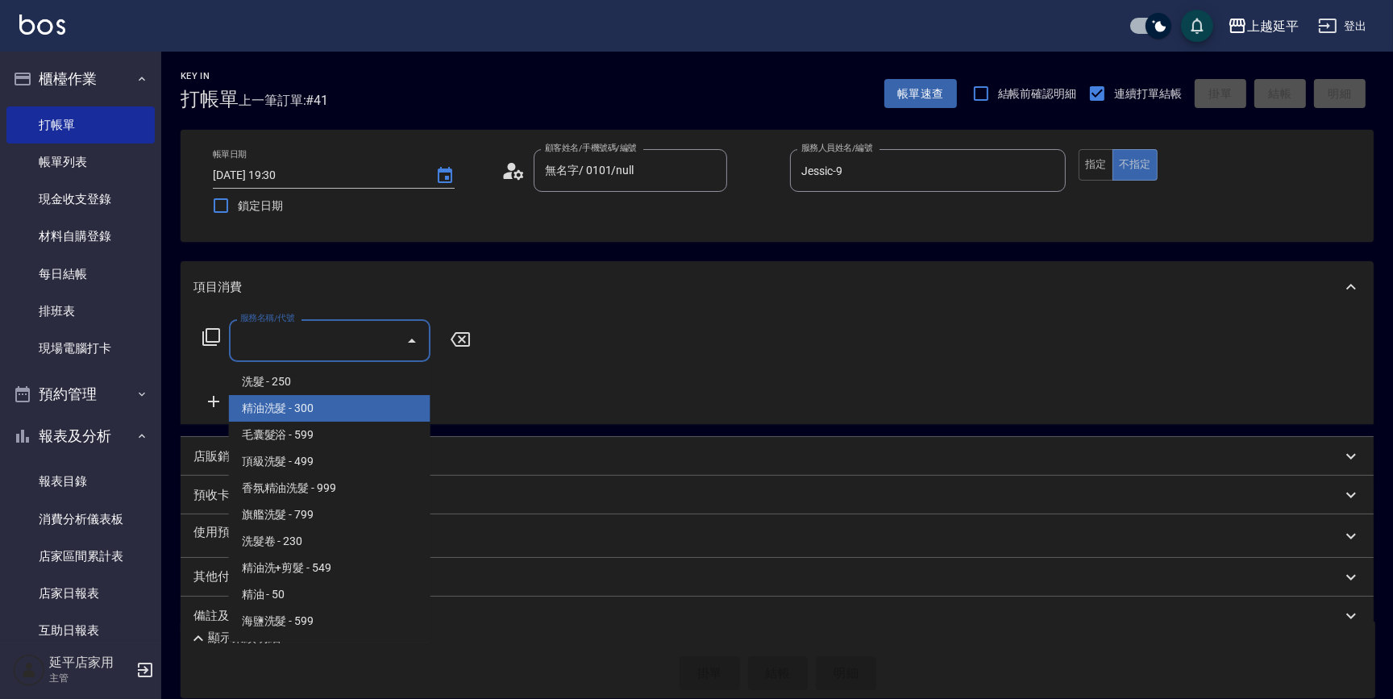
click at [332, 409] on span "精油洗髮 - 300" at bounding box center [330, 408] width 202 height 27
type input "精油洗髮(102)"
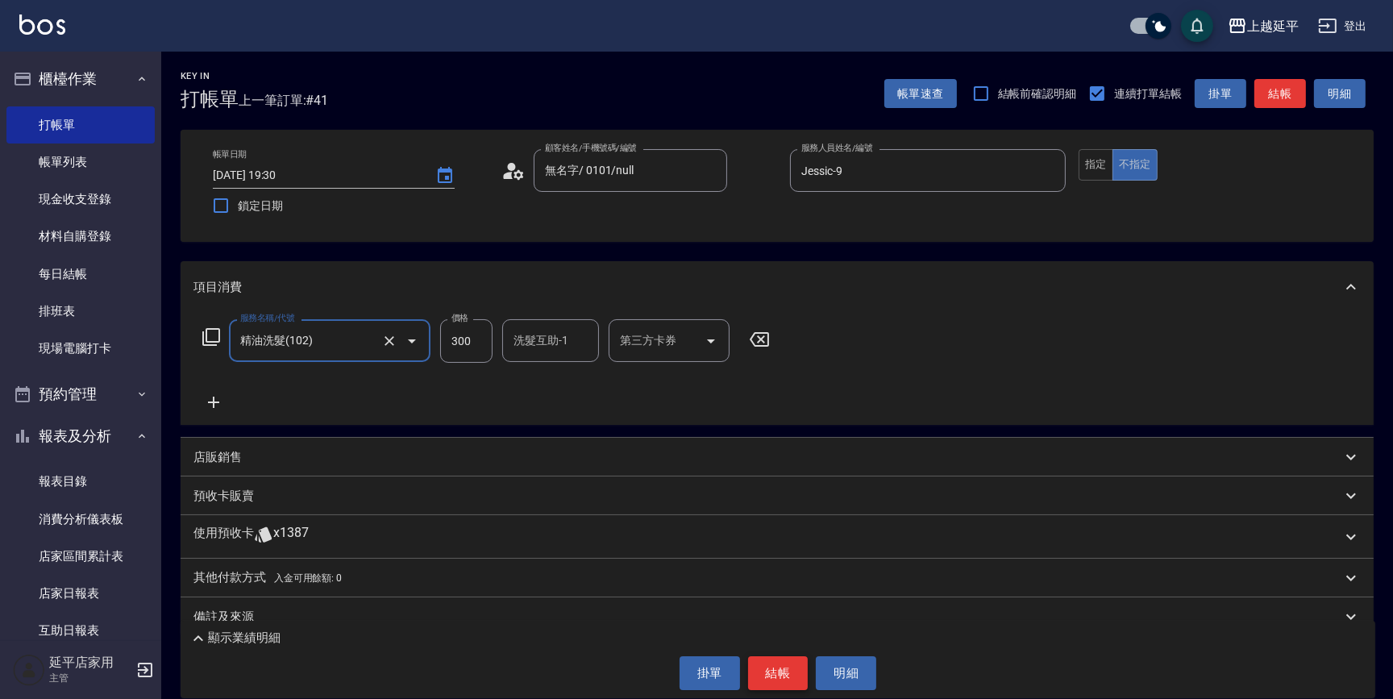
click at [776, 669] on button "結帳" at bounding box center [778, 673] width 60 height 34
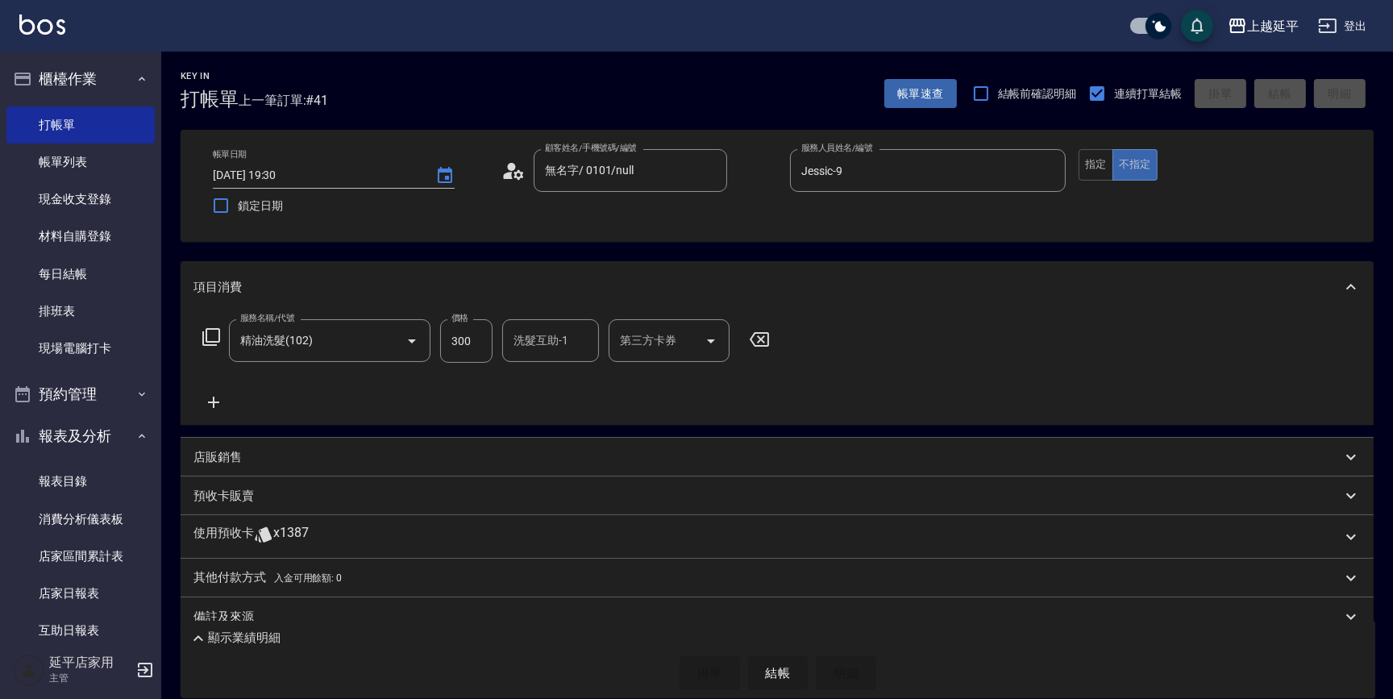
type input "[DATE] 19:31"
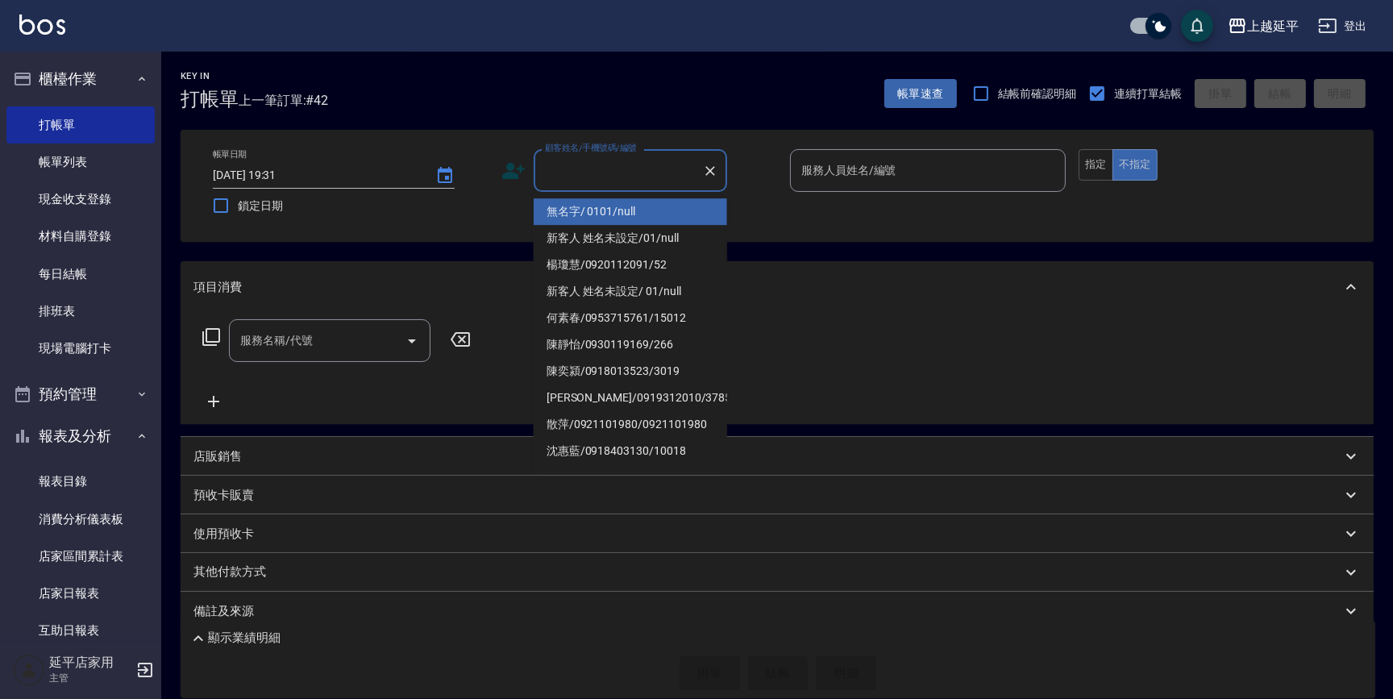
click at [605, 181] on input "顧客姓名/手機號碼/編號" at bounding box center [618, 170] width 155 height 28
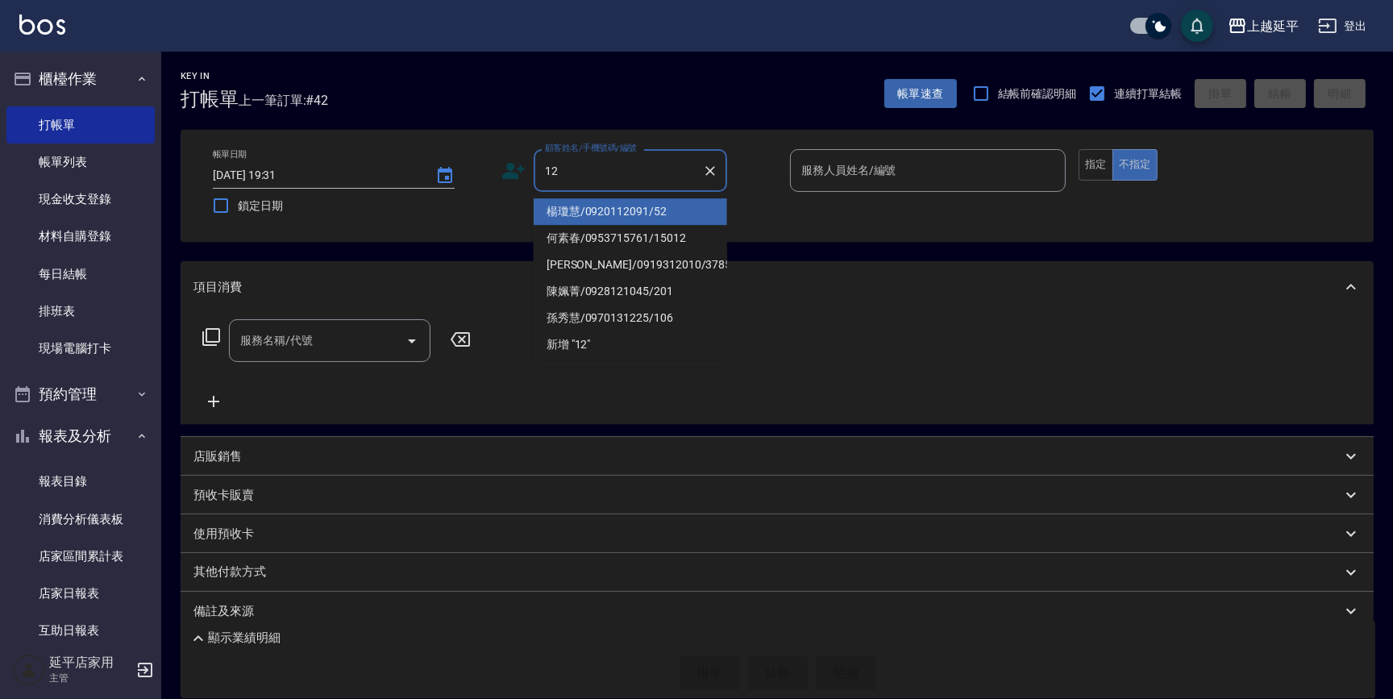
click at [602, 213] on li "楊瓊慧/0920112091/52" at bounding box center [630, 211] width 193 height 27
type input "楊瓊慧/0920112091/52"
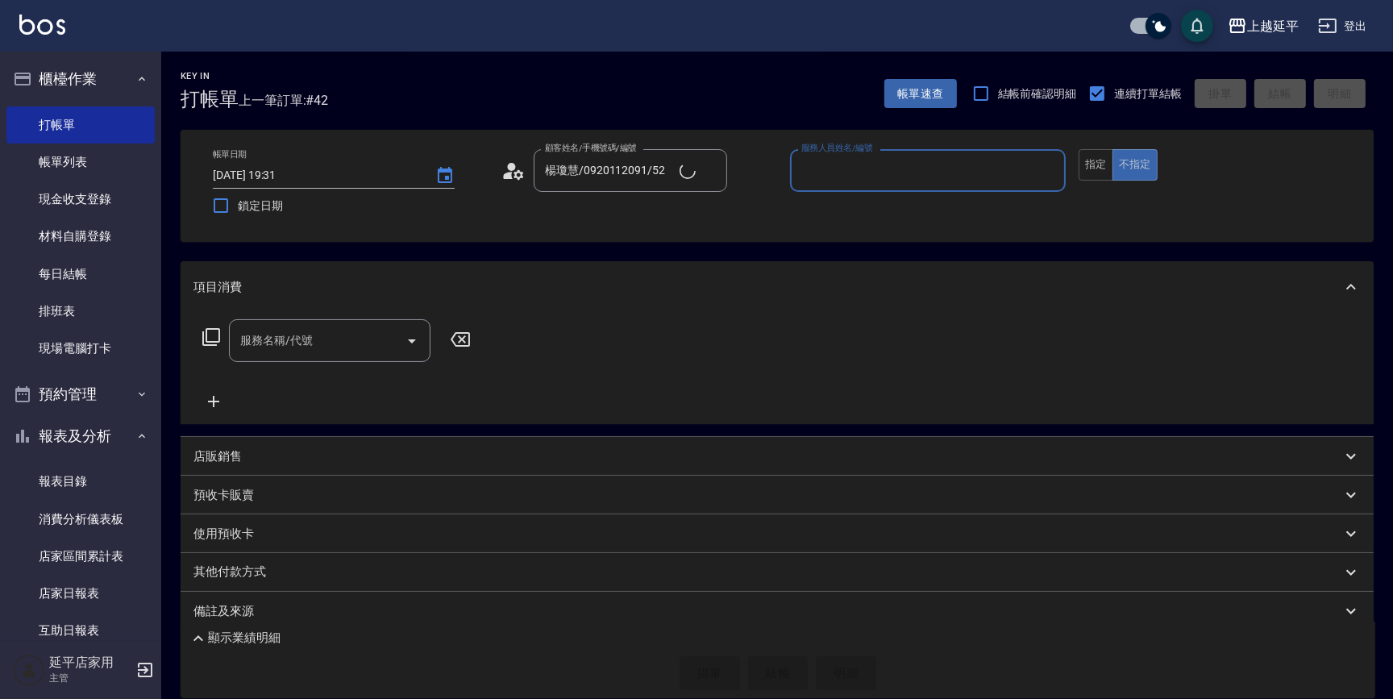
click at [921, 165] on input "服務人員姓名/編號" at bounding box center [927, 170] width 261 height 28
click at [872, 210] on div "[PERSON_NAME] -12" at bounding box center [928, 211] width 276 height 27
type input "[PERSON_NAME]-12"
click at [1095, 170] on button "指定" at bounding box center [1096, 164] width 35 height 31
click at [217, 331] on icon at bounding box center [211, 336] width 19 height 19
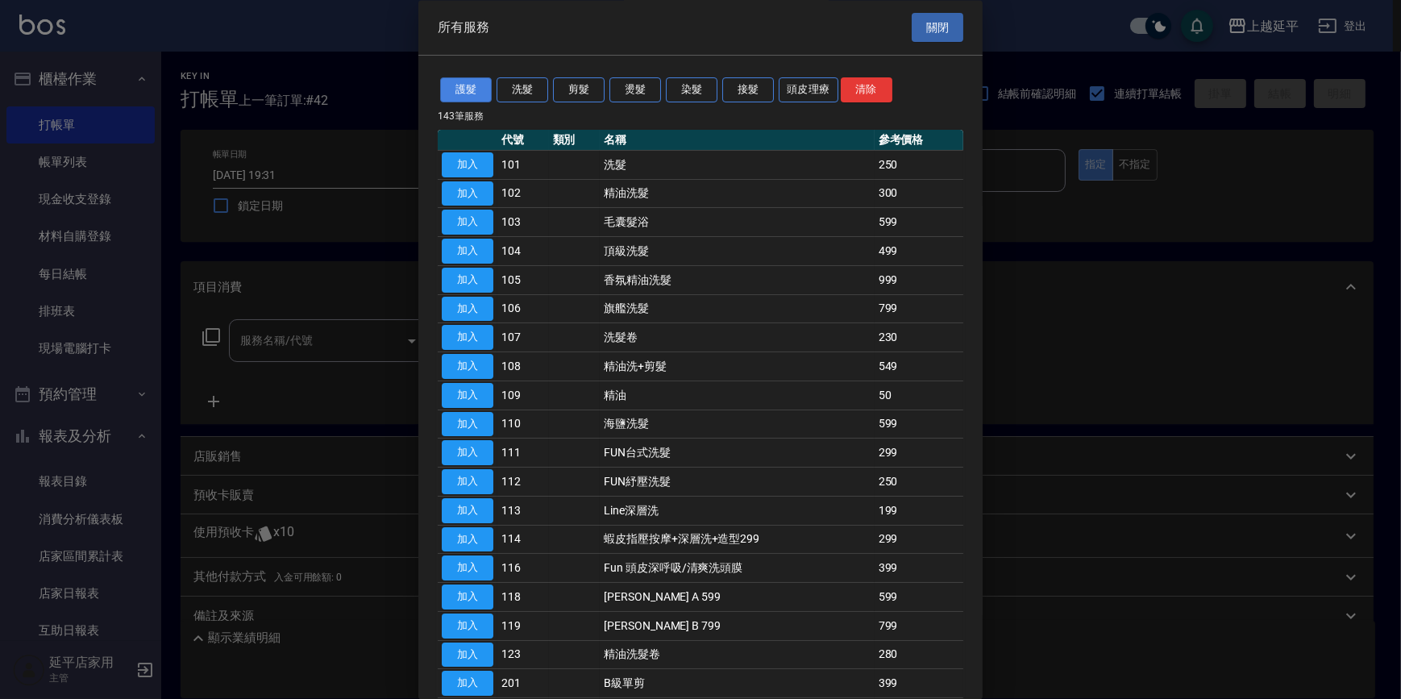
click at [478, 89] on button "護髮" at bounding box center [466, 90] width 52 height 25
click at [477, 86] on button "護髮" at bounding box center [466, 90] width 52 height 25
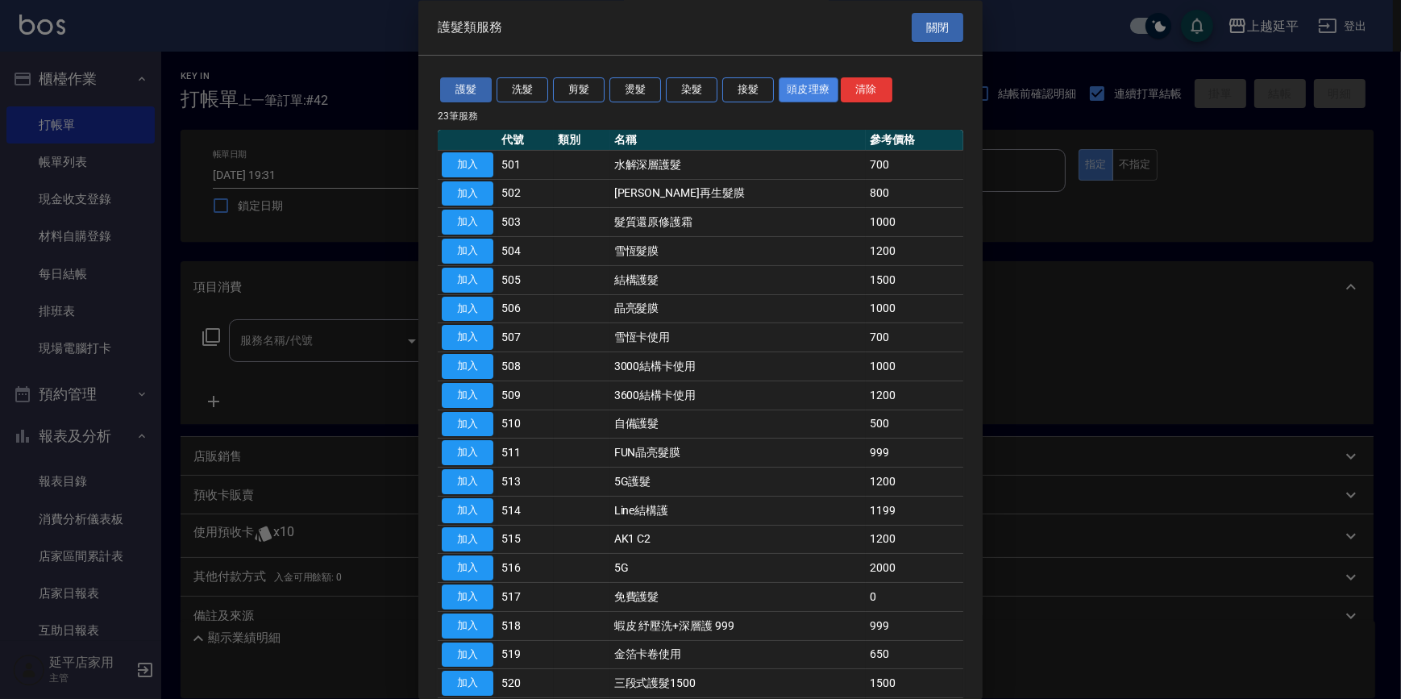
click at [810, 87] on button "頭皮理療" at bounding box center [809, 90] width 60 height 25
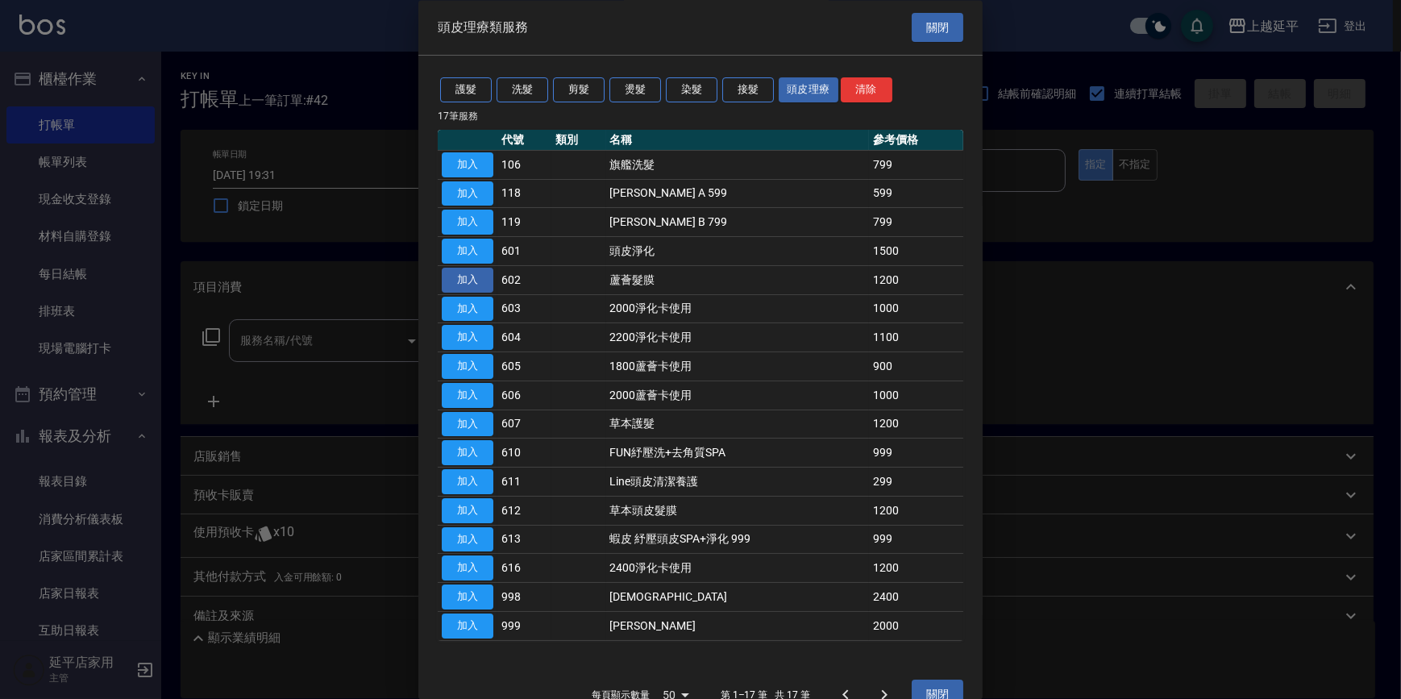
click at [461, 277] on button "加入" at bounding box center [468, 280] width 52 height 25
type input "蘆薈髮膜(602)"
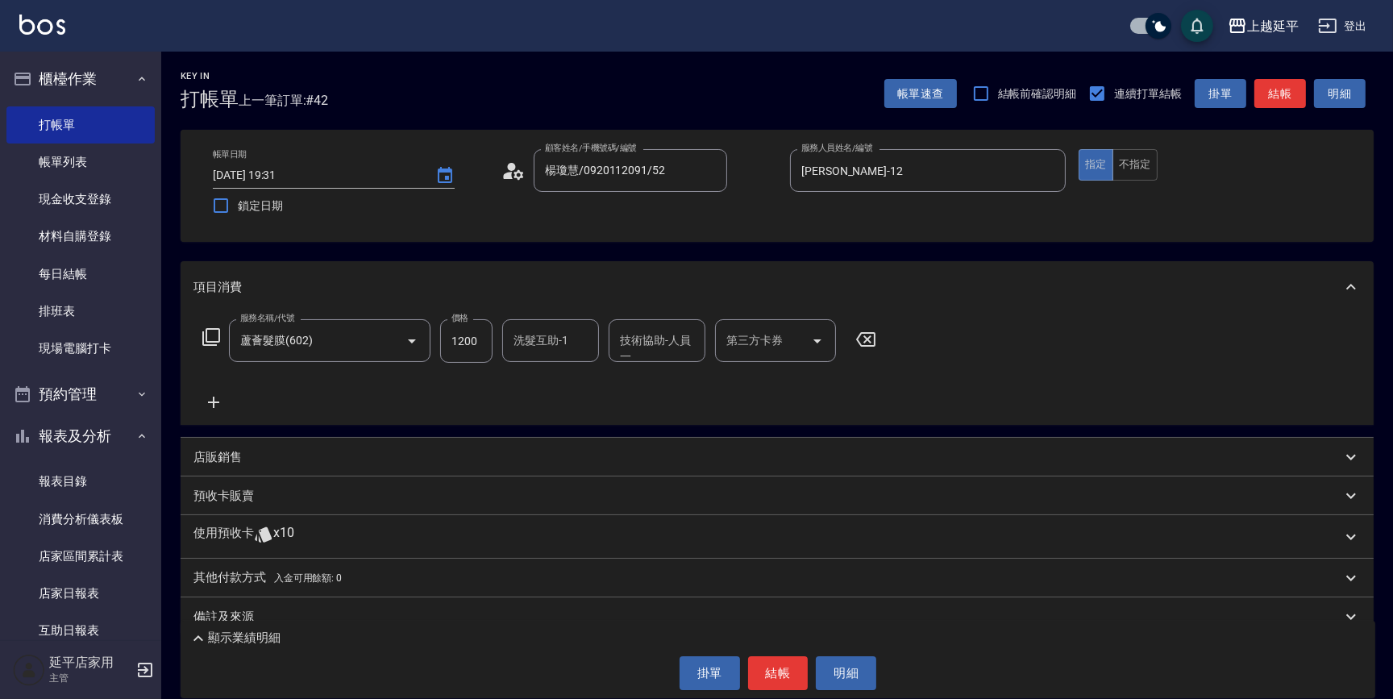
click at [216, 338] on icon at bounding box center [211, 336] width 19 height 19
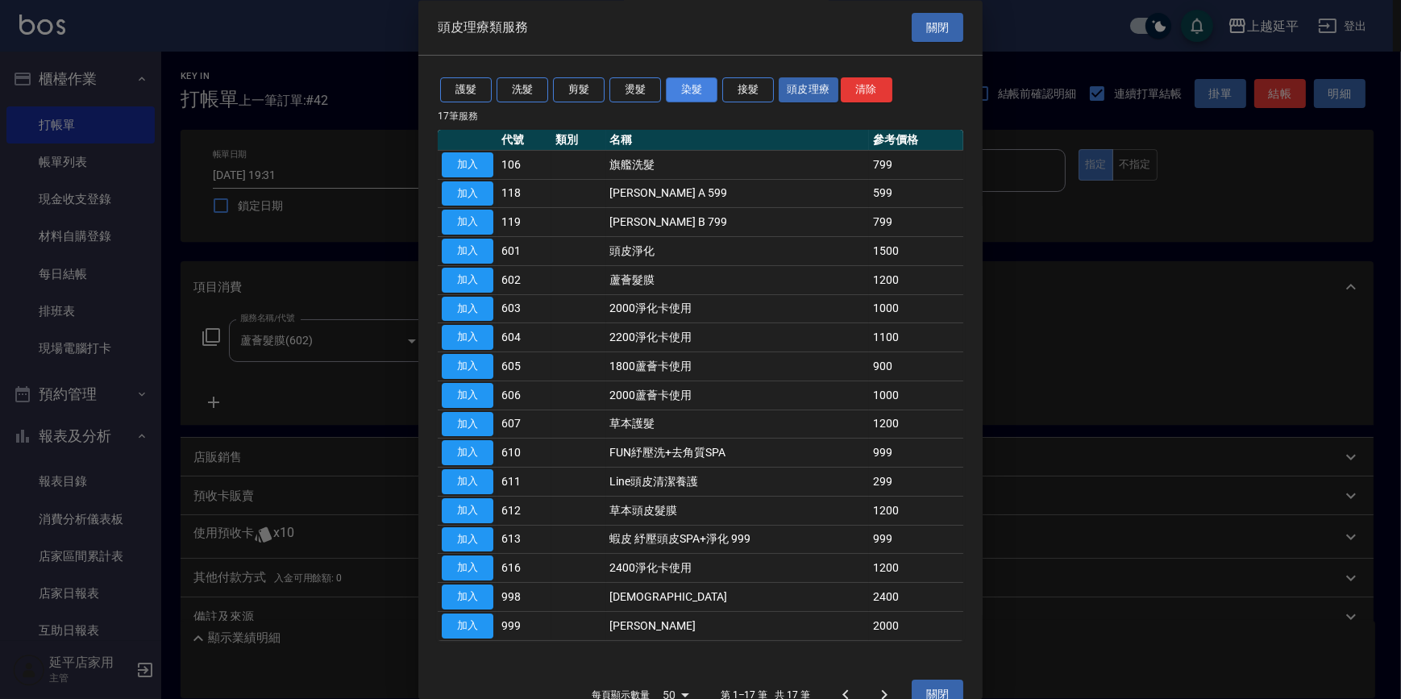
click at [710, 89] on button "染髮" at bounding box center [692, 90] width 52 height 25
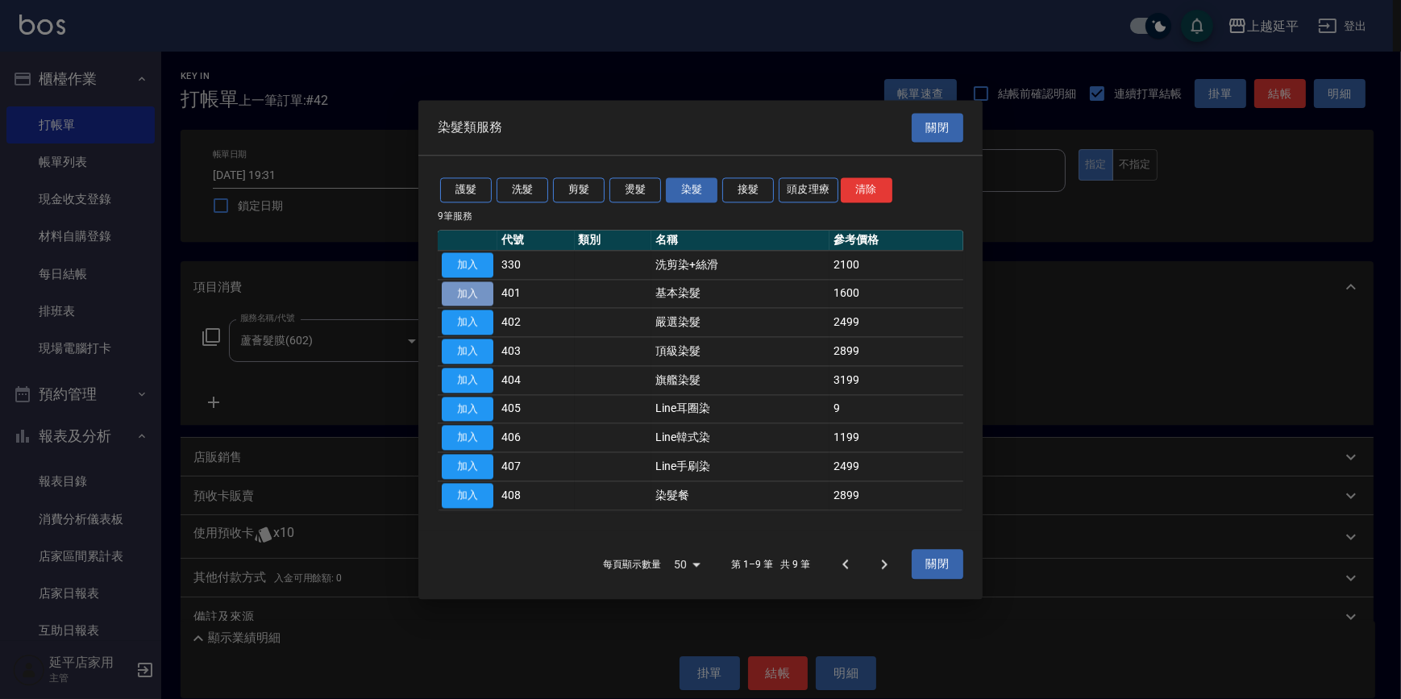
drag, startPoint x: 468, startPoint y: 289, endPoint x: 468, endPoint y: 322, distance: 33.1
click at [469, 287] on button "加入" at bounding box center [468, 293] width 52 height 25
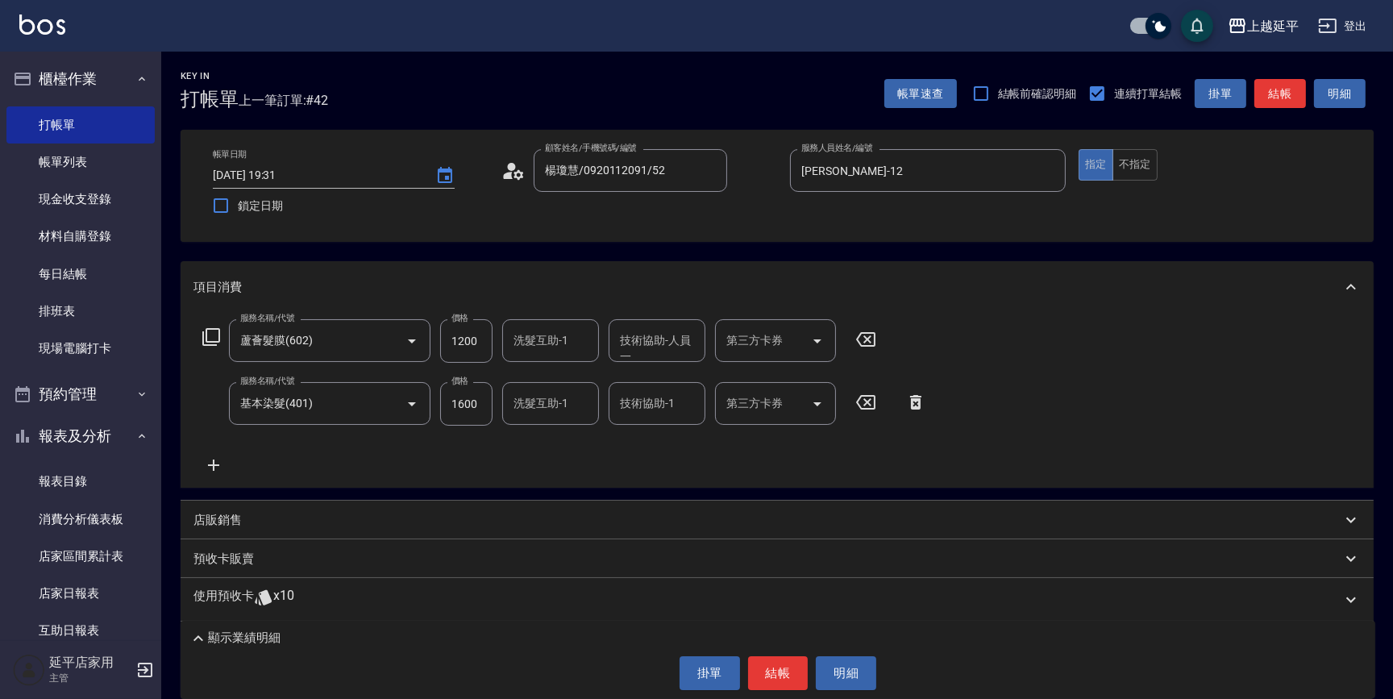
click at [480, 405] on input "1600" at bounding box center [466, 404] width 52 height 44
type input "4888"
click at [777, 678] on button "結帳" at bounding box center [778, 673] width 60 height 34
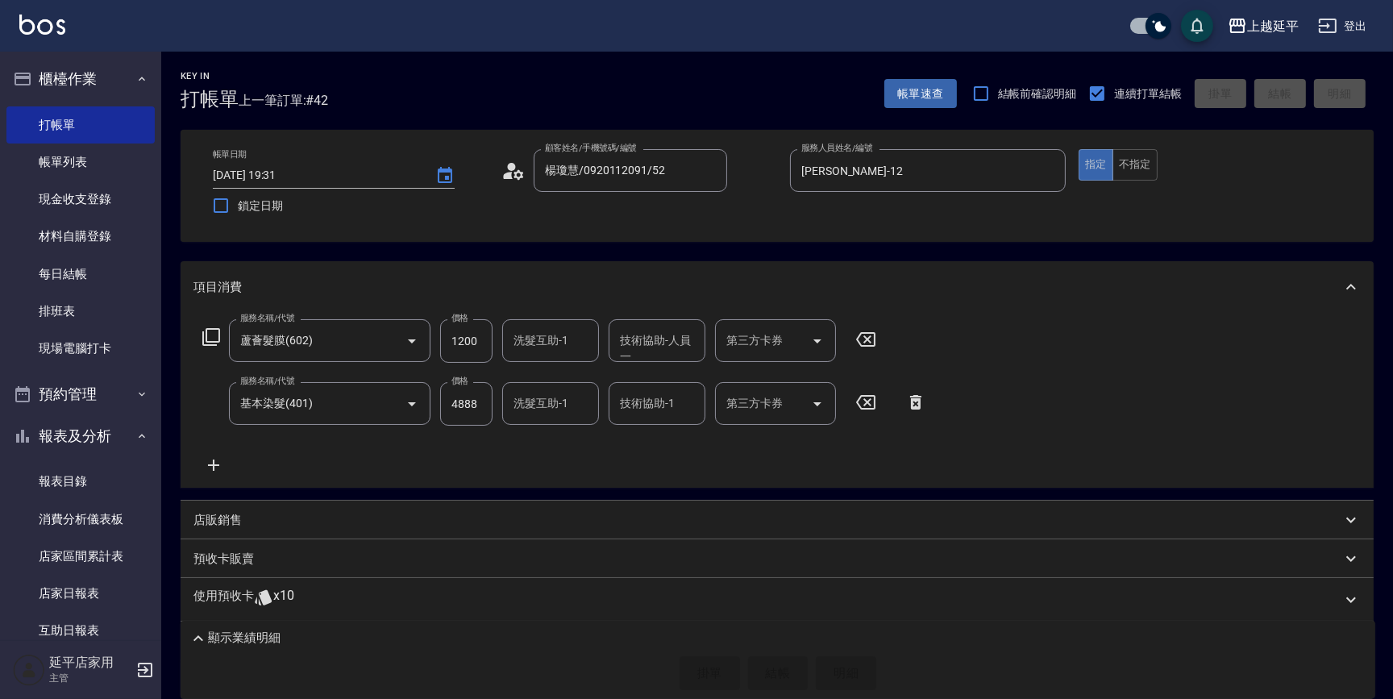
type input "[DATE] 19:54"
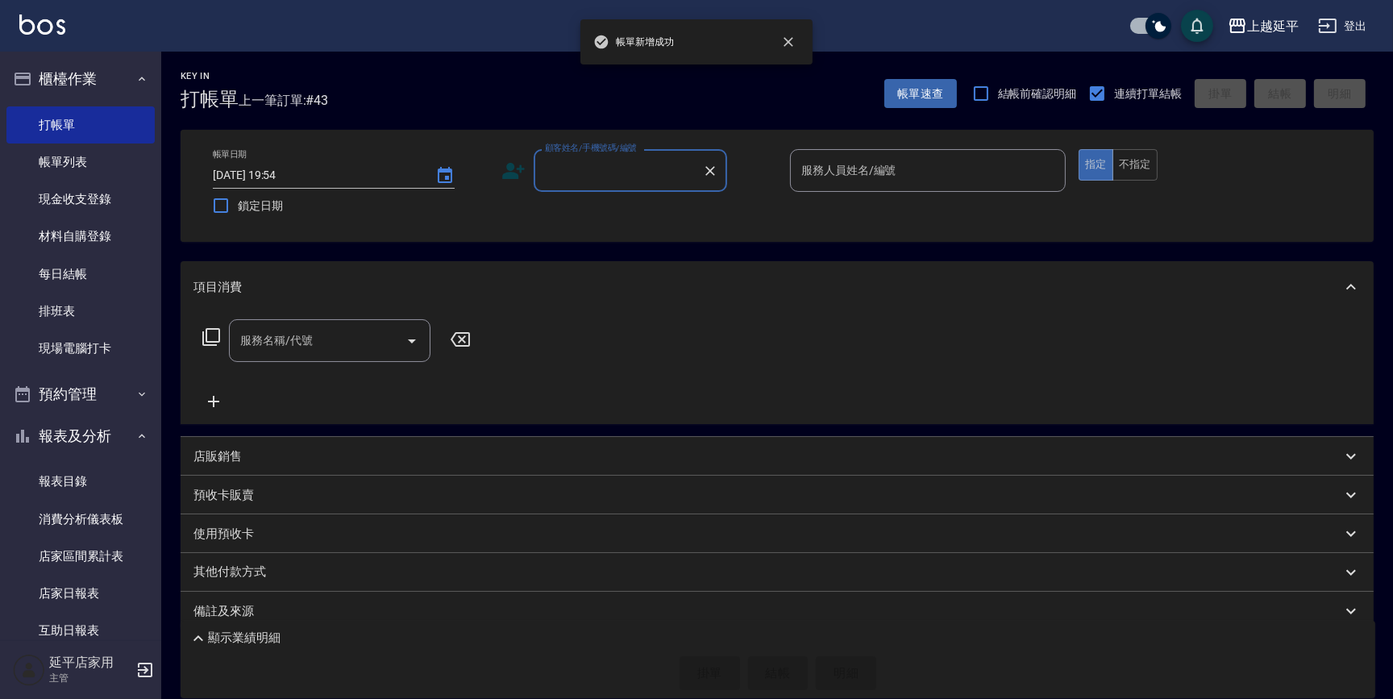
click at [617, 177] on input "顧客姓名/手機號碼/編號" at bounding box center [618, 170] width 155 height 28
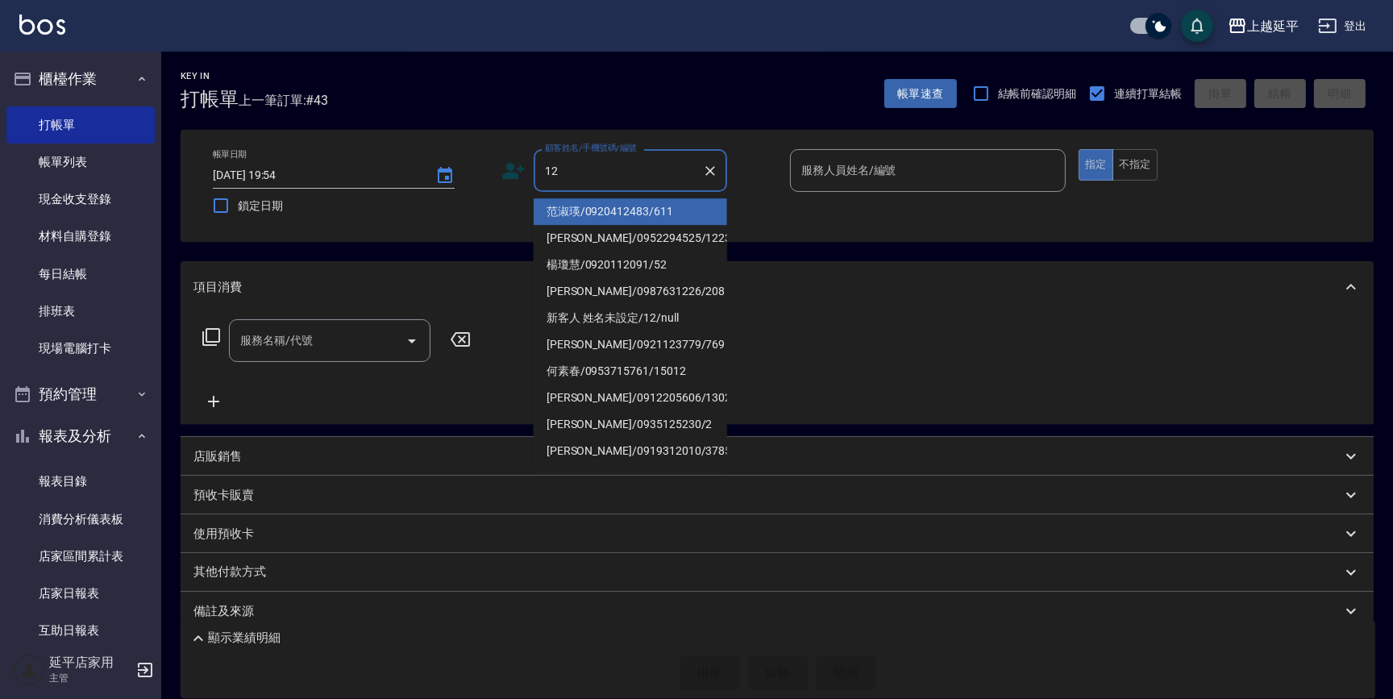
drag, startPoint x: 642, startPoint y: 209, endPoint x: 790, endPoint y: 183, distance: 150.6
click at [643, 209] on li "范淑瑛/0920412483/611" at bounding box center [630, 211] width 193 height 27
type input "范淑瑛/0920412483/611"
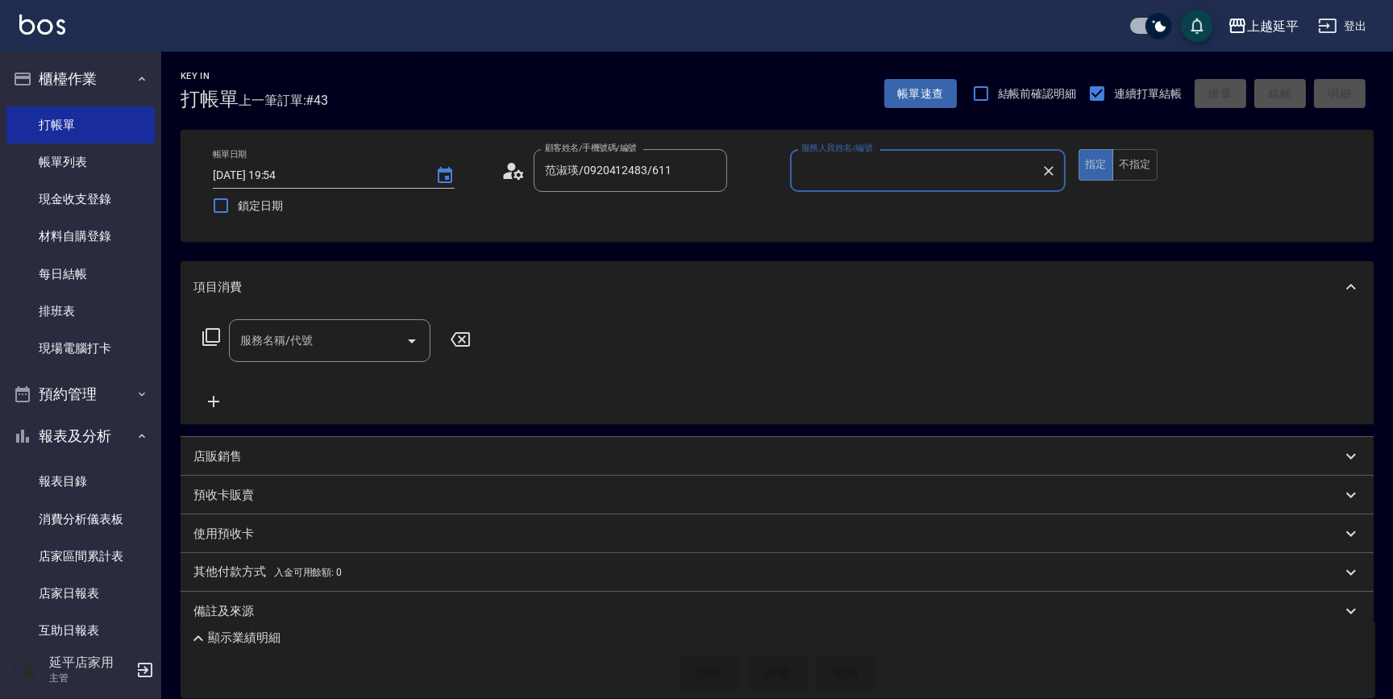
type input "Jessic-9"
click at [1050, 168] on icon "Clear" at bounding box center [1049, 171] width 10 height 10
click at [1023, 168] on input "服務人員姓名/編號" at bounding box center [927, 170] width 261 height 28
click at [907, 201] on div "[PERSON_NAME] -12" at bounding box center [928, 211] width 276 height 27
type input "[PERSON_NAME]-12"
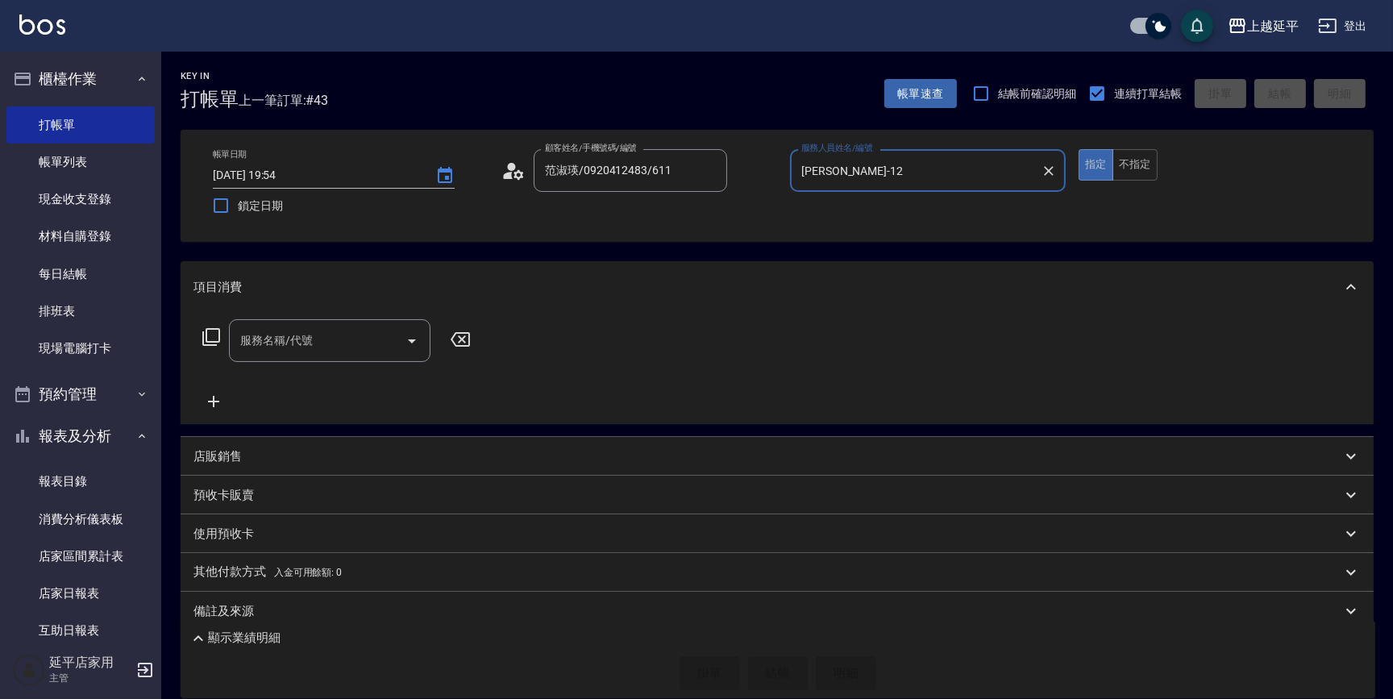
click at [322, 345] on input "服務名稱/代號" at bounding box center [317, 340] width 163 height 28
type input "0"
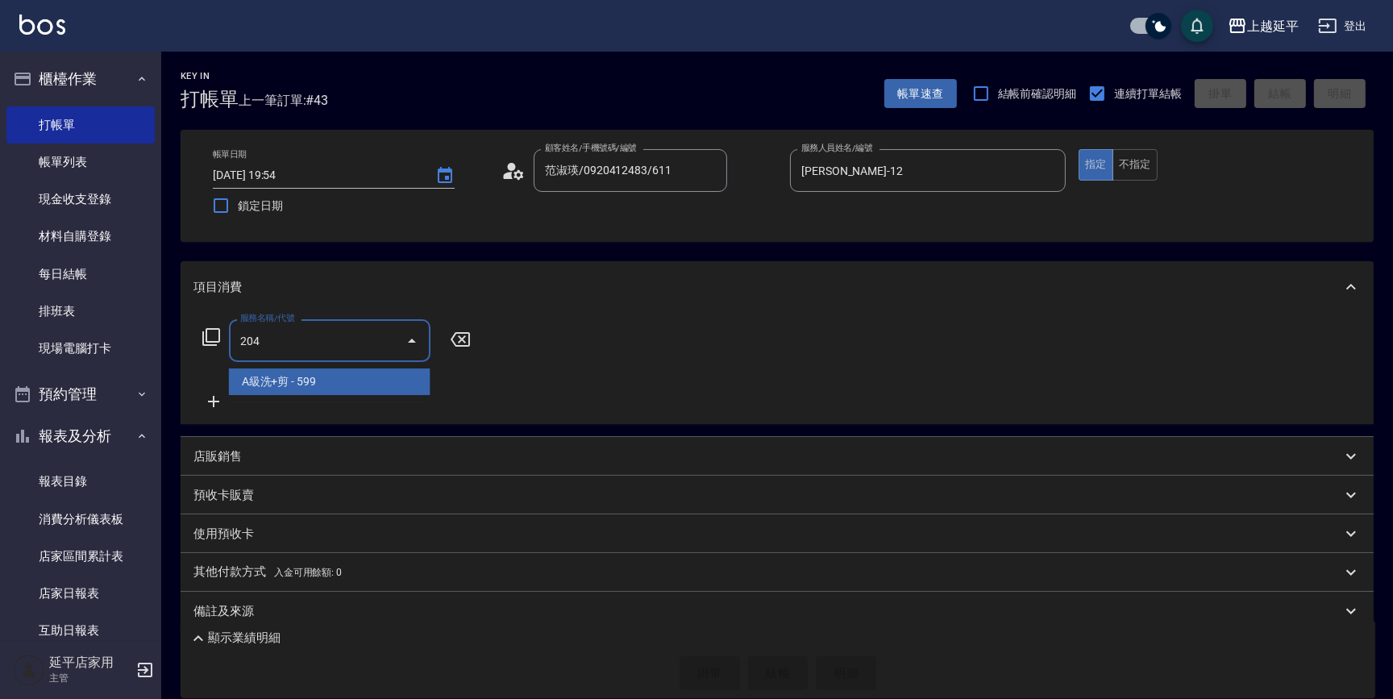
click at [383, 377] on span "A級洗+剪 - 599" at bounding box center [330, 381] width 202 height 27
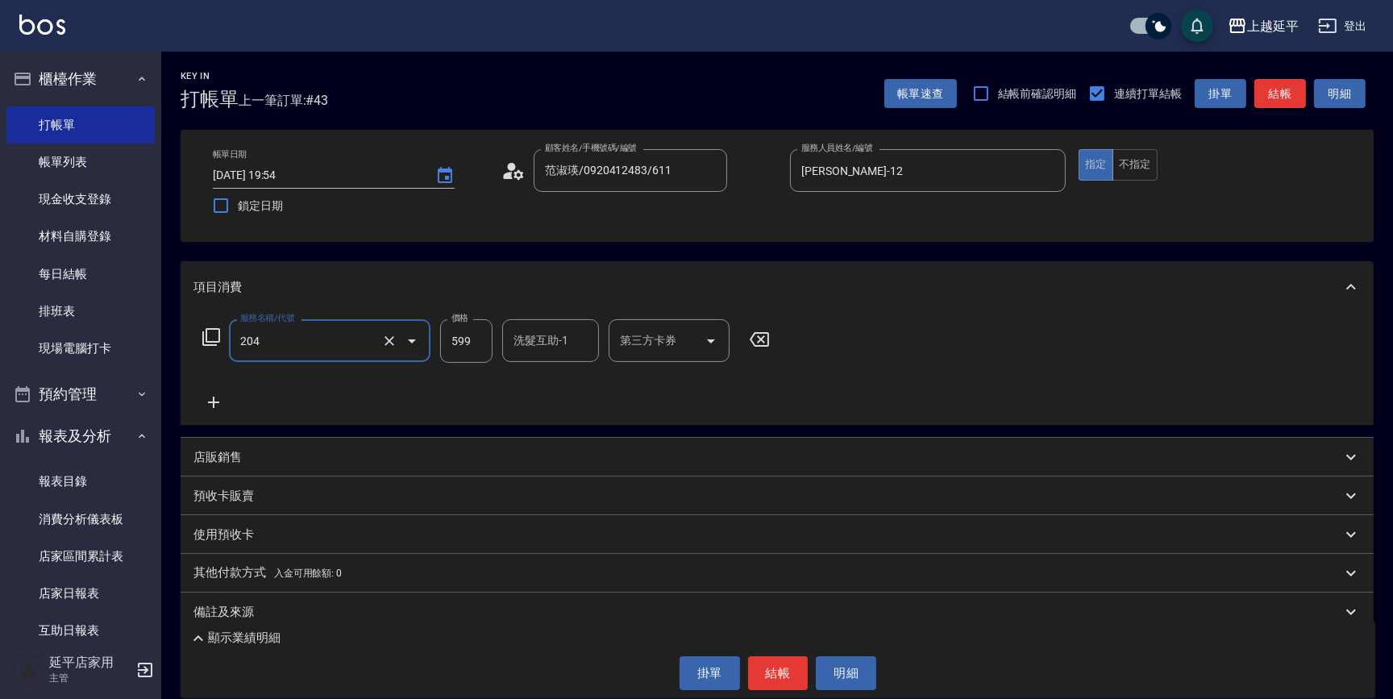
type input "A級洗+剪(204)"
click at [535, 343] on input "洗髮互助-1" at bounding box center [550, 340] width 82 height 28
click at [557, 383] on div "恩恩 -23" at bounding box center [550, 381] width 97 height 27
type input "恩恩-23"
click at [763, 677] on button "結帳" at bounding box center [778, 673] width 60 height 34
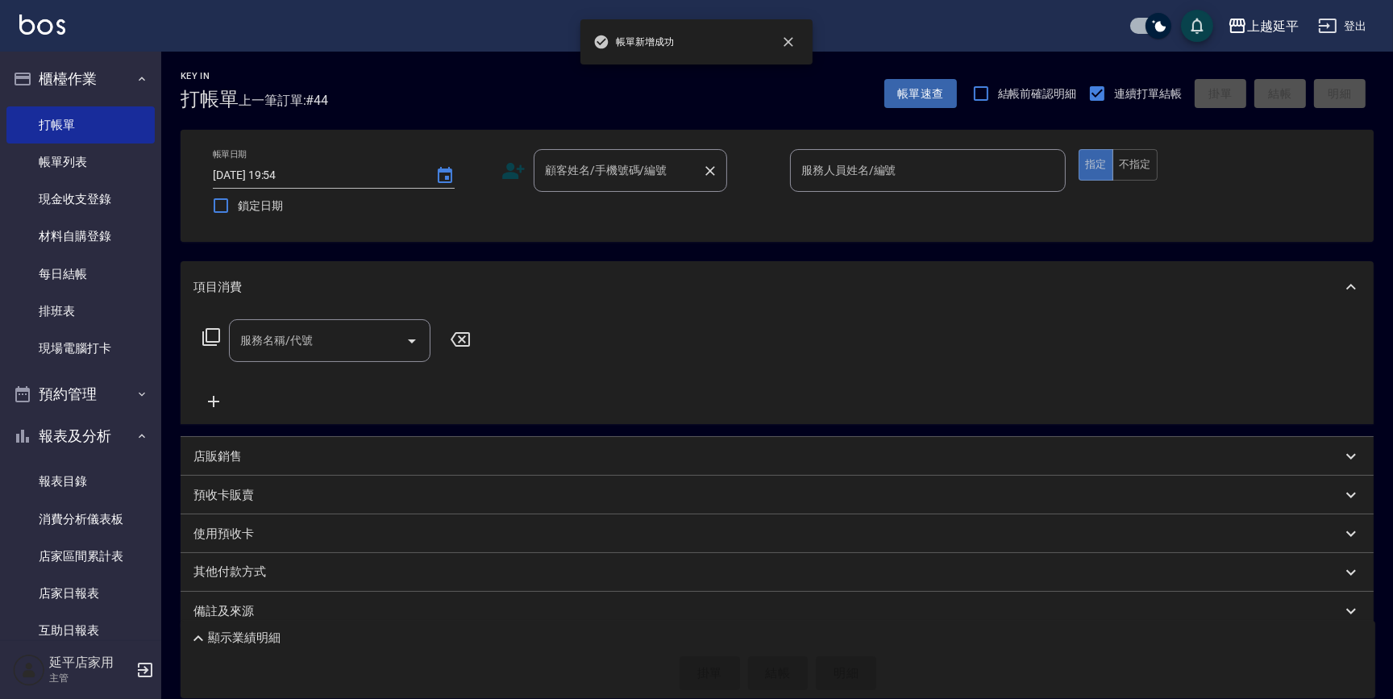
drag, startPoint x: 669, startPoint y: 180, endPoint x: 687, endPoint y: 177, distance: 18.0
click at [670, 178] on input "顧客姓名/手機號碼/編號" at bounding box center [618, 170] width 155 height 28
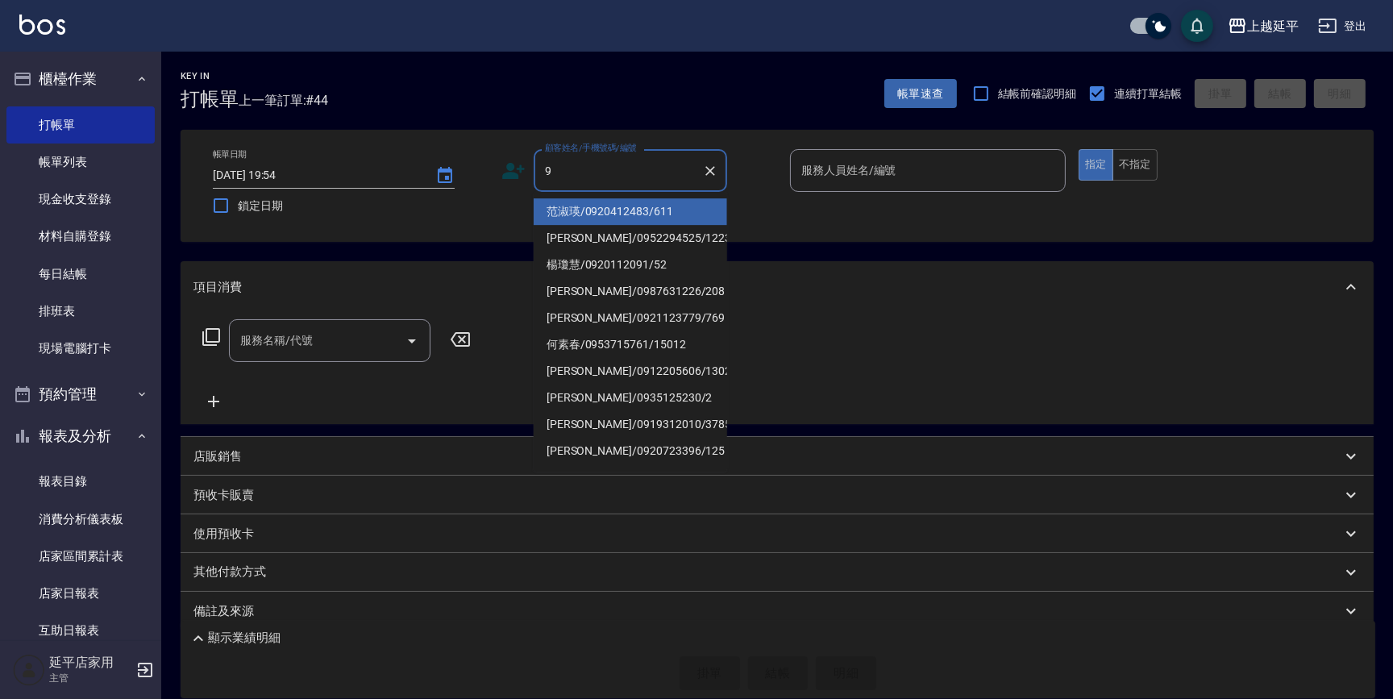
click at [636, 210] on li "范淑瑛/0920412483/611" at bounding box center [630, 211] width 193 height 27
type input "范淑瑛/0920412483/611"
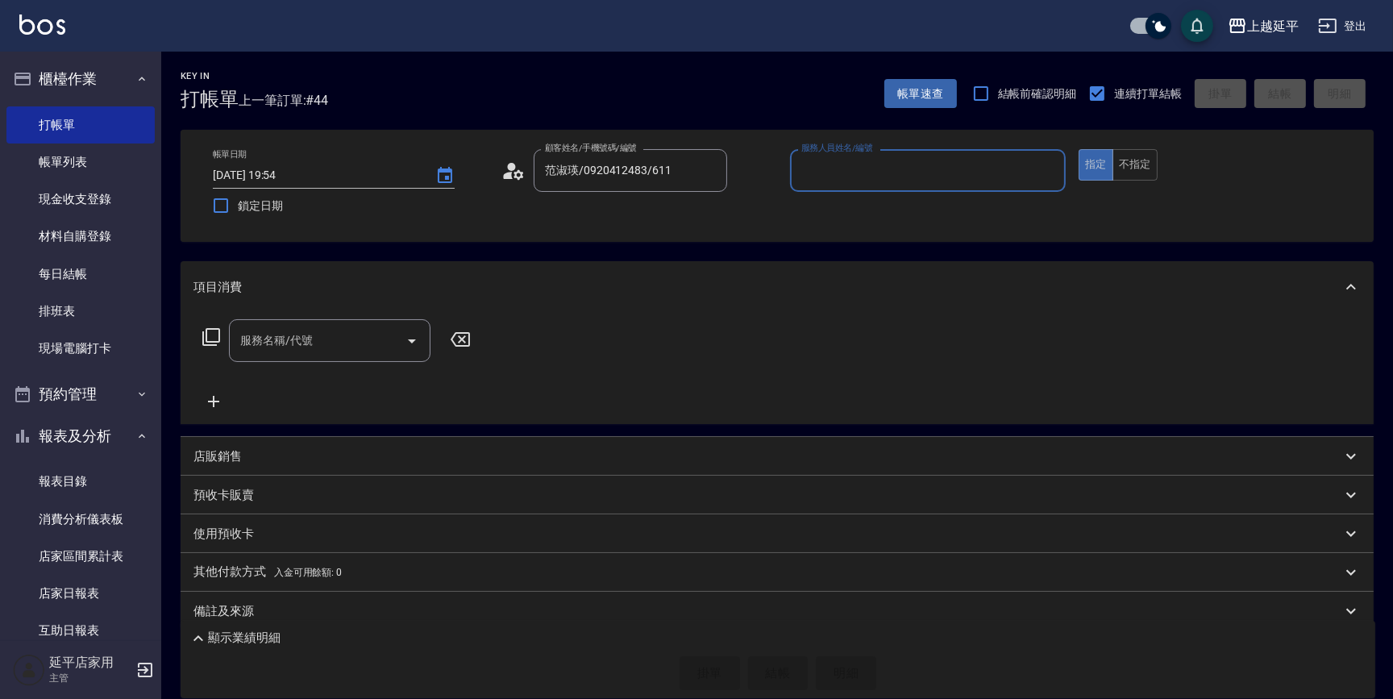
type input "Jessic-9"
click at [345, 355] on div "服務名稱/代號" at bounding box center [330, 340] width 202 height 43
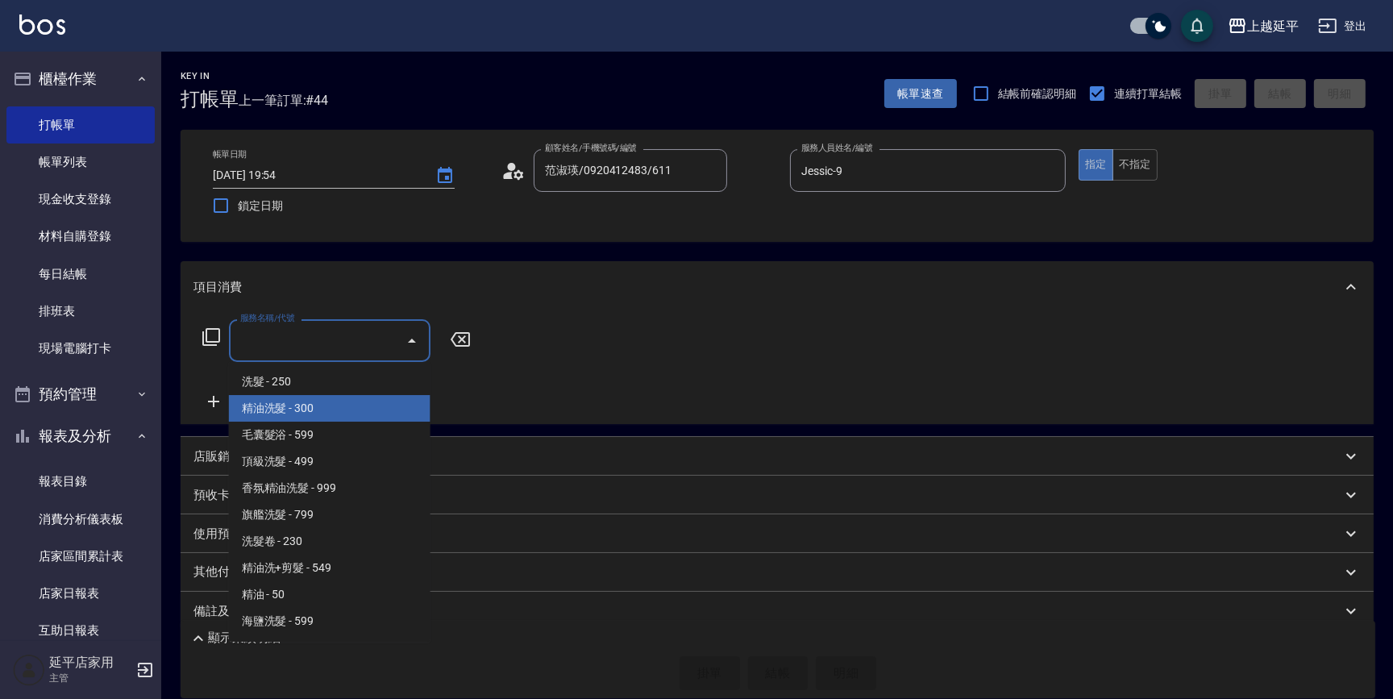
click at [371, 410] on span "精油洗髮 - 300" at bounding box center [330, 408] width 202 height 27
type input "精油洗髮(102)"
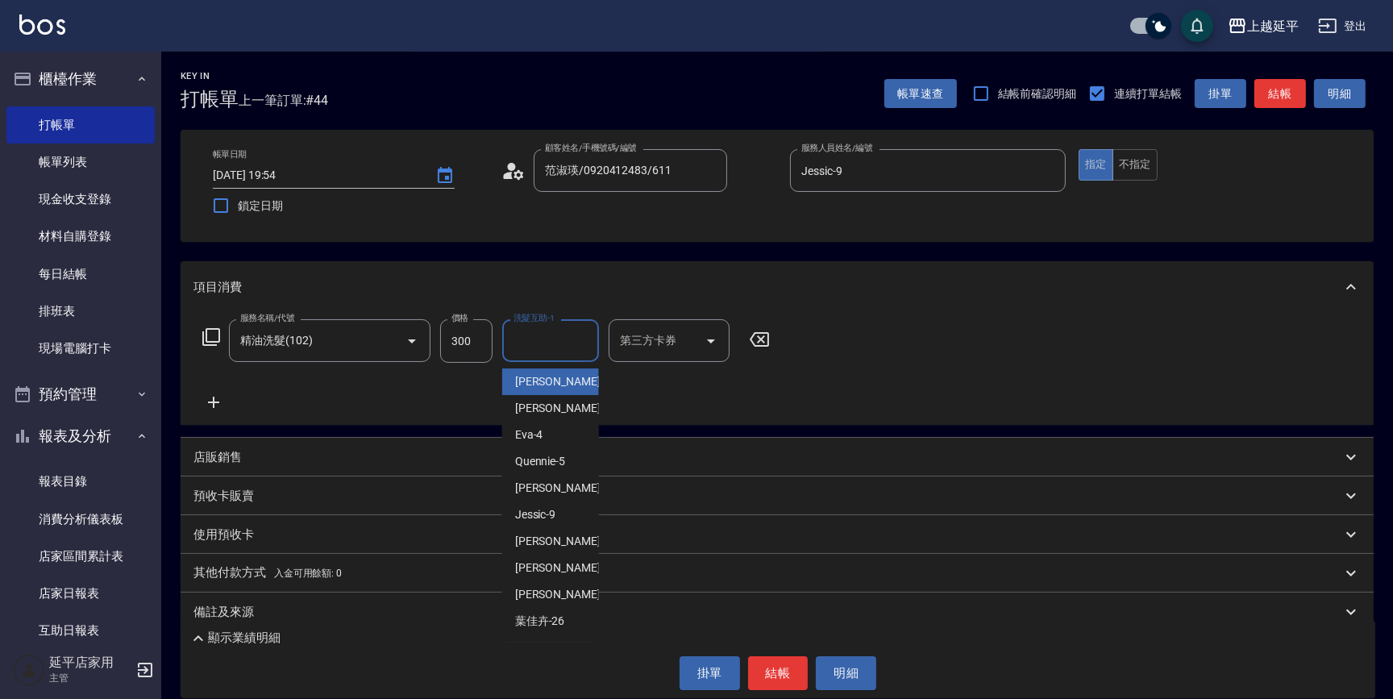
click at [552, 342] on input "洗髮互助-1" at bounding box center [550, 340] width 82 height 28
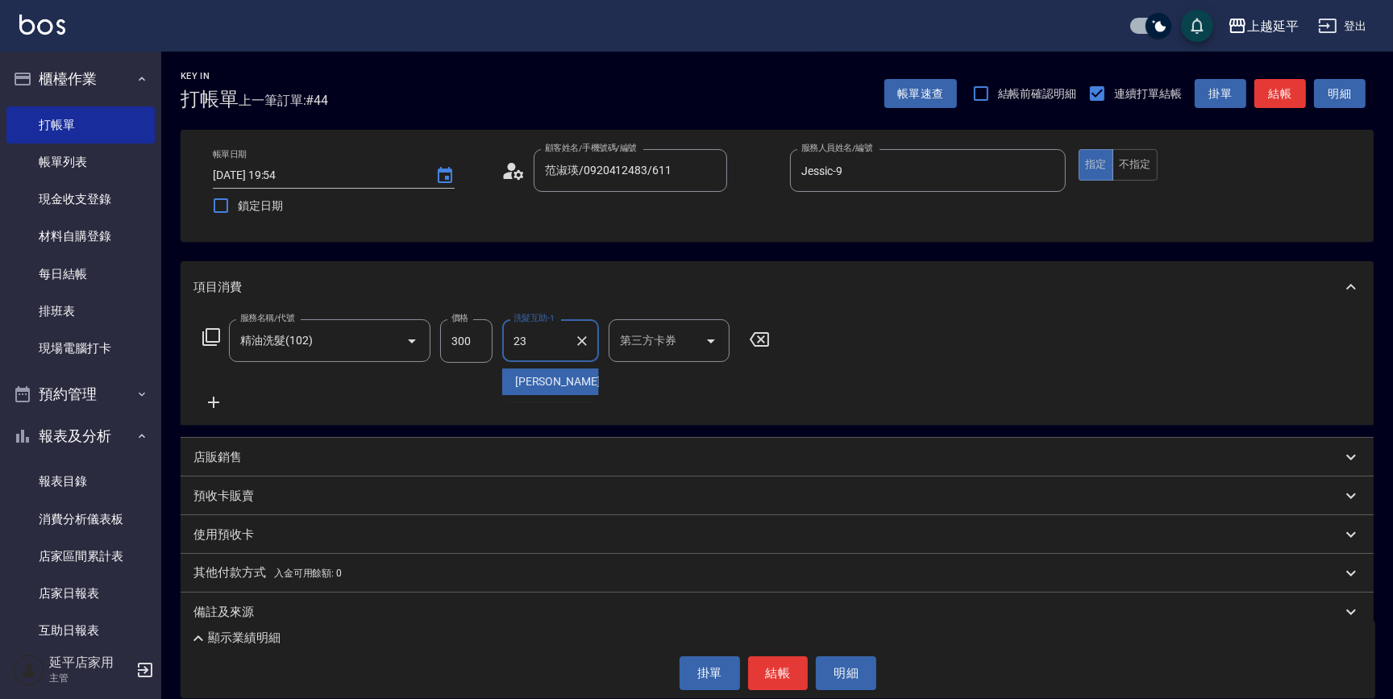
click at [564, 383] on div "恩恩 -23" at bounding box center [550, 381] width 97 height 27
type input "恩恩-23"
click at [790, 671] on button "結帳" at bounding box center [778, 673] width 60 height 34
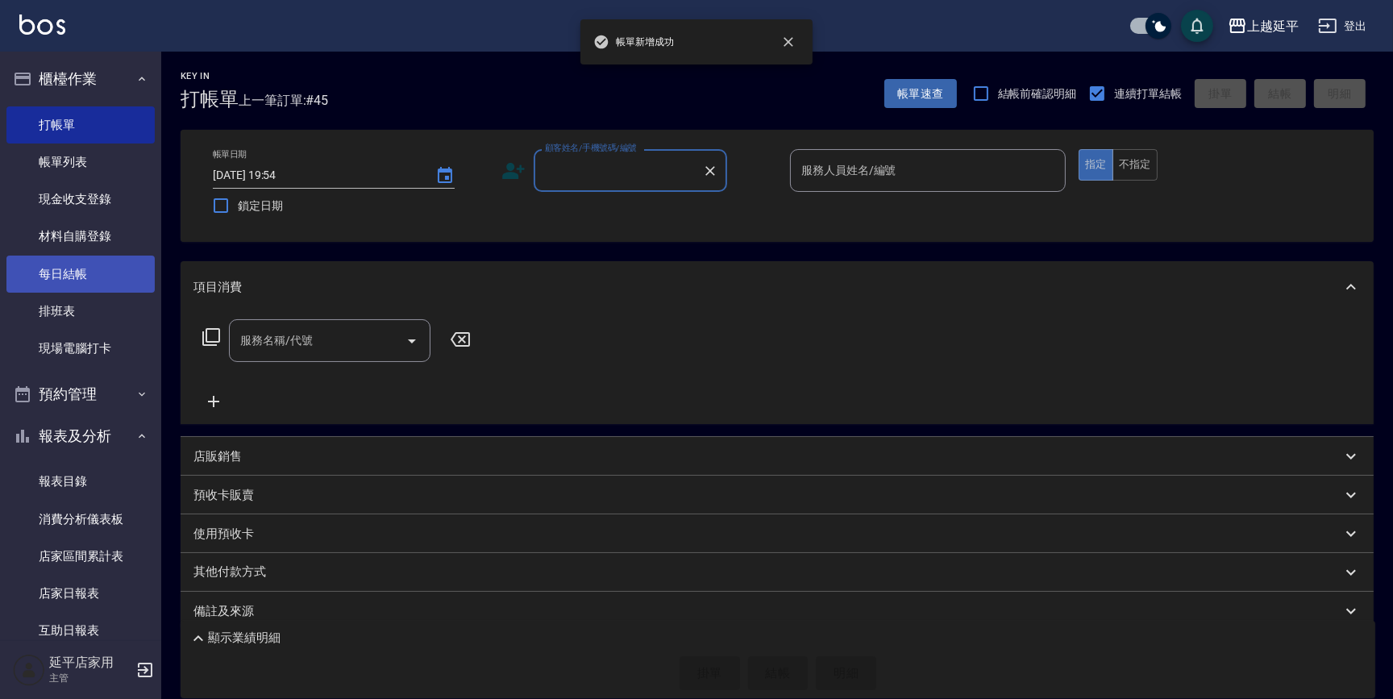
click at [45, 274] on link "每日結帳" at bounding box center [80, 274] width 148 height 37
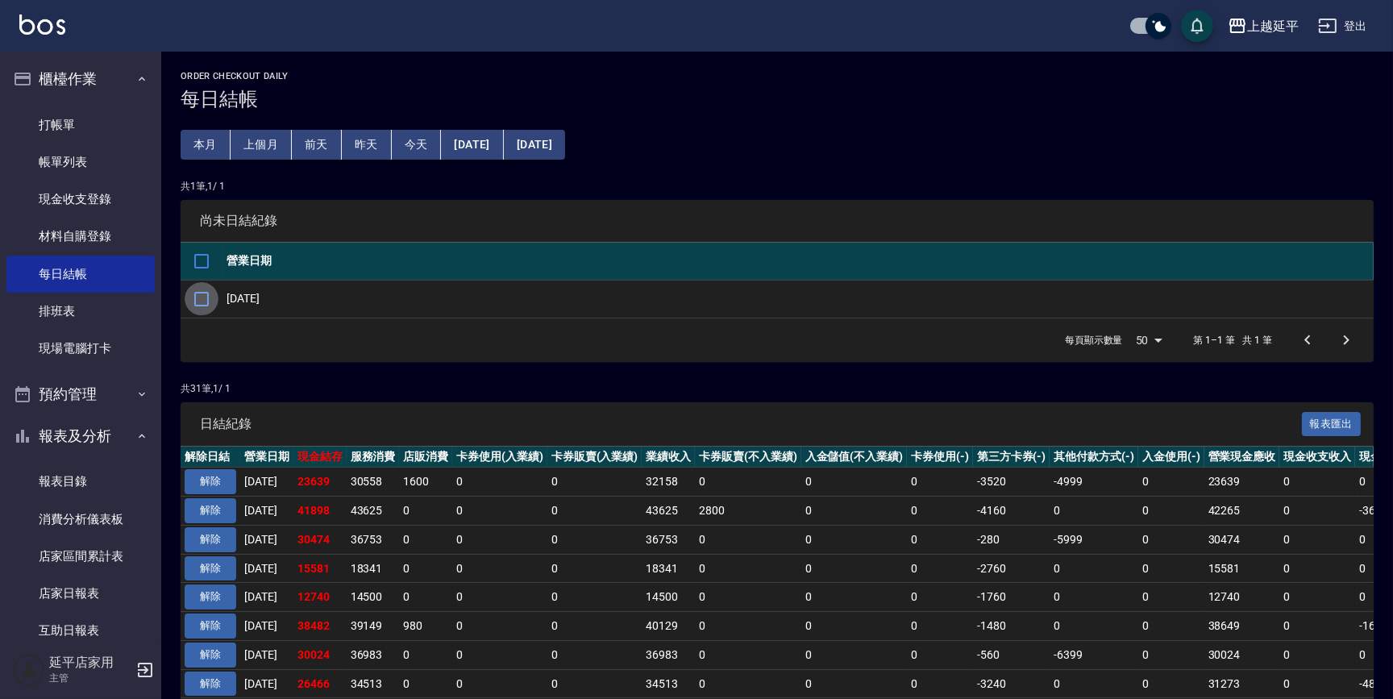
click at [202, 300] on input "checkbox" at bounding box center [202, 299] width 34 height 34
checkbox input "true"
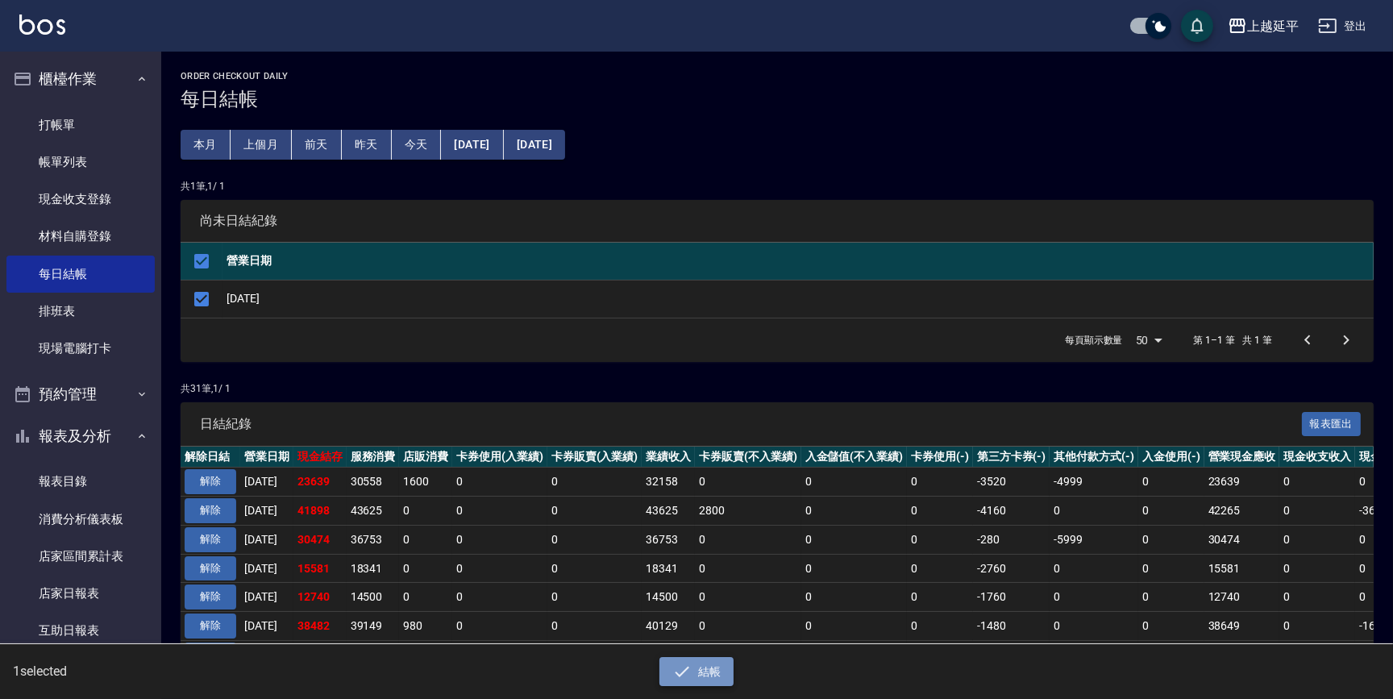
click at [684, 677] on icon "button" at bounding box center [681, 671] width 19 height 19
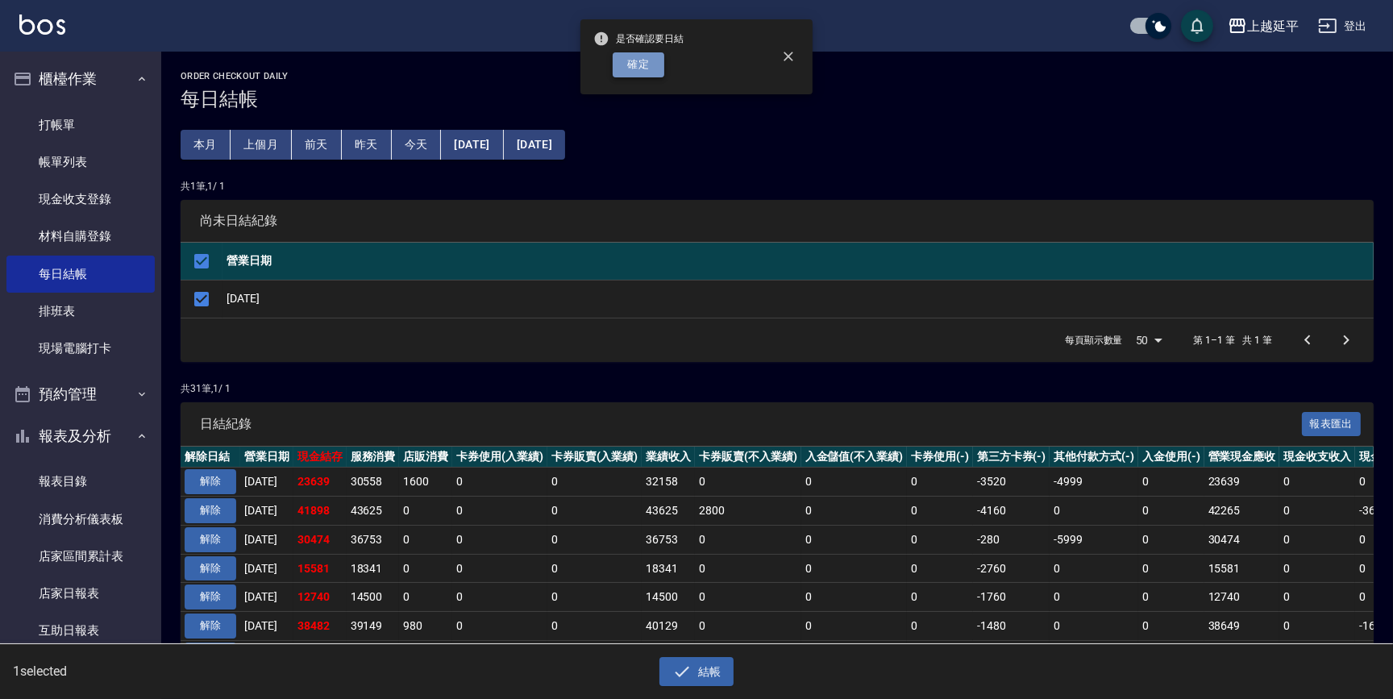
click at [642, 56] on button "確定" at bounding box center [639, 64] width 52 height 25
checkbox input "false"
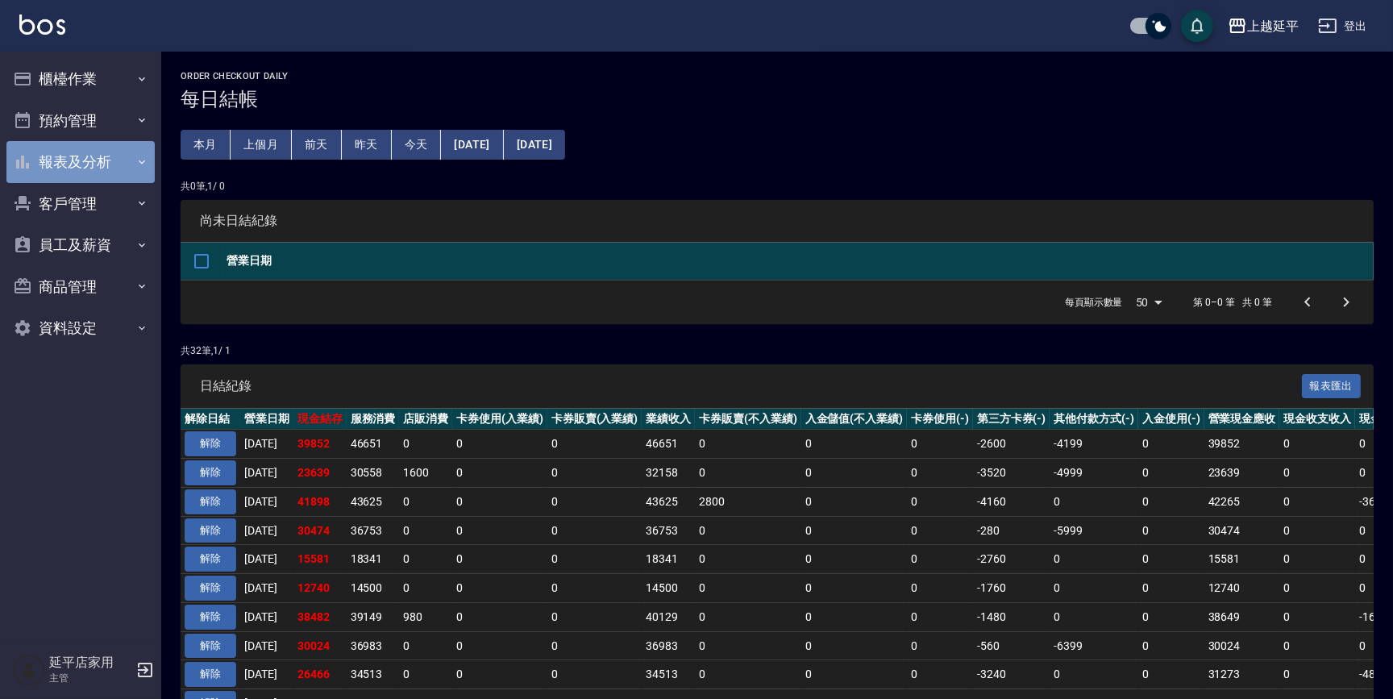
click at [58, 167] on button "報表及分析" at bounding box center [80, 162] width 148 height 42
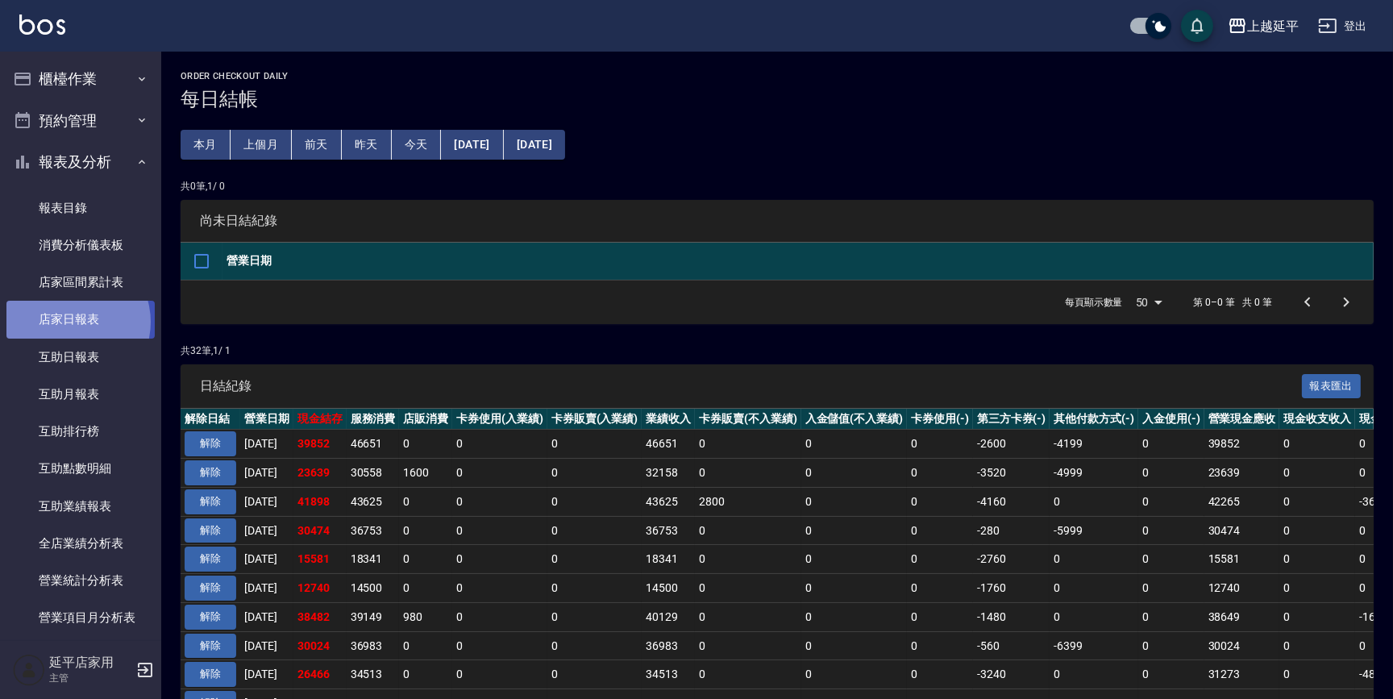
click at [69, 322] on link "店家日報表" at bounding box center [80, 319] width 148 height 37
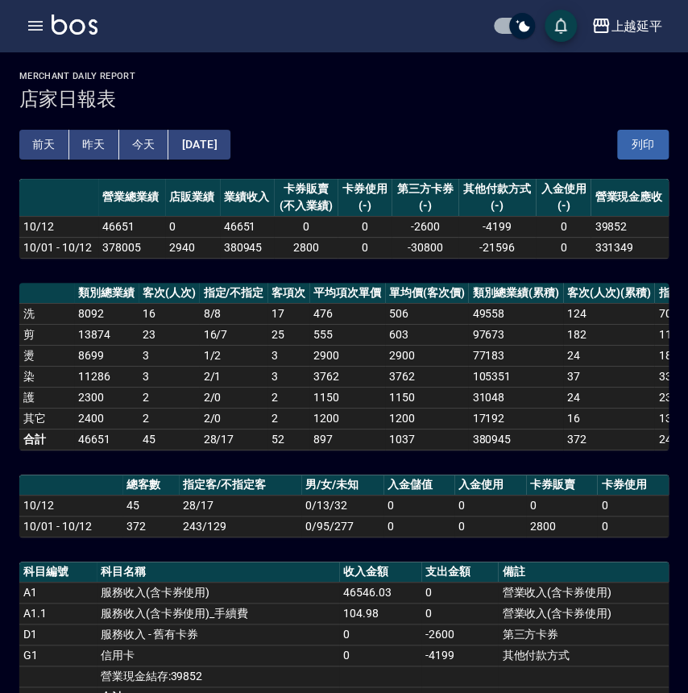
click at [218, 139] on button "[DATE]" at bounding box center [198, 145] width 61 height 30
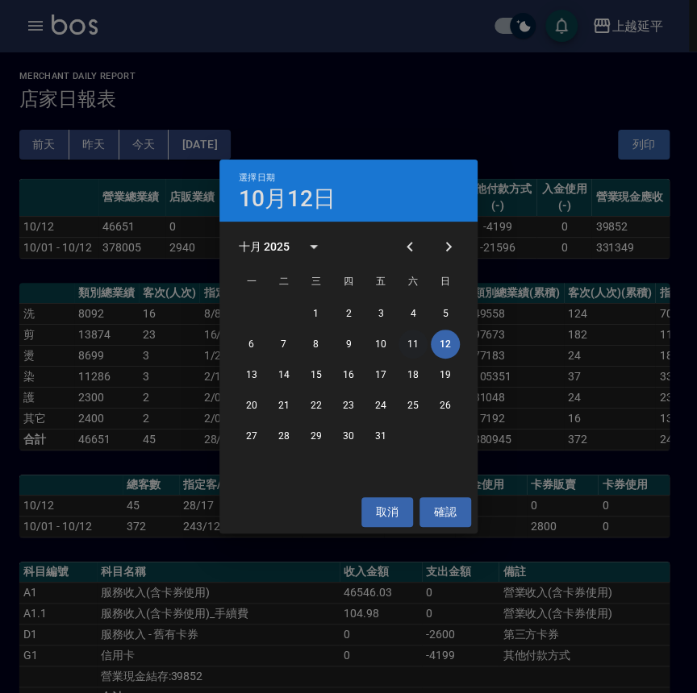
click at [409, 346] on button "11" at bounding box center [412, 344] width 29 height 29
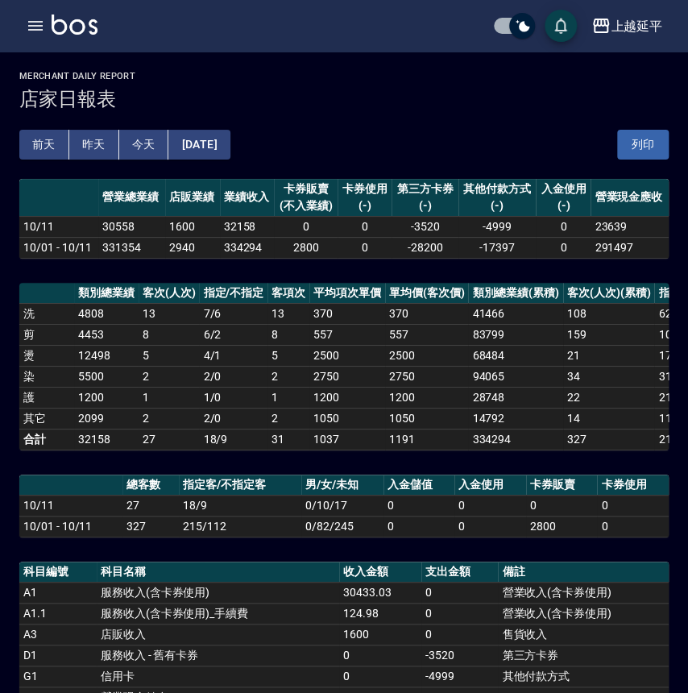
click at [206, 143] on button "[DATE]" at bounding box center [198, 145] width 61 height 30
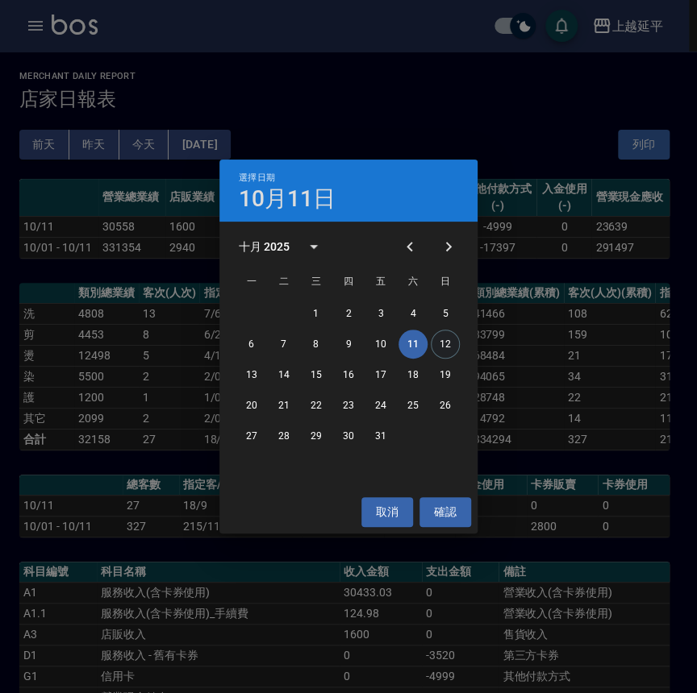
click at [439, 343] on button "12" at bounding box center [444, 344] width 29 height 29
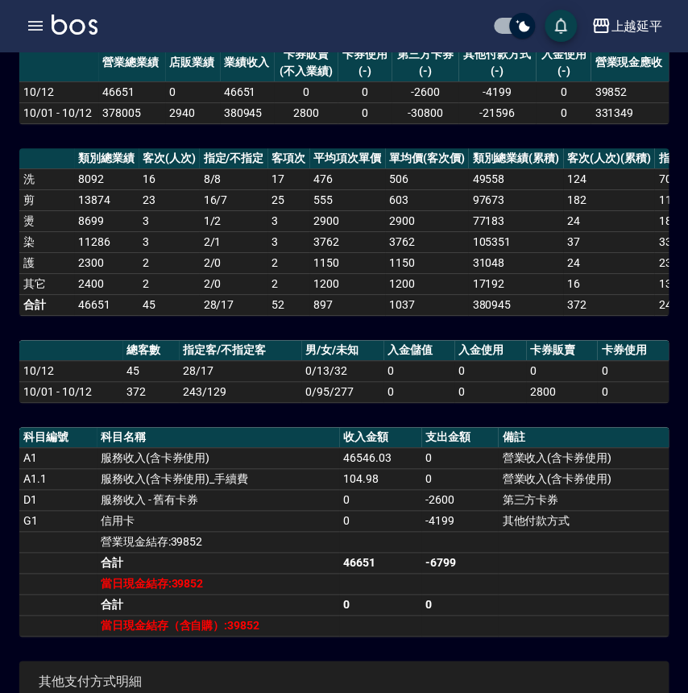
scroll to position [293, 0]
